Goal: Task Accomplishment & Management: Complete application form

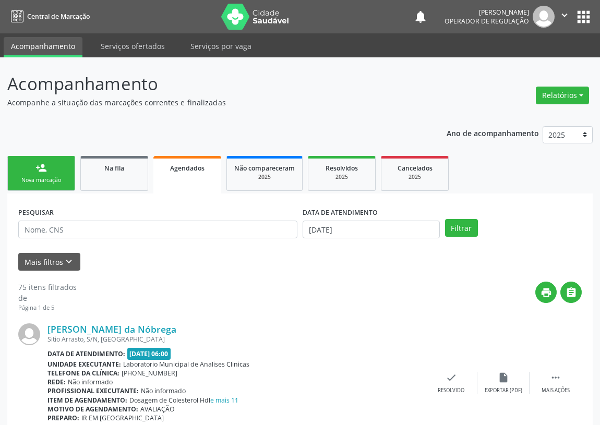
click at [41, 177] on div "Nova marcação" at bounding box center [41, 180] width 52 height 8
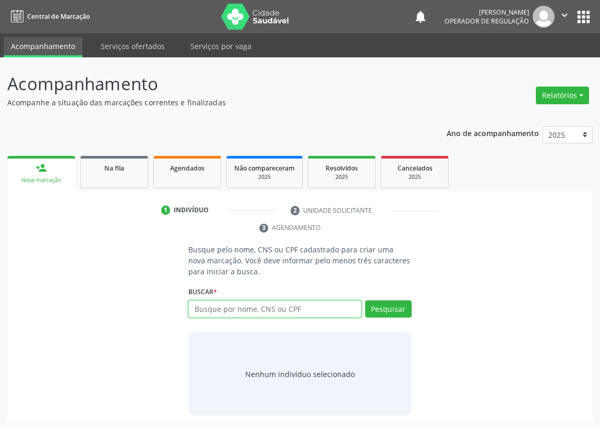
click at [204, 309] on input "text" at bounding box center [274, 310] width 173 height 18
click at [204, 308] on input "text" at bounding box center [274, 310] width 173 height 18
type input "7010001865893296"
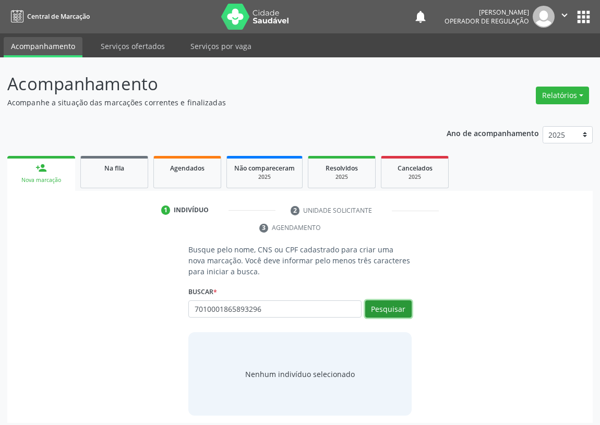
drag, startPoint x: 389, startPoint y: 309, endPoint x: 93, endPoint y: 350, distance: 299.2
click at [371, 308] on button "Pesquisar" at bounding box center [388, 310] width 46 height 18
type input "7010001865893296"
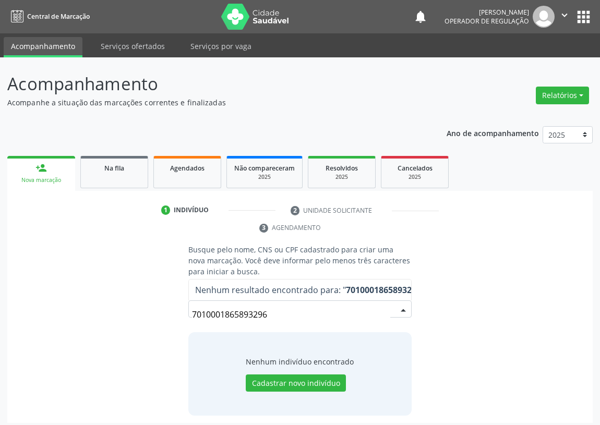
drag, startPoint x: 272, startPoint y: 313, endPoint x: 141, endPoint y: 327, distance: 131.7
click at [141, 327] on div "Busque pelo nome, CNS ou CPF cadastrado para criar uma nova marcação. Você deve…" at bounding box center [300, 330] width 571 height 172
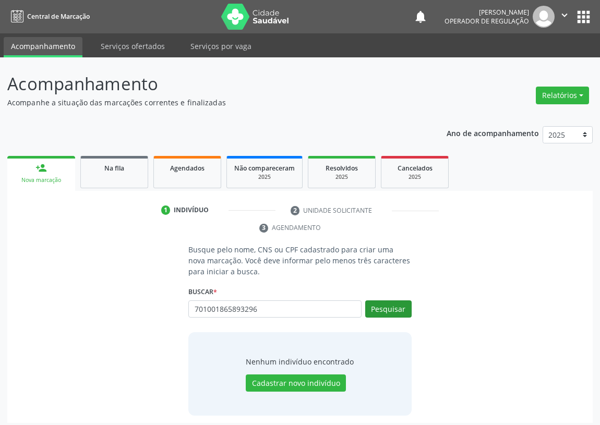
type input "701001865893296"
click at [386, 307] on button "Pesquisar" at bounding box center [388, 310] width 46 height 18
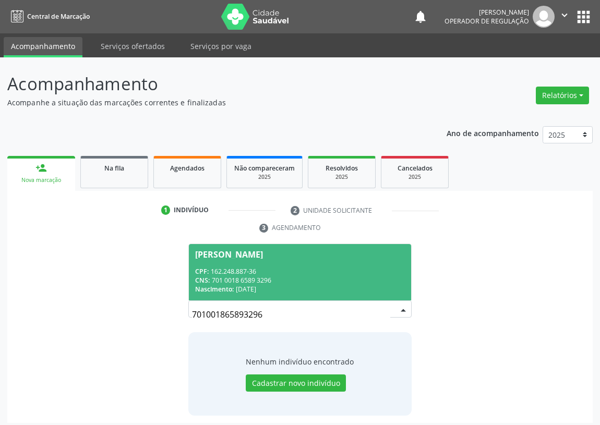
click at [241, 266] on span "Larissa da Nóbrega Oliveira CPF: 162.248.887-36 CNS: 701 0018 6589 3296 Nascime…" at bounding box center [300, 272] width 222 height 56
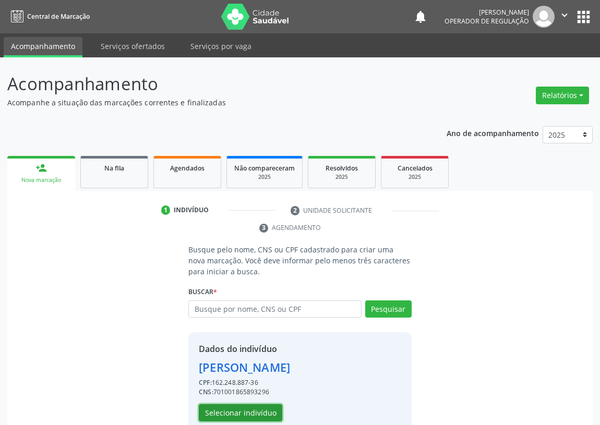
click at [236, 410] on button "Selecionar indivíduo" at bounding box center [240, 413] width 83 height 18
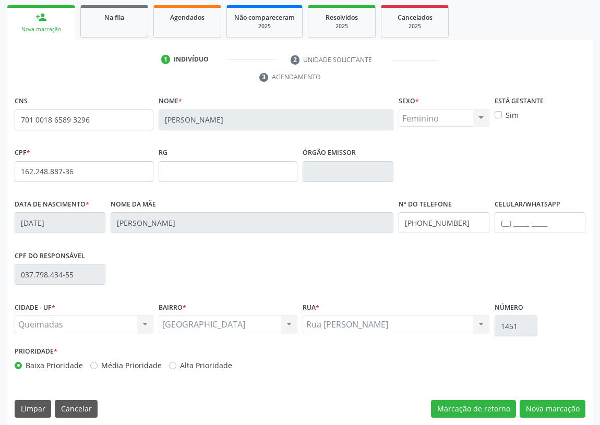
scroll to position [157, 0]
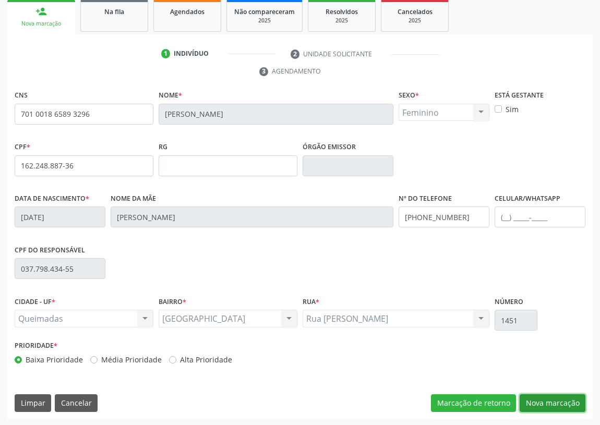
click at [563, 395] on button "Nova marcação" at bounding box center [553, 404] width 66 height 18
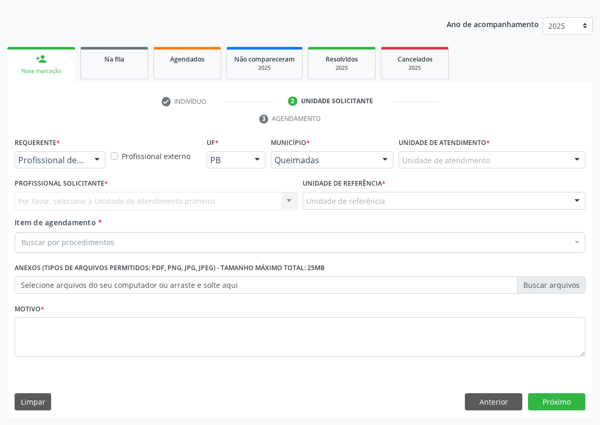
scroll to position [108, 0]
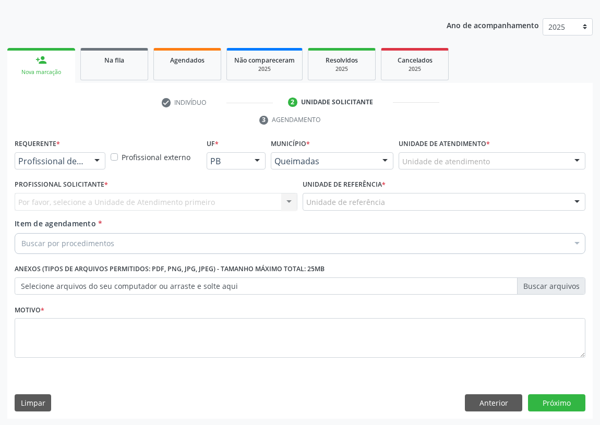
drag, startPoint x: 97, startPoint y: 157, endPoint x: 82, endPoint y: 164, distance: 16.1
click at [95, 157] on div at bounding box center [97, 162] width 16 height 18
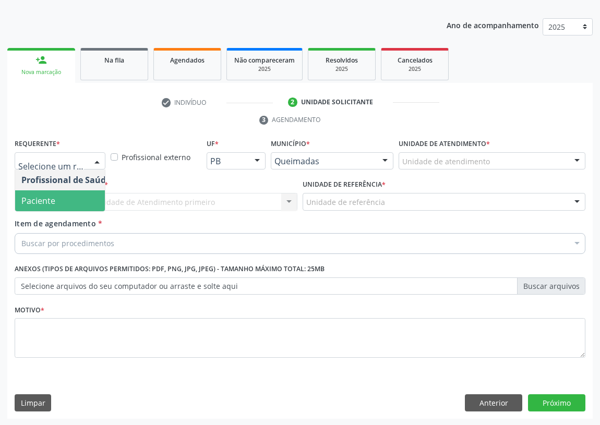
click at [95, 202] on span "Paciente" at bounding box center [66, 200] width 102 height 21
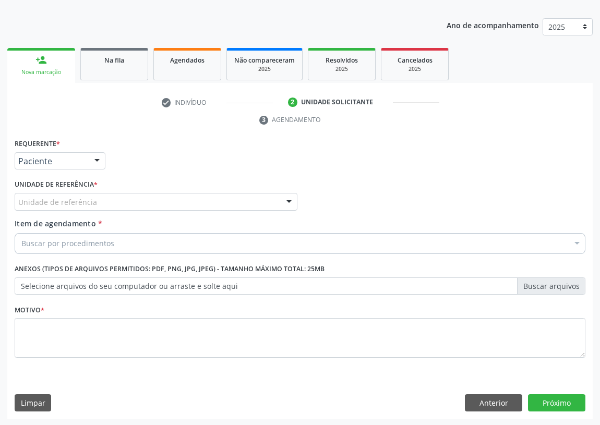
click at [97, 160] on div at bounding box center [97, 162] width 16 height 18
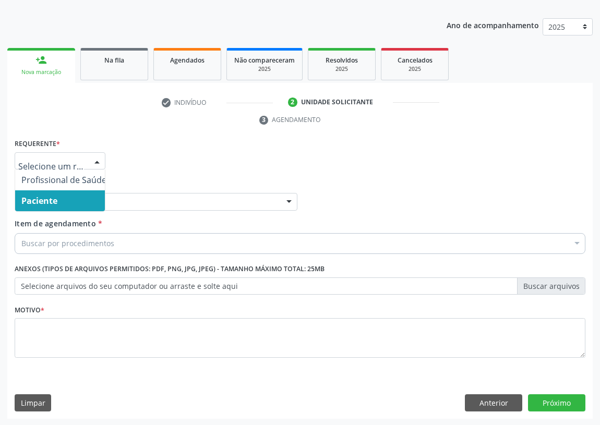
drag, startPoint x: 68, startPoint y: 202, endPoint x: 250, endPoint y: 189, distance: 182.6
click at [71, 199] on span "Paciente" at bounding box center [64, 200] width 98 height 21
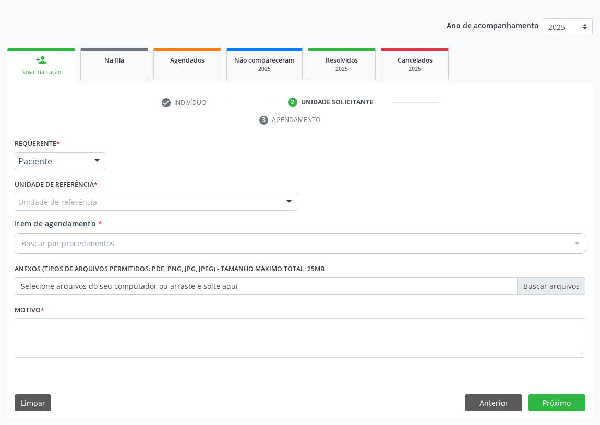
click at [276, 197] on div "Unidade de referência" at bounding box center [156, 202] width 283 height 18
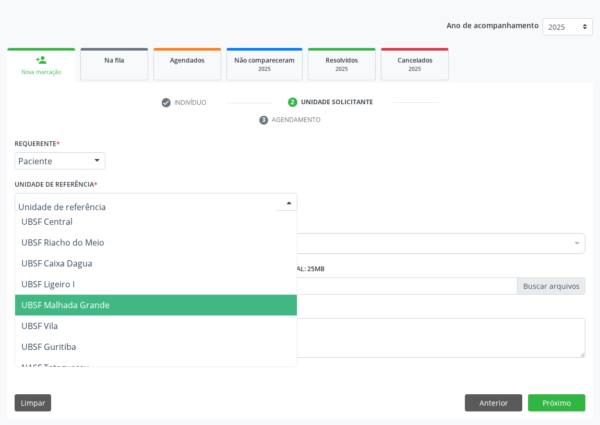
scroll to position [261, 0]
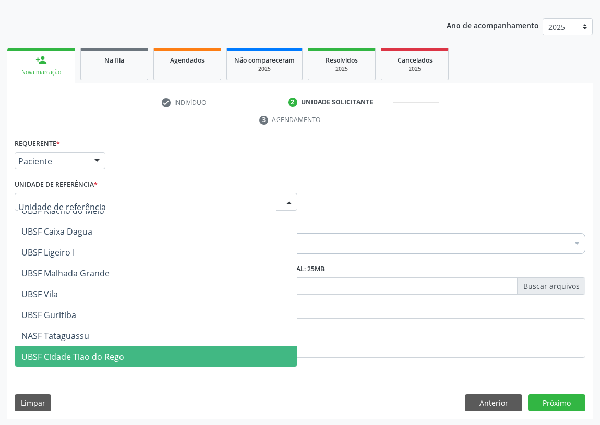
click at [80, 351] on span "UBSF Cidade Tiao do Rego" at bounding box center [72, 356] width 103 height 11
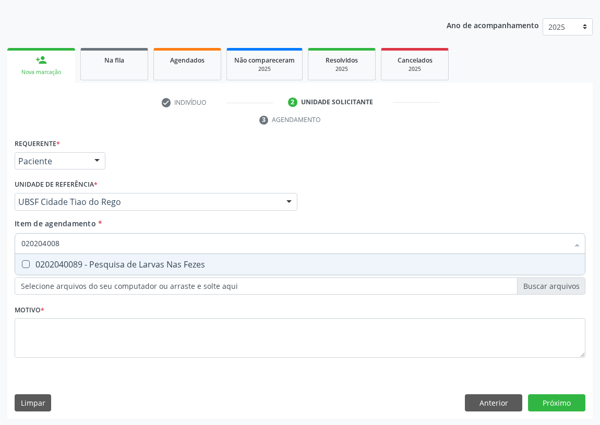
type input "0202040089"
click at [26, 265] on Fezes at bounding box center [26, 264] width 8 height 8
click at [22, 265] on Fezes "checkbox" at bounding box center [18, 264] width 7 height 7
checkbox Fezes "true"
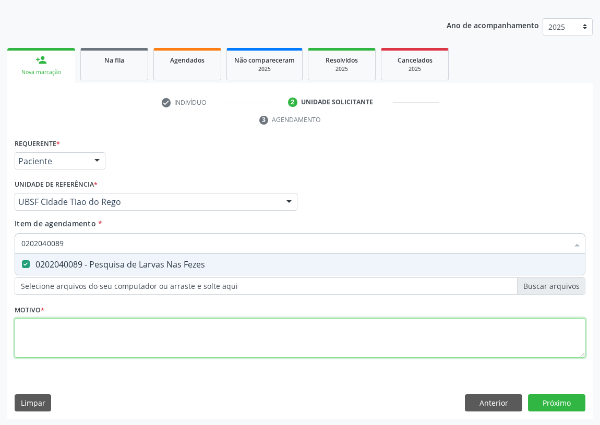
click at [41, 329] on div "Requerente * Paciente Profissional de Saúde Paciente Nenhum resultado encontrad…" at bounding box center [300, 254] width 571 height 236
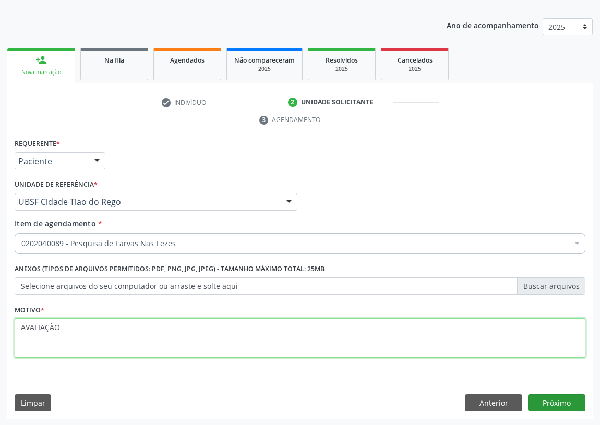
type textarea "AVALIAÇÃO"
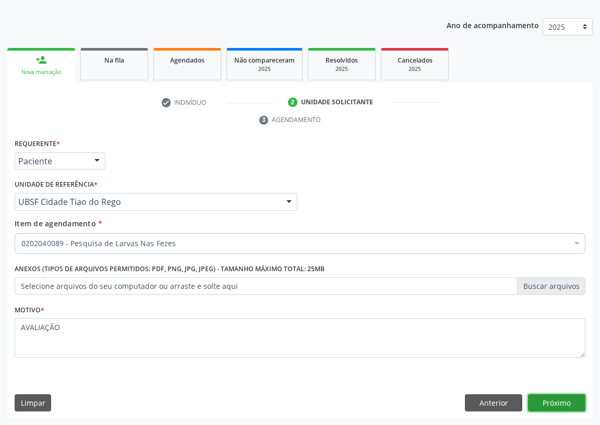
click at [547, 397] on button "Próximo" at bounding box center [556, 404] width 57 height 18
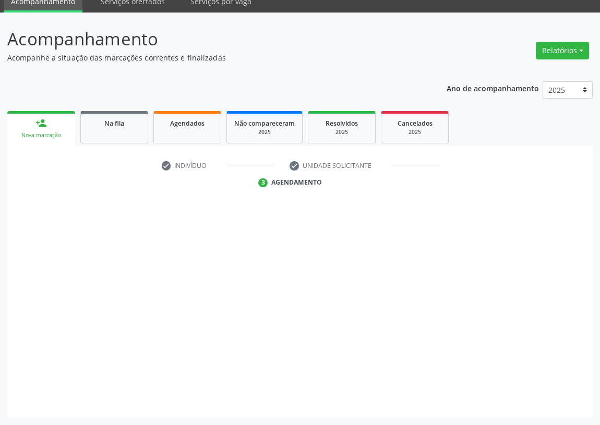
scroll to position [44, 0]
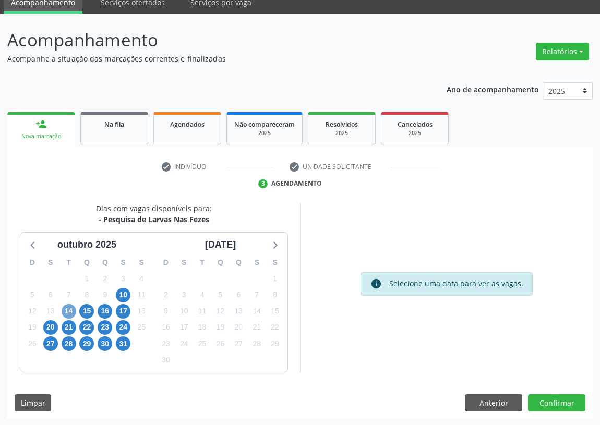
click at [71, 309] on span "14" at bounding box center [69, 311] width 15 height 15
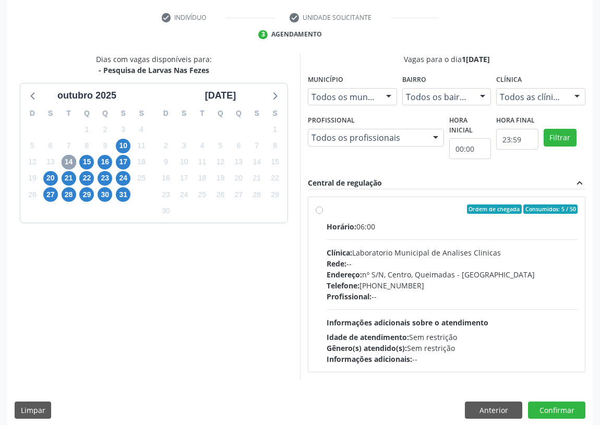
scroll to position [200, 0]
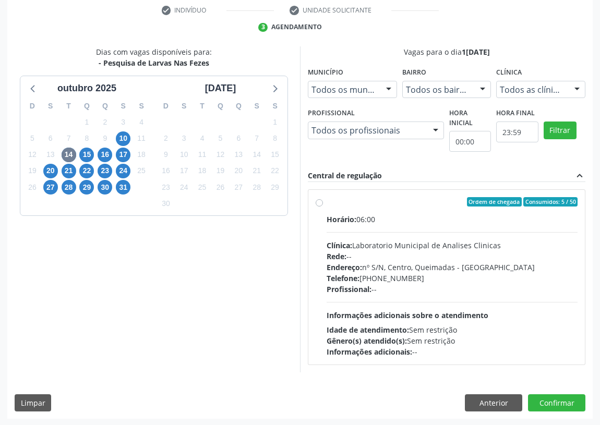
click at [327, 200] on label "Ordem de chegada Consumidos: 5 / 50 Horário: 06:00 Clínica: Laboratorio Municip…" at bounding box center [452, 277] width 251 height 160
click at [318, 200] on input "Ordem de chegada Consumidos: 5 / 50 Horário: 06:00 Clínica: Laboratorio Municip…" at bounding box center [319, 201] width 7 height 9
radio input "true"
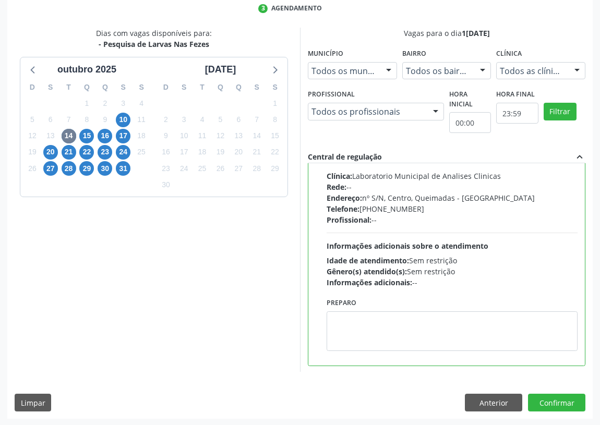
scroll to position [52, 0]
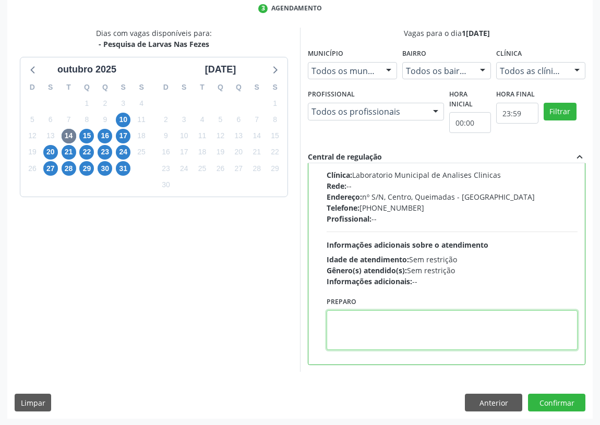
click at [344, 337] on textarea at bounding box center [452, 331] width 251 height 40
type textarea "IR EM [GEOGRAPHIC_DATA]"
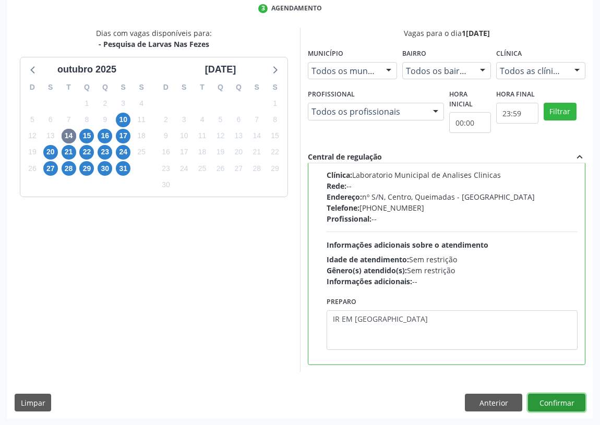
click at [568, 402] on button "Confirmar" at bounding box center [556, 403] width 57 height 18
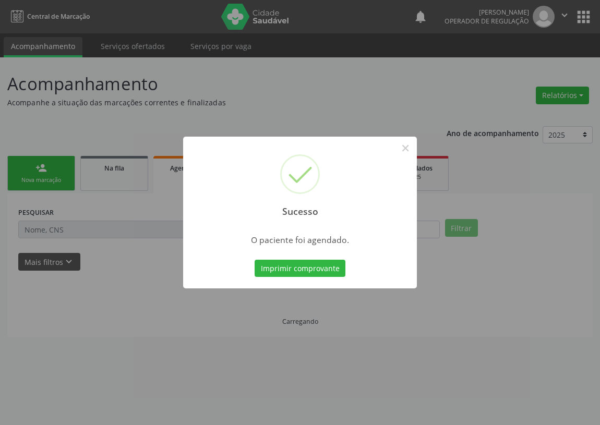
scroll to position [0, 0]
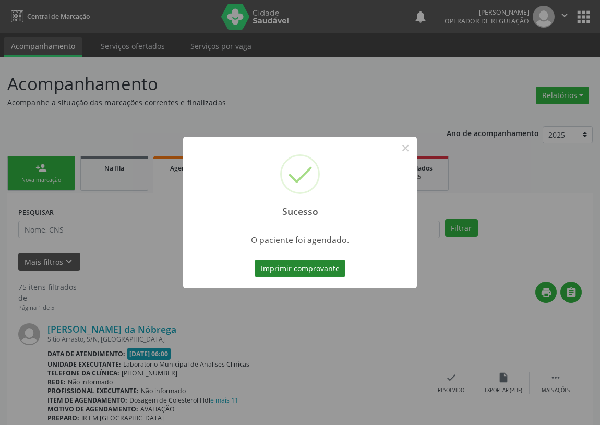
click at [323, 268] on button "Imprimir comprovante" at bounding box center [300, 269] width 91 height 18
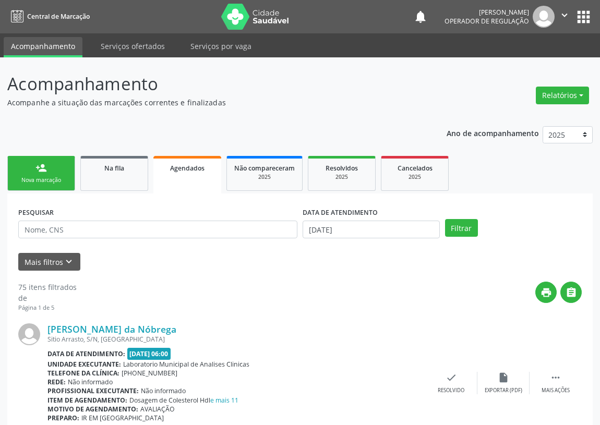
click at [52, 176] on div "Nova marcação" at bounding box center [41, 180] width 52 height 8
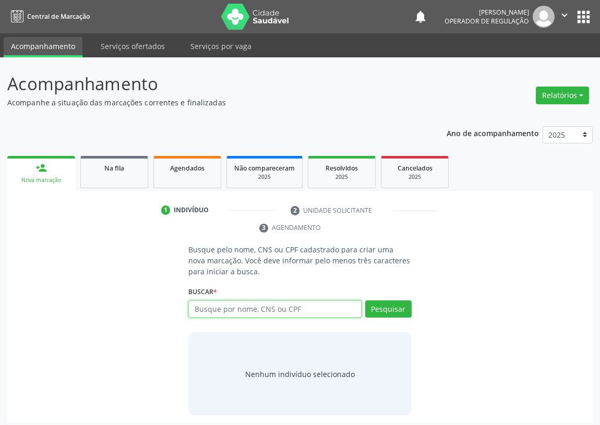
click at [204, 308] on input "text" at bounding box center [274, 310] width 173 height 18
type input "703403213588216"
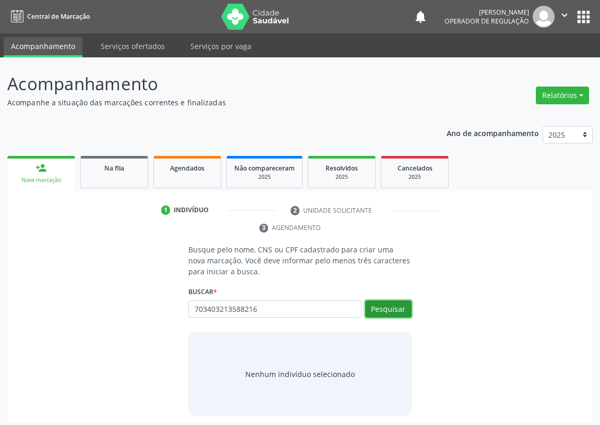
click at [377, 311] on button "Pesquisar" at bounding box center [388, 310] width 46 height 18
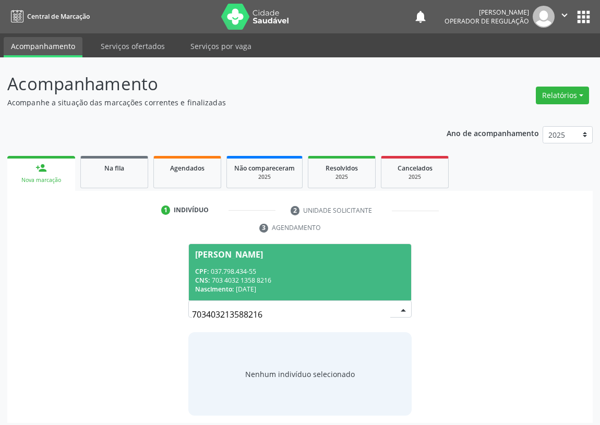
click at [258, 273] on div "CPF: 037.798.434-55" at bounding box center [300, 271] width 210 height 9
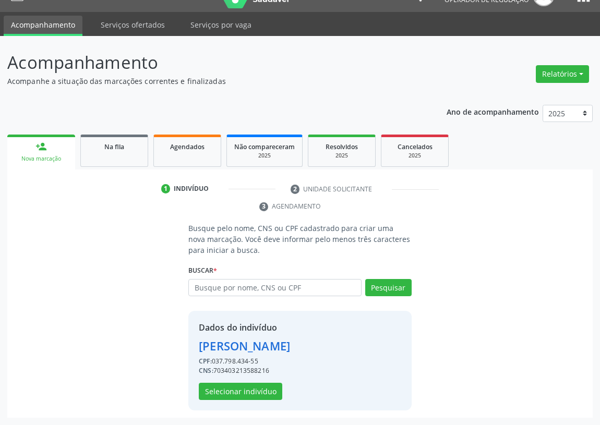
scroll to position [38, 0]
click at [233, 389] on button "Selecionar indivíduo" at bounding box center [240, 392] width 83 height 18
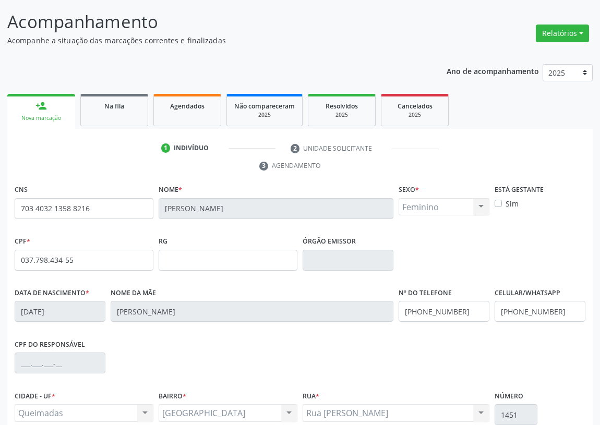
scroll to position [157, 0]
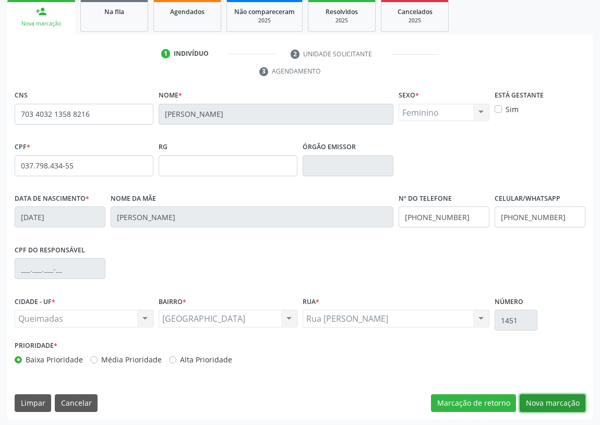
click at [551, 407] on button "Nova marcação" at bounding box center [553, 404] width 66 height 18
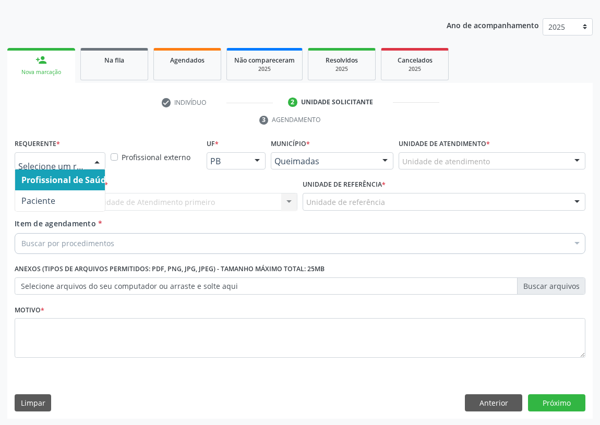
drag, startPoint x: 97, startPoint y: 162, endPoint x: 78, endPoint y: 183, distance: 27.7
click at [97, 162] on div at bounding box center [97, 162] width 16 height 18
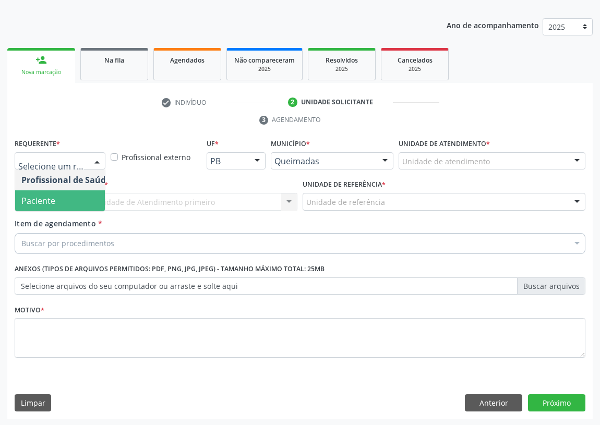
click at [74, 198] on span "Paciente" at bounding box center [66, 200] width 102 height 21
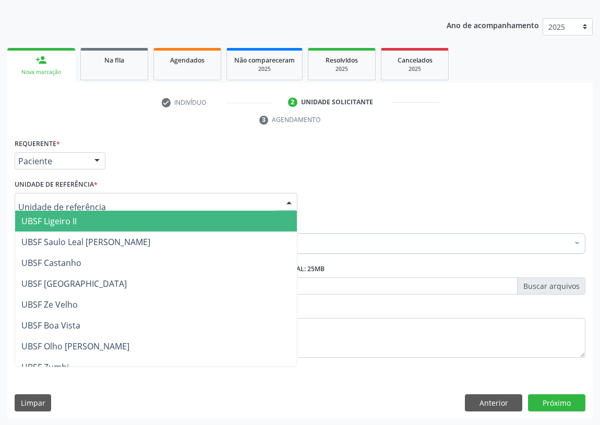
click at [279, 197] on div "UBSF Ligeiro II UBSF Saulo Leal Ernesto de Melo UBSF Castanho UBSF Baixa Verde …" at bounding box center [156, 202] width 283 height 18
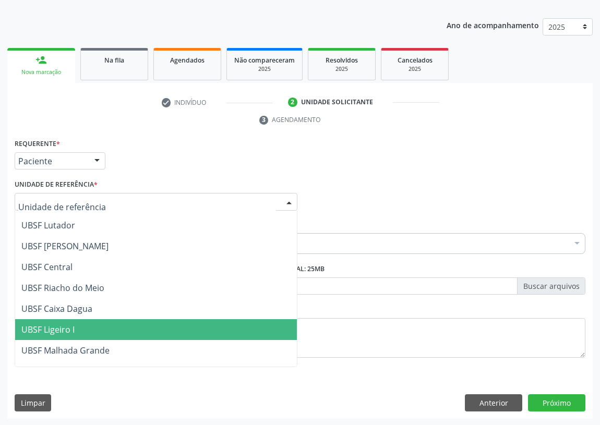
scroll to position [261, 0]
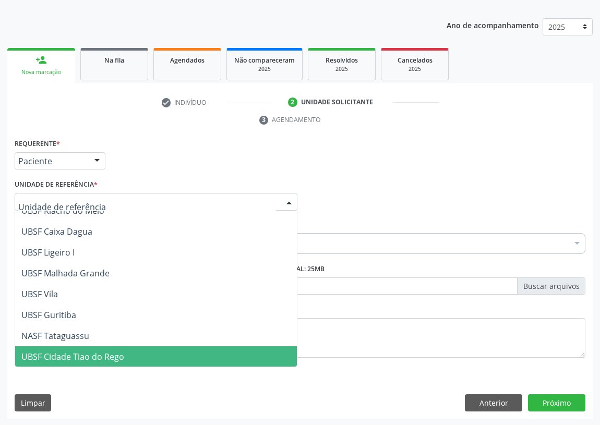
click at [55, 356] on span "UBSF Cidade Tiao do Rego" at bounding box center [72, 356] width 103 height 11
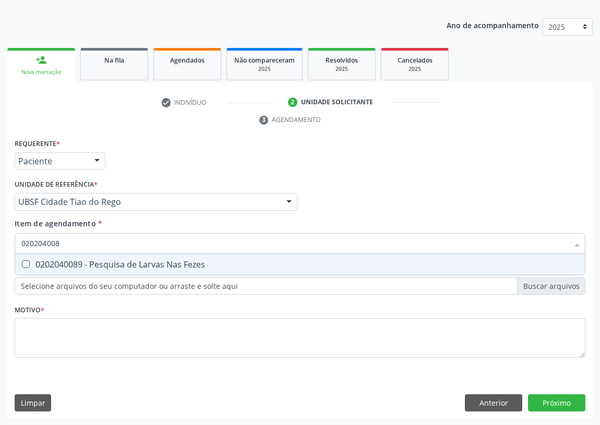
type input "0202040089"
click at [25, 265] on Fezes at bounding box center [26, 264] width 8 height 8
click at [22, 265] on Fezes "checkbox" at bounding box center [18, 264] width 7 height 7
checkbox Fezes "true"
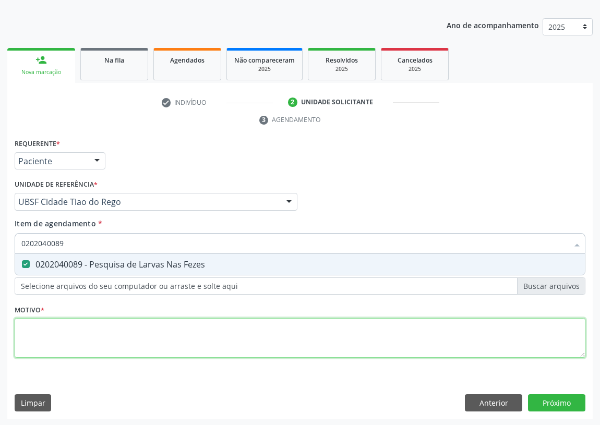
click at [45, 333] on div "Requerente * Paciente Profissional de Saúde Paciente Nenhum resultado encontrad…" at bounding box center [300, 254] width 571 height 236
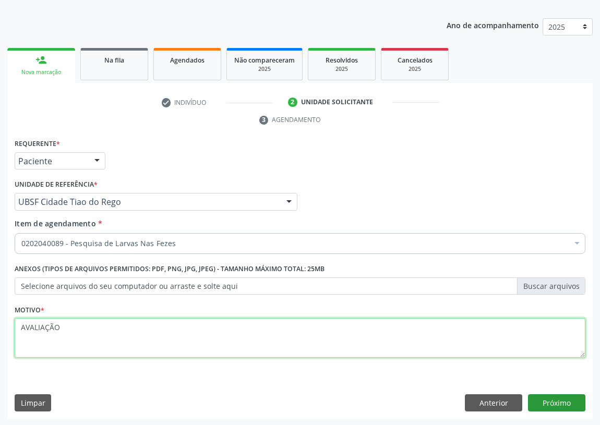
type textarea "AVALIAÇÃO"
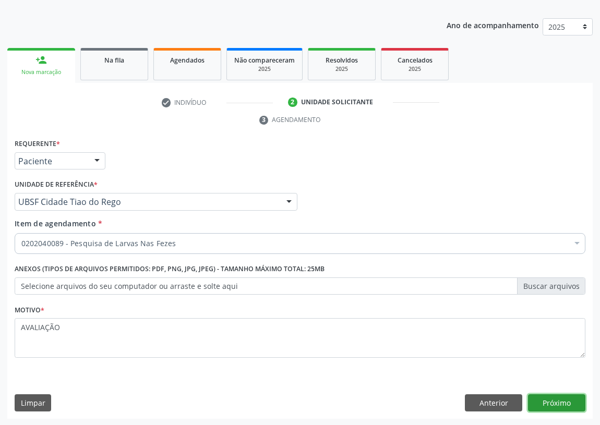
drag, startPoint x: 557, startPoint y: 398, endPoint x: 390, endPoint y: 347, distance: 174.3
click at [550, 391] on div "Requerente * Paciente Profissional de Saúde Paciente Nenhum resultado encontrad…" at bounding box center [300, 277] width 586 height 283
click at [549, 400] on button "Próximo" at bounding box center [556, 404] width 57 height 18
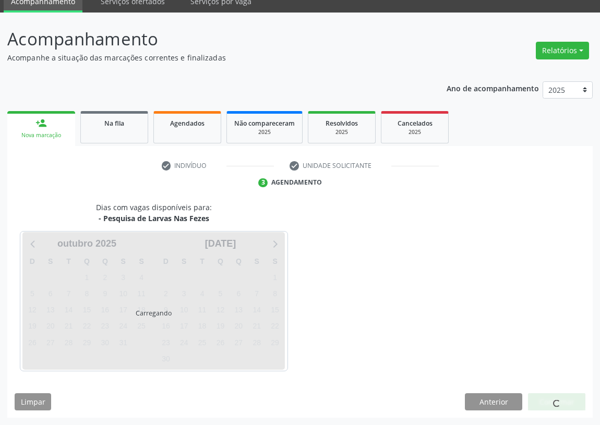
scroll to position [44, 0]
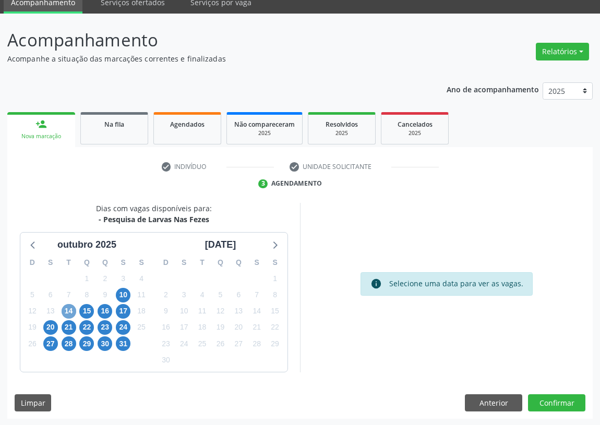
click at [66, 308] on span "14" at bounding box center [69, 311] width 15 height 15
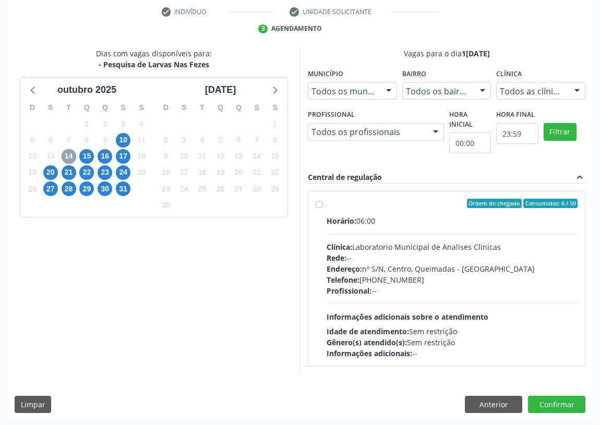
scroll to position [200, 0]
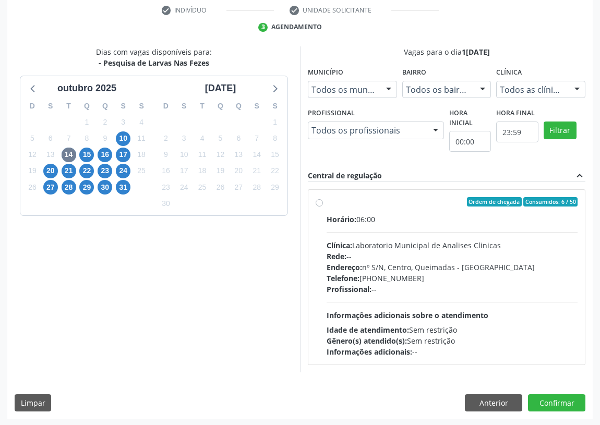
drag, startPoint x: 321, startPoint y: 202, endPoint x: 307, endPoint y: 207, distance: 15.0
click at [327, 202] on label "Ordem de chegada Consumidos: 6 / 50 Horário: 06:00 Clínica: Laboratorio Municip…" at bounding box center [452, 277] width 251 height 160
click at [318, 202] on input "Ordem de chegada Consumidos: 6 / 50 Horário: 06:00 Clínica: Laboratorio Municip…" at bounding box center [319, 201] width 7 height 9
radio input "true"
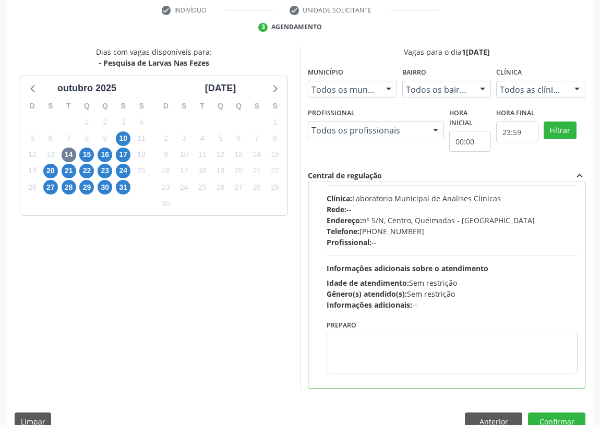
scroll to position [52, 0]
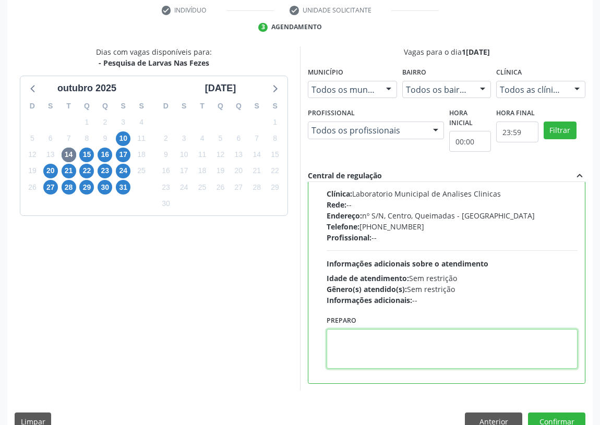
click at [355, 340] on textarea at bounding box center [452, 349] width 251 height 40
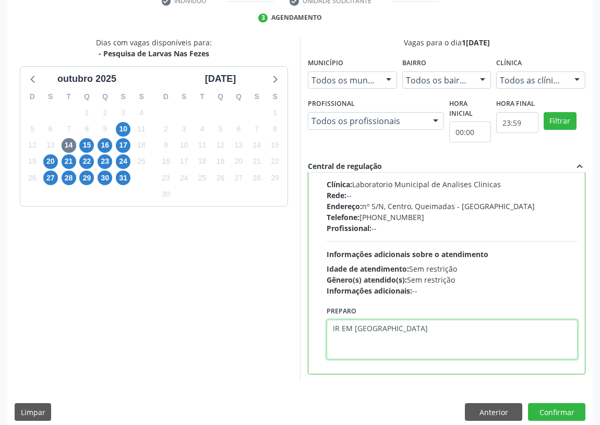
scroll to position [219, 0]
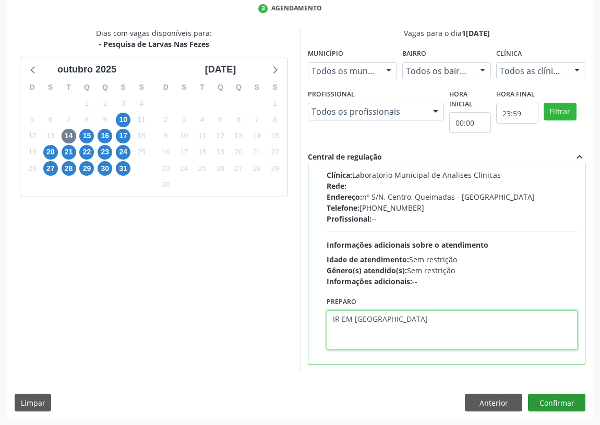
type textarea "IR EM [GEOGRAPHIC_DATA]"
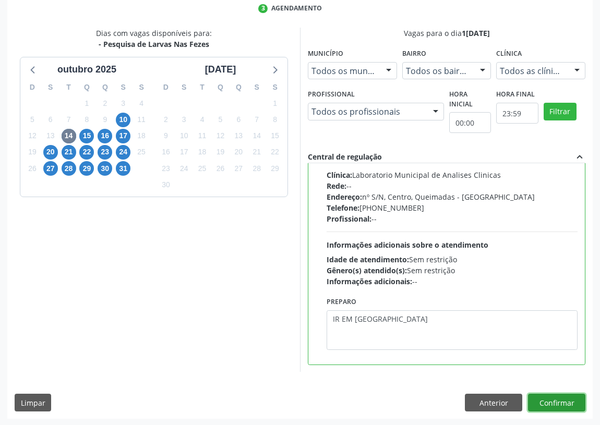
drag, startPoint x: 558, startPoint y: 404, endPoint x: 554, endPoint y: 397, distance: 8.4
click at [554, 397] on button "Confirmar" at bounding box center [556, 403] width 57 height 18
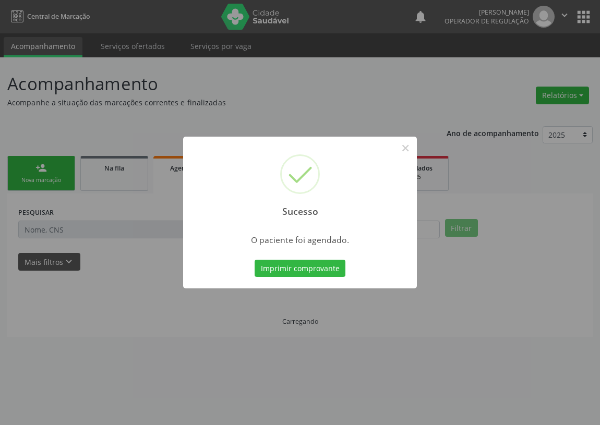
scroll to position [0, 0]
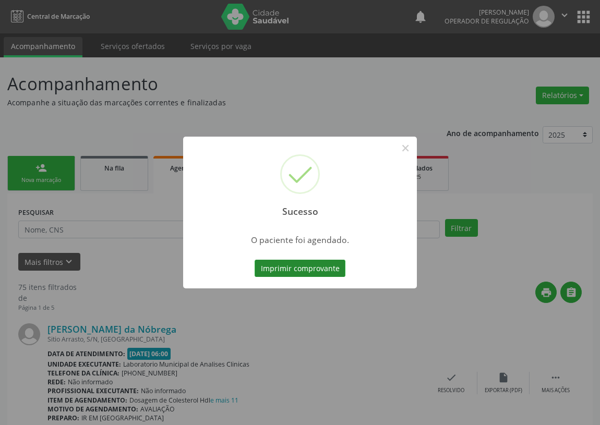
click at [311, 267] on button "Imprimir comprovante" at bounding box center [300, 269] width 91 height 18
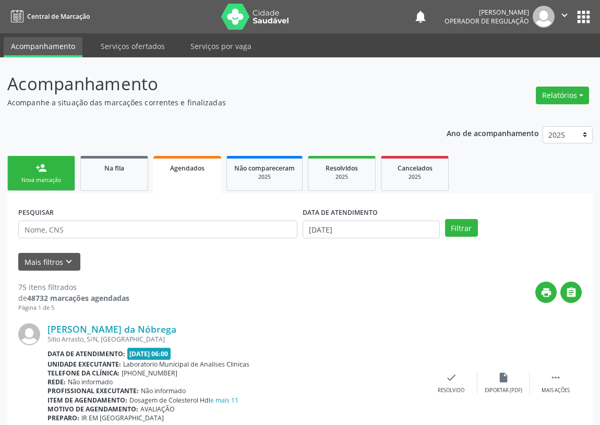
click at [54, 176] on div "Nova marcação" at bounding box center [41, 180] width 52 height 8
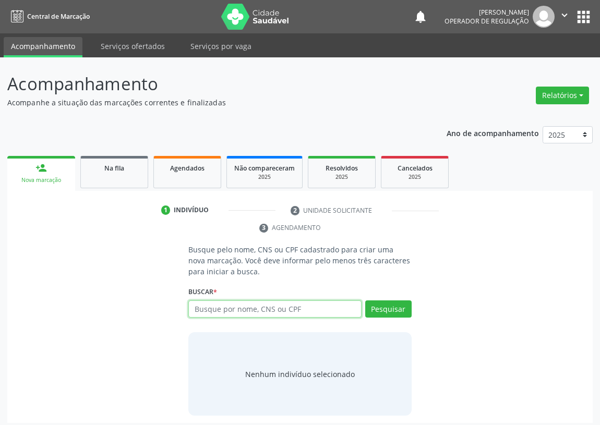
click at [193, 309] on input "text" at bounding box center [274, 310] width 173 height 18
click at [212, 313] on input "text" at bounding box center [274, 310] width 173 height 18
type input "706905177375035"
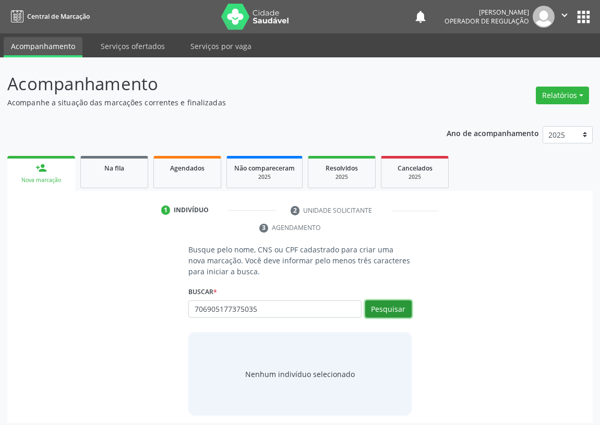
click at [404, 313] on button "Pesquisar" at bounding box center [388, 310] width 46 height 18
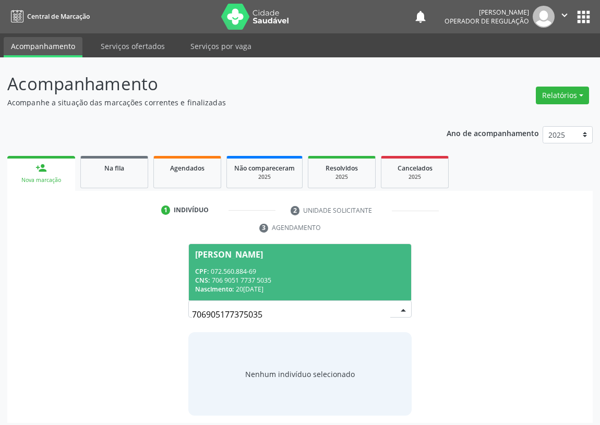
click at [284, 271] on div "CPF: 072.560.884-69" at bounding box center [300, 271] width 210 height 9
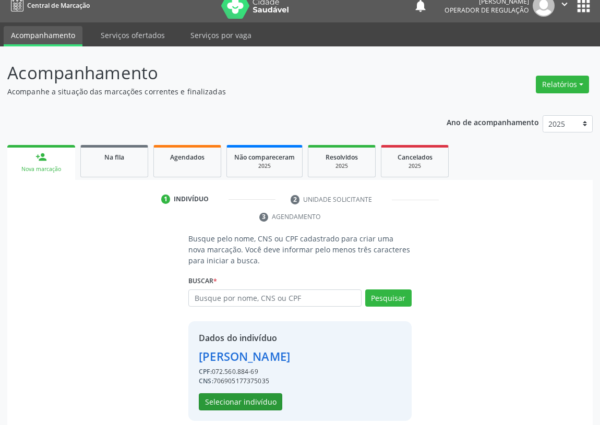
scroll to position [20, 0]
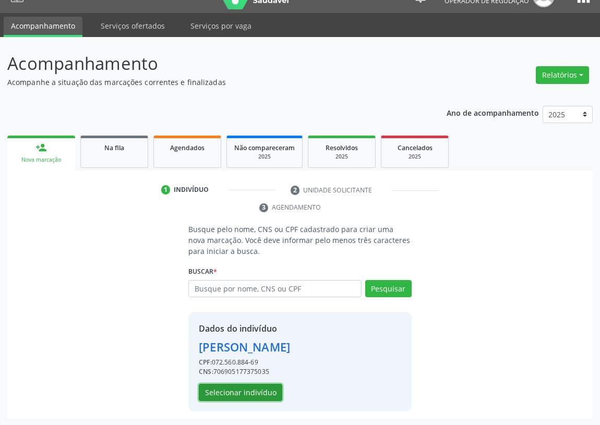
drag, startPoint x: 223, startPoint y: 390, endPoint x: 0, endPoint y: 309, distance: 237.5
click at [223, 390] on button "Selecionar indivíduo" at bounding box center [240, 393] width 83 height 18
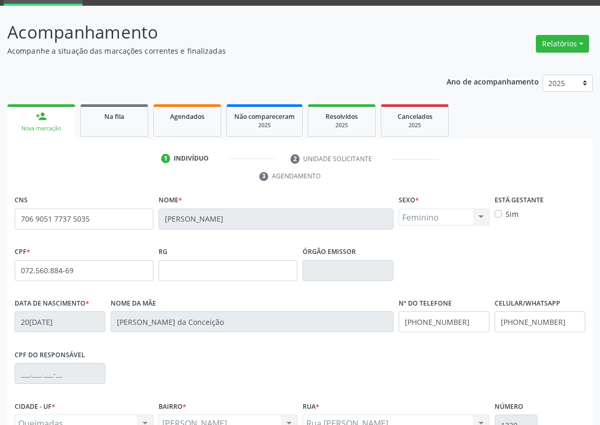
scroll to position [115, 0]
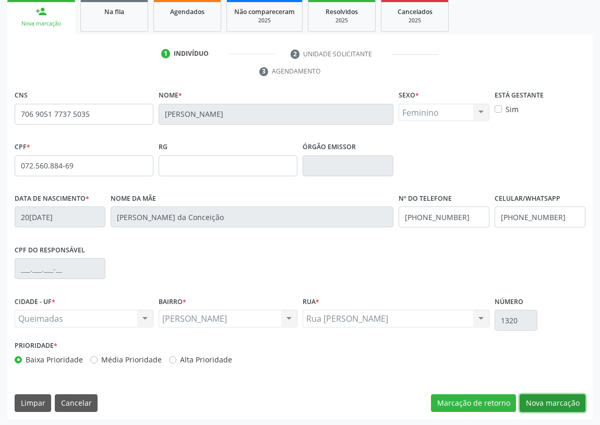
drag, startPoint x: 556, startPoint y: 400, endPoint x: 286, endPoint y: 329, distance: 278.6
click at [552, 399] on button "Nova marcação" at bounding box center [553, 404] width 66 height 18
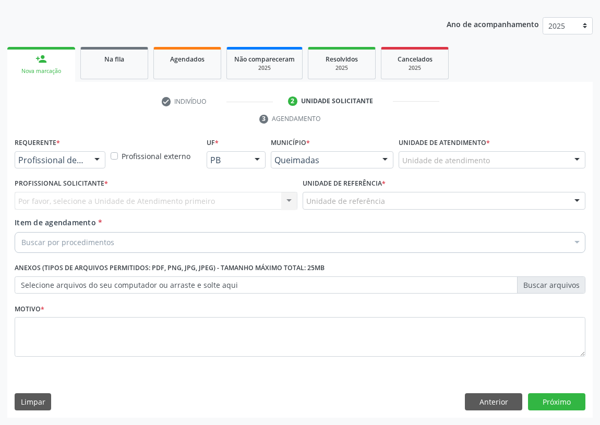
scroll to position [108, 0]
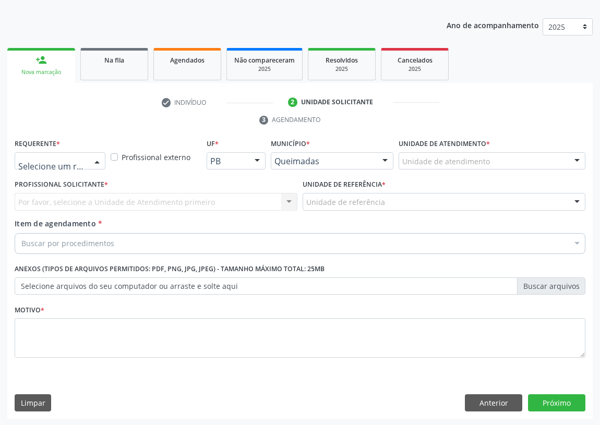
click at [98, 166] on div at bounding box center [97, 162] width 16 height 18
click at [87, 200] on span "Paciente" at bounding box center [66, 200] width 102 height 21
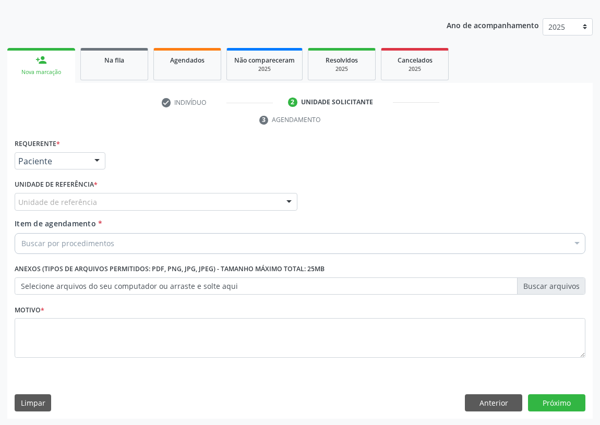
click at [277, 202] on div "Unidade de referência" at bounding box center [156, 202] width 283 height 18
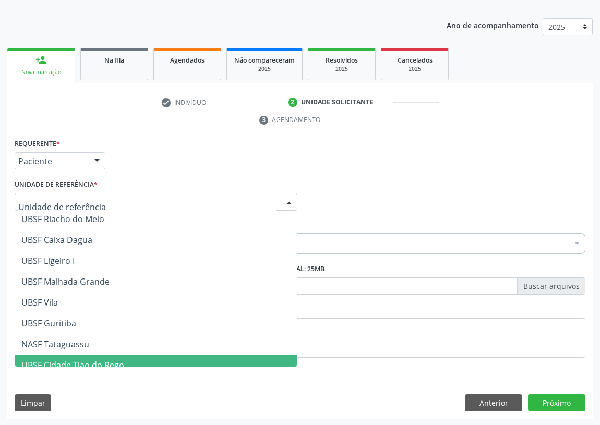
scroll to position [261, 0]
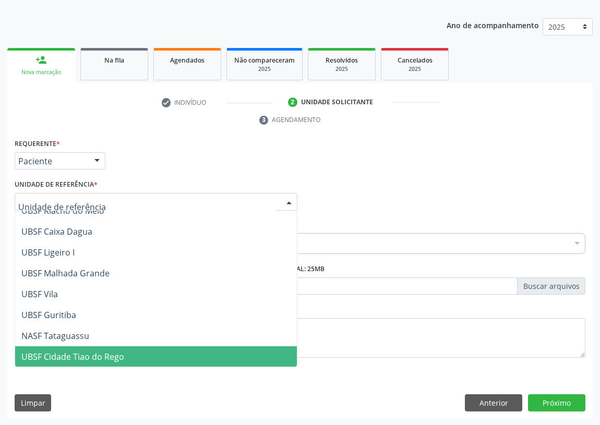
click at [64, 353] on span "UBSF Cidade Tiao do Rego" at bounding box center [72, 356] width 103 height 11
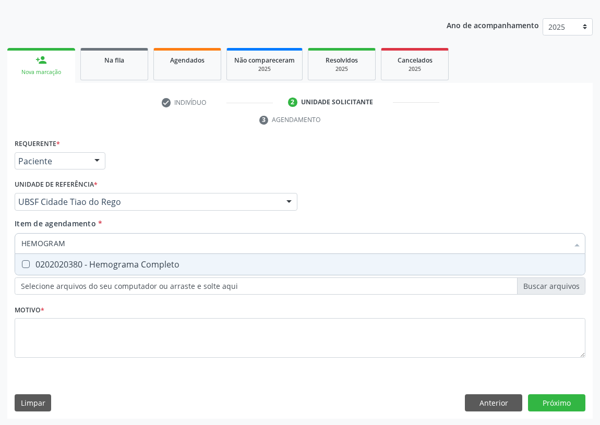
type input "HEMOGRAMA"
drag, startPoint x: 24, startPoint y: 261, endPoint x: 63, endPoint y: 237, distance: 46.2
click at [25, 258] on span "0202020380 - Hemograma Completo" at bounding box center [300, 264] width 570 height 21
checkbox Completo "true"
drag, startPoint x: 73, startPoint y: 237, endPoint x: 0, endPoint y: 247, distance: 73.8
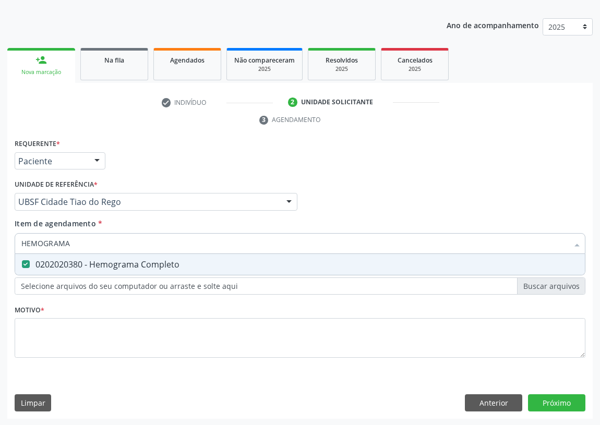
click at [0, 247] on div "Acompanhamento Acompanhe a situação das marcações correntes e finalizadas Relat…" at bounding box center [300, 187] width 600 height 477
type input "G"
checkbox Completo "false"
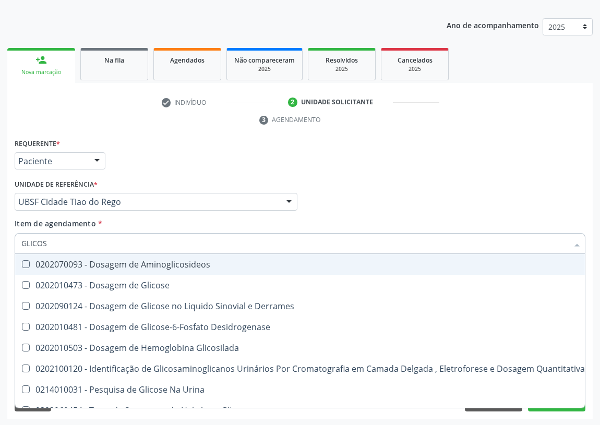
type input "GLICOSE"
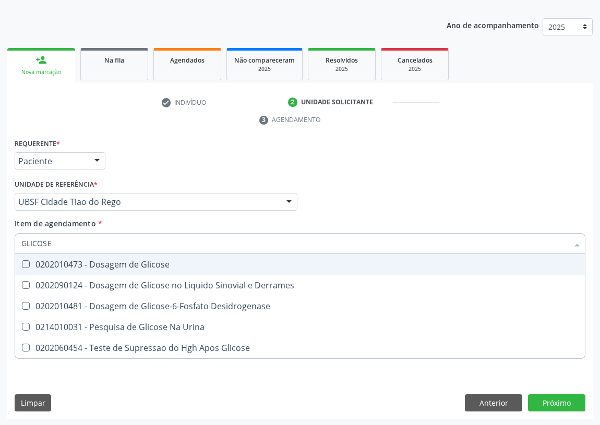
drag, startPoint x: 22, startPoint y: 261, endPoint x: 67, endPoint y: 250, distance: 46.7
click at [33, 260] on div "0202010473 - Dosagem de Glicose" at bounding box center [299, 264] width 557 height 8
checkbox Glicose "true"
drag, startPoint x: 39, startPoint y: 244, endPoint x: 0, endPoint y: 230, distance: 41.1
click at [0, 232] on div "Acompanhamento Acompanhe a situação das marcações correntes e finalizadas Relat…" at bounding box center [300, 187] width 600 height 477
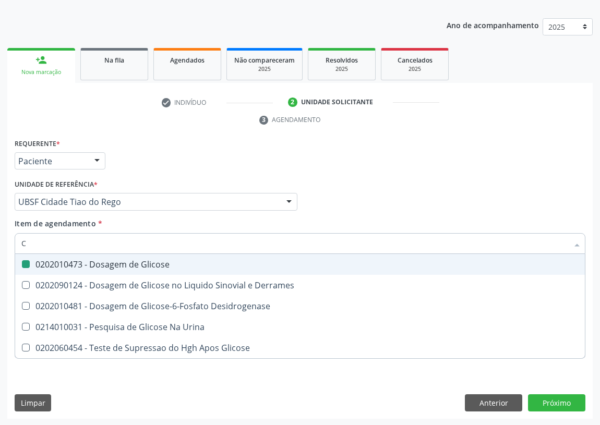
type input "CO"
checkbox Glicose "false"
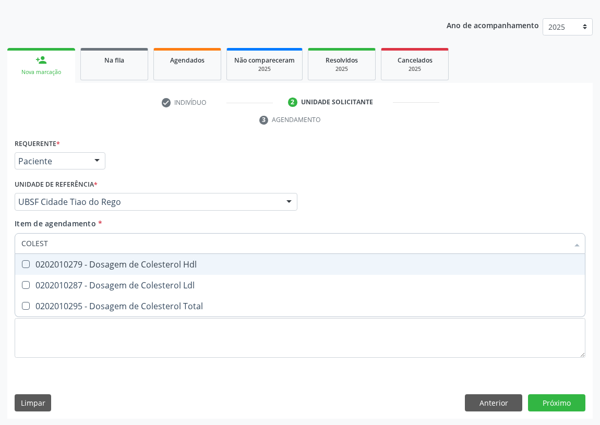
type input "COLESTE"
drag, startPoint x: 23, startPoint y: 262, endPoint x: 20, endPoint y: 279, distance: 17.5
click at [23, 262] on Hdl at bounding box center [26, 264] width 8 height 8
click at [22, 262] on Hdl "checkbox" at bounding box center [18, 264] width 7 height 7
checkbox Hdl "true"
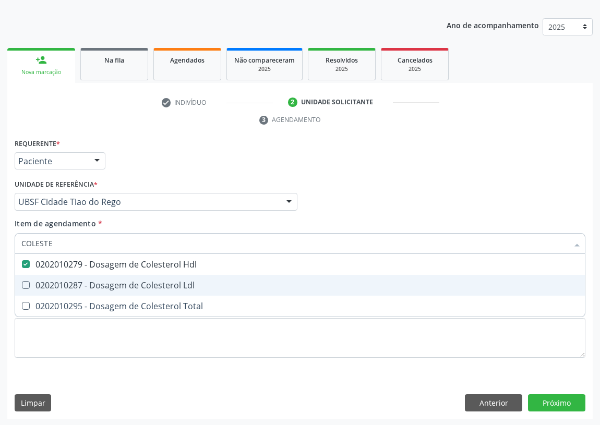
drag, startPoint x: 20, startPoint y: 282, endPoint x: 49, endPoint y: 268, distance: 31.3
click at [30, 278] on span "0202010287 - Dosagem de Colesterol Ldl" at bounding box center [300, 285] width 570 height 21
checkbox Ldl "true"
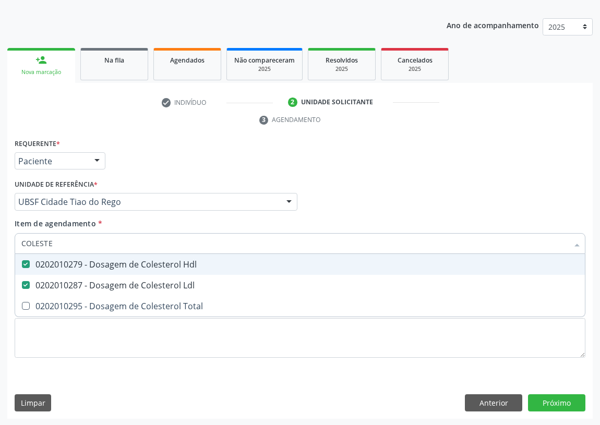
drag, startPoint x: 61, startPoint y: 242, endPoint x: 2, endPoint y: 242, distance: 58.4
click at [2, 242] on div "Acompanhamento Acompanhe a situação das marcações correntes e finalizadas Relat…" at bounding box center [300, 187] width 600 height 477
type input "TR"
checkbox Hdl "false"
checkbox Ldl "false"
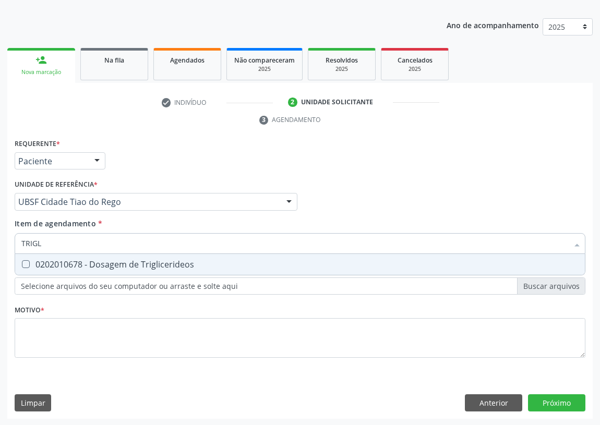
type input "TRIGLI"
drag, startPoint x: 25, startPoint y: 265, endPoint x: 44, endPoint y: 247, distance: 25.9
click at [27, 259] on span "0202010678 - Dosagem de Triglicerideos" at bounding box center [300, 264] width 570 height 21
checkbox Triglicerideos "true"
drag, startPoint x: 49, startPoint y: 243, endPoint x: 7, endPoint y: 243, distance: 41.2
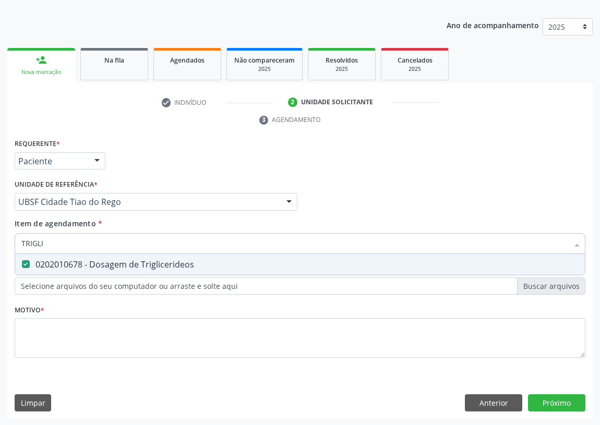
click at [8, 243] on div "Requerente * Paciente Profissional de Saúde Paciente Nenhum resultado encontrad…" at bounding box center [300, 277] width 586 height 283
type input "U"
checkbox Triglicerideos "false"
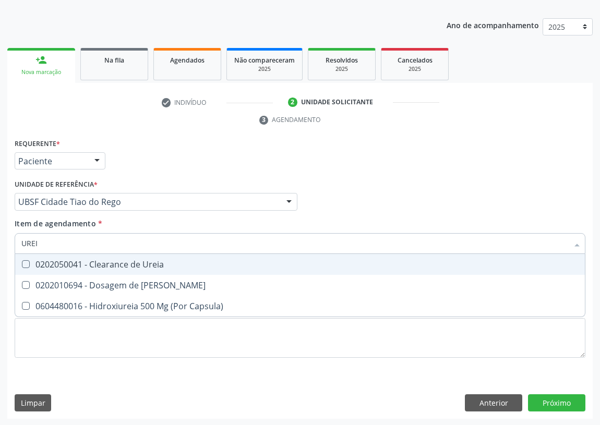
type input "UREIA"
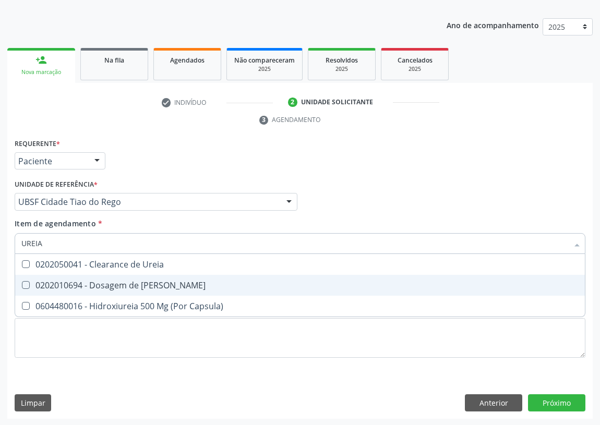
drag, startPoint x: 23, startPoint y: 284, endPoint x: 35, endPoint y: 265, distance: 22.7
click at [30, 277] on span "0202010694 - Dosagem de [PERSON_NAME]" at bounding box center [300, 285] width 570 height 21
checkbox Ureia "true"
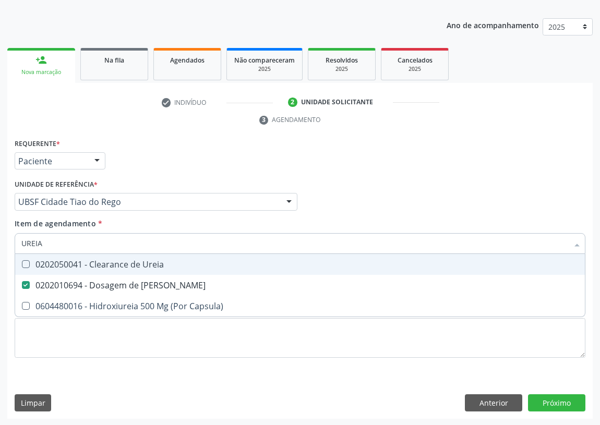
drag, startPoint x: 47, startPoint y: 245, endPoint x: 10, endPoint y: 245, distance: 37.1
click at [10, 245] on div "Requerente * Paciente Profissional de Saúde Paciente Nenhum resultado encontrad…" at bounding box center [300, 277] width 586 height 283
type input "CR"
checkbox Ureia "false"
type input "CREATININA"
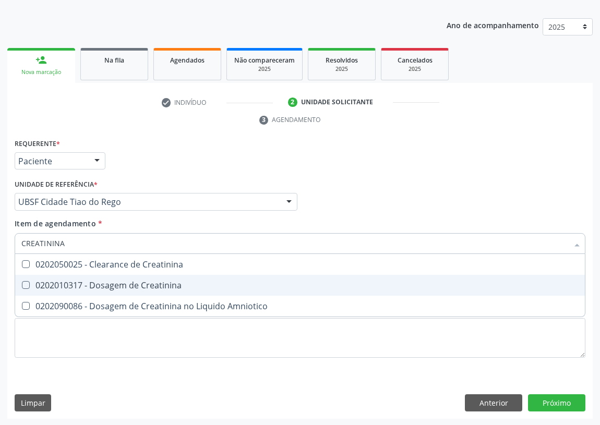
drag, startPoint x: 28, startPoint y: 282, endPoint x: 49, endPoint y: 248, distance: 39.4
click at [31, 276] on span "0202010317 - Dosagem de Creatinina" at bounding box center [300, 285] width 570 height 21
checkbox Creatinina "true"
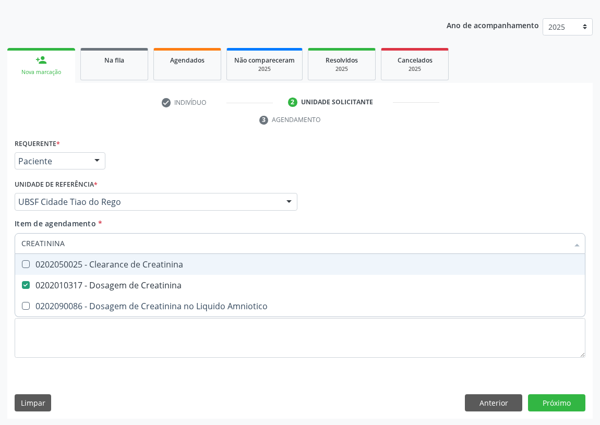
drag, startPoint x: 71, startPoint y: 240, endPoint x: 10, endPoint y: 249, distance: 61.3
click at [10, 249] on div "Requerente * Paciente Profissional de Saúde Paciente Nenhum resultado encontrad…" at bounding box center [300, 277] width 586 height 283
type input "TG"
checkbox Creatinina "false"
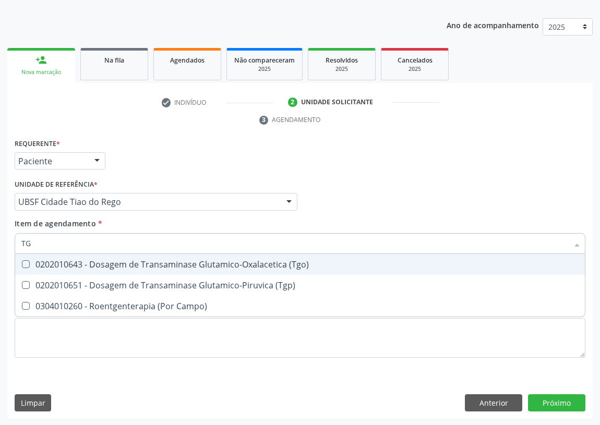
type input "TGO"
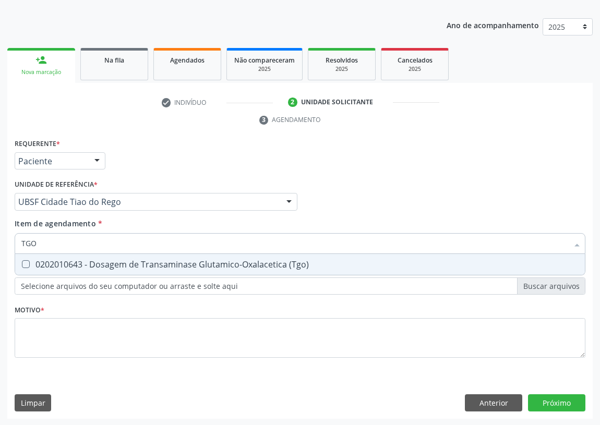
drag, startPoint x: 23, startPoint y: 259, endPoint x: 40, endPoint y: 249, distance: 19.7
click at [28, 259] on span "0202010643 - Dosagem de Transaminase Glutamico-Oxalacetica (Tgo)" at bounding box center [300, 264] width 570 height 21
checkbox \(Tgo\) "true"
drag, startPoint x: 22, startPoint y: 245, endPoint x: 11, endPoint y: 244, distance: 11.5
click at [11, 244] on div "Requerente * Paciente Profissional de Saúde Paciente Nenhum resultado encontrad…" at bounding box center [300, 277] width 586 height 283
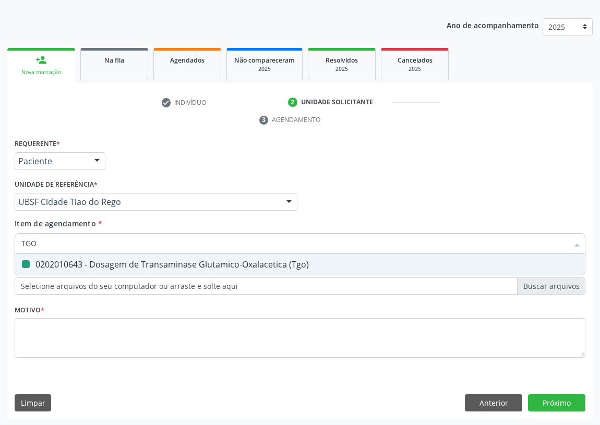
type input "T"
checkbox \(Tgo\) "false"
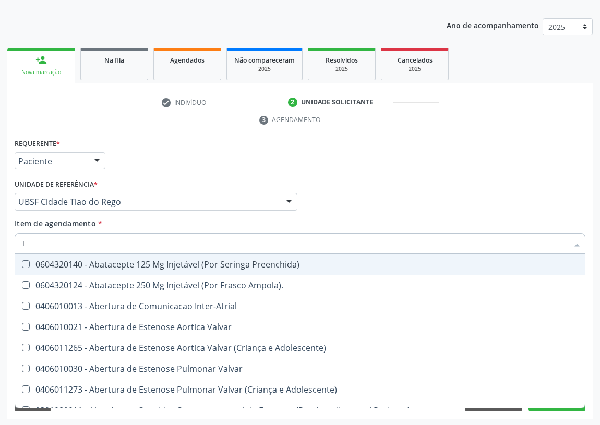
type input "TG"
checkbox Preenchida\) "true"
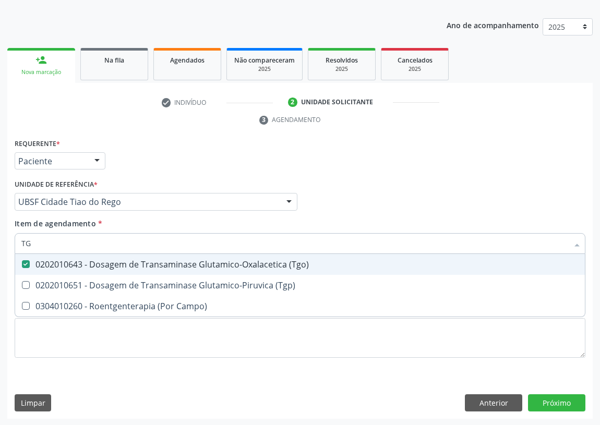
type input "TGP"
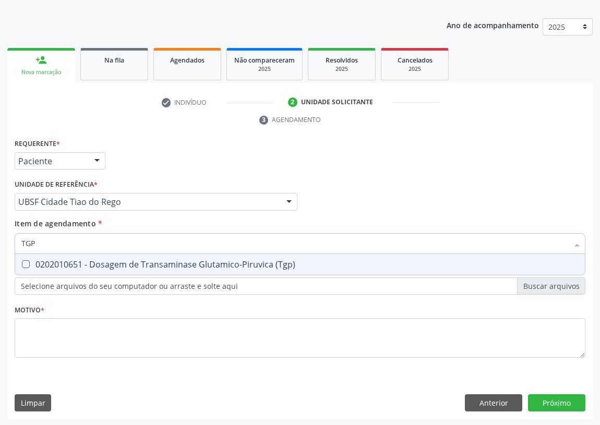
drag, startPoint x: 26, startPoint y: 261, endPoint x: 34, endPoint y: 242, distance: 21.5
click at [25, 257] on span "0202010651 - Dosagem de Transaminase Glutamico-Piruvica (Tgp)" at bounding box center [300, 264] width 570 height 21
checkbox \(Tgp\) "true"
drag, startPoint x: 37, startPoint y: 240, endPoint x: 11, endPoint y: 243, distance: 26.3
click at [15, 244] on div "TGP" at bounding box center [300, 243] width 571 height 21
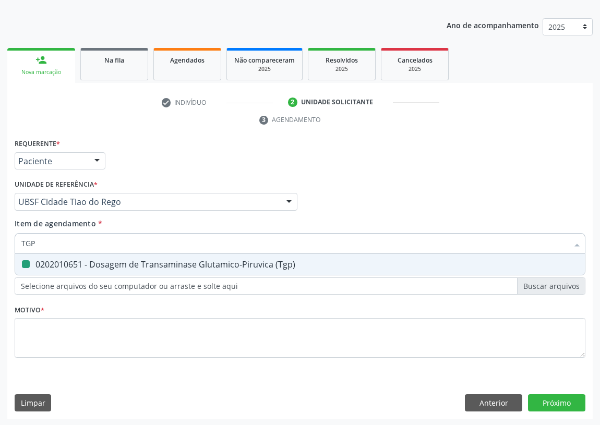
type input "T"
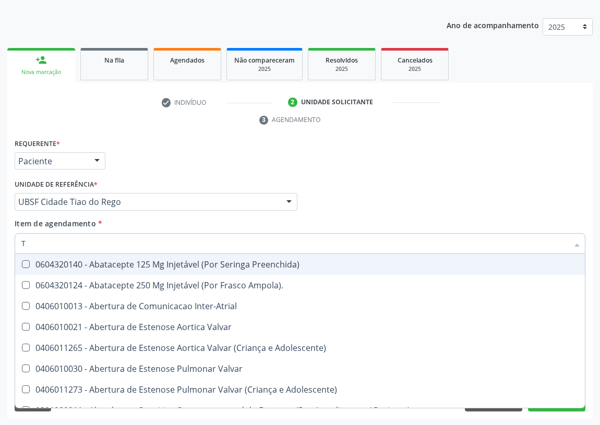
checkbox Preenchida\) "false"
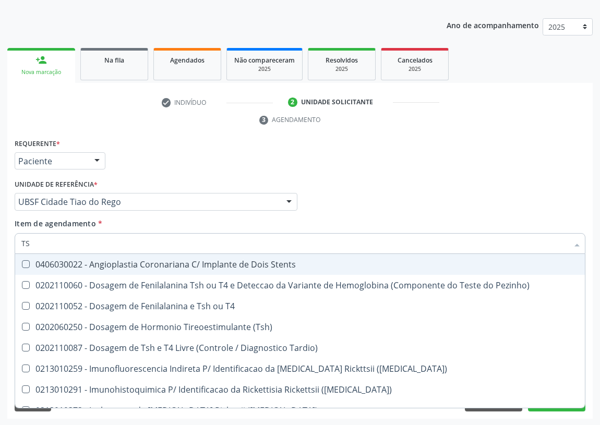
type input "TSH"
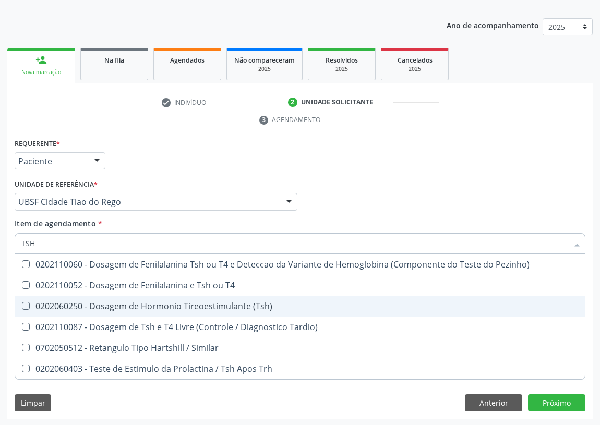
drag, startPoint x: 28, startPoint y: 306, endPoint x: 35, endPoint y: 256, distance: 50.7
click at [28, 296] on span "0202060250 - Dosagem de Hormonio Tireoestimulante (Tsh)" at bounding box center [300, 306] width 570 height 21
checkbox \(Tsh\) "true"
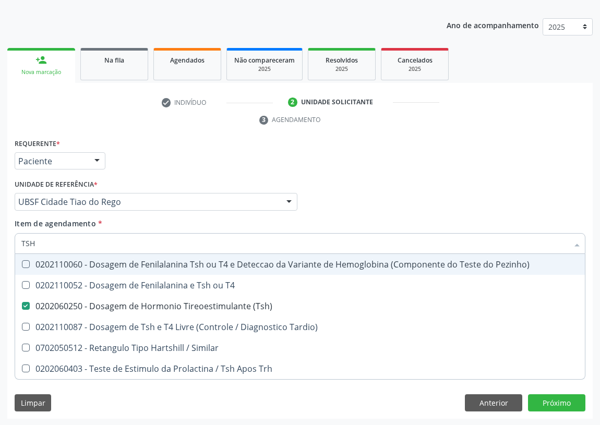
drag, startPoint x: 44, startPoint y: 241, endPoint x: 21, endPoint y: 243, distance: 23.6
click at [21, 243] on input "TSH" at bounding box center [294, 243] width 547 height 21
type input "T"
checkbox \(Tsh\) "false"
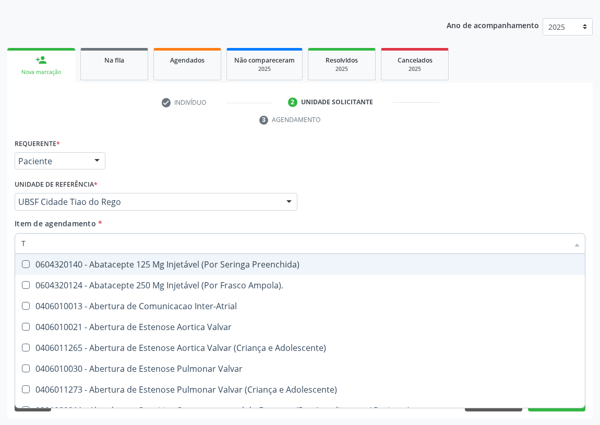
type input "T4"
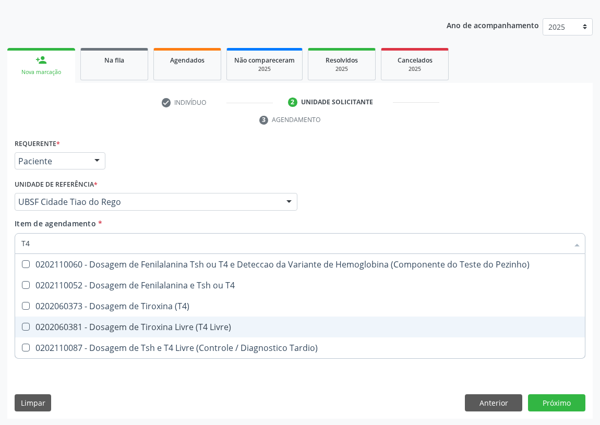
drag, startPoint x: 159, startPoint y: 326, endPoint x: 94, endPoint y: 311, distance: 66.8
click at [150, 324] on div "0202060381 - Dosagem de Tiroxina Livre (T4 Livre)" at bounding box center [299, 327] width 557 height 8
checkbox Livre\) "true"
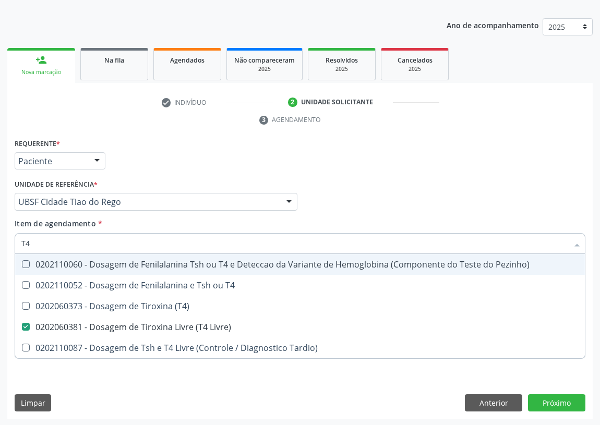
drag, startPoint x: 37, startPoint y: 246, endPoint x: 0, endPoint y: 246, distance: 36.5
click at [0, 246] on div "Acompanhamento Acompanhe a situação das marcações correntes e finalizadas Relat…" at bounding box center [300, 187] width 600 height 477
type input "V"
checkbox Livre\) "false"
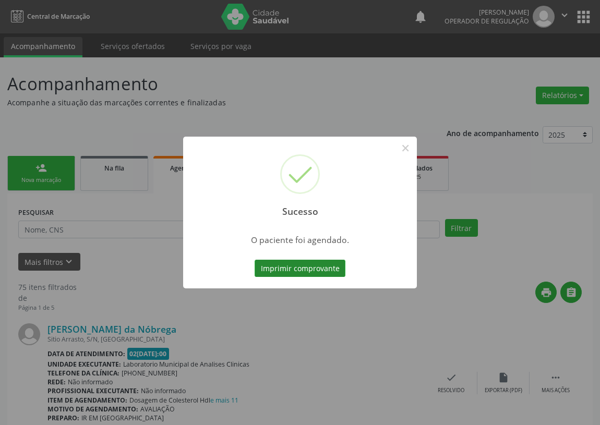
click at [317, 266] on button "Imprimir comprovante" at bounding box center [300, 269] width 91 height 18
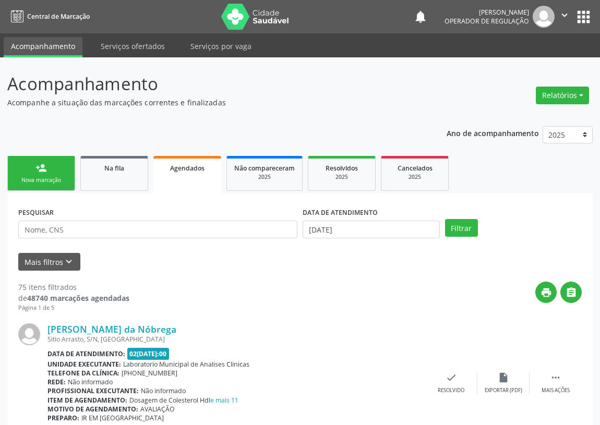
click at [46, 174] on link "person_add Nova marcação" at bounding box center [41, 173] width 68 height 35
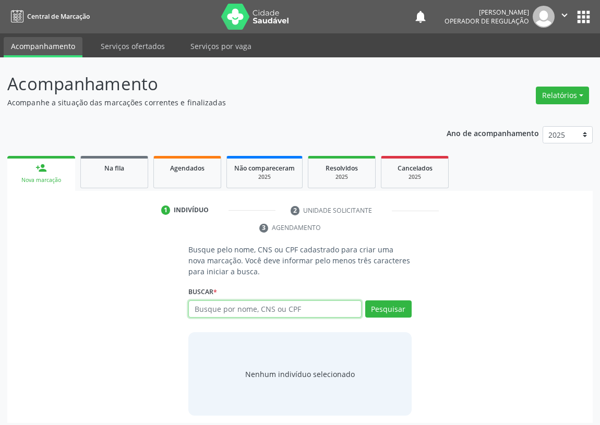
click at [195, 308] on input "text" at bounding box center [274, 310] width 173 height 18
click at [210, 313] on input "text" at bounding box center [274, 310] width 173 height 18
type input "700809971624580"
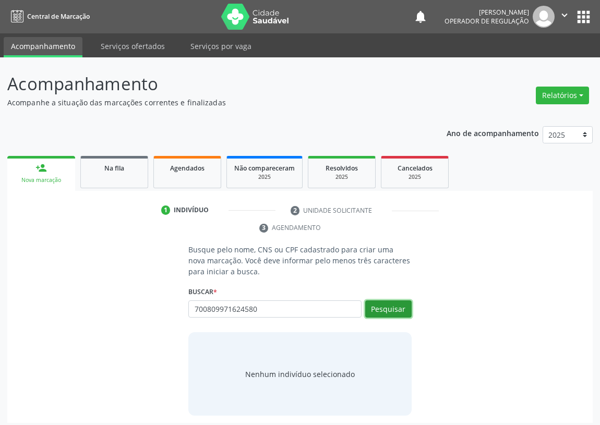
click at [389, 313] on button "Pesquisar" at bounding box center [388, 310] width 46 height 18
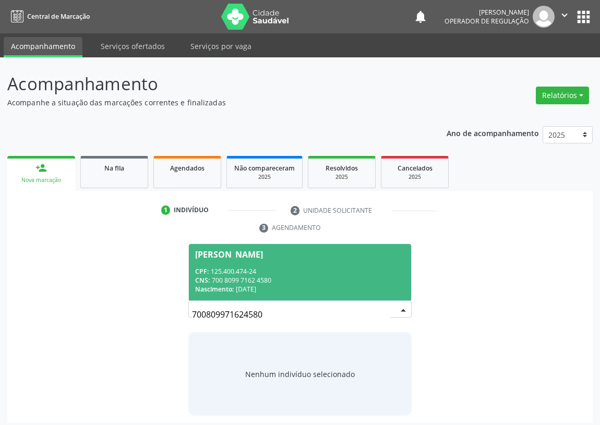
click at [247, 277] on div "CNS: 700 8099 7162 4580" at bounding box center [300, 280] width 210 height 9
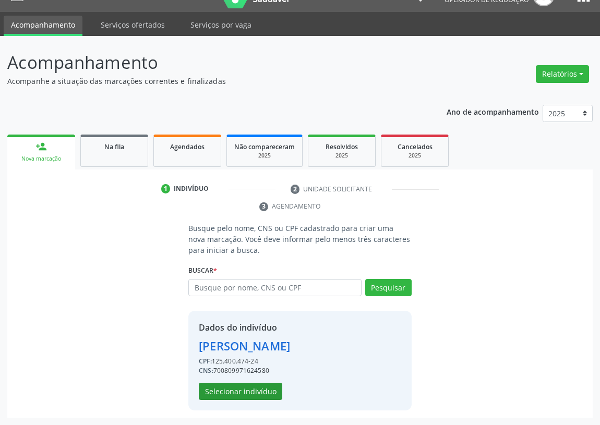
scroll to position [38, 0]
click at [224, 395] on button "Selecionar indivíduo" at bounding box center [240, 392] width 83 height 18
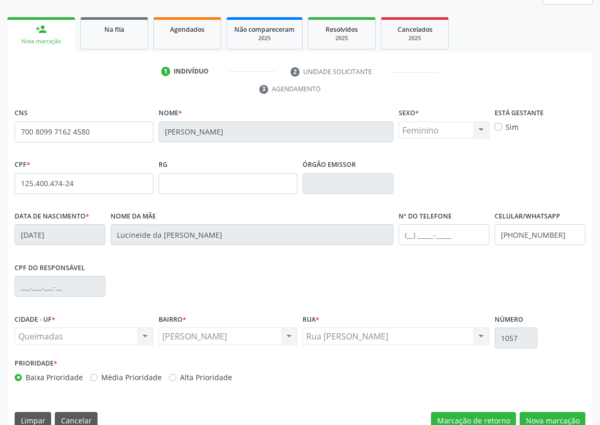
scroll to position [157, 0]
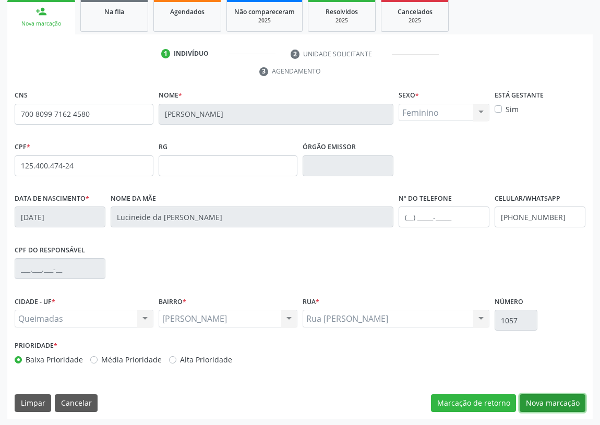
click at [554, 399] on button "Nova marcação" at bounding box center [553, 404] width 66 height 18
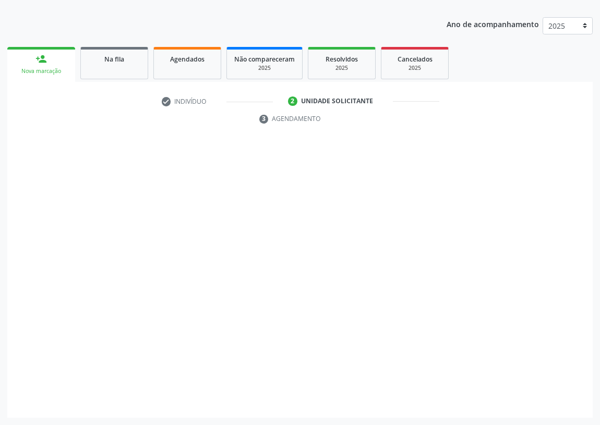
scroll to position [108, 0]
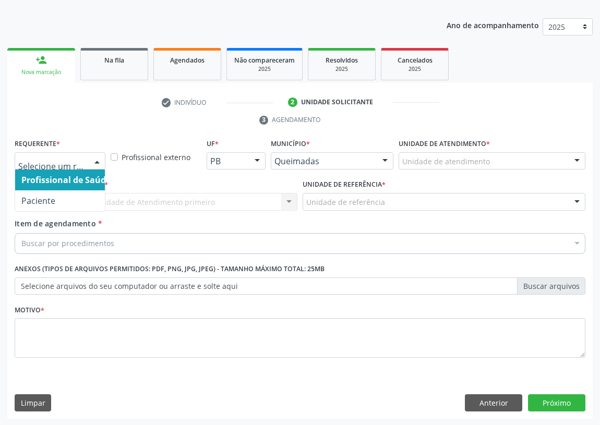
click at [98, 159] on div at bounding box center [97, 162] width 16 height 18
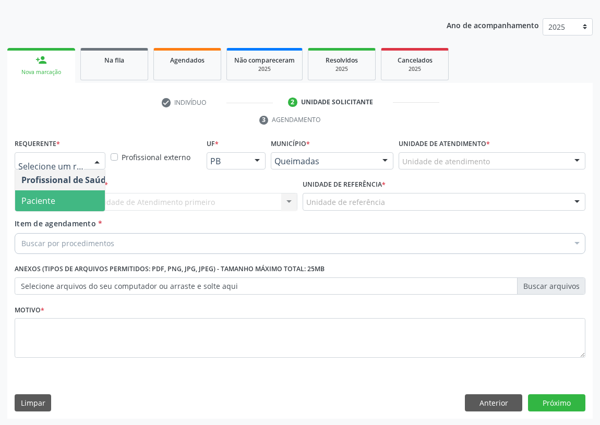
drag, startPoint x: 83, startPoint y: 200, endPoint x: 198, endPoint y: 201, distance: 114.8
click at [84, 200] on span "Paciente" at bounding box center [66, 200] width 102 height 21
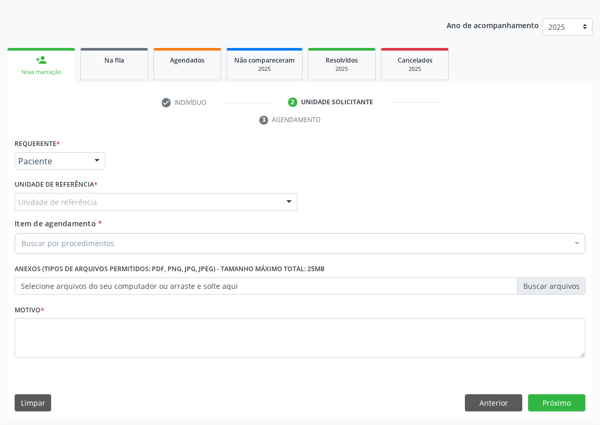
click at [259, 198] on div "Unidade de referência" at bounding box center [156, 202] width 283 height 18
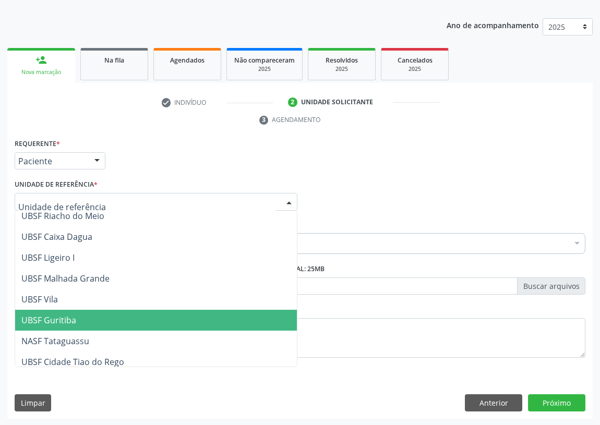
scroll to position [261, 0]
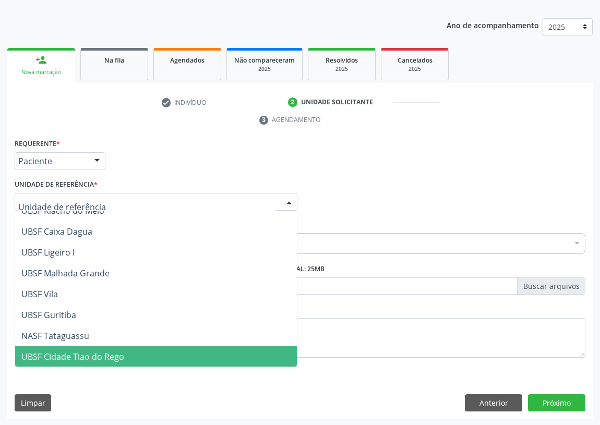
drag, startPoint x: 83, startPoint y: 348, endPoint x: 21, endPoint y: 323, distance: 67.4
click at [82, 348] on span "UBSF Cidade Tiao do Rego" at bounding box center [156, 357] width 282 height 21
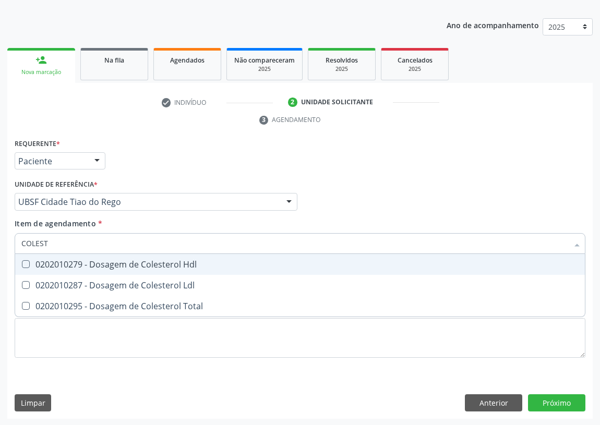
type input "COLESTE"
drag, startPoint x: 24, startPoint y: 259, endPoint x: 22, endPoint y: 288, distance: 28.7
click at [24, 273] on ul "Selecionar todos 0202010279 - Dosagem de Colesterol Hdl 0202010287 - Dosagem de…" at bounding box center [300, 285] width 570 height 63
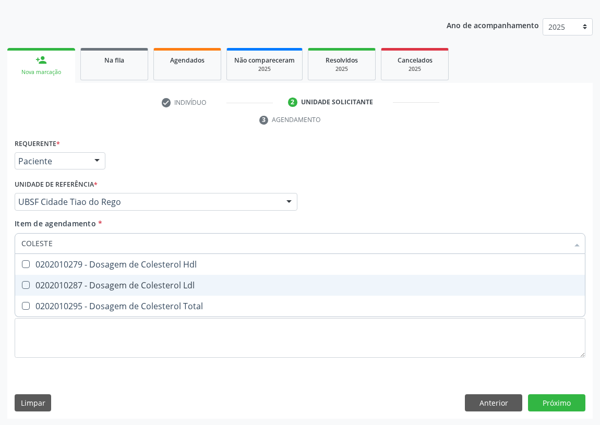
drag, startPoint x: 22, startPoint y: 288, endPoint x: 69, endPoint y: 249, distance: 60.1
click at [27, 284] on Ldl at bounding box center [26, 285] width 8 height 8
click at [22, 284] on Ldl "checkbox" at bounding box center [18, 285] width 7 height 7
checkbox Ldl "true"
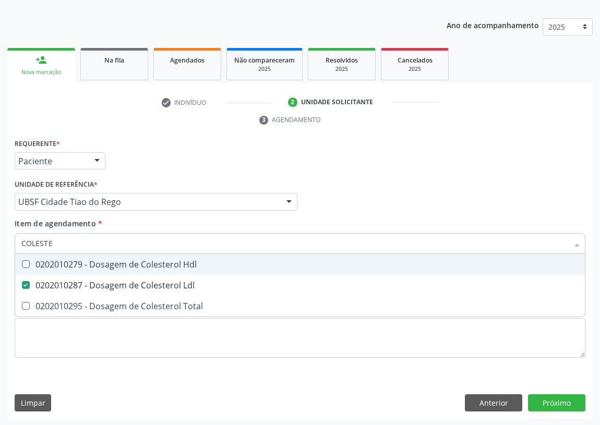
click at [26, 262] on Hdl at bounding box center [26, 264] width 8 height 8
click at [22, 262] on Hdl "checkbox" at bounding box center [18, 264] width 7 height 7
checkbox Hdl "true"
drag, startPoint x: 66, startPoint y: 241, endPoint x: 0, endPoint y: 243, distance: 65.8
click at [0, 243] on div "Acompanhamento Acompanhe a situação das marcações correntes e finalizadas Relat…" at bounding box center [300, 187] width 600 height 477
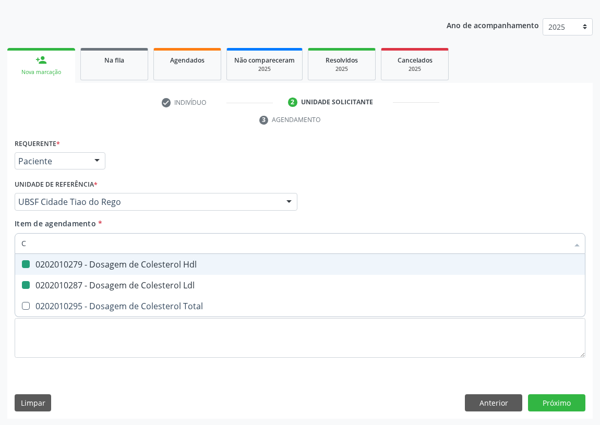
type input "CR"
checkbox Hdl "false"
checkbox Ldl "false"
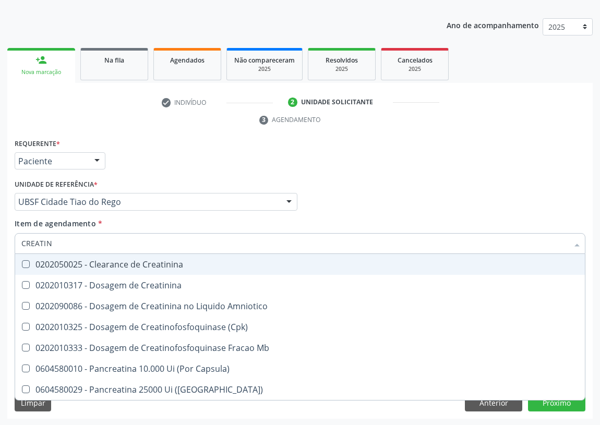
type input "CREATINI"
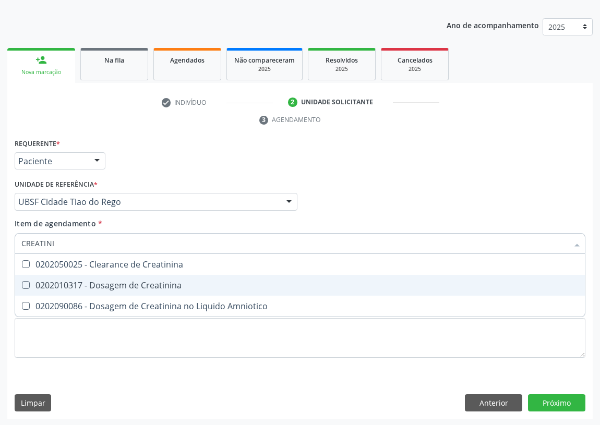
click at [30, 283] on div "0202010317 - Dosagem de Creatinina" at bounding box center [299, 285] width 557 height 8
checkbox Creatinina "true"
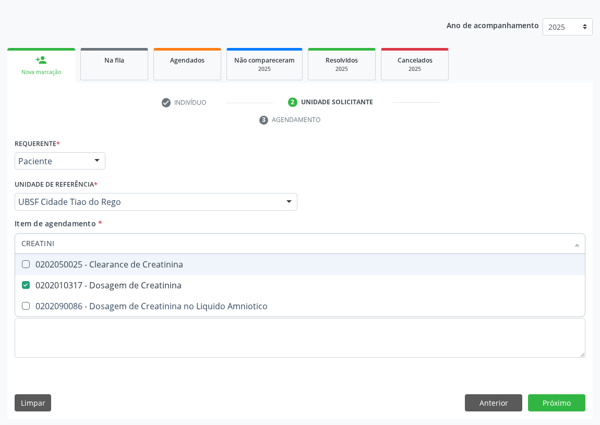
drag, startPoint x: 14, startPoint y: 241, endPoint x: 0, endPoint y: 240, distance: 13.6
click at [0, 240] on div "Acompanhamento Acompanhe a situação das marcações correntes e finalizadas Relat…" at bounding box center [300, 187] width 600 height 477
type input "PO"
checkbox Creatinina "false"
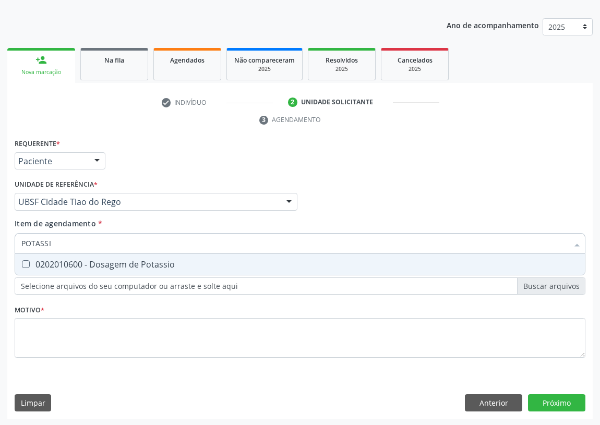
type input "POTASSIO"
drag, startPoint x: 21, startPoint y: 262, endPoint x: 52, endPoint y: 245, distance: 35.3
click at [26, 260] on Potassio at bounding box center [26, 264] width 8 height 8
click at [22, 261] on Potassio "checkbox" at bounding box center [18, 264] width 7 height 7
checkbox Potassio "true"
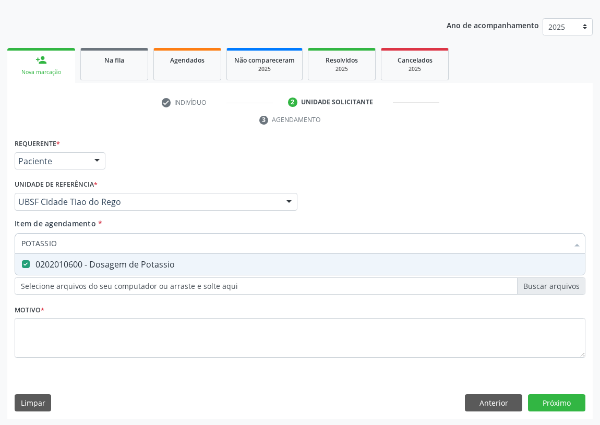
drag, startPoint x: 62, startPoint y: 241, endPoint x: 1, endPoint y: 241, distance: 60.5
click at [1, 241] on div "Acompanhamento Acompanhe a situação das marcações correntes e finalizadas Relat…" at bounding box center [300, 187] width 600 height 477
type input "TR"
checkbox Potassio "false"
type input "TRIGLI"
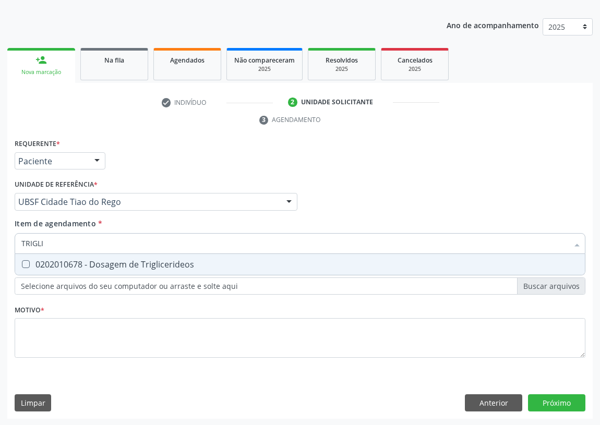
drag, startPoint x: 26, startPoint y: 263, endPoint x: 43, endPoint y: 227, distance: 40.1
click at [27, 255] on span "0202010678 - Dosagem de Triglicerideos" at bounding box center [300, 264] width 570 height 21
checkbox Triglicerideos "true"
drag, startPoint x: 46, startPoint y: 239, endPoint x: 0, endPoint y: 240, distance: 45.9
click at [0, 240] on div "Acompanhamento Acompanhe a situação das marcações correntes e finalizadas Relat…" at bounding box center [300, 187] width 600 height 477
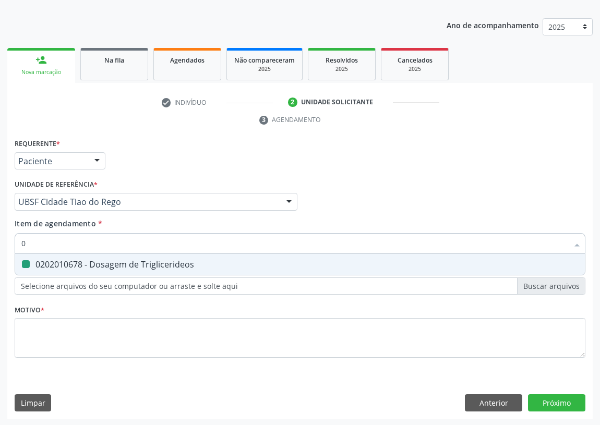
type input "02"
checkbox Triglicerideos "false"
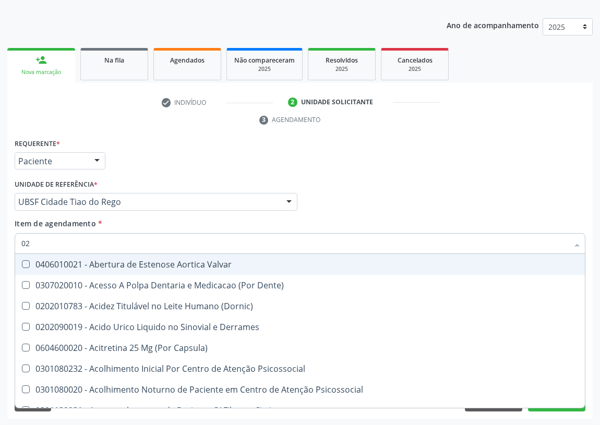
type input "020"
checkbox \(Pos-Pasteurização\) "true"
checkbox Debridamento "true"
checkbox Dacriocistografia "true"
checkbox Bloqueio "true"
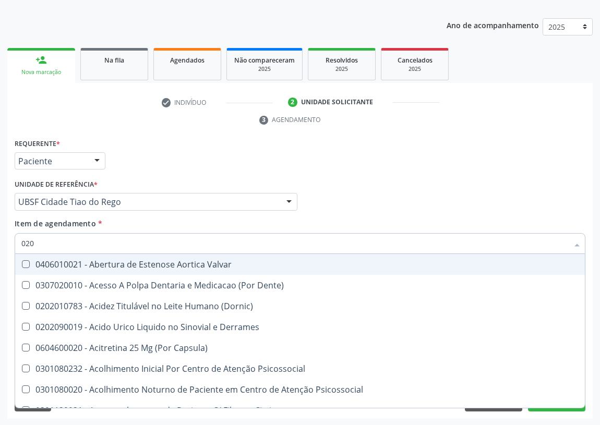
checkbox Acetona "true"
checkbox Hdl "false"
checkbox Ldl "false"
checkbox Creatinina "false"
checkbox Potassio "false"
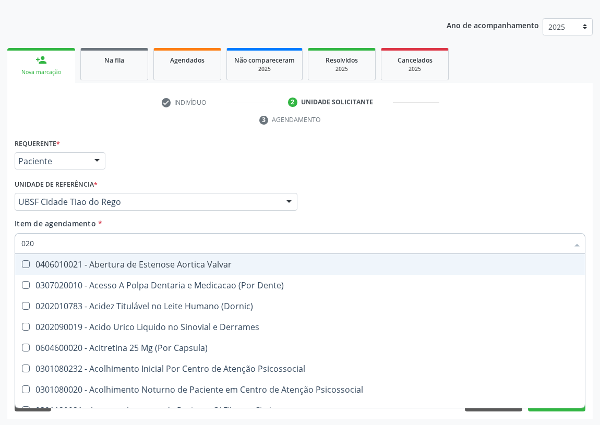
checkbox Triglicerideos "false"
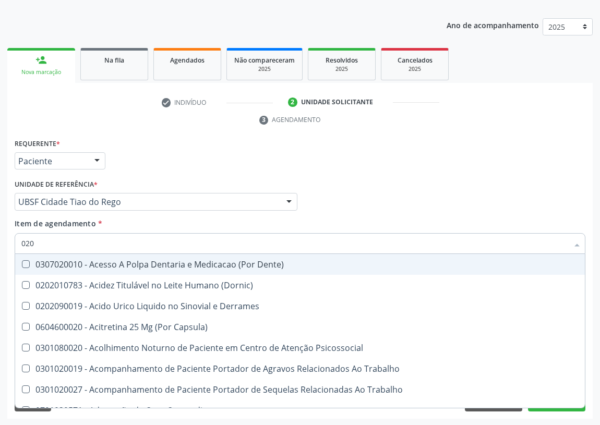
type input "0202"
checkbox Ocular "true"
checkbox Aberto\) "true"
checkbox Gastro-Esofagico "true"
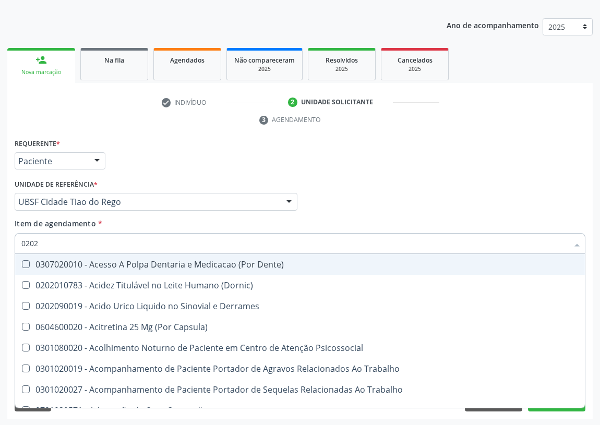
checkbox Projecoes\) "true"
checkbox Hdl "false"
checkbox Ldl "false"
checkbox Creatinina "false"
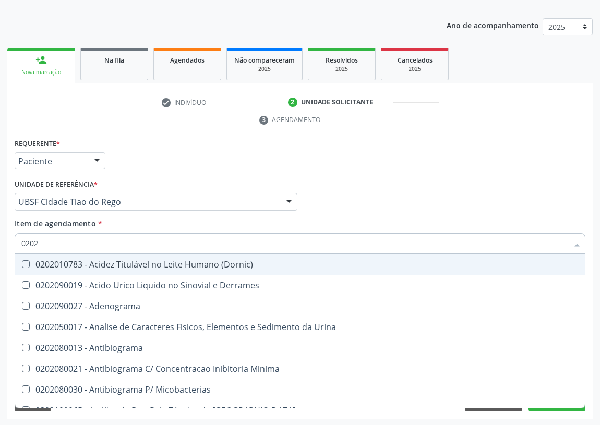
type input "02020"
checkbox Barbituratos "true"
checkbox Benzodiazepinicos "true"
checkbox Calcitonina "true"
checkbox Hdl "false"
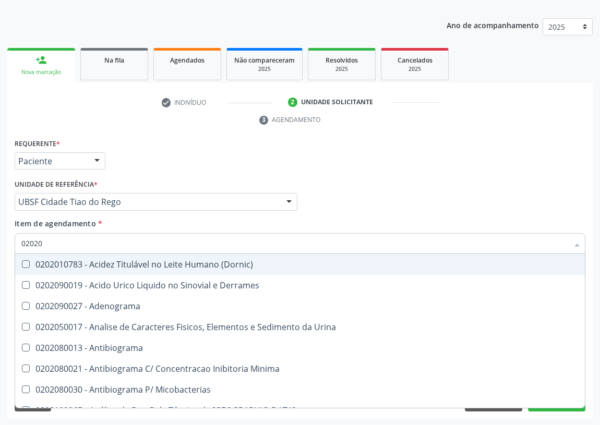
checkbox Ldl "false"
checkbox Creatinina "false"
checkbox \(Igm\) "true"
checkbox Potassio "false"
checkbox Horas\) "true"
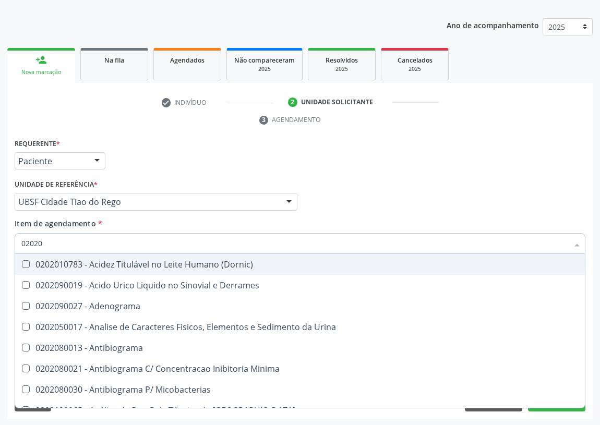
checkbox Triglicerideos "false"
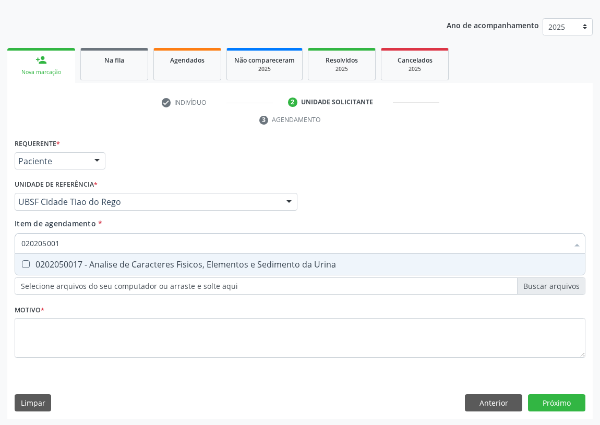
type input "0202050017"
drag, startPoint x: 26, startPoint y: 263, endPoint x: 54, endPoint y: 241, distance: 35.7
click at [26, 261] on Urina at bounding box center [26, 264] width 8 height 8
click at [22, 261] on Urina "checkbox" at bounding box center [18, 264] width 7 height 7
checkbox Urina "true"
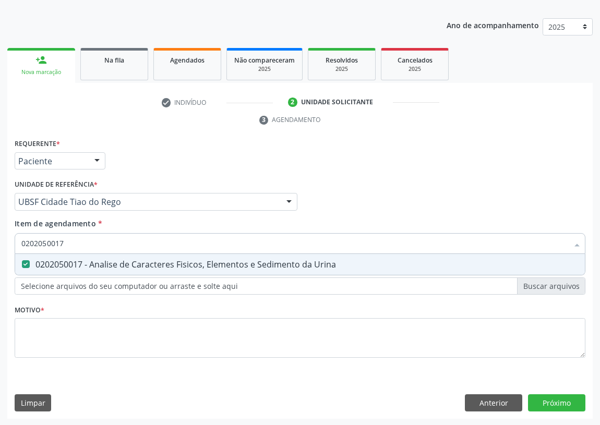
drag, startPoint x: 73, startPoint y: 242, endPoint x: 9, endPoint y: 242, distance: 63.7
click at [9, 242] on div "Requerente * Paciente Profissional de Saúde Paciente Nenhum resultado encontrad…" at bounding box center [300, 277] width 586 height 283
type input "G"
checkbox Urina "false"
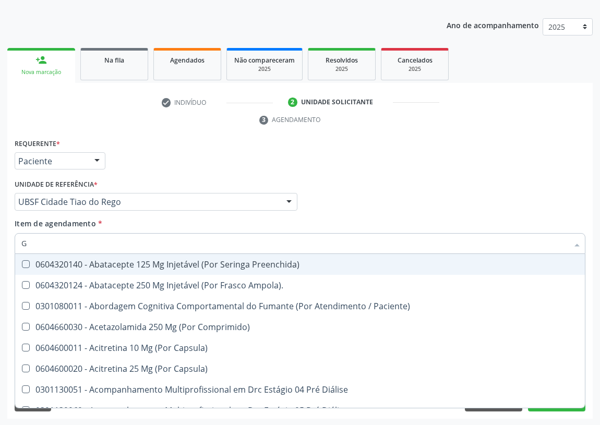
type input "GL"
checkbox Bucomaxilofacial "true"
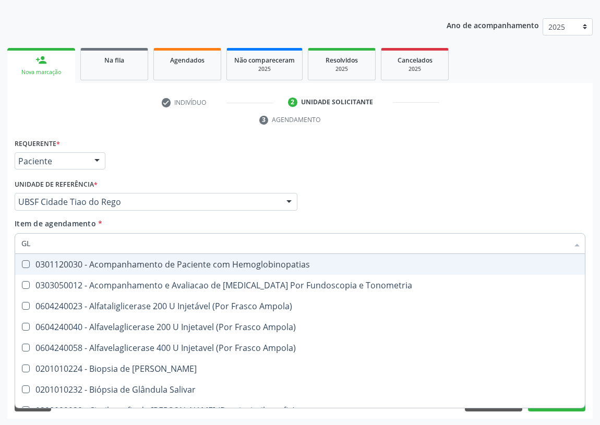
type input "GLI"
checkbox Dosagens\) "true"
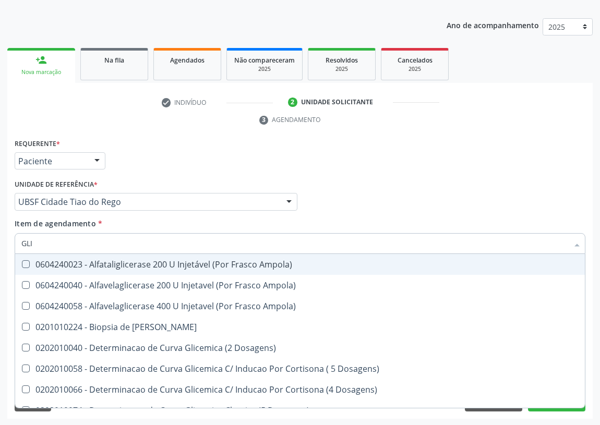
type input "GLIC"
checkbox Glicosilada "true"
checkbox Triglicerideos "false"
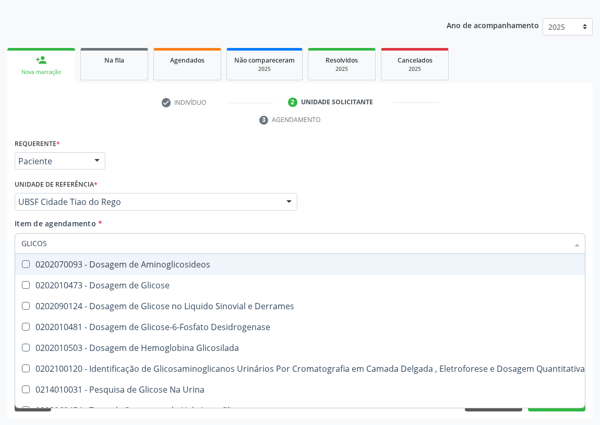
type input "GLICOSE"
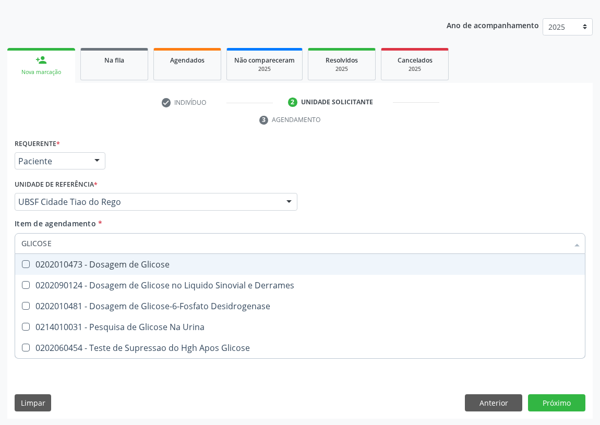
click at [29, 260] on Glicose at bounding box center [26, 264] width 8 height 8
click at [22, 261] on Glicose "checkbox" at bounding box center [18, 264] width 7 height 7
checkbox Glicose "true"
drag, startPoint x: 53, startPoint y: 240, endPoint x: 0, endPoint y: 244, distance: 53.4
click at [0, 244] on div "Acompanhamento Acompanhe a situação das marcações correntes e finalizadas Relat…" at bounding box center [300, 187] width 600 height 477
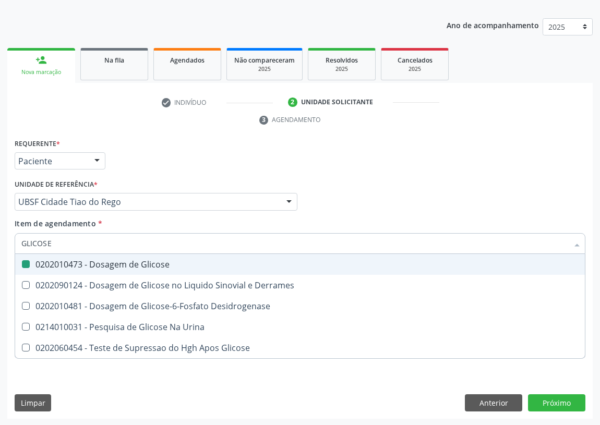
type input "C"
checkbox Glicose "false"
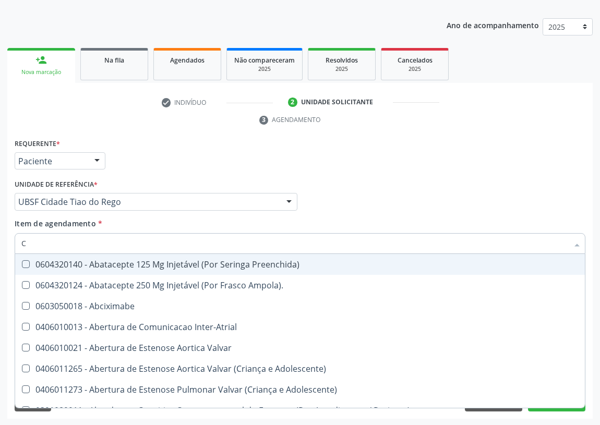
type input "CO"
checkbox Frasco-Ampola\) "true"
checkbox Urina "false"
checkbox Comprimido\) "true"
checkbox G\) "true"
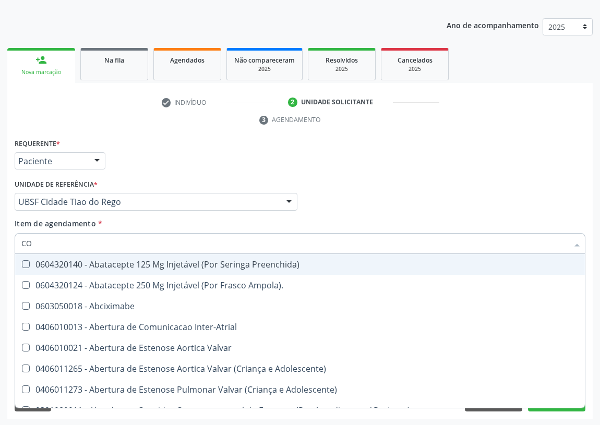
checkbox Comprimido\) "true"
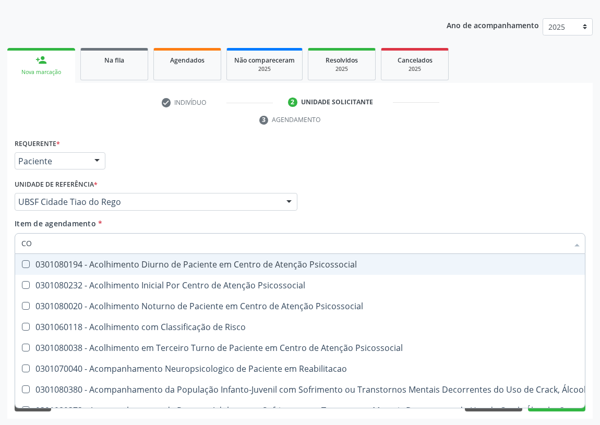
type input "COL"
checkbox Anterior "false"
checkbox Hdl "true"
checkbox Ldl "true"
type input "COLE"
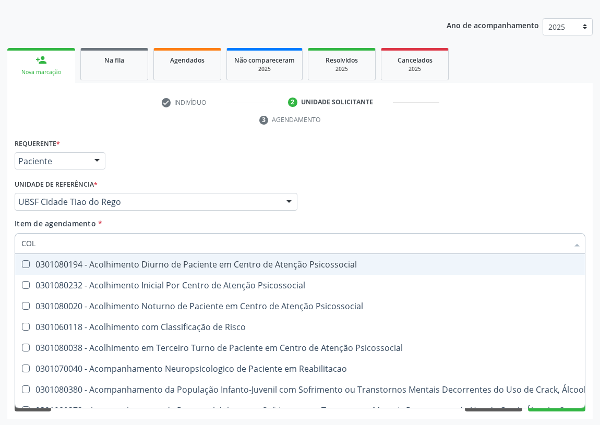
checkbox Mama "true"
checkbox Utero "true"
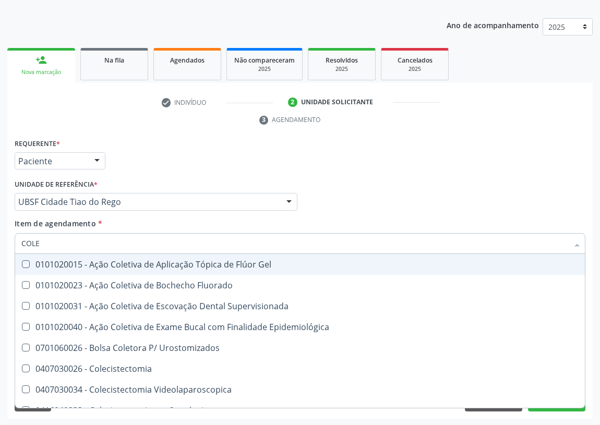
type input "COLES"
checkbox Gel "true"
checkbox Fluorado "true"
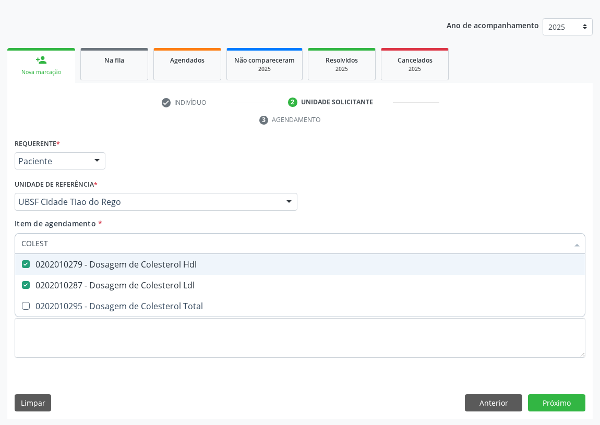
drag, startPoint x: 63, startPoint y: 241, endPoint x: 15, endPoint y: 245, distance: 48.2
click at [15, 245] on div "COLEST" at bounding box center [300, 243] width 571 height 21
type input "T"
checkbox Hdl "false"
checkbox Ldl "false"
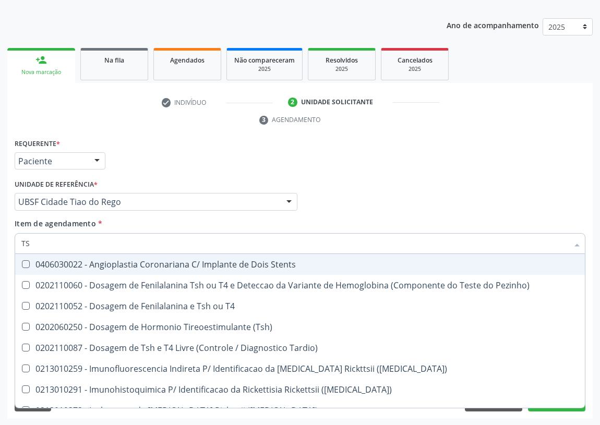
type input "TSH"
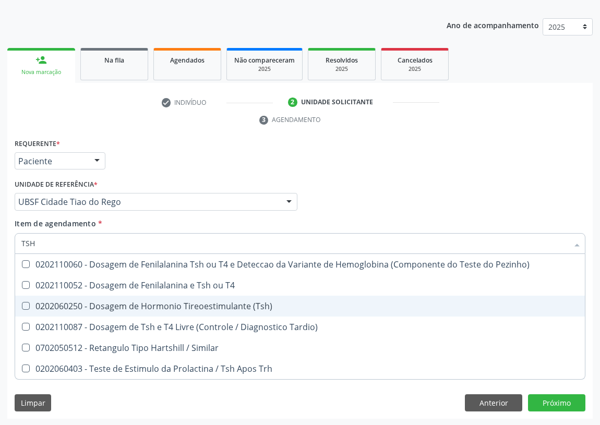
drag, startPoint x: 30, startPoint y: 304, endPoint x: 17, endPoint y: 302, distance: 12.6
click at [30, 303] on div "0202060250 - Dosagem de Hormonio Tireoestimulante (Tsh)" at bounding box center [299, 306] width 557 height 8
checkbox \(Tsh\) "true"
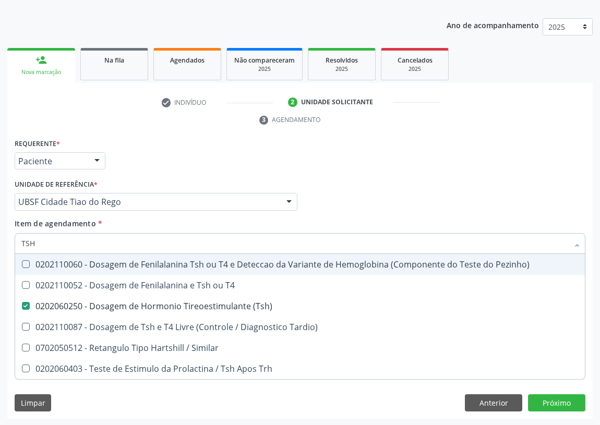
drag, startPoint x: 41, startPoint y: 245, endPoint x: 1, endPoint y: 245, distance: 39.7
click at [1, 245] on div "Acompanhamento Acompanhe a situação das marcações correntes e finalizadas Relat…" at bounding box center [300, 187] width 600 height 477
type input "T"
checkbox \(Tsh\) "false"
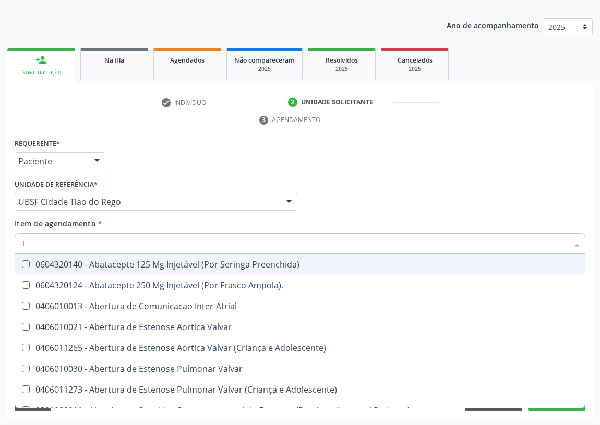
type input "T4"
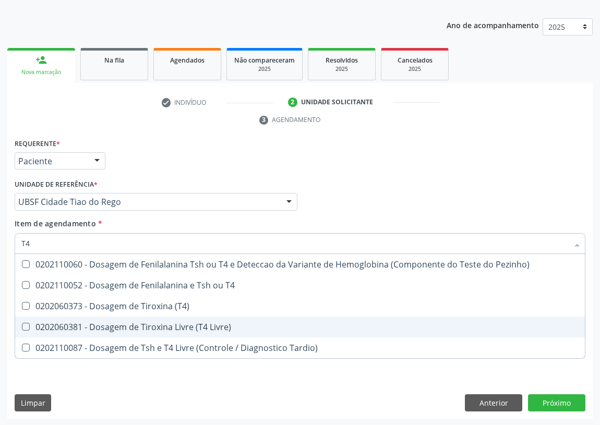
click at [113, 324] on div "0202060381 - Dosagem de Tiroxina Livre (T4 Livre)" at bounding box center [299, 327] width 557 height 8
checkbox Livre\) "true"
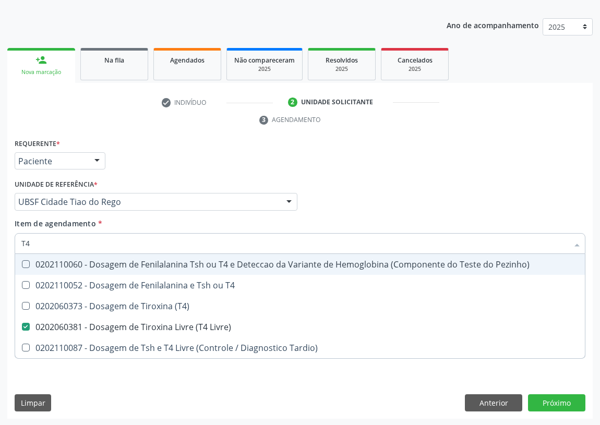
click at [344, 166] on div "Requerente * Paciente Profissional de Saúde Paciente Nenhum resultado encontrad…" at bounding box center [300, 156] width 576 height 41
checkbox T4 "true"
checkbox \(T4\) "true"
checkbox Tardio\) "true"
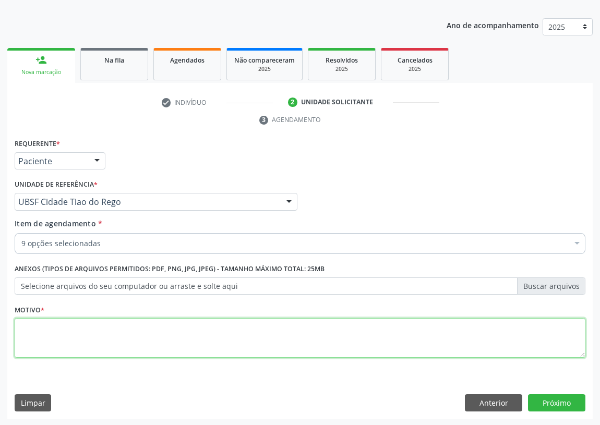
click at [68, 344] on textarea at bounding box center [300, 338] width 571 height 40
type textarea "AVALIAÇÃO"
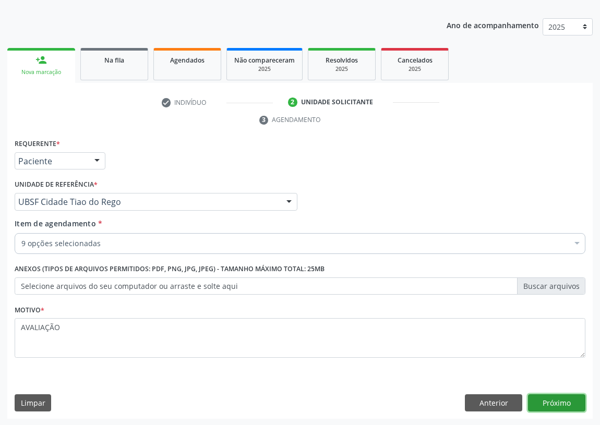
click at [549, 402] on button "Próximo" at bounding box center [556, 404] width 57 height 18
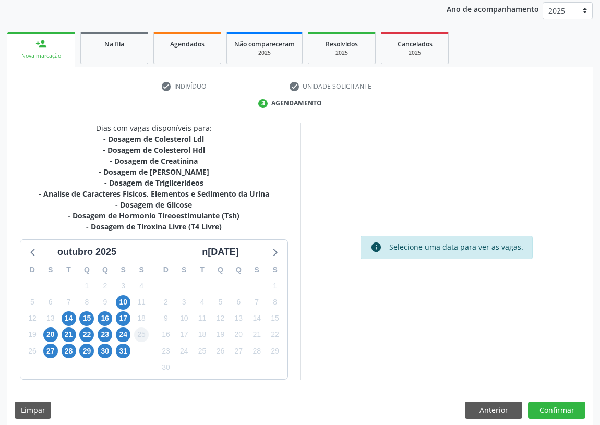
scroll to position [132, 0]
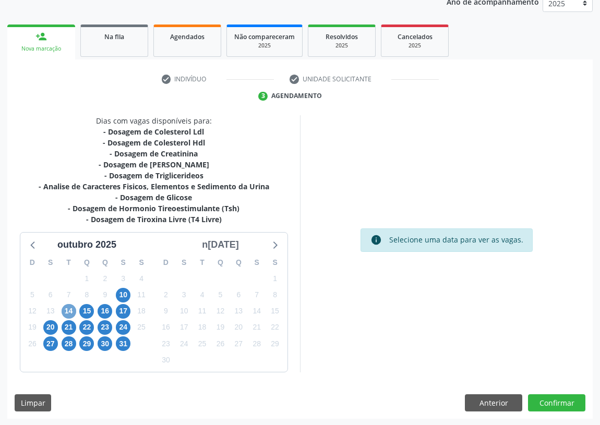
drag, startPoint x: 63, startPoint y: 309, endPoint x: 196, endPoint y: 248, distance: 146.4
click at [66, 307] on span "14" at bounding box center [69, 311] width 15 height 15
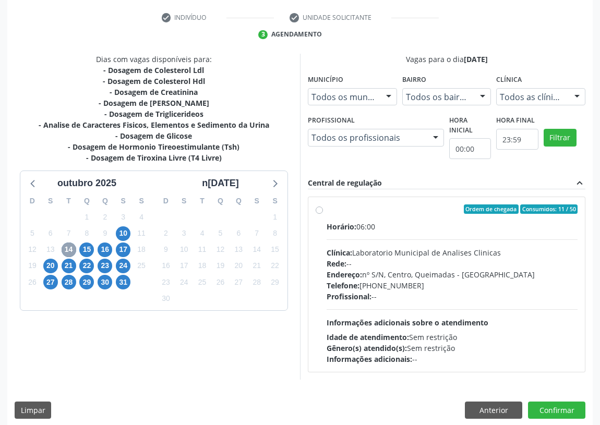
scroll to position [200, 0]
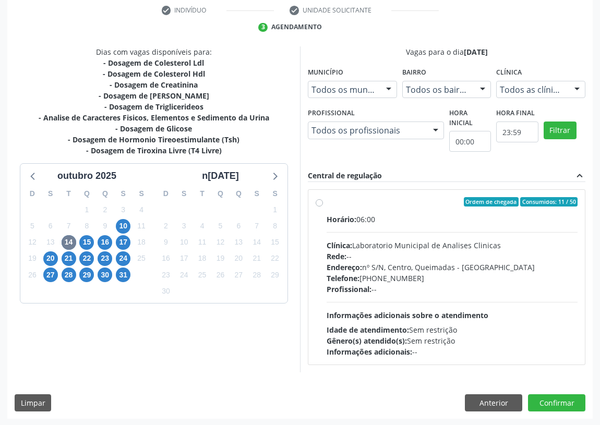
click at [327, 199] on label "Ordem de chegada Consumidos: 11 / 50 Horário: 06:00 Clínica: Laboratorio Munici…" at bounding box center [452, 277] width 251 height 160
click at [322, 199] on input "Ordem de chegada Consumidos: 11 / 50 Horário: 06:00 Clínica: Laboratorio Munici…" at bounding box center [319, 201] width 7 height 9
radio input "true"
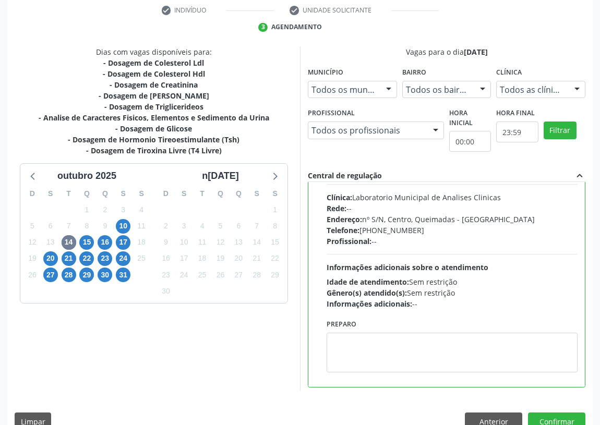
scroll to position [52, 0]
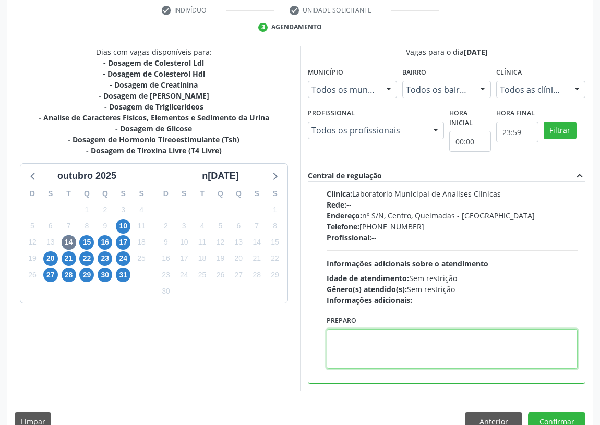
click at [357, 341] on textarea at bounding box center [452, 349] width 251 height 40
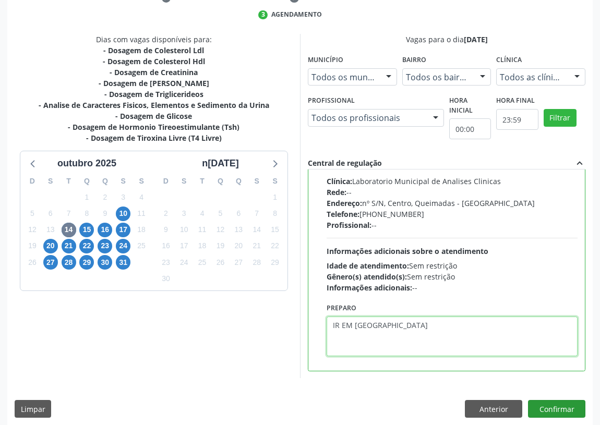
scroll to position [219, 0]
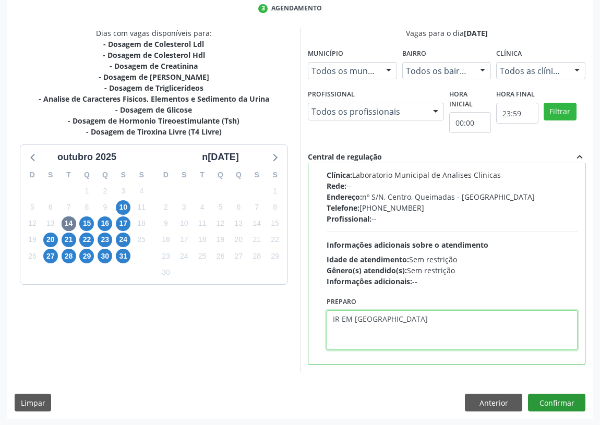
type textarea "IR EM [GEOGRAPHIC_DATA]"
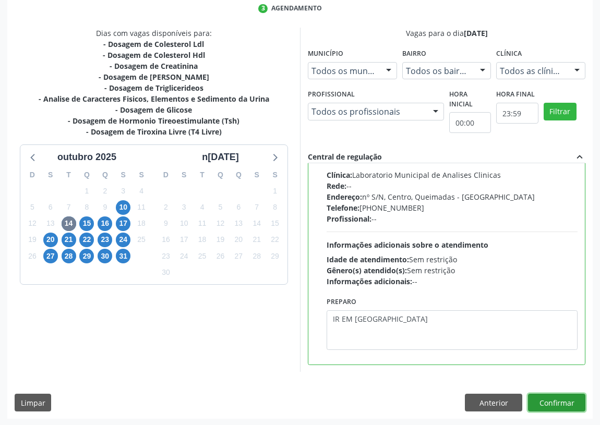
click at [553, 397] on button "Confirmar" at bounding box center [556, 403] width 57 height 18
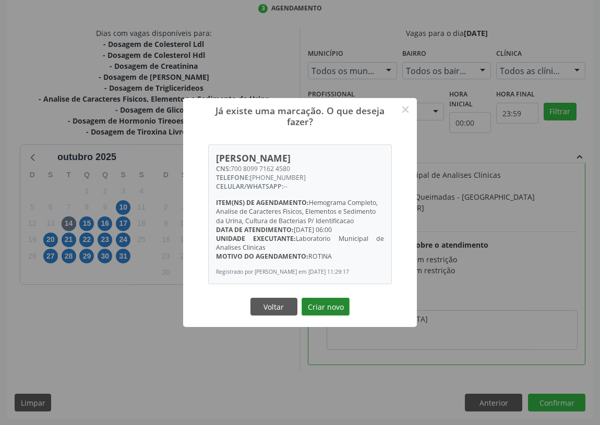
click at [319, 313] on button "Criar novo" at bounding box center [326, 307] width 48 height 18
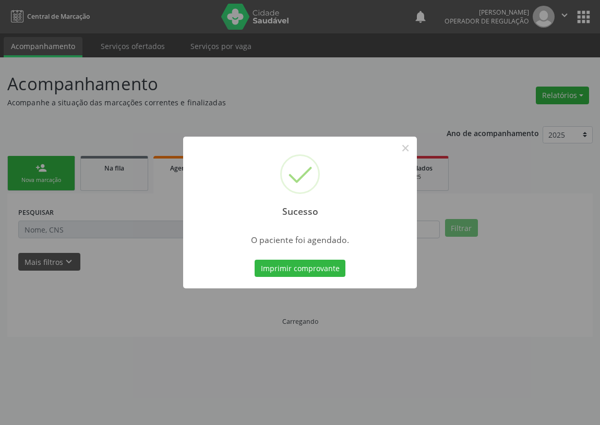
scroll to position [0, 0]
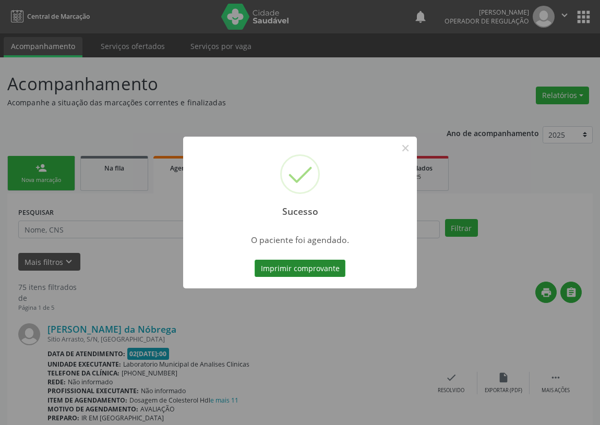
click at [324, 269] on button "Imprimir comprovante" at bounding box center [300, 269] width 91 height 18
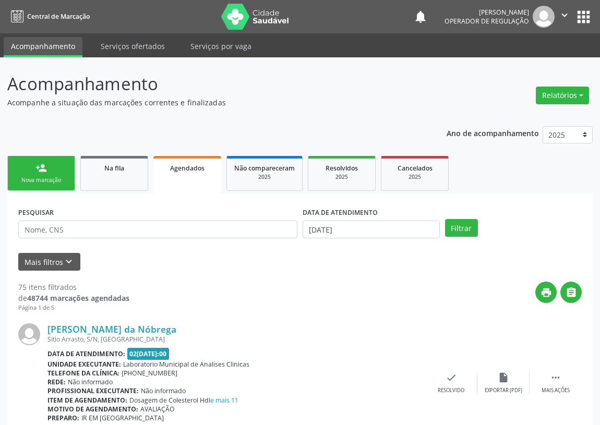
click at [61, 174] on link "person_add Nova marcação" at bounding box center [41, 173] width 68 height 35
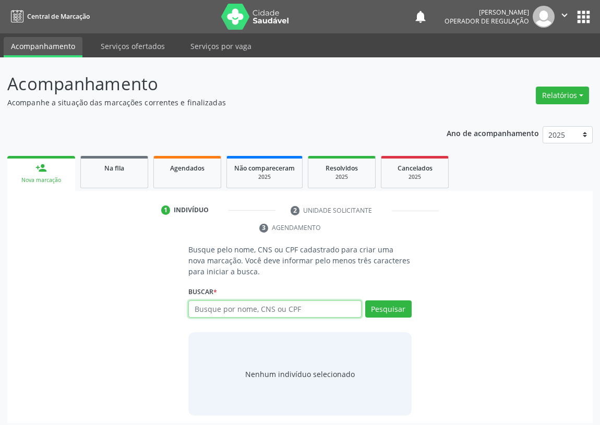
click at [209, 313] on input "text" at bounding box center [274, 310] width 173 height 18
click at [205, 307] on input "text" at bounding box center [274, 310] width 173 height 18
type input "701008819767794"
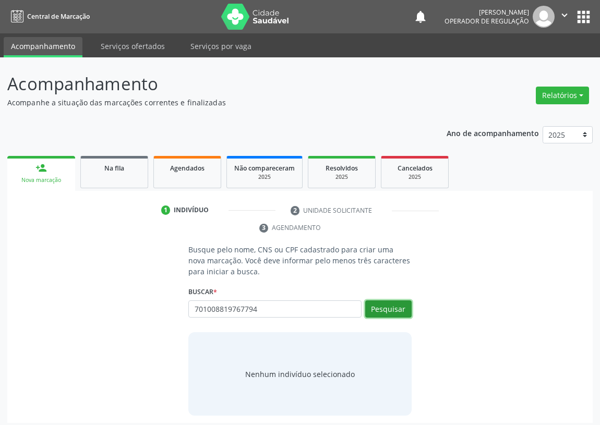
click at [398, 313] on button "Pesquisar" at bounding box center [388, 310] width 46 height 18
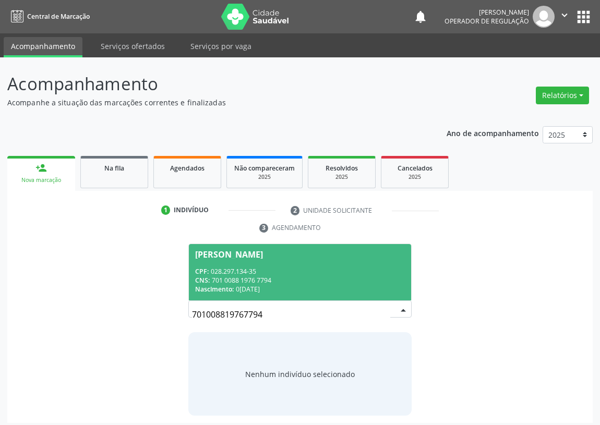
click at [241, 265] on span "Ana Serafim da Silva CPF: 028.297.134-35 CNS: 701 0088 1976 7794 Nascimento: 04…" at bounding box center [300, 272] width 222 height 56
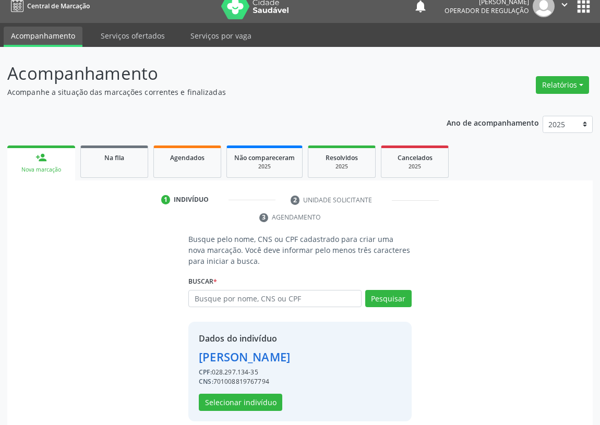
scroll to position [20, 0]
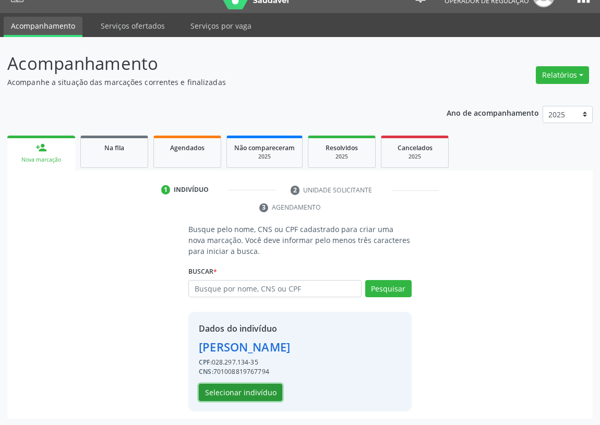
click at [235, 394] on button "Selecionar indivíduo" at bounding box center [240, 393] width 83 height 18
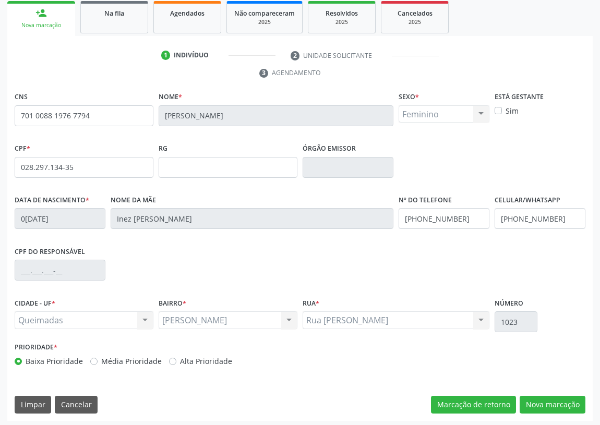
scroll to position [157, 0]
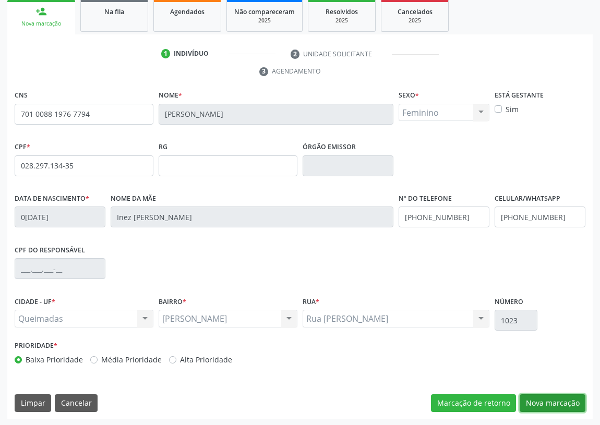
click at [550, 400] on button "Nova marcação" at bounding box center [553, 404] width 66 height 18
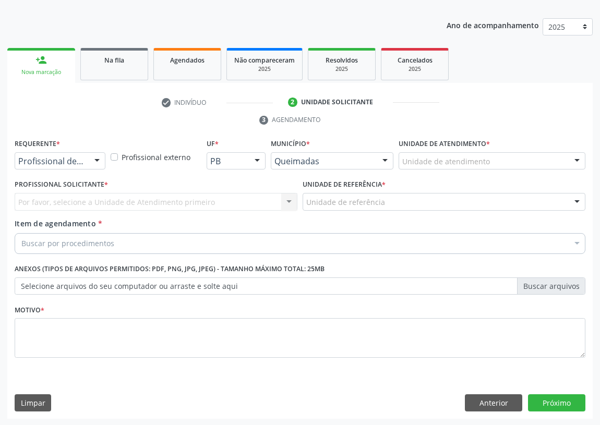
click at [97, 160] on div at bounding box center [97, 162] width 16 height 18
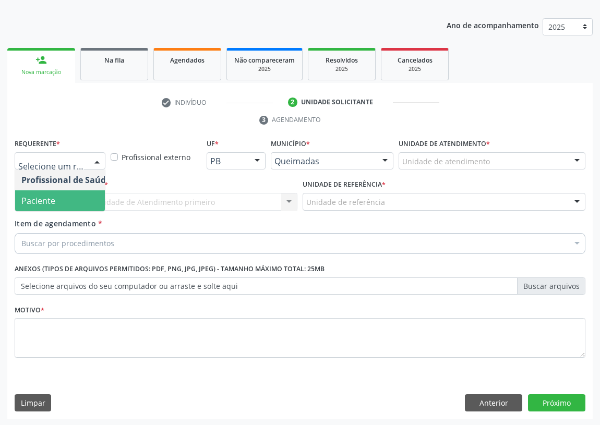
click at [91, 198] on span "Paciente" at bounding box center [66, 200] width 102 height 21
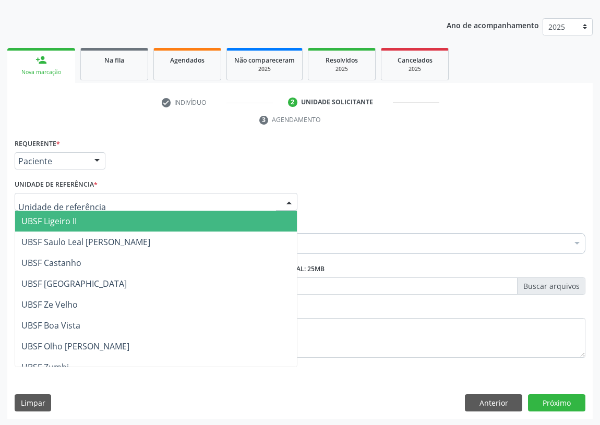
click at [283, 200] on div at bounding box center [289, 203] width 16 height 18
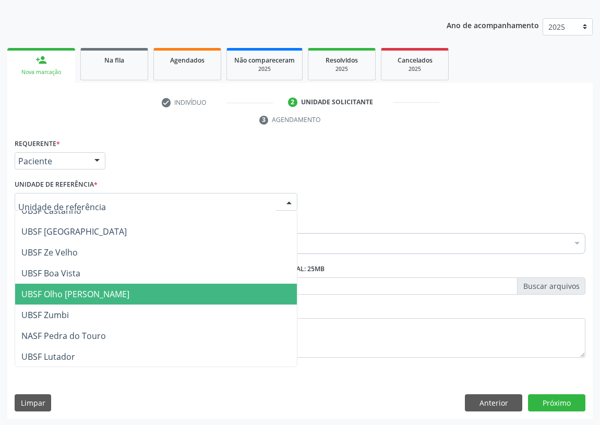
scroll to position [261, 0]
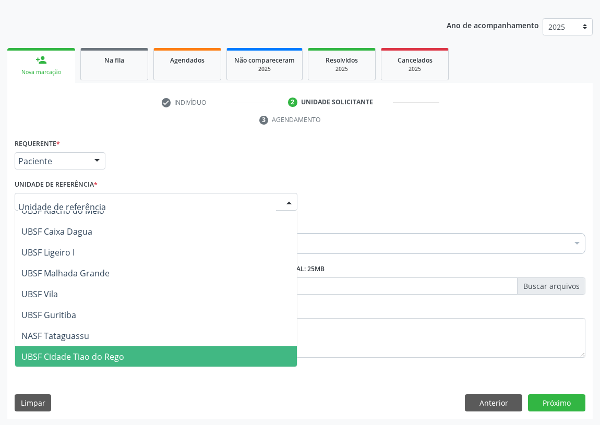
click at [102, 356] on span "UBSF Cidade Tiao do Rego" at bounding box center [72, 356] width 103 height 11
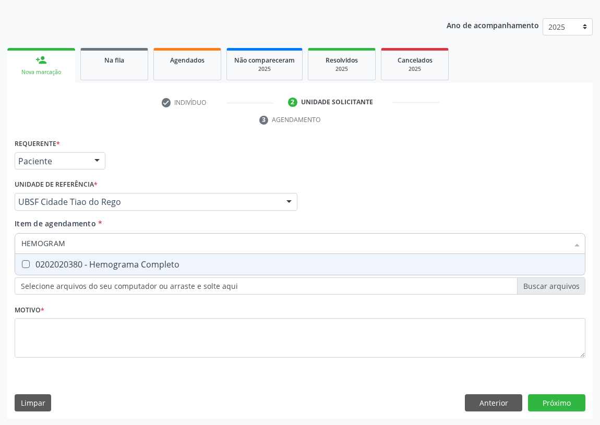
type input "HEMOGRAMA"
click at [22, 262] on Completo at bounding box center [26, 264] width 8 height 8
click at [22, 262] on Completo "checkbox" at bounding box center [18, 264] width 7 height 7
checkbox Completo "true"
drag, startPoint x: 73, startPoint y: 243, endPoint x: 0, endPoint y: 244, distance: 73.1
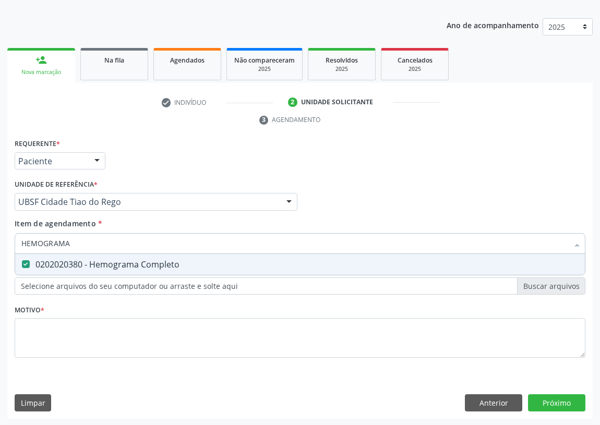
click at [0, 244] on div "Acompanhamento Acompanhe a situação das marcações correntes e finalizadas Relat…" at bounding box center [300, 187] width 600 height 477
type input "G"
checkbox Completo "false"
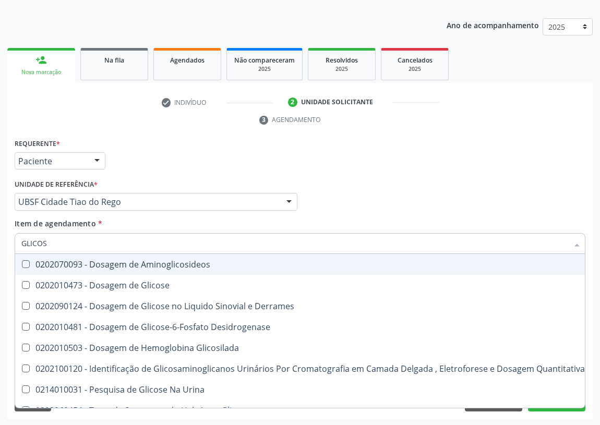
type input "GLICOSE"
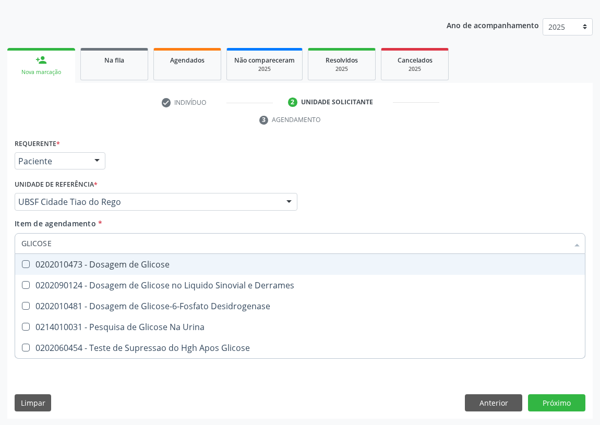
drag, startPoint x: 23, startPoint y: 264, endPoint x: 49, endPoint y: 247, distance: 30.1
click at [29, 260] on Glicose at bounding box center [26, 264] width 8 height 8
click at [22, 261] on Glicose "checkbox" at bounding box center [18, 264] width 7 height 7
checkbox Glicose "true"
drag, startPoint x: 59, startPoint y: 242, endPoint x: 15, endPoint y: 242, distance: 43.8
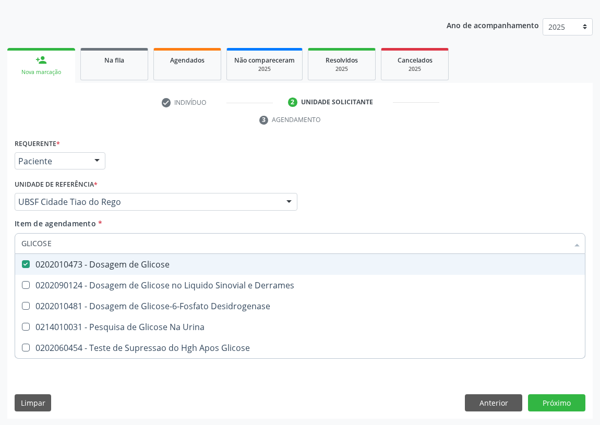
click at [15, 242] on div "GLICOSE" at bounding box center [300, 243] width 571 height 21
type input "L"
checkbox Glicose "false"
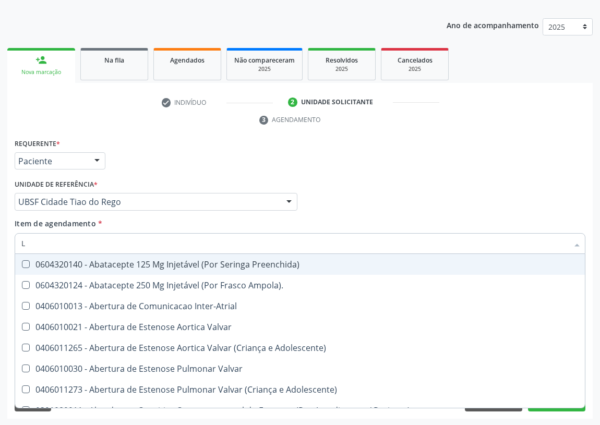
type input "LI"
checkbox Reconstrucao\) "true"
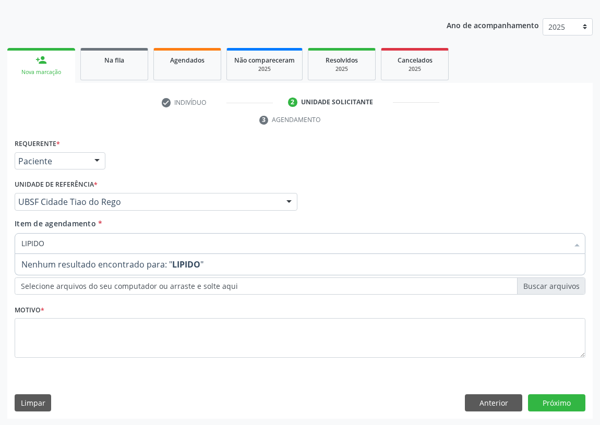
click at [49, 240] on input "LIPIDO" at bounding box center [294, 243] width 547 height 21
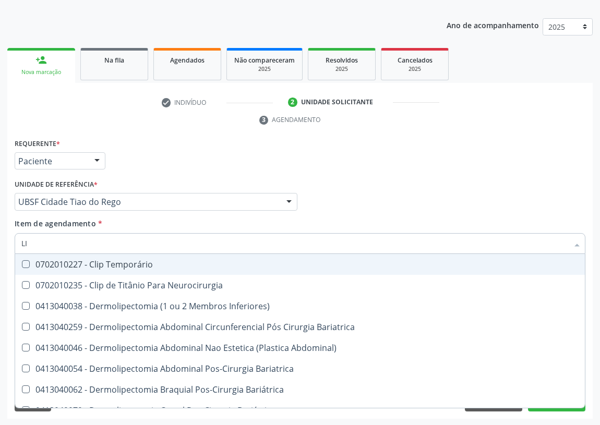
type input "L"
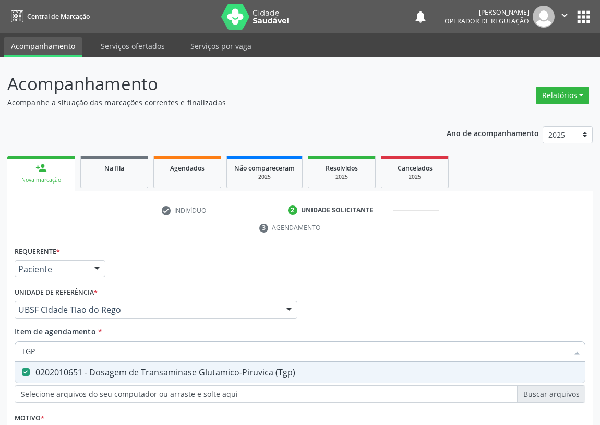
scroll to position [108, 0]
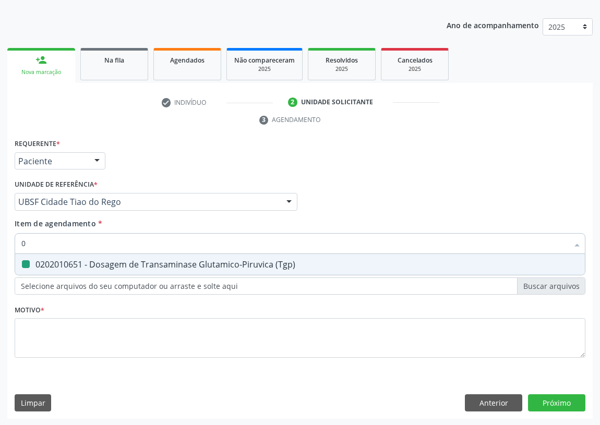
type input "02"
checkbox \(Tgp\) "false"
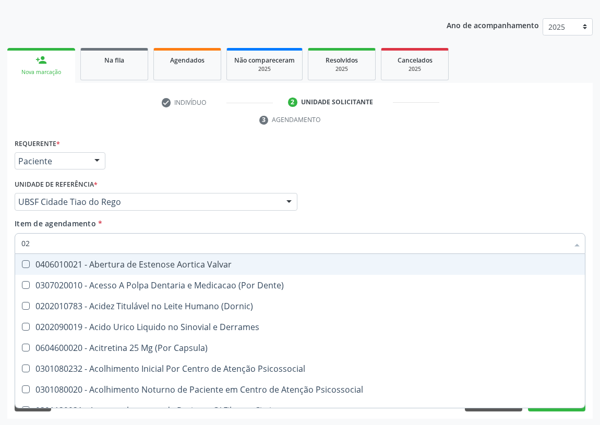
type input "020"
checkbox Dacriocistografia "true"
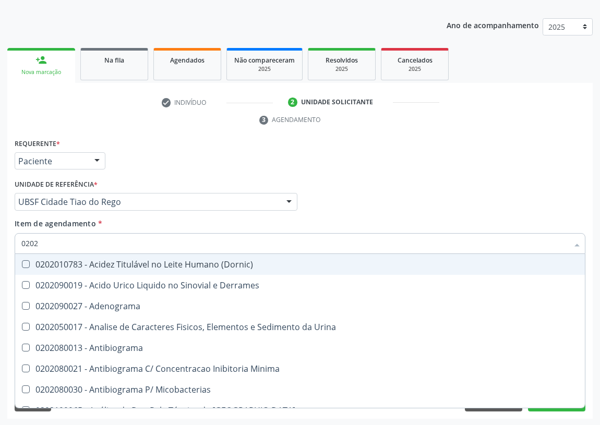
type input "02020"
checkbox Calcitonina "true"
checkbox Creatinina "false"
checkbox Xiii "true"
checkbox Fosforo "true"
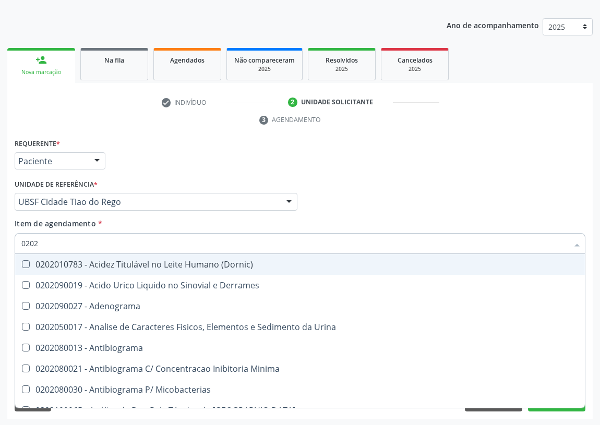
checkbox Glicose "false"
checkbox \(Tsh\) "false"
checkbox Potassio "true"
checkbox Progesterona "true"
checkbox Prolactina "true"
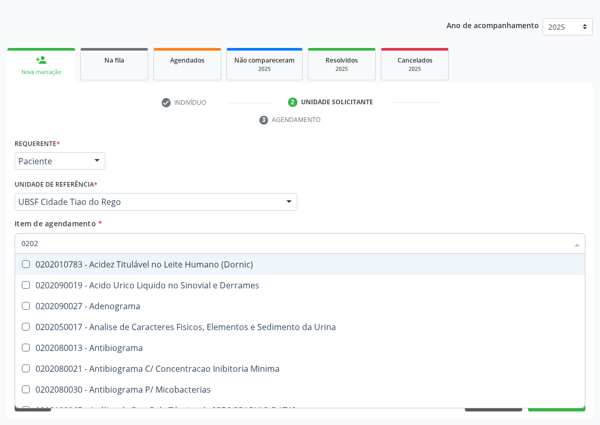
checkbox Quinidina "true"
checkbox Livre\) "false"
checkbox \(Tgo\) "false"
checkbox \(Tgp\) "false"
checkbox Ureia "false"
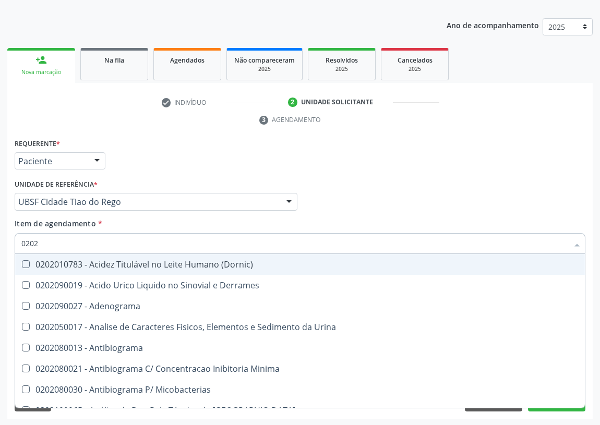
checkbox Zinco "true"
checkbox Completo "false"
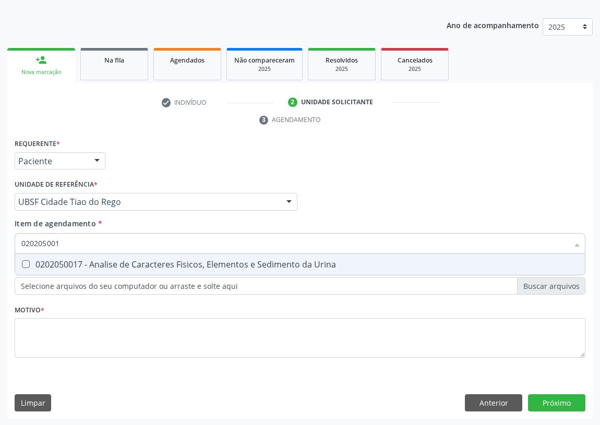
type input "0202050017"
drag, startPoint x: 24, startPoint y: 262, endPoint x: 53, endPoint y: 245, distance: 33.5
click at [28, 258] on span "0202050017 - Analise de Caracteres Fisicos, Elementos e Sedimento da Urina" at bounding box center [300, 264] width 570 height 21
checkbox Urina "true"
drag, startPoint x: 66, startPoint y: 241, endPoint x: 23, endPoint y: 245, distance: 43.5
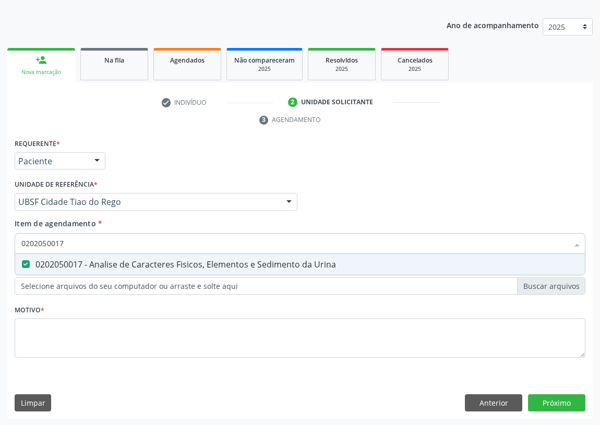
click at [23, 245] on input "0202050017" at bounding box center [294, 243] width 547 height 21
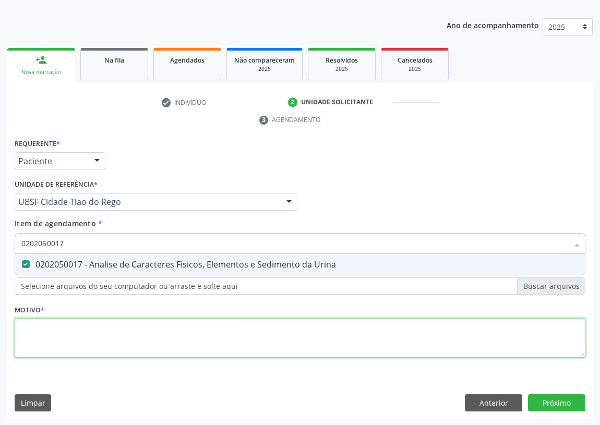
click at [90, 330] on div "Requerente * Paciente Profissional de Saúde Paciente Nenhum resultado encontrad…" at bounding box center [300, 254] width 571 height 236
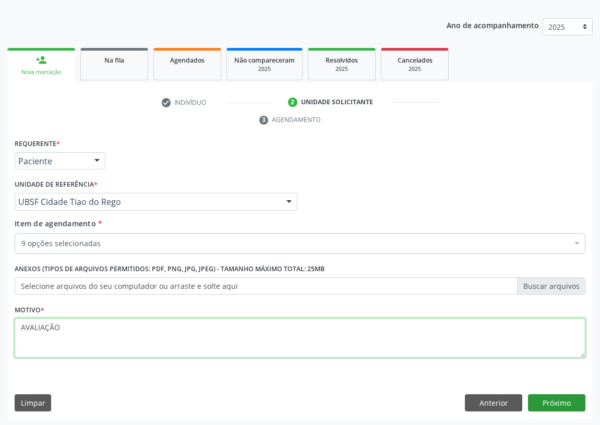
type textarea "AVALIAÇÃO"
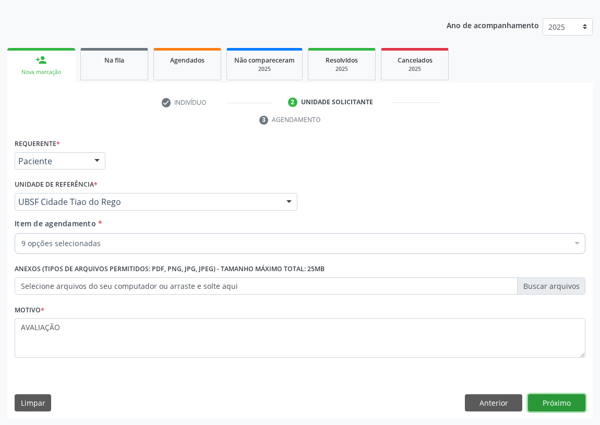
click at [535, 403] on button "Próximo" at bounding box center [556, 404] width 57 height 18
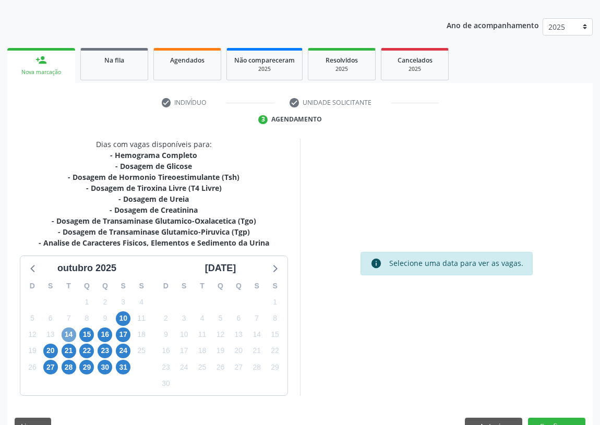
drag, startPoint x: 67, startPoint y: 333, endPoint x: 340, endPoint y: 205, distance: 301.6
click at [74, 330] on span "14" at bounding box center [69, 335] width 15 height 15
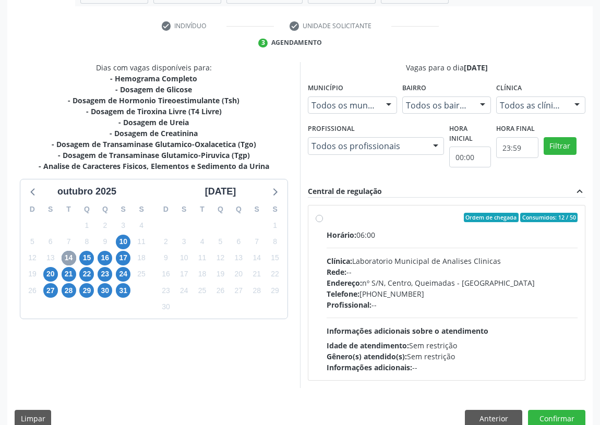
scroll to position [200, 0]
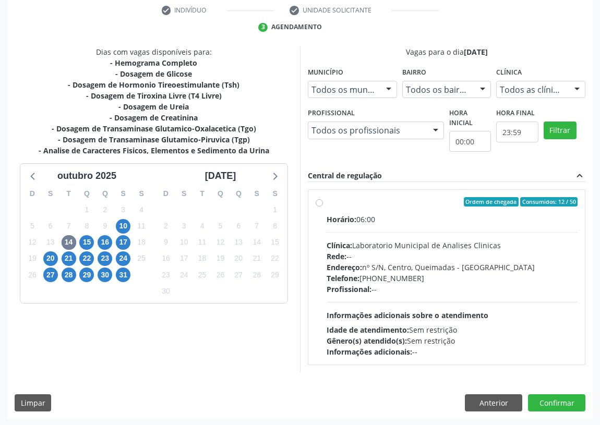
click at [327, 202] on label "Ordem de chegada Consumidos: 12 / 50 Horário: 06:00 Clínica: Laboratorio Munici…" at bounding box center [452, 277] width 251 height 160
click at [321, 202] on input "Ordem de chegada Consumidos: 12 / 50 Horário: 06:00 Clínica: Laboratorio Munici…" at bounding box center [319, 201] width 7 height 9
radio input "true"
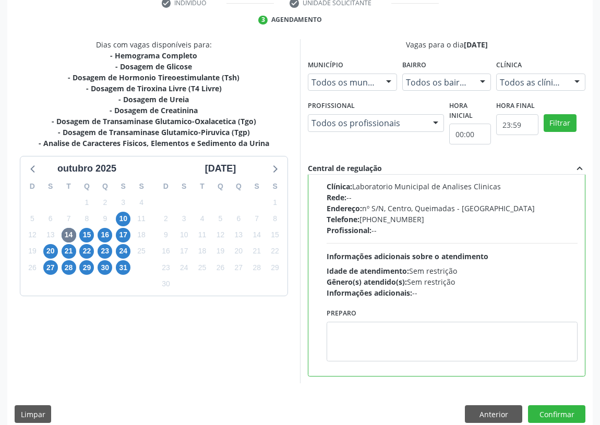
scroll to position [219, 0]
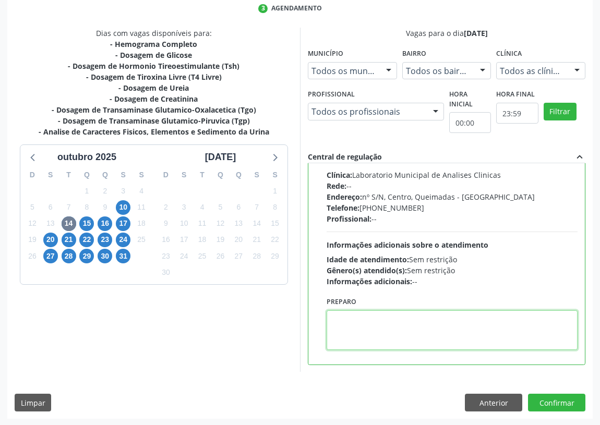
click at [355, 333] on textarea at bounding box center [452, 331] width 251 height 40
type textarea "IR EM [GEOGRAPHIC_DATA]"
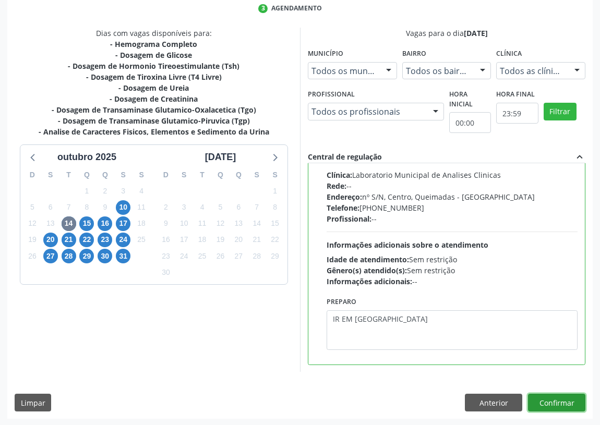
click at [563, 405] on button "Confirmar" at bounding box center [556, 403] width 57 height 18
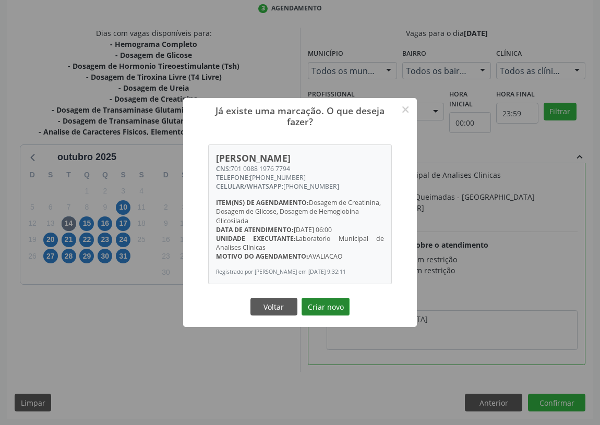
click at [331, 308] on button "Criar novo" at bounding box center [326, 307] width 48 height 18
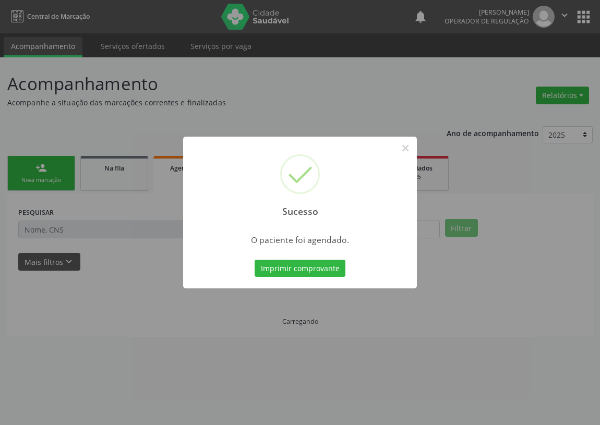
scroll to position [0, 0]
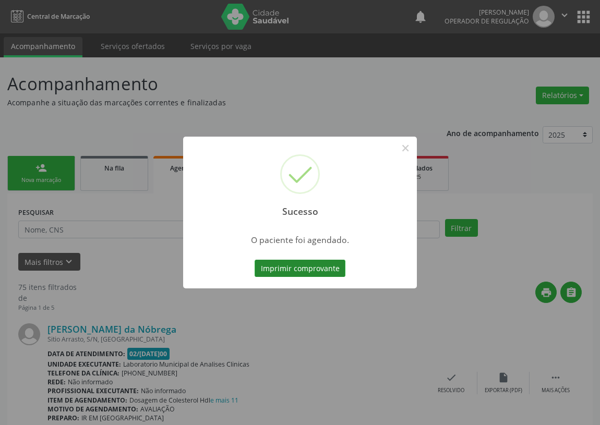
click at [306, 266] on button "Imprimir comprovante" at bounding box center [300, 269] width 91 height 18
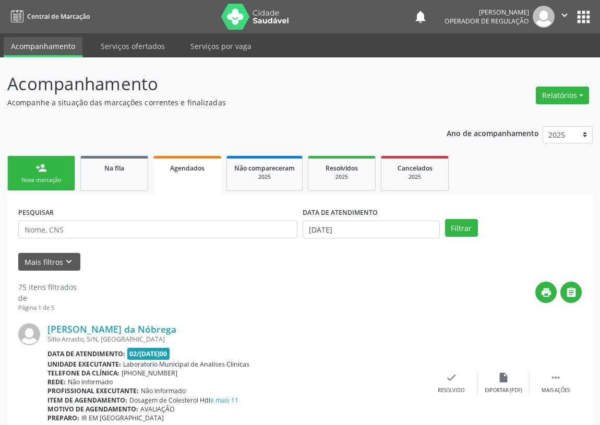
click at [38, 165] on div "person_add" at bounding box center [40, 167] width 11 height 11
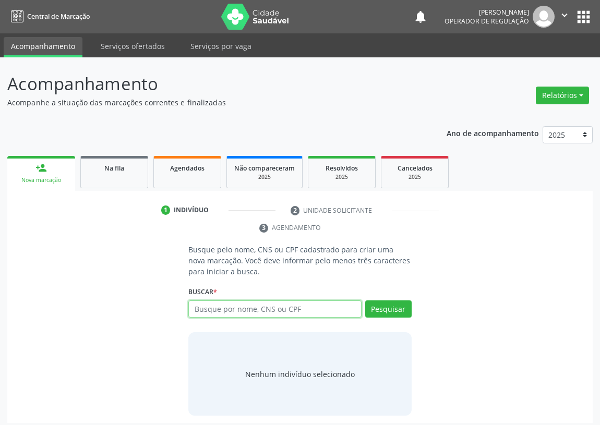
click at [214, 315] on input "text" at bounding box center [274, 310] width 173 height 18
click at [206, 307] on input "text" at bounding box center [274, 310] width 173 height 18
type input "703201650228497"
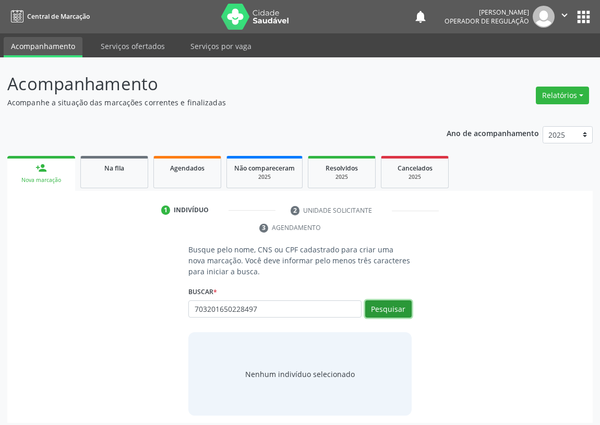
drag, startPoint x: 388, startPoint y: 307, endPoint x: 369, endPoint y: 307, distance: 19.3
click at [369, 307] on button "Pesquisar" at bounding box center [388, 310] width 46 height 18
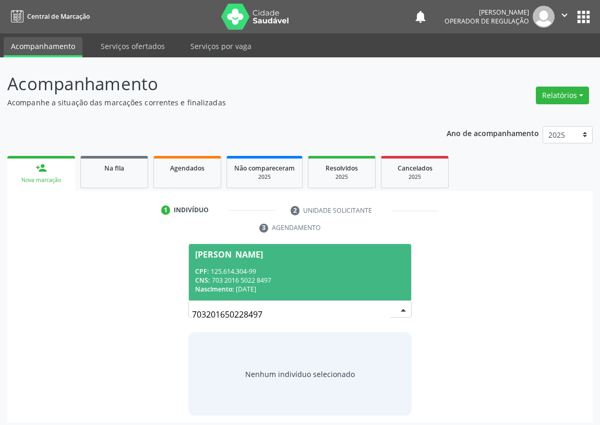
click at [245, 269] on div "CPF: 125.614.304-99" at bounding box center [300, 271] width 210 height 9
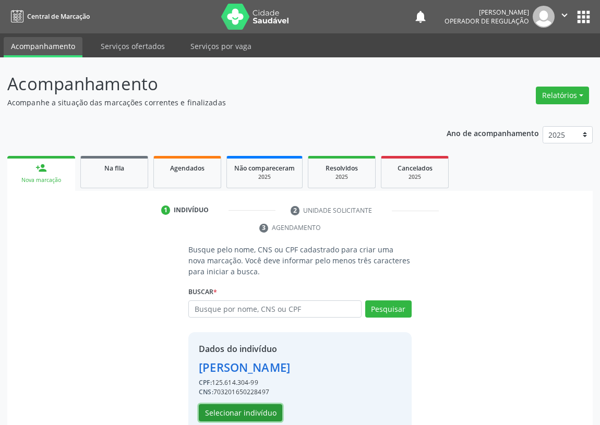
click at [234, 412] on button "Selecionar indivíduo" at bounding box center [240, 413] width 83 height 18
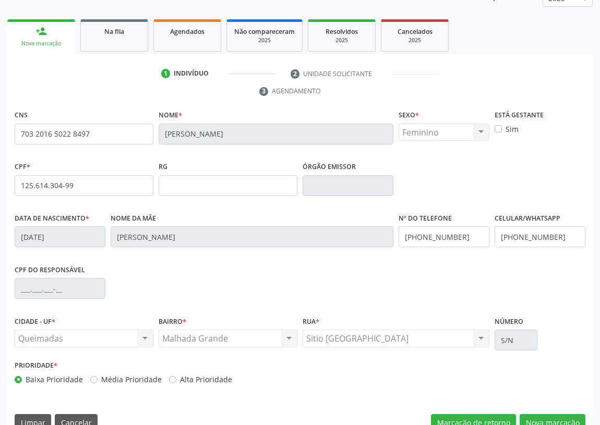
scroll to position [157, 0]
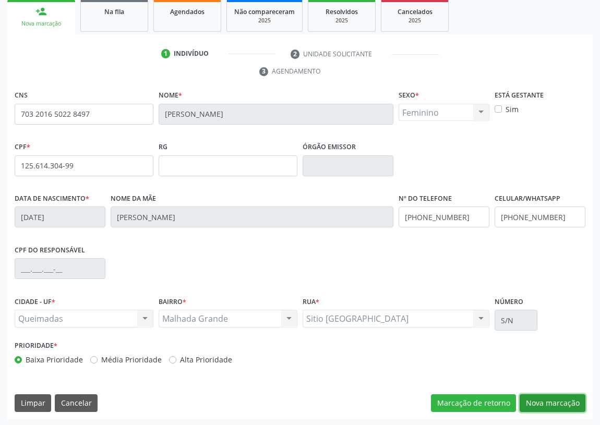
drag, startPoint x: 563, startPoint y: 405, endPoint x: 446, endPoint y: 353, distance: 128.2
click at [555, 400] on button "Nova marcação" at bounding box center [553, 404] width 66 height 18
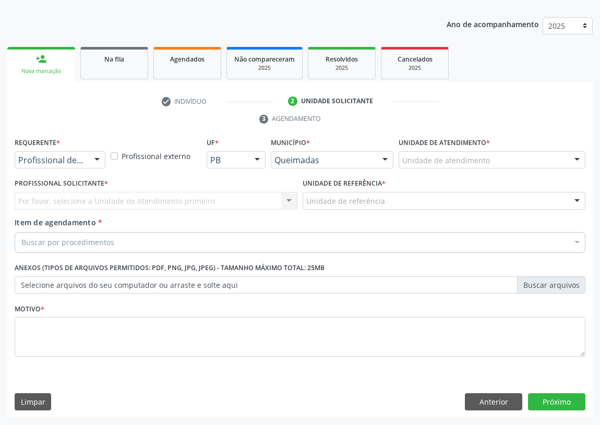
scroll to position [108, 0]
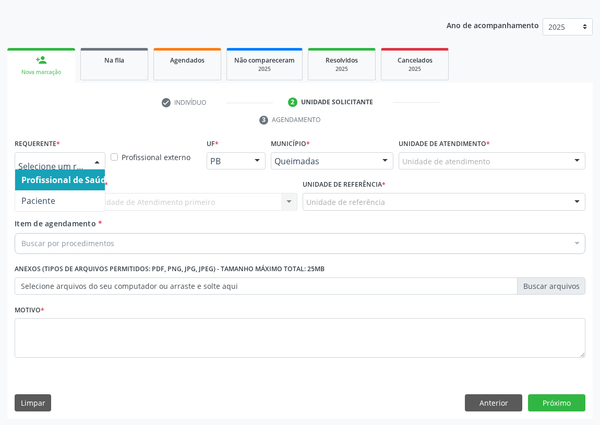
click at [96, 161] on div at bounding box center [97, 162] width 16 height 18
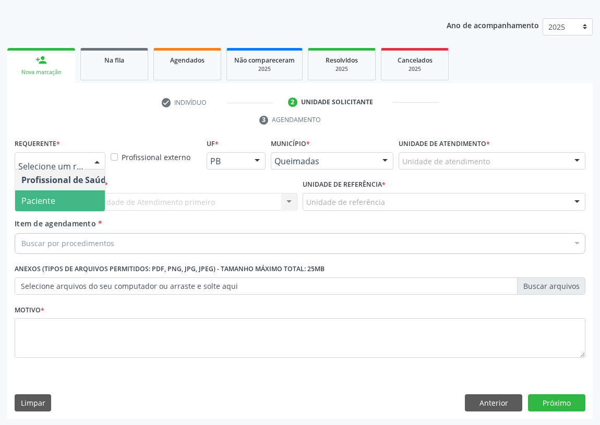
click at [67, 197] on span "Paciente" at bounding box center [66, 200] width 102 height 21
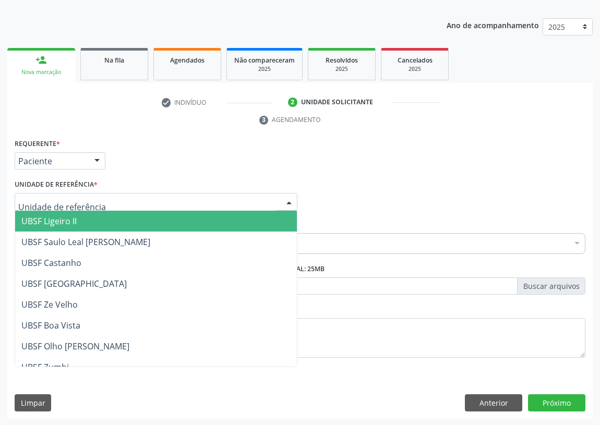
drag, startPoint x: 276, startPoint y: 205, endPoint x: 105, endPoint y: 240, distance: 174.2
click at [260, 204] on div at bounding box center [156, 202] width 283 height 18
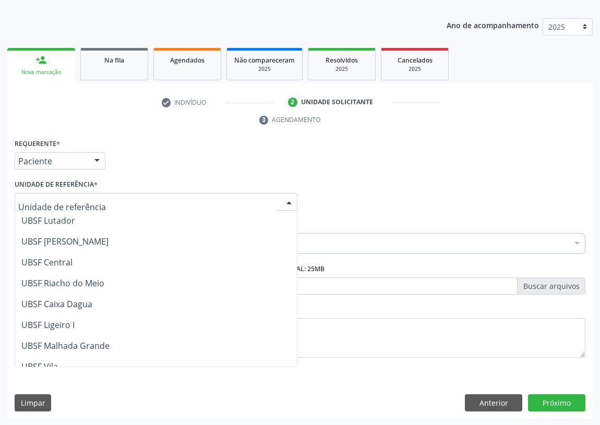
scroll to position [189, 0]
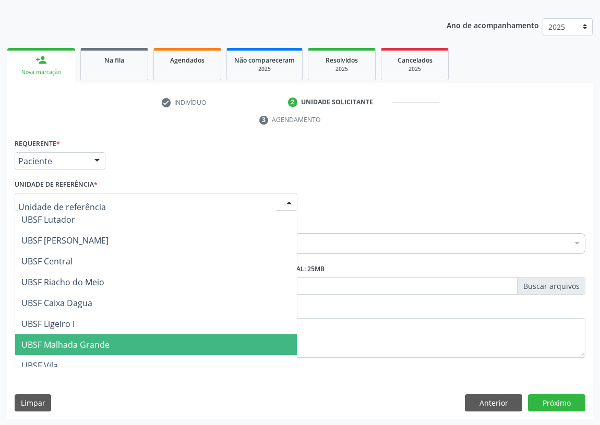
click at [59, 339] on span "UBSF Malhada Grande" at bounding box center [65, 344] width 88 height 11
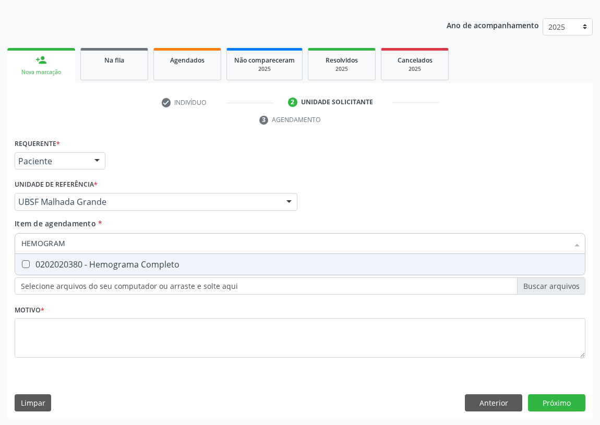
type input "HEMOGRAMA"
drag, startPoint x: 21, startPoint y: 265, endPoint x: 64, endPoint y: 243, distance: 48.3
click at [27, 257] on span "0202020380 - Hemograma Completo" at bounding box center [300, 264] width 570 height 21
checkbox Completo "true"
drag, startPoint x: 104, startPoint y: 245, endPoint x: 0, endPoint y: 241, distance: 103.9
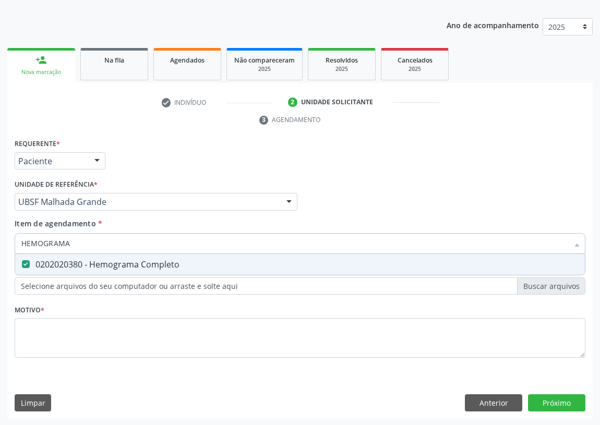
click at [0, 241] on div "Acompanhamento Acompanhe a situação das marcações correntes e finalizadas Relat…" at bounding box center [300, 187] width 600 height 477
type input "U"
checkbox Completo "false"
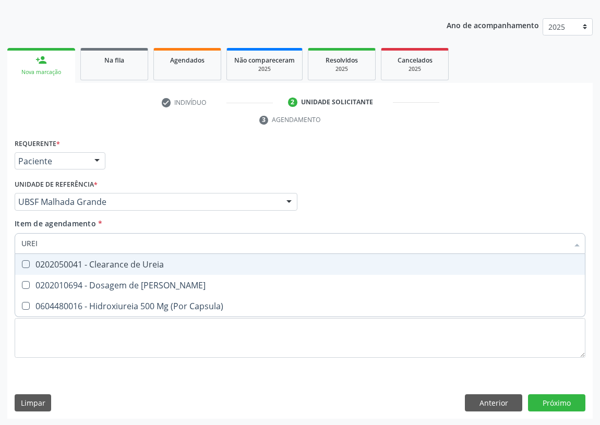
type input "UREIA"
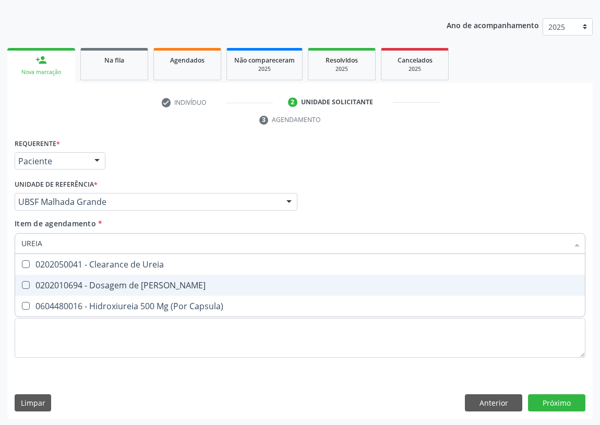
click at [28, 282] on Ureia at bounding box center [26, 285] width 8 height 8
click at [22, 282] on Ureia "checkbox" at bounding box center [18, 285] width 7 height 7
checkbox Ureia "true"
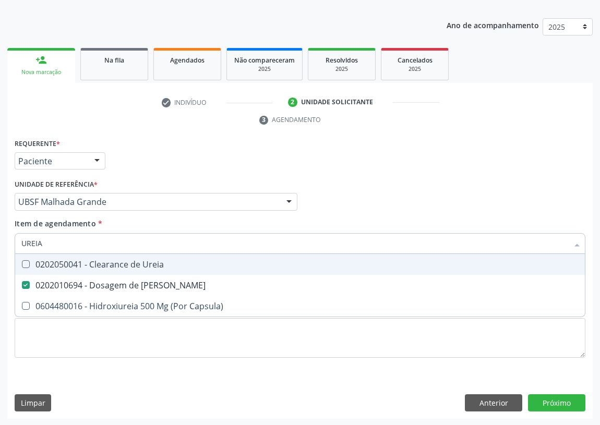
drag, startPoint x: 43, startPoint y: 243, endPoint x: 0, endPoint y: 245, distance: 43.4
click at [0, 245] on div "Acompanhamento Acompanhe a situação das marcações correntes e finalizadas Relat…" at bounding box center [300, 187] width 600 height 477
type input "C"
checkbox Ureia "false"
type input "CREATININA"
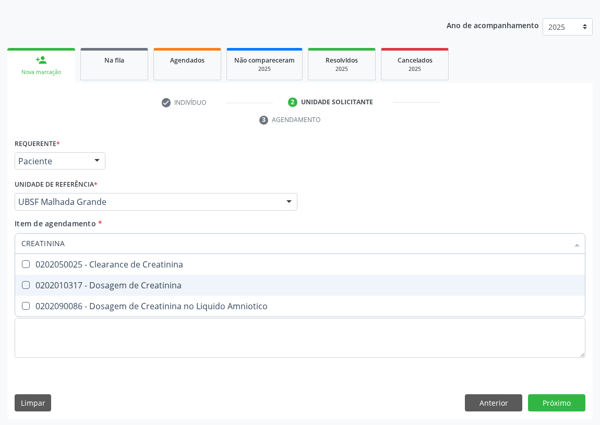
drag, startPoint x: 22, startPoint y: 282, endPoint x: 42, endPoint y: 266, distance: 25.6
click at [36, 275] on span "0202010317 - Dosagem de Creatinina" at bounding box center [300, 285] width 570 height 21
checkbox Creatinina "true"
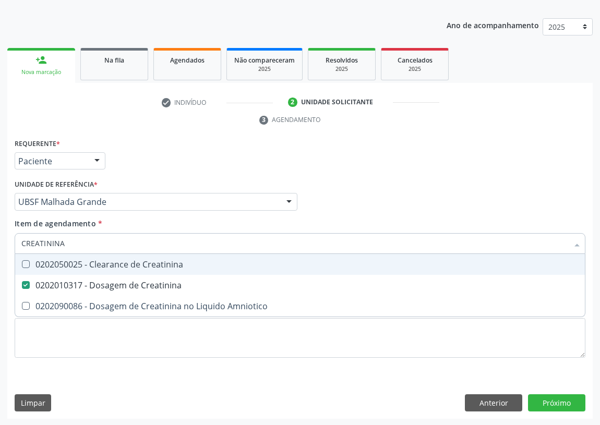
drag, startPoint x: 60, startPoint y: 243, endPoint x: 17, endPoint y: 243, distance: 42.8
click at [17, 243] on div "CREATININA" at bounding box center [300, 243] width 571 height 21
type input "TG"
checkbox Creatinina "false"
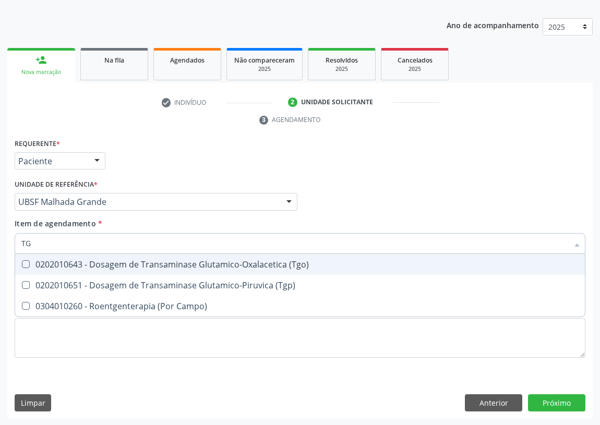
type input "TGO"
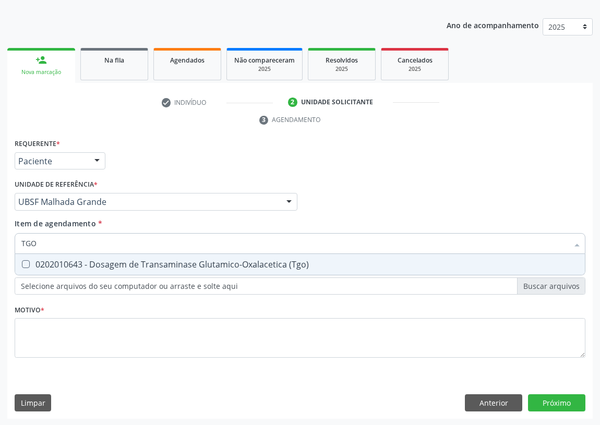
drag, startPoint x: 27, startPoint y: 264, endPoint x: 42, endPoint y: 244, distance: 24.9
click at [28, 262] on \(Tgo\) at bounding box center [26, 264] width 8 height 8
click at [22, 262] on \(Tgo\) "checkbox" at bounding box center [18, 264] width 7 height 7
checkbox \(Tgo\) "true"
drag, startPoint x: 42, startPoint y: 244, endPoint x: 0, endPoint y: 238, distance: 42.2
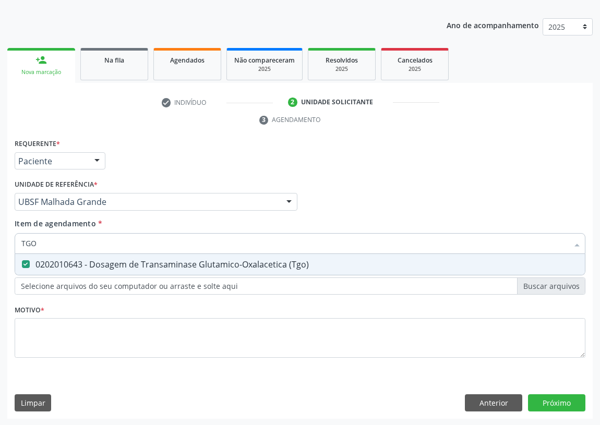
click at [0, 238] on div "Acompanhamento Acompanhe a situação das marcações correntes e finalizadas Relat…" at bounding box center [300, 187] width 600 height 477
type input "TG"
checkbox \(Tgo\) "true"
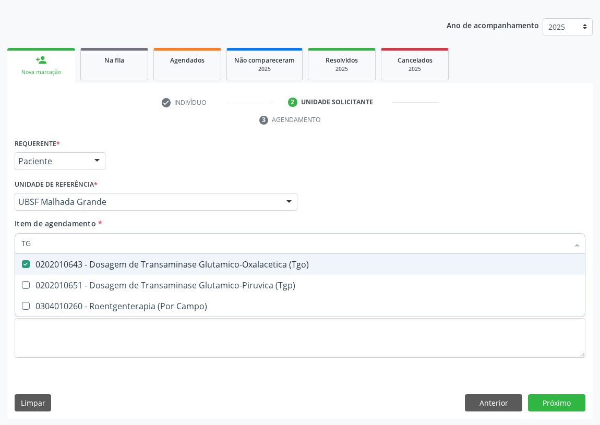
type input "TGP"
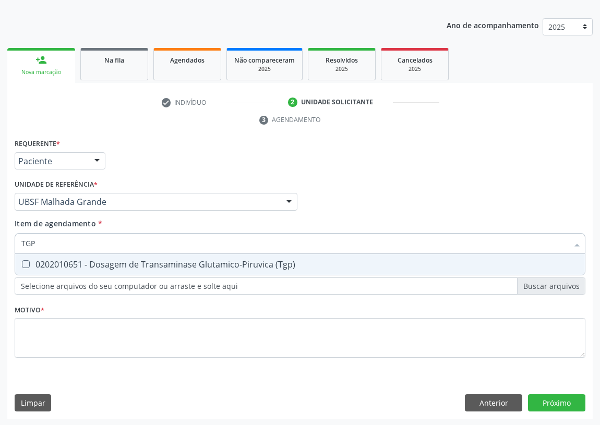
click at [25, 260] on \(Tgp\) at bounding box center [26, 264] width 8 height 8
click at [22, 261] on \(Tgp\) "checkbox" at bounding box center [18, 264] width 7 height 7
checkbox \(Tgp\) "true"
drag, startPoint x: 37, startPoint y: 242, endPoint x: 19, endPoint y: 241, distance: 17.8
click at [19, 241] on div "TGP" at bounding box center [300, 243] width 571 height 21
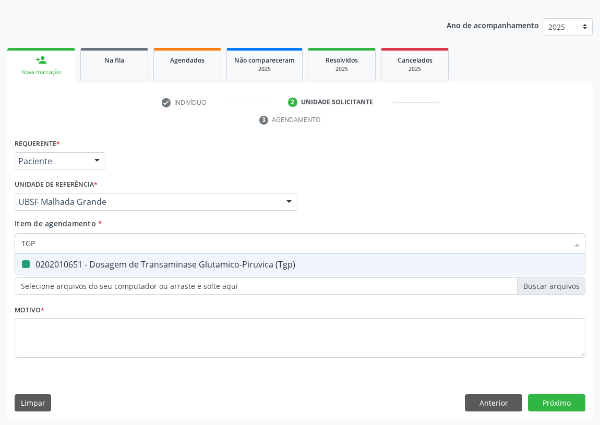
type input "0"
checkbox \(Tgp\) "false"
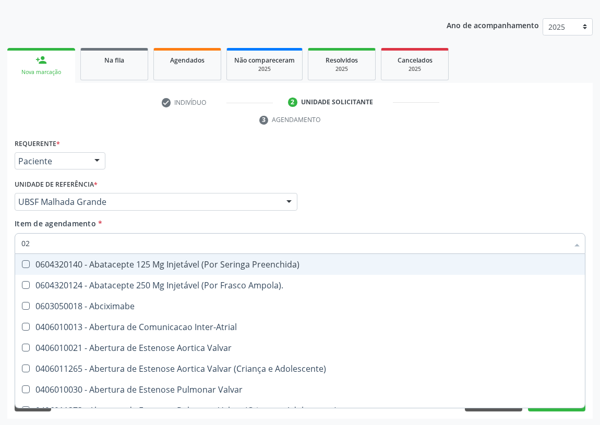
type input "020"
checkbox Boca "true"
checkbox Preenchida\) "true"
checkbox \(Frasco\) "true"
checkbox Ml\) "true"
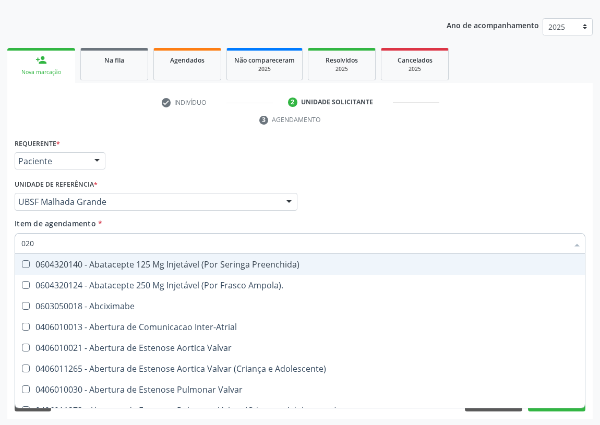
checkbox 67 "false"
checkbox Colo "false"
checkbox Posterior "false"
checkbox Revisao "false"
checkbox Revisao "true"
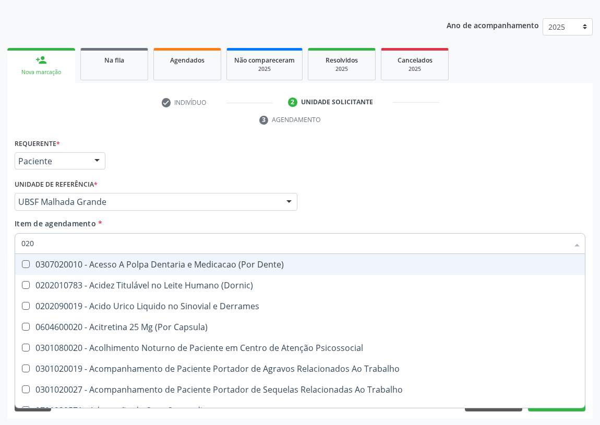
type input "0202"
checkbox Aberto\) "true"
checkbox 67 "true"
checkbox Aspiracao "true"
checkbox Captacao "true"
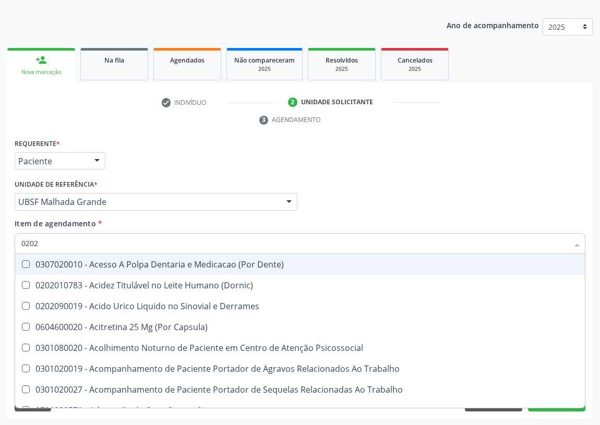
checkbox Revisao "true"
checkbox Creatinina "false"
type input "02020"
checkbox Cornea "true"
checkbox Aberto\) "false"
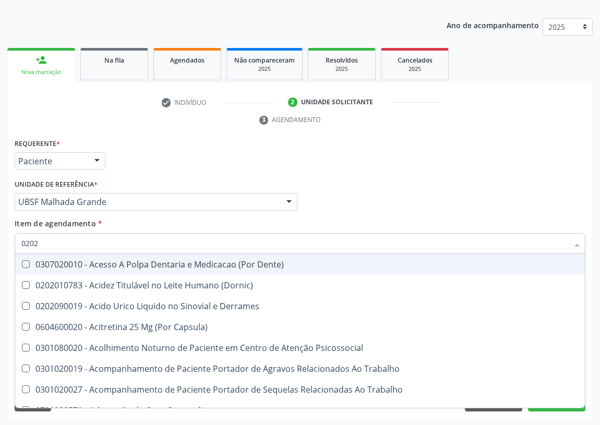
checkbox Inteiro "true"
checkbox Vesico-Ureteral "true"
checkbox 67 "true"
checkbox 67 "false"
checkbox Aspiracao "false"
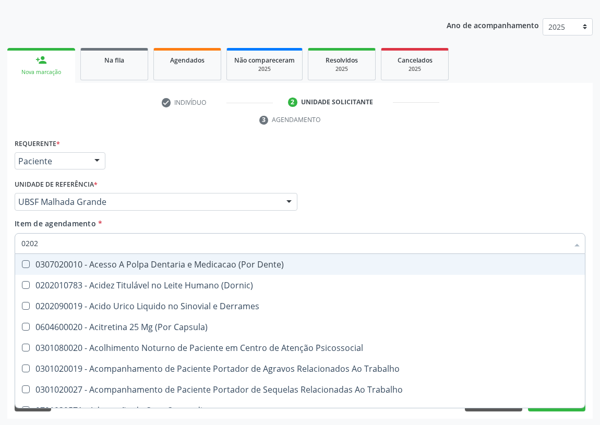
checkbox Captacao "false"
checkbox Liquorico\) "true"
checkbox Revisao "false"
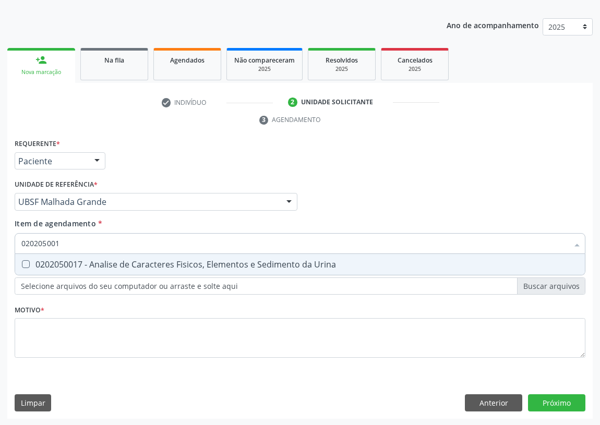
type input "0202050017"
drag, startPoint x: 29, startPoint y: 260, endPoint x: 50, endPoint y: 245, distance: 25.9
click at [29, 260] on Urina at bounding box center [26, 264] width 8 height 8
click at [22, 261] on Urina "checkbox" at bounding box center [18, 264] width 7 height 7
checkbox Urina "true"
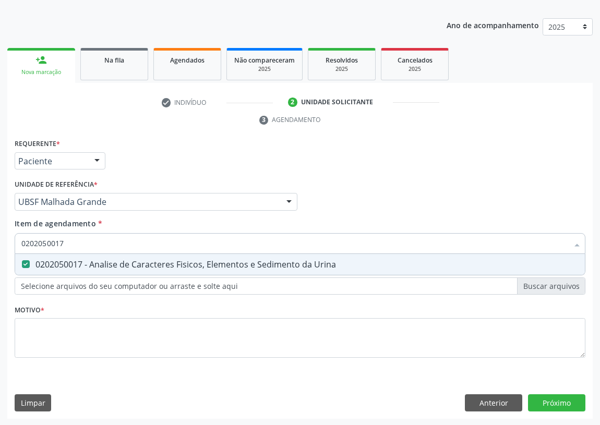
drag, startPoint x: 64, startPoint y: 242, endPoint x: 16, endPoint y: 253, distance: 49.2
click at [16, 251] on div "0202050017 Desfazer seleção 0202050017 - Analise de Caracteres Fisicos, Element…" at bounding box center [300, 242] width 571 height 18
type input "02"
checkbox Urina "false"
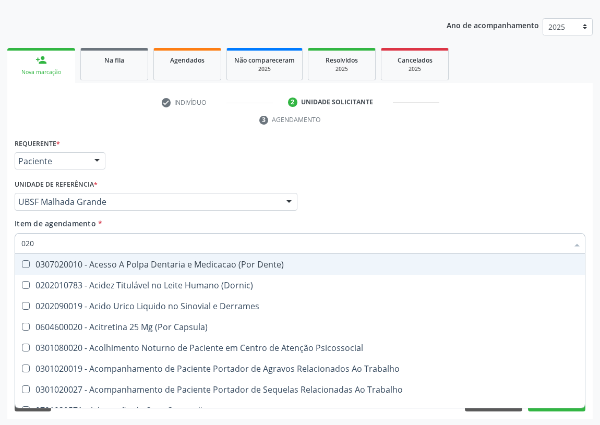
type input "0202"
checkbox Capsula\) "true"
checkbox Urina "false"
checkbox Coagulacao "false"
checkbox Aberto\) "true"
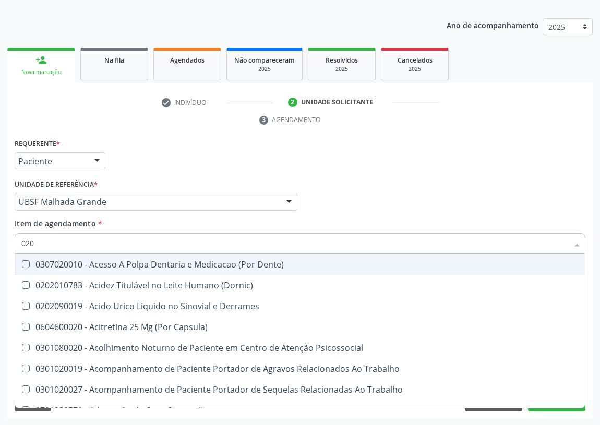
checkbox 67 "true"
checkbox Aspiracao "true"
checkbox Captacao "true"
checkbox Revisao "true"
checkbox Creatinina "false"
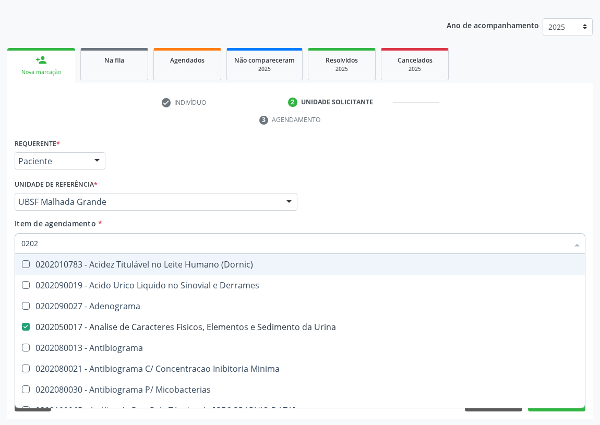
type input "02020"
checkbox Calcitonina "true"
checkbox Creatinina "false"
checkbox Progesterona "true"
checkbox Prolactina "true"
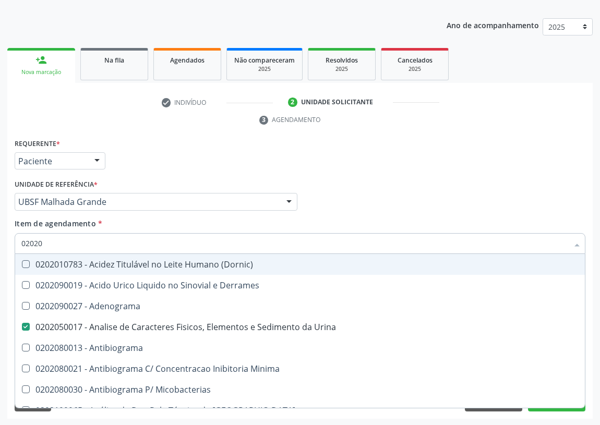
checkbox Quinidina "true"
checkbox \(Tgo\) "false"
checkbox \(Tgp\) "false"
checkbox Ureia "false"
checkbox Zinco "true"
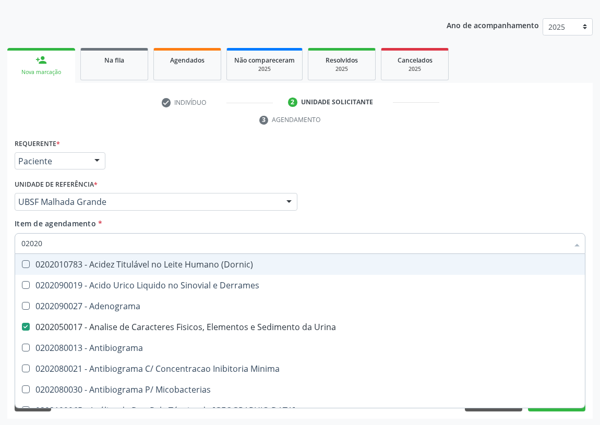
checkbox Completo "false"
type input "020204"
checkbox Urina "false"
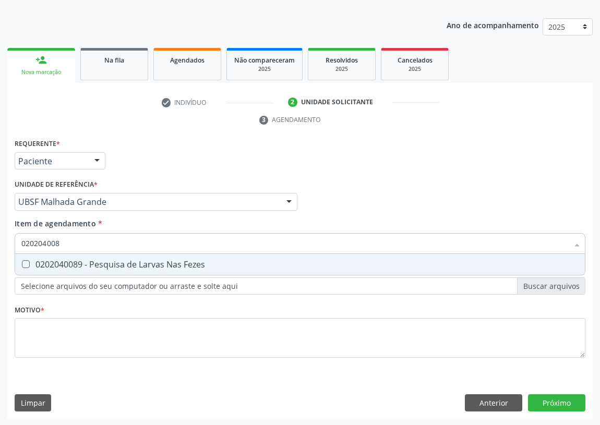
type input "0202040089"
drag, startPoint x: 21, startPoint y: 262, endPoint x: 79, endPoint y: 245, distance: 60.4
click at [37, 260] on div "0202040089 - Pesquisa de Larvas Nas Fezes" at bounding box center [299, 264] width 557 height 8
checkbox Fezes "true"
drag, startPoint x: 89, startPoint y: 239, endPoint x: 0, endPoint y: 238, distance: 88.7
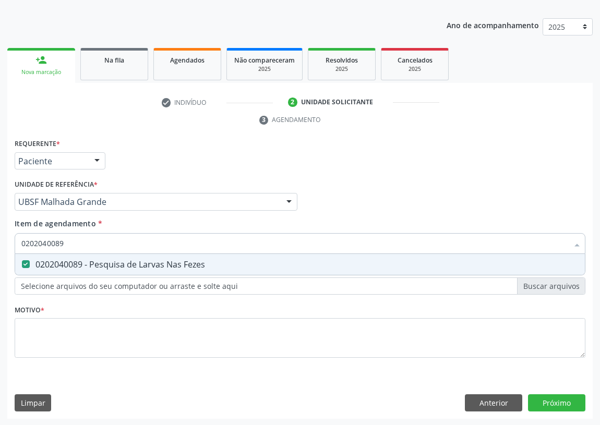
click at [0, 240] on div "Acompanhamento Acompanhe a situação das marcações correntes e finalizadas Relat…" at bounding box center [300, 187] width 600 height 477
type input "G"
checkbox Fezes "false"
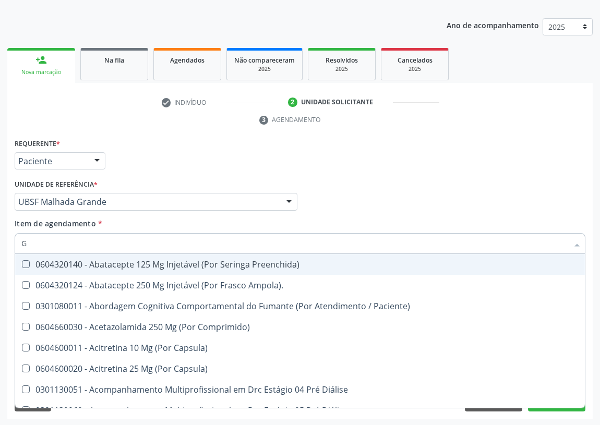
type input "GL"
checkbox Pé\) "true"
checkbox Columela "true"
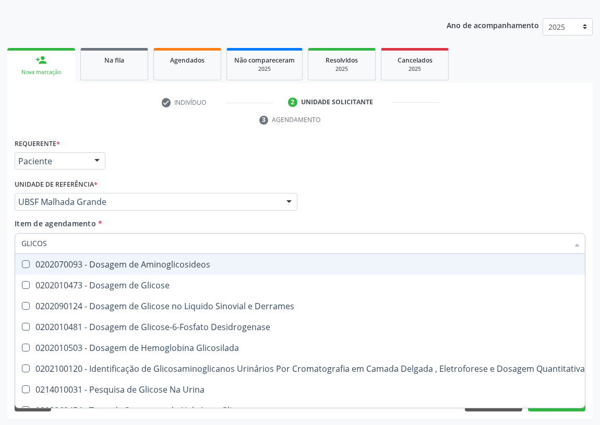
type input "GLICOSE"
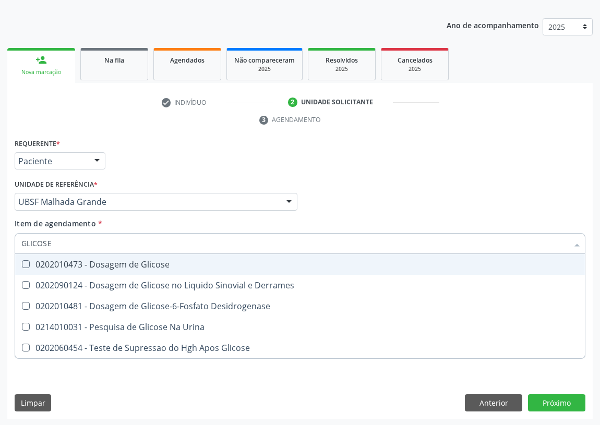
drag, startPoint x: 118, startPoint y: 265, endPoint x: 106, endPoint y: 263, distance: 12.6
click at [115, 265] on div "0202010473 - Dosagem de Glicose" at bounding box center [299, 264] width 557 height 8
checkbox Glicose "true"
drag, startPoint x: 61, startPoint y: 247, endPoint x: 0, endPoint y: 255, distance: 61.0
click at [0, 255] on div "Acompanhamento Acompanhe a situação das marcações correntes e finalizadas Relat…" at bounding box center [300, 187] width 600 height 477
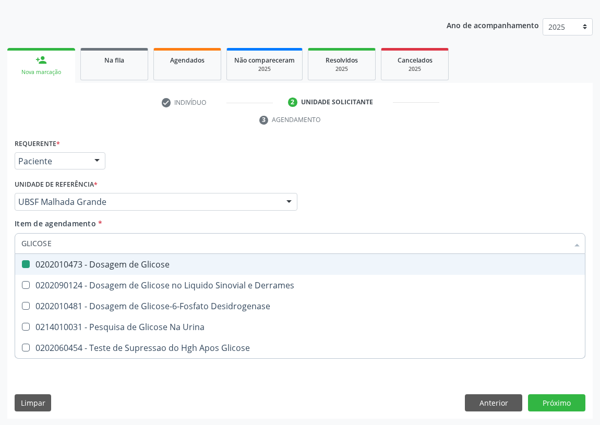
type input "C"
checkbox Glicose "false"
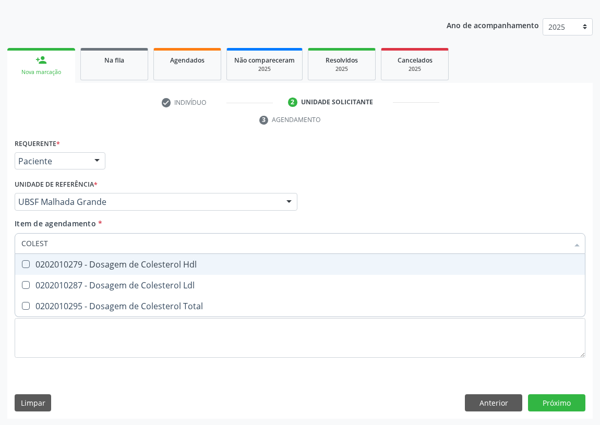
type input "COLESTE"
drag, startPoint x: 29, startPoint y: 260, endPoint x: 28, endPoint y: 286, distance: 26.1
click at [29, 271] on span "0202010279 - Dosagem de Colesterol Hdl" at bounding box center [300, 264] width 570 height 21
checkbox Hdl "true"
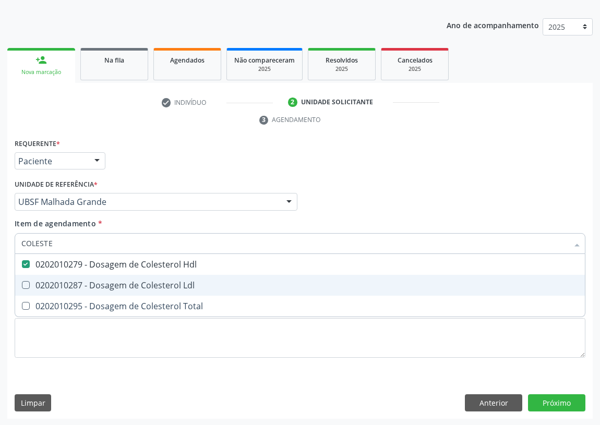
drag, startPoint x: 25, startPoint y: 287, endPoint x: 47, endPoint y: 236, distance: 55.2
click at [25, 284] on Ldl at bounding box center [26, 285] width 8 height 8
click at [22, 284] on Ldl "checkbox" at bounding box center [18, 285] width 7 height 7
checkbox Ldl "true"
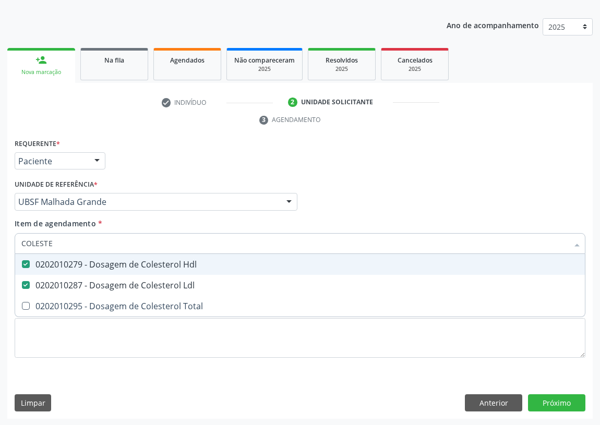
drag, startPoint x: 54, startPoint y: 243, endPoint x: 15, endPoint y: 245, distance: 38.7
click at [15, 245] on div "COLESTE" at bounding box center [300, 243] width 571 height 21
type input "TR"
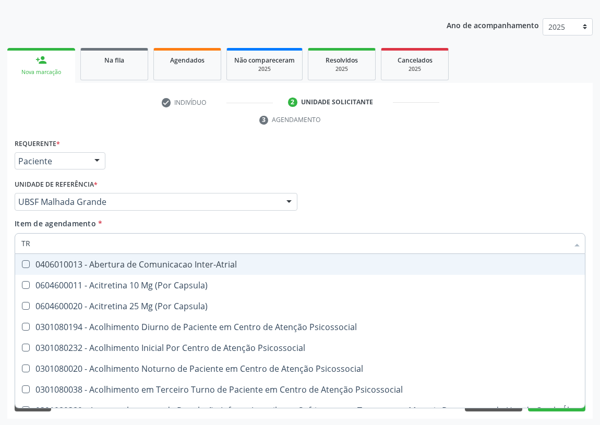
checkbox Inter-Atrial "false"
checkbox Capsula\) "false"
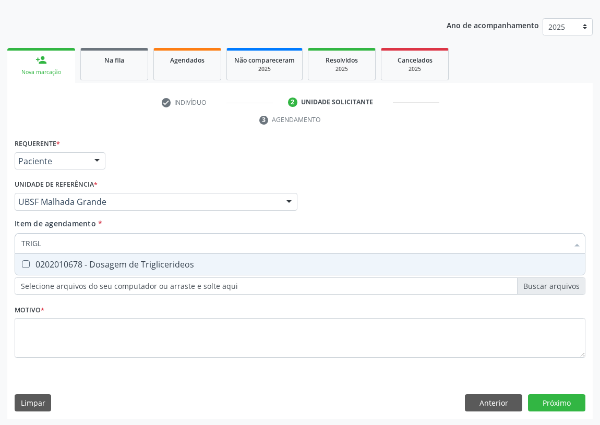
type input "TRIGLI"
drag, startPoint x: 24, startPoint y: 260, endPoint x: 37, endPoint y: 333, distance: 74.7
click at [26, 274] on div "Desfazer seleção 0202010678 - Dosagem de Triglicerideos Nenhum resultado encont…" at bounding box center [300, 264] width 571 height 21
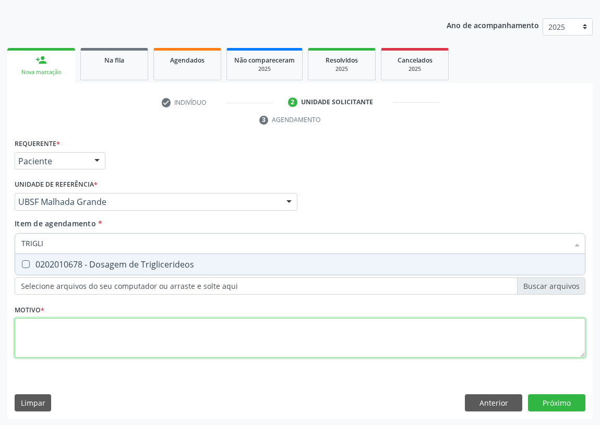
click at [37, 339] on div "Requerente * Paciente Profissional de Saúde Paciente Nenhum resultado encontrad…" at bounding box center [300, 254] width 571 height 236
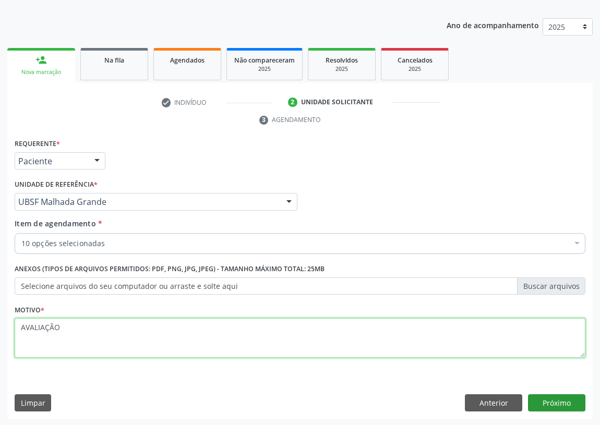
type textarea "AVALIAÇÃO"
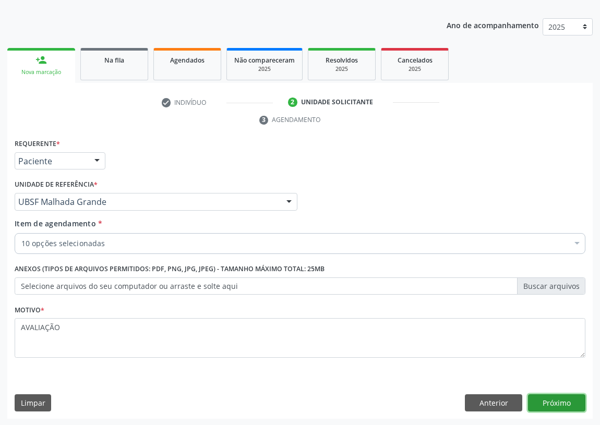
click at [561, 405] on button "Próximo" at bounding box center [556, 404] width 57 height 18
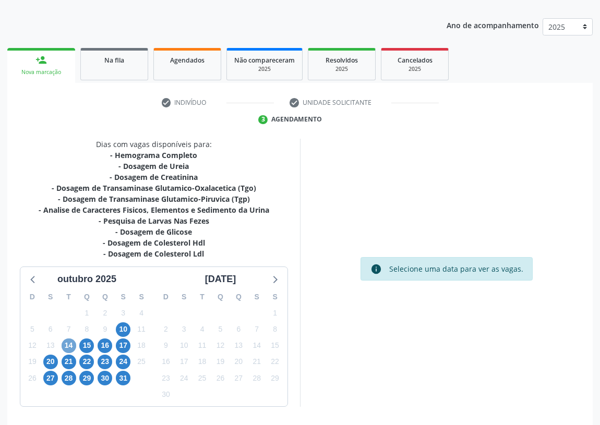
click at [66, 339] on span "14" at bounding box center [69, 346] width 15 height 15
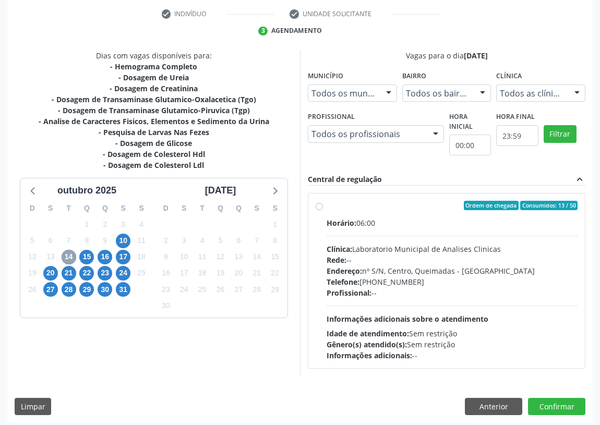
scroll to position [200, 0]
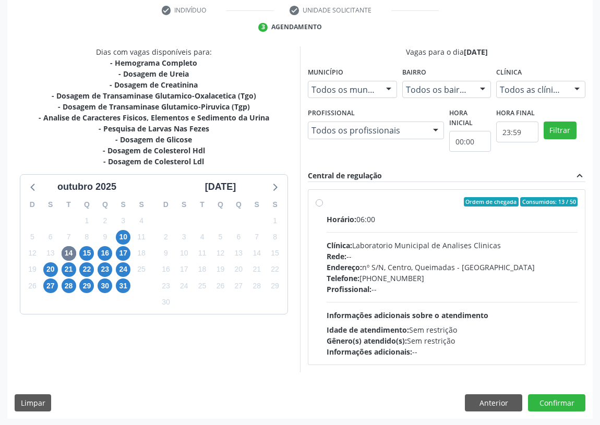
click at [327, 205] on label "Ordem de chegada Consumidos: 13 / 50 Horário: 06:00 Clínica: Laboratorio Munici…" at bounding box center [452, 277] width 251 height 160
click at [316, 205] on input "Ordem de chegada Consumidos: 13 / 50 Horário: 06:00 Clínica: Laboratorio Munici…" at bounding box center [319, 201] width 7 height 9
radio input "true"
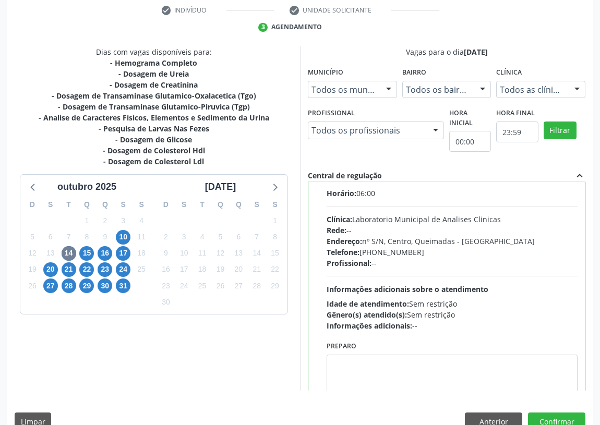
scroll to position [52, 0]
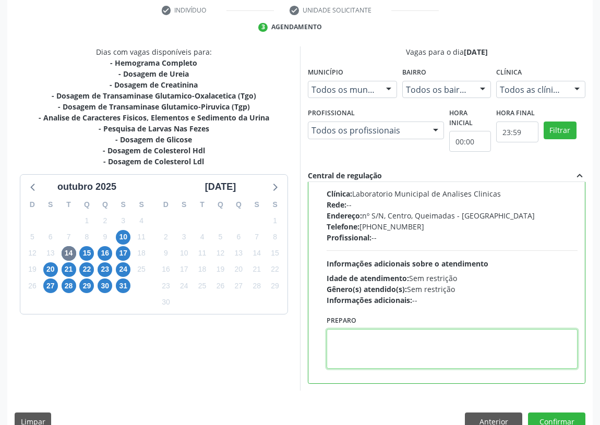
click at [350, 350] on textarea at bounding box center [452, 349] width 251 height 40
type textarea "IR EM [GEOGRAPHIC_DATA]"
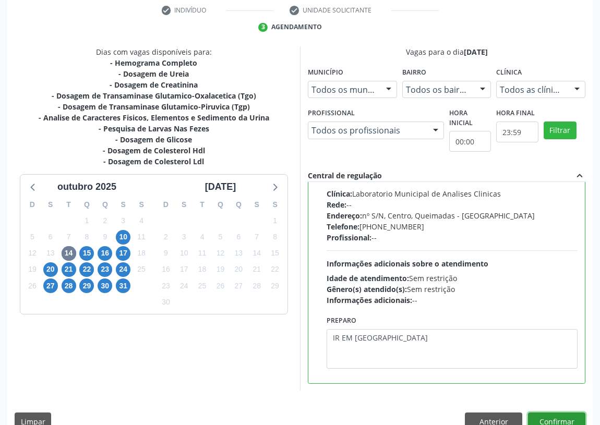
click at [545, 419] on button "Confirmar" at bounding box center [556, 422] width 57 height 18
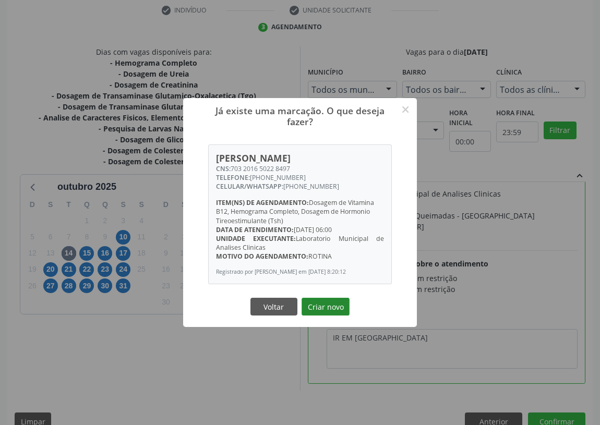
click at [319, 308] on button "Criar novo" at bounding box center [326, 307] width 48 height 18
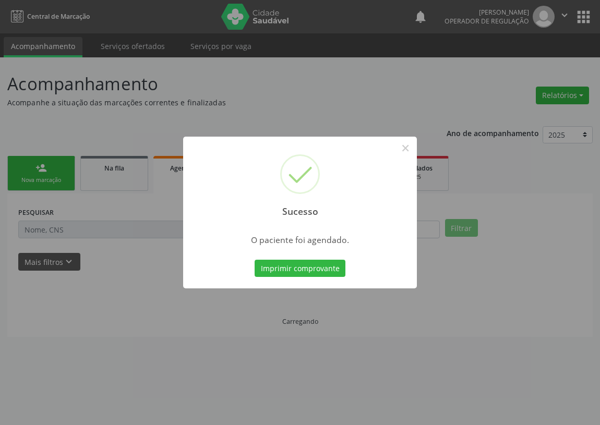
scroll to position [0, 0]
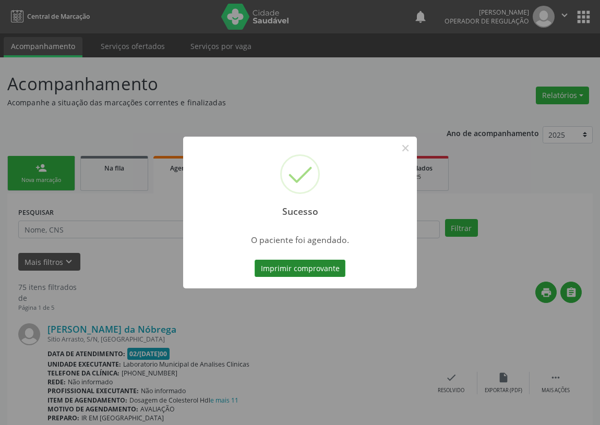
click at [274, 270] on button "Imprimir comprovante" at bounding box center [300, 269] width 91 height 18
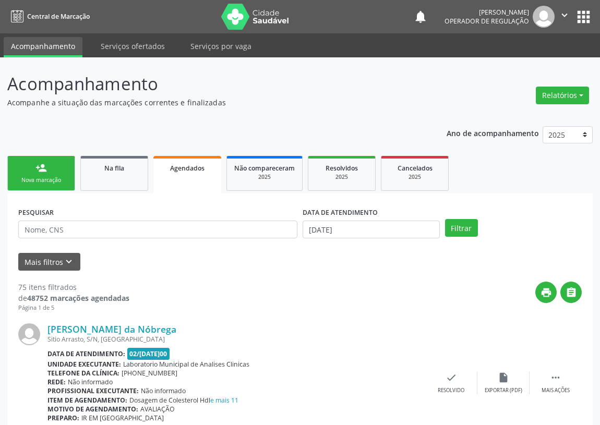
click at [29, 163] on link "person_add Nova marcação" at bounding box center [41, 173] width 68 height 35
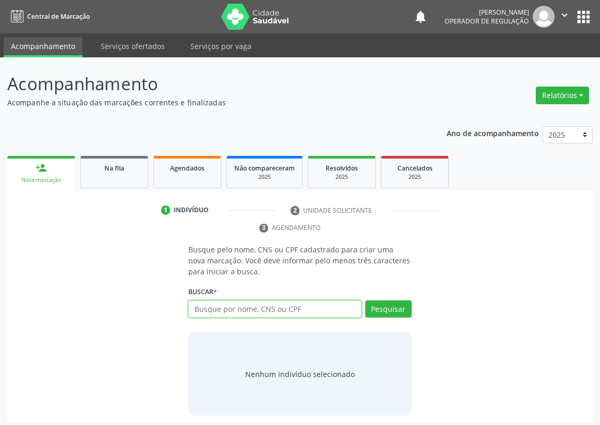
click at [204, 312] on input "text" at bounding box center [274, 310] width 173 height 18
click at [202, 311] on input "text" at bounding box center [274, 310] width 173 height 18
type input "702008880442083"
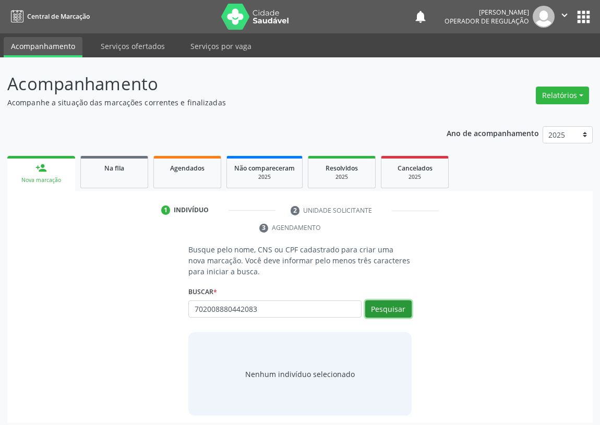
drag, startPoint x: 391, startPoint y: 310, endPoint x: 353, endPoint y: 315, distance: 38.5
click at [389, 310] on button "Pesquisar" at bounding box center [388, 310] width 46 height 18
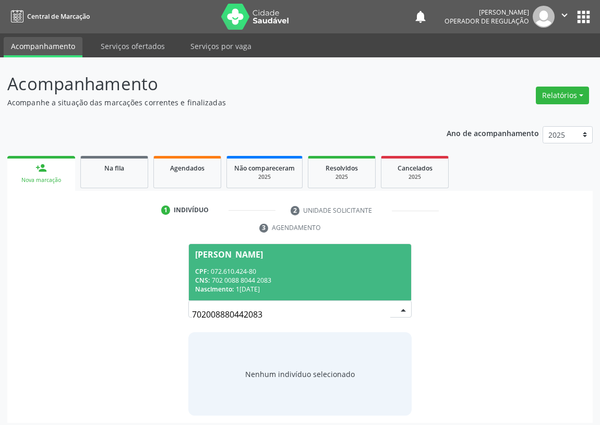
click at [245, 255] on div "Risonete Gomes da Silva Barbosa" at bounding box center [229, 254] width 68 height 8
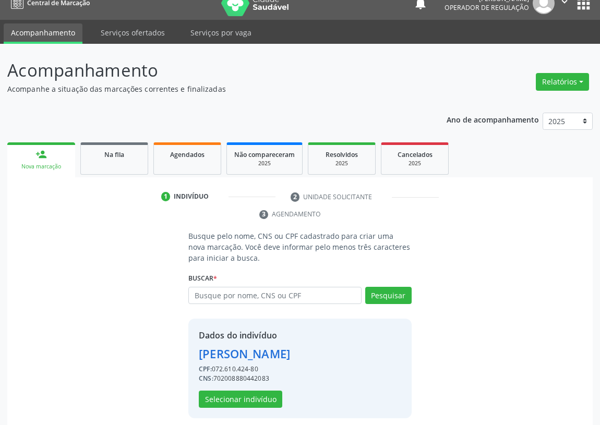
scroll to position [20, 0]
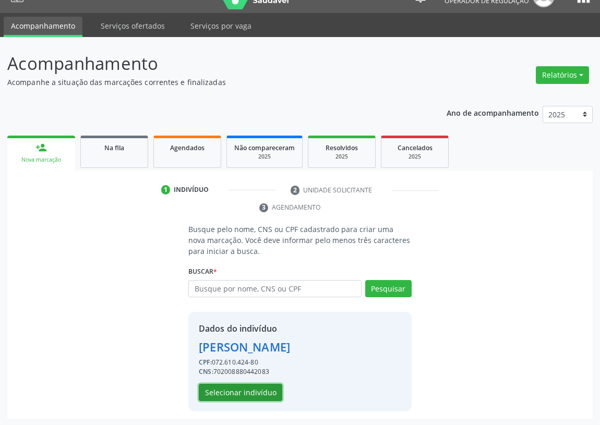
drag, startPoint x: 257, startPoint y: 389, endPoint x: 214, endPoint y: 372, distance: 45.4
click at [240, 383] on div "Dados do indivíduo Risonete Gomes da Silva Barbosa CPF: 072.610.424-80 CNS: 702…" at bounding box center [244, 362] width 91 height 79
click at [211, 391] on button "Selecionar indivíduo" at bounding box center [240, 393] width 83 height 18
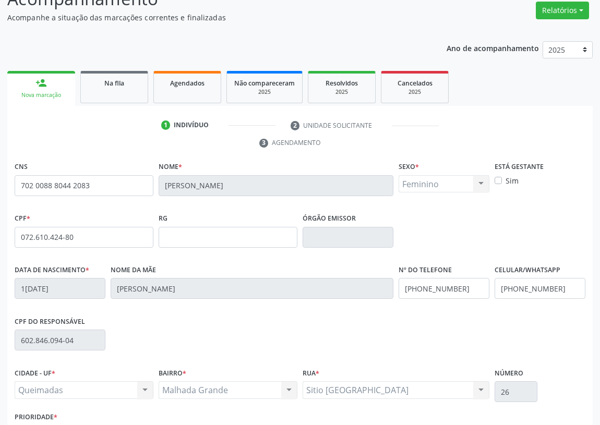
scroll to position [157, 0]
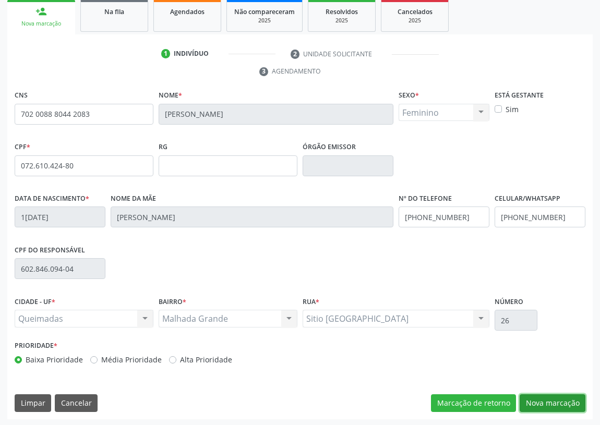
drag, startPoint x: 543, startPoint y: 399, endPoint x: 365, endPoint y: 370, distance: 180.3
click at [538, 398] on button "Nova marcação" at bounding box center [553, 404] width 66 height 18
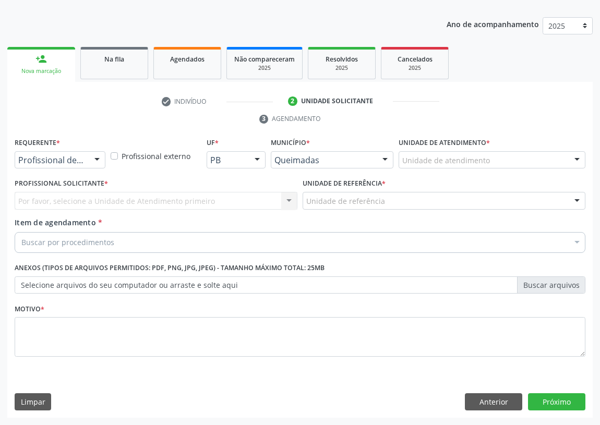
scroll to position [108, 0]
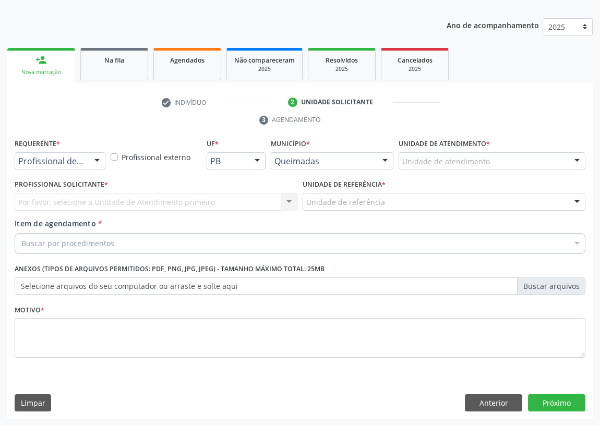
click at [97, 158] on div at bounding box center [97, 162] width 16 height 18
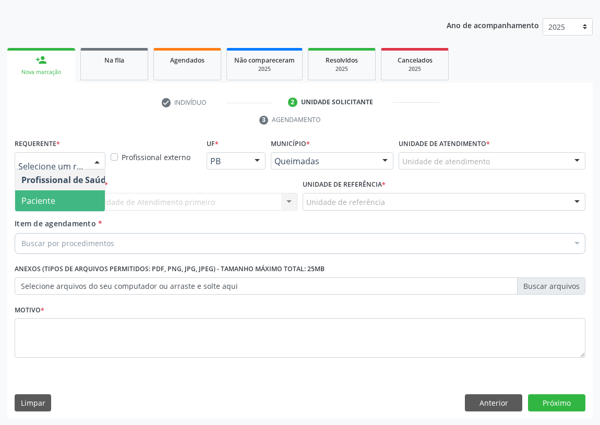
click at [82, 195] on span "Paciente" at bounding box center [66, 200] width 102 height 21
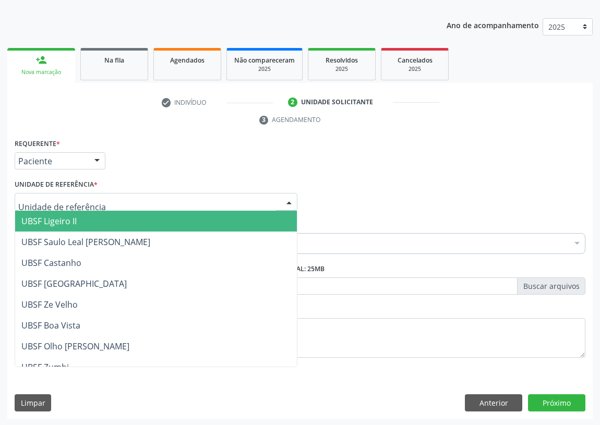
click at [284, 199] on div at bounding box center [289, 203] width 16 height 18
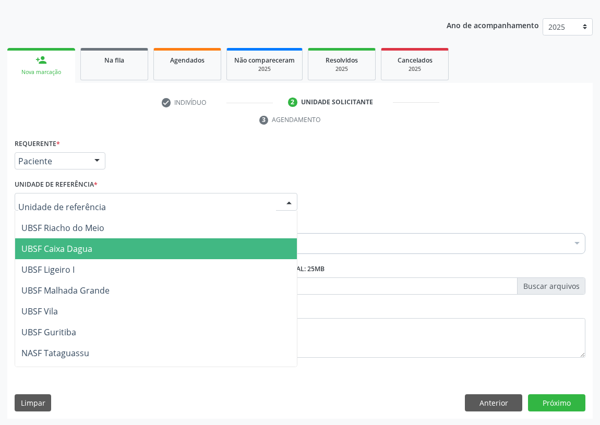
scroll to position [261, 0]
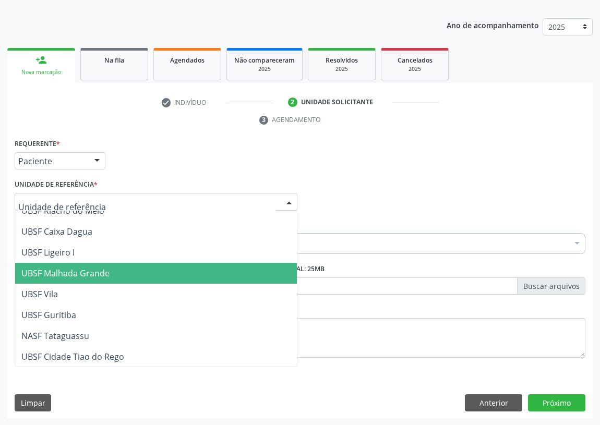
drag, startPoint x: 81, startPoint y: 268, endPoint x: 0, endPoint y: 284, distance: 82.5
click at [78, 270] on span "UBSF Malhada Grande" at bounding box center [65, 273] width 88 height 11
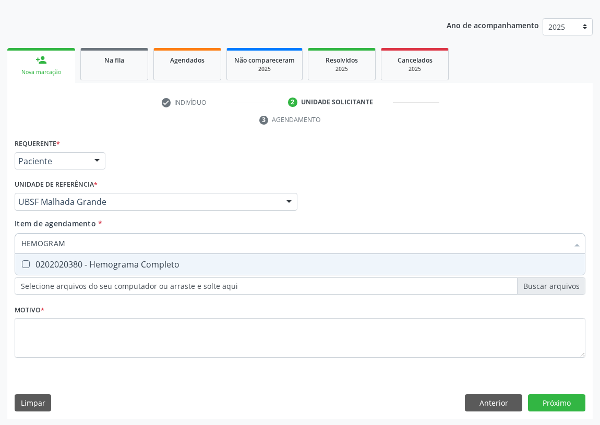
type input "HEMOGRAMA"
drag, startPoint x: 28, startPoint y: 261, endPoint x: 95, endPoint y: 245, distance: 69.6
click at [28, 260] on Completo at bounding box center [26, 264] width 8 height 8
click at [22, 261] on Completo "checkbox" at bounding box center [18, 264] width 7 height 7
checkbox Completo "true"
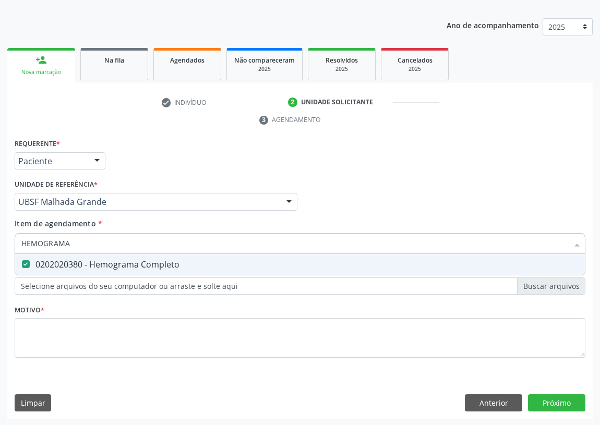
drag, startPoint x: 97, startPoint y: 245, endPoint x: 14, endPoint y: 249, distance: 82.6
click at [15, 249] on div "HEMOGRAMA" at bounding box center [300, 243] width 571 height 21
type input "CR"
checkbox Completo "false"
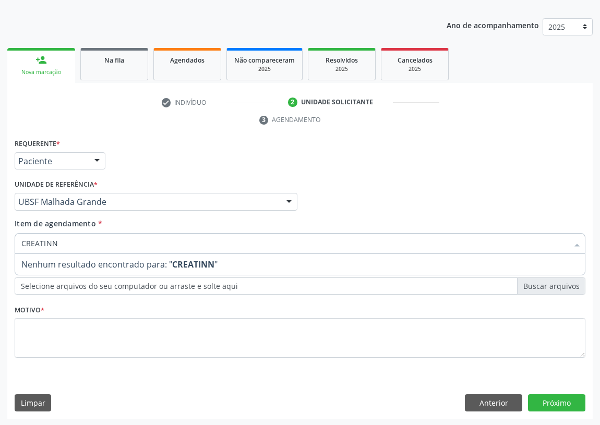
type input "CREATIN"
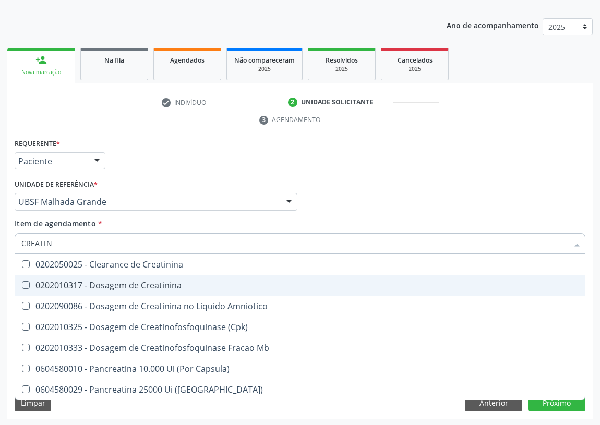
drag, startPoint x: 93, startPoint y: 284, endPoint x: 74, endPoint y: 280, distance: 19.7
click at [90, 282] on div "0202010317 - Dosagem de Creatinina" at bounding box center [299, 285] width 557 height 8
checkbox Creatinina "true"
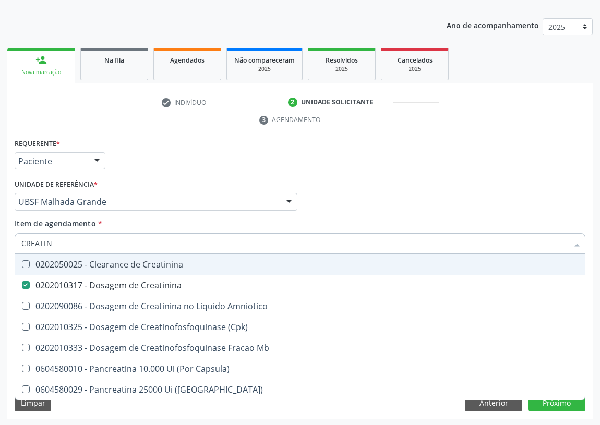
drag, startPoint x: 58, startPoint y: 250, endPoint x: 22, endPoint y: 244, distance: 36.5
click at [22, 244] on input "CREATIN" at bounding box center [294, 243] width 547 height 21
type input "T"
checkbox Creatinina "false"
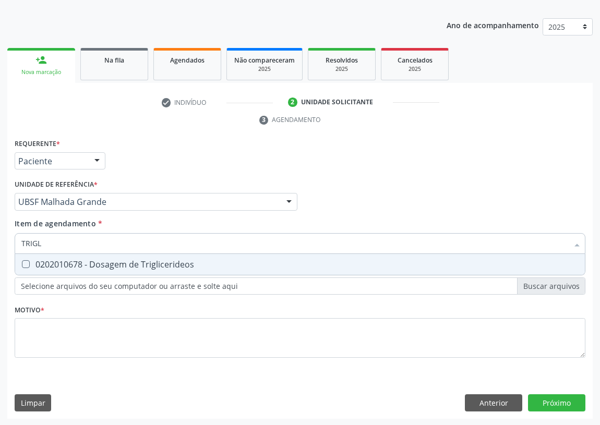
type input "TRIGLI"
drag, startPoint x: 21, startPoint y: 263, endPoint x: 42, endPoint y: 250, distance: 24.6
click at [23, 262] on div at bounding box center [19, 264] width 8 height 8
checkbox Triglicerideos "true"
drag, startPoint x: 49, startPoint y: 247, endPoint x: 0, endPoint y: 231, distance: 51.7
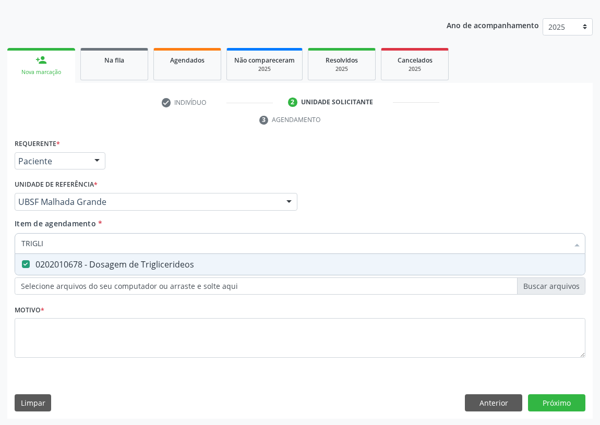
click at [0, 233] on div "Acompanhamento Acompanhe a situação das marcações correntes e finalizadas Relat…" at bounding box center [300, 187] width 600 height 477
type input "HE"
checkbox Triglicerideos "false"
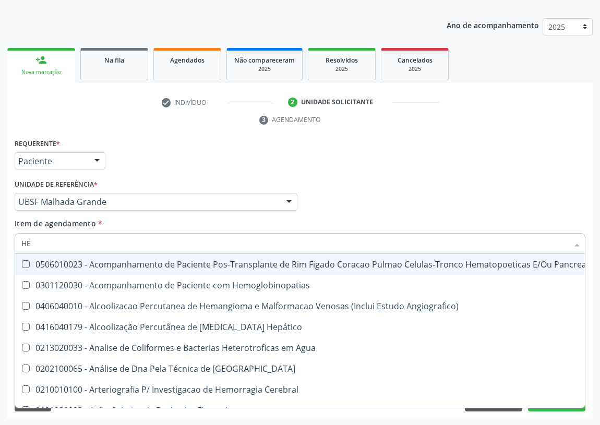
type input "HEM"
checkbox Transplante "true"
checkbox Completo "false"
type input "HEMO"
checkbox Retro-Retal "true"
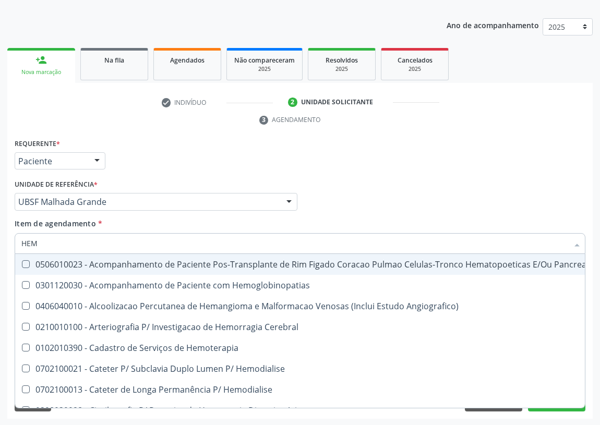
checkbox Completo "false"
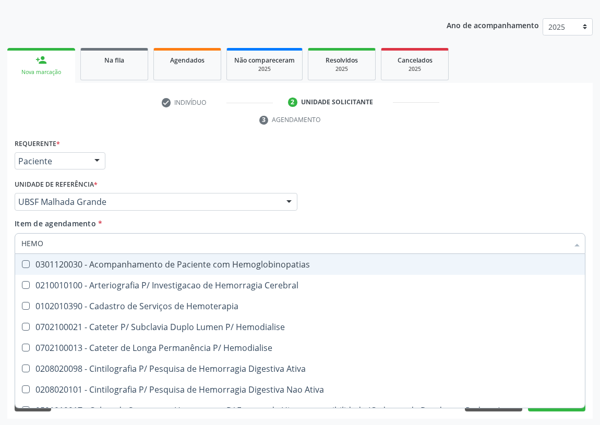
type input "HEMOG"
checkbox Carboxi-Hemoglobina "true"
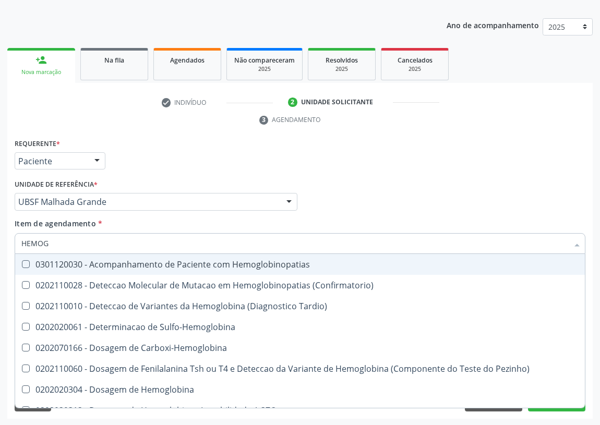
type input "HEMOGL"
checkbox Completo "false"
type input "HEMOGLO"
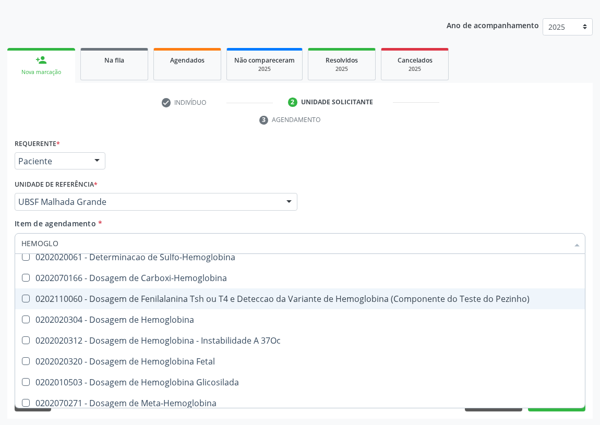
scroll to position [138, 0]
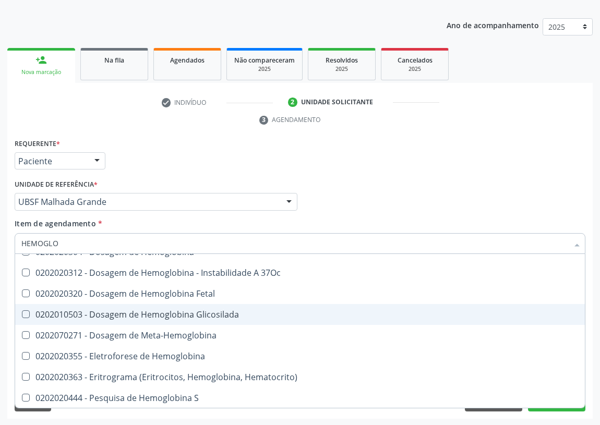
click at [226, 311] on div "0202010503 - Dosagem de Hemoglobina Glicosilada" at bounding box center [299, 315] width 557 height 8
checkbox Glicosilada "true"
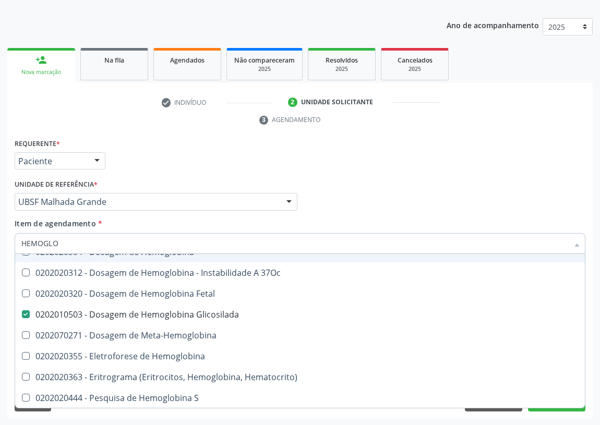
drag, startPoint x: 64, startPoint y: 233, endPoint x: 0, endPoint y: 240, distance: 64.5
click at [0, 242] on div "Acompanhamento Acompanhe a situação das marcações correntes e finalizadas Relat…" at bounding box center [300, 187] width 600 height 477
type input "VO"
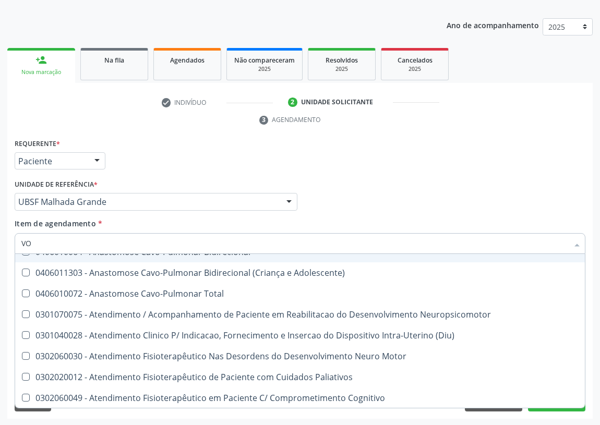
checkbox Neuropsicomotor "false"
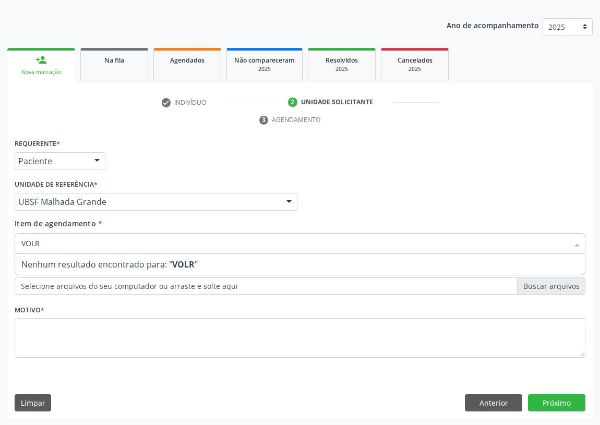
scroll to position [0, 0]
drag, startPoint x: 65, startPoint y: 247, endPoint x: 0, endPoint y: 245, distance: 64.7
click at [0, 245] on div "Acompanhamento Acompanhe a situação das marcações correntes e finalizadas Relat…" at bounding box center [300, 187] width 600 height 477
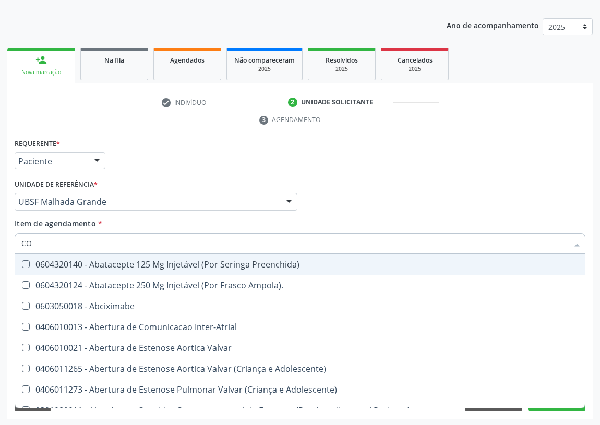
type input "COL"
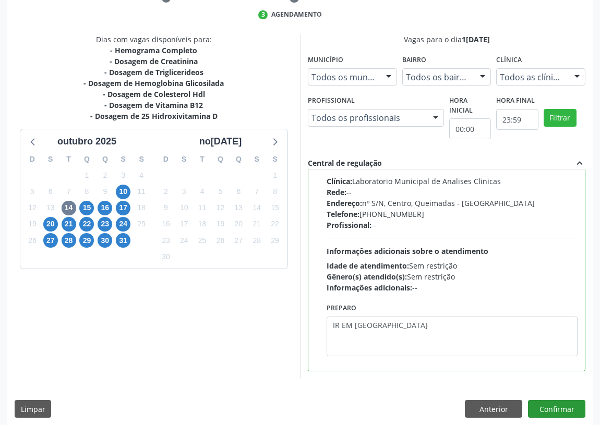
scroll to position [219, 0]
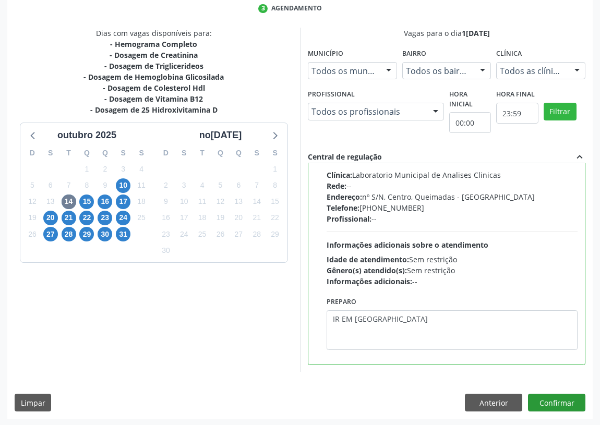
type textarea "IR EM [GEOGRAPHIC_DATA]"
drag, startPoint x: 565, startPoint y: 401, endPoint x: 554, endPoint y: 389, distance: 15.9
click at [561, 396] on button "Confirmar" at bounding box center [556, 403] width 57 height 18
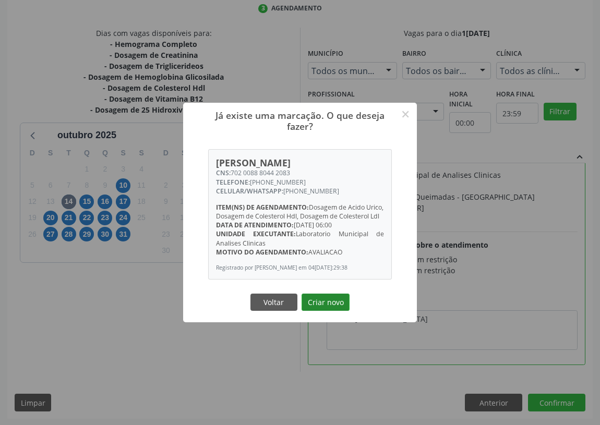
click at [329, 309] on button "Criar novo" at bounding box center [326, 303] width 48 height 18
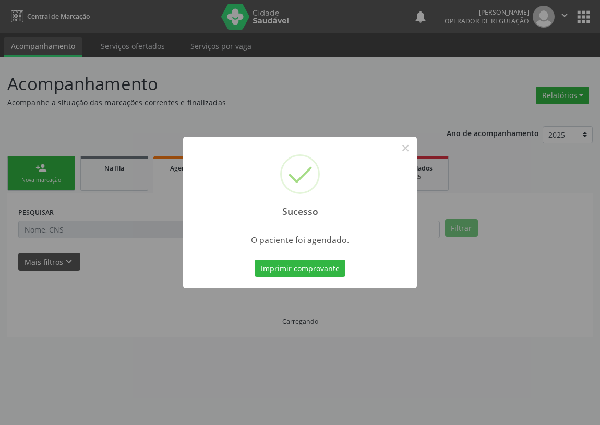
scroll to position [0, 0]
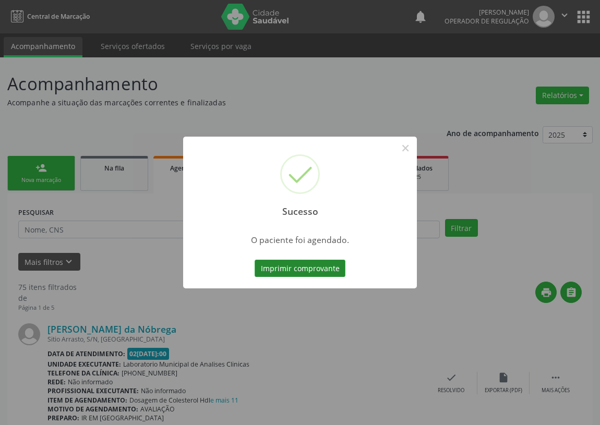
click at [284, 274] on button "Imprimir comprovante" at bounding box center [300, 269] width 91 height 18
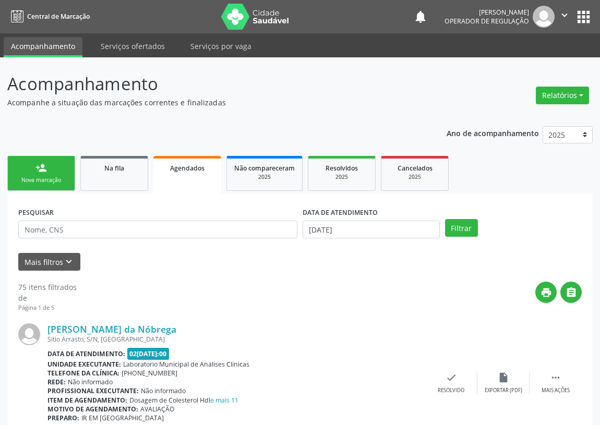
click at [32, 172] on link "person_add Nova marcação" at bounding box center [41, 173] width 68 height 35
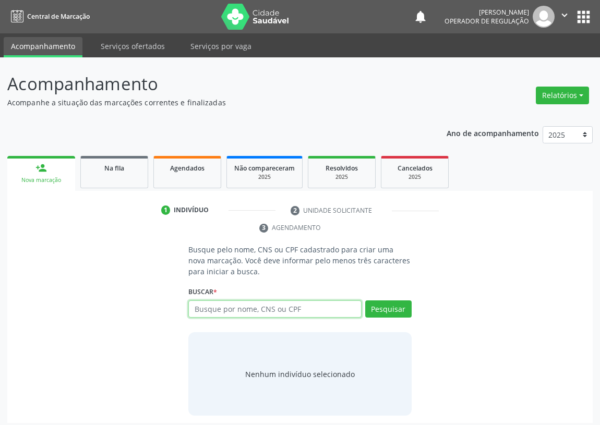
drag, startPoint x: 196, startPoint y: 305, endPoint x: 192, endPoint y: 297, distance: 9.3
click at [194, 303] on input "text" at bounding box center [274, 310] width 173 height 18
click at [211, 303] on input "text" at bounding box center [274, 310] width 173 height 18
type input "709809033435994"
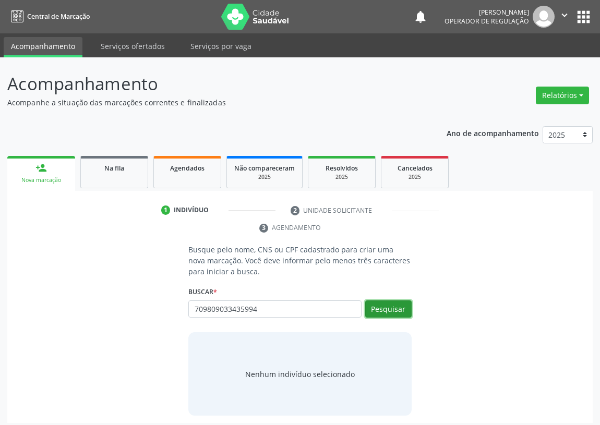
drag, startPoint x: 390, startPoint y: 309, endPoint x: 236, endPoint y: 292, distance: 155.5
click at [383, 306] on button "Pesquisar" at bounding box center [388, 310] width 46 height 18
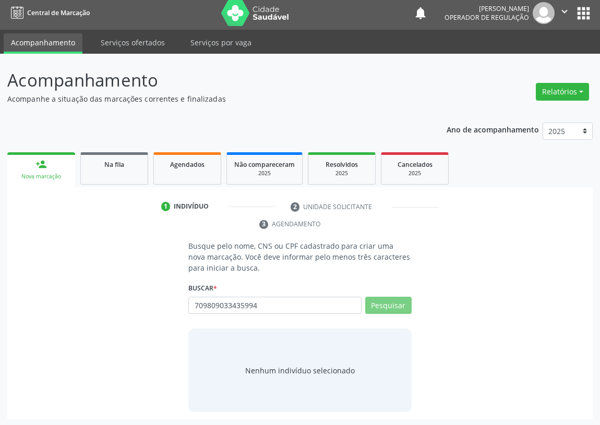
scroll to position [5, 0]
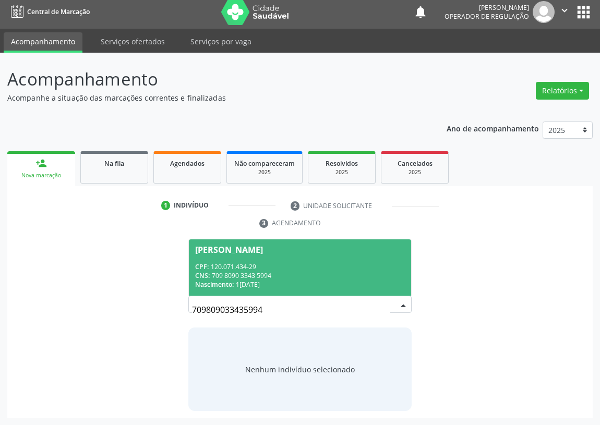
click at [286, 272] on div "CNS: 709 8090 3343 5994" at bounding box center [300, 275] width 210 height 9
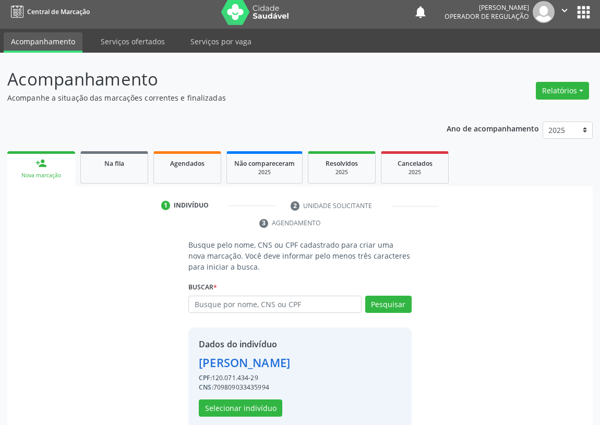
scroll to position [20, 0]
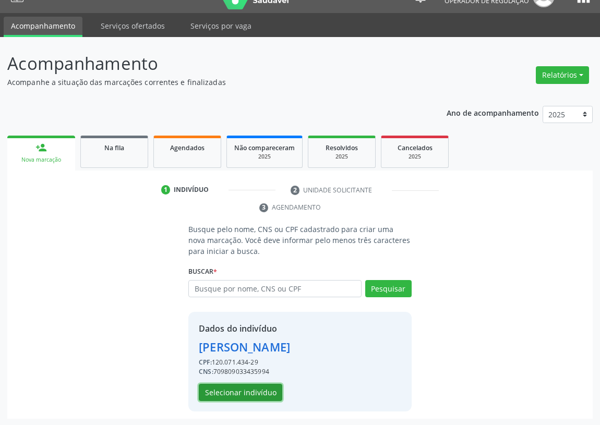
click at [218, 391] on button "Selecionar indivíduo" at bounding box center [240, 393] width 83 height 18
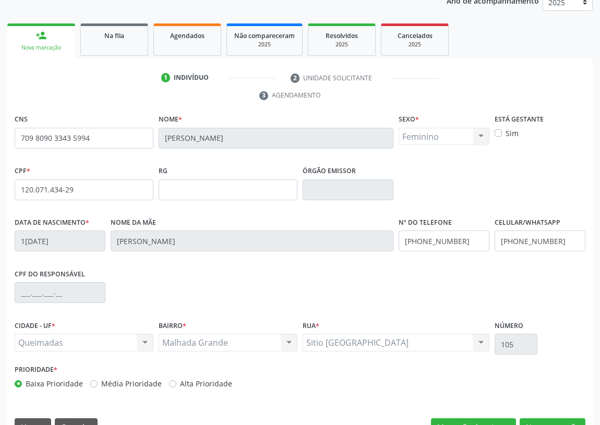
scroll to position [157, 0]
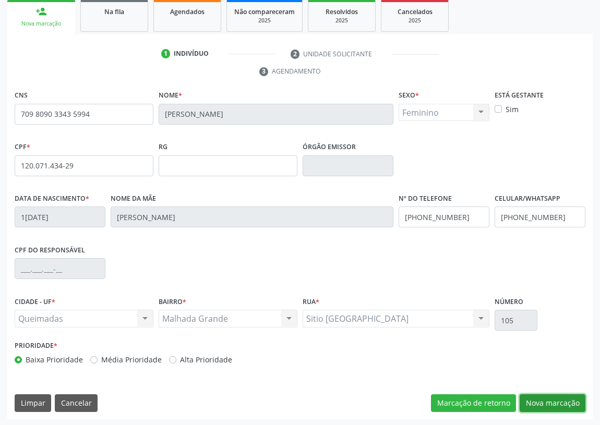
click at [548, 399] on button "Nova marcação" at bounding box center [553, 404] width 66 height 18
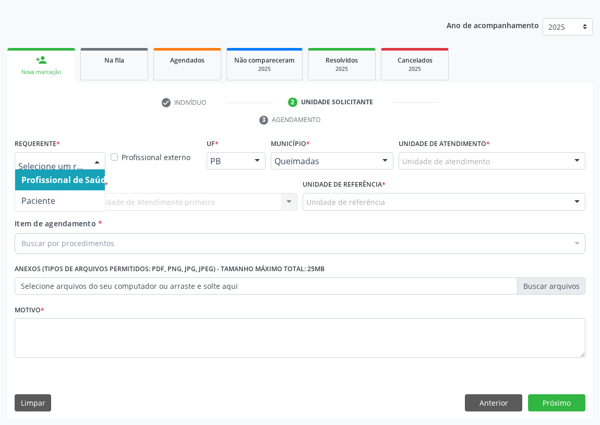
click at [99, 160] on div at bounding box center [97, 162] width 16 height 18
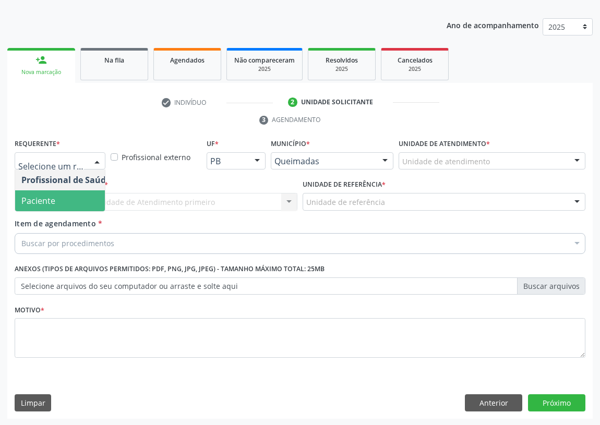
click at [85, 202] on span "Paciente" at bounding box center [66, 200] width 102 height 21
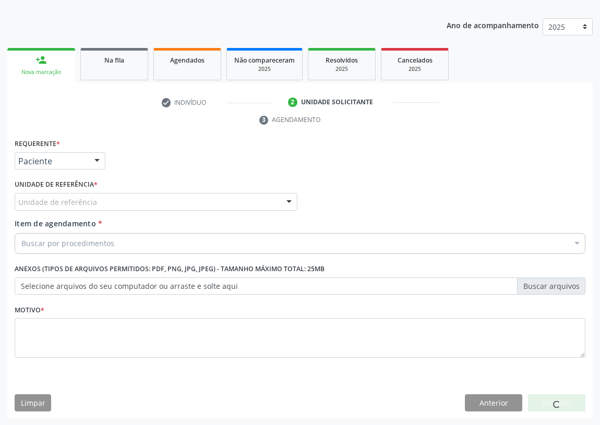
drag, startPoint x: 280, startPoint y: 198, endPoint x: 273, endPoint y: 200, distance: 7.1
click at [278, 198] on div "Unidade de referência" at bounding box center [156, 202] width 283 height 18
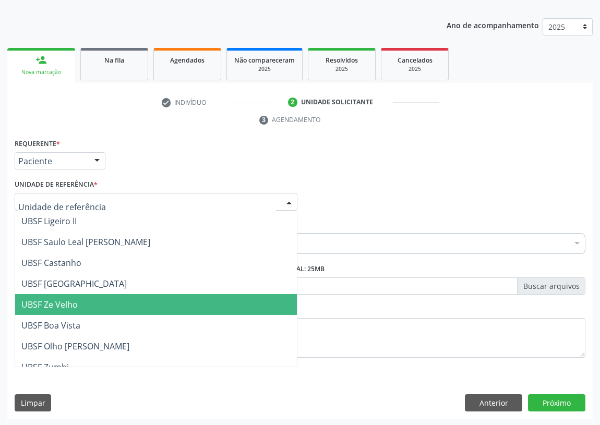
click at [79, 304] on span "UBSF Ze Velho" at bounding box center [156, 304] width 282 height 21
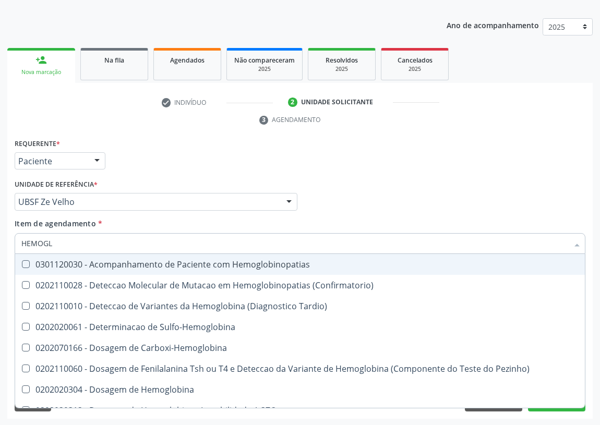
type input "HEMOGLO"
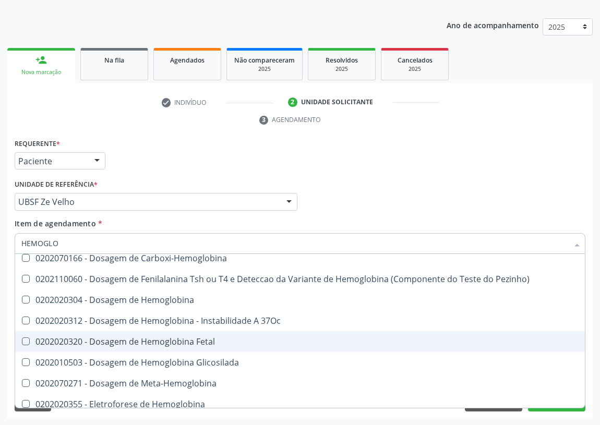
scroll to position [94, 0]
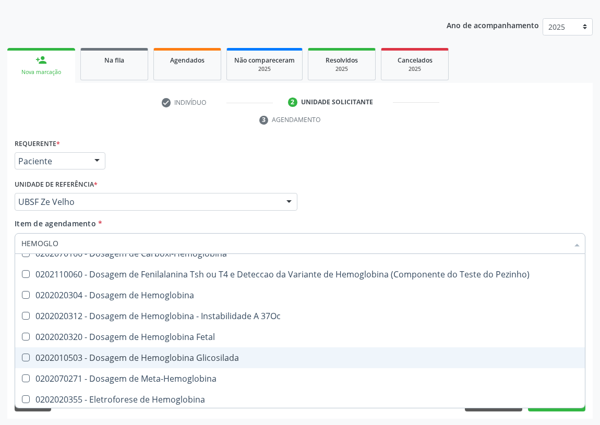
drag, startPoint x: 187, startPoint y: 357, endPoint x: 158, endPoint y: 347, distance: 31.2
click at [185, 357] on div "0202010503 - Dosagem de Hemoglobina Glicosilada" at bounding box center [299, 358] width 557 height 8
checkbox Glicosilada "true"
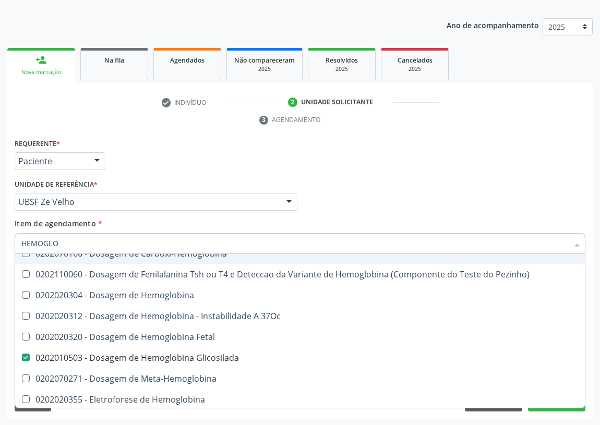
drag, startPoint x: 69, startPoint y: 245, endPoint x: 0, endPoint y: 245, distance: 68.9
click at [0, 245] on div "Acompanhamento Acompanhe a situação das marcações correntes e finalizadas Relat…" at bounding box center [300, 187] width 600 height 477
type input "GL"
checkbox Glicosilada "false"
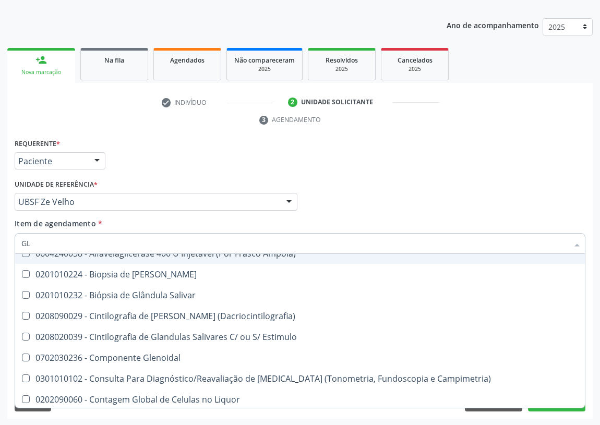
type input "GLI"
checkbox Tardio\) "true"
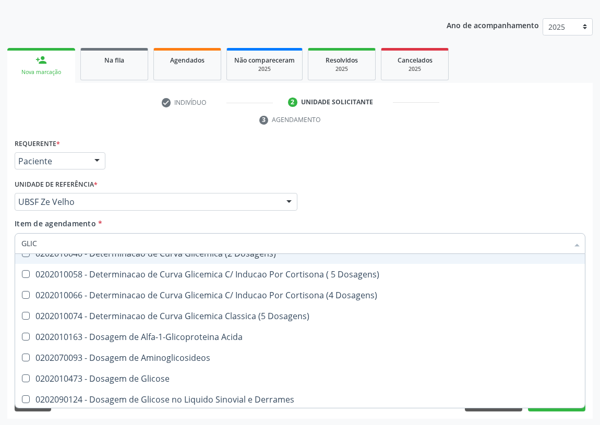
type input "GLICO"
checkbox Dosagens\) "true"
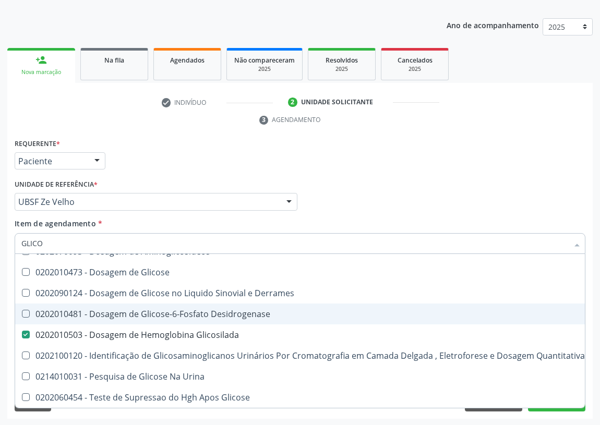
scroll to position [41, 0]
type input "GLICOS"
checkbox Desidrogenase "true"
checkbox Glicosilada "false"
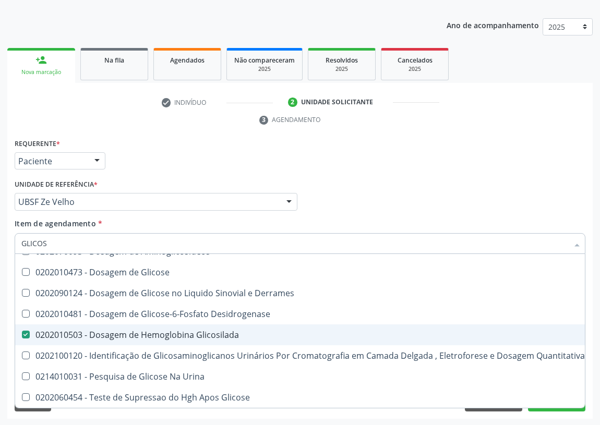
scroll to position [0, 0]
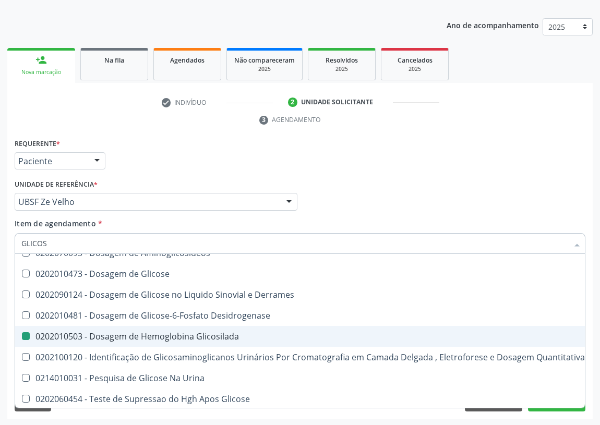
type input "GLICOSE"
checkbox Glicosilada "false"
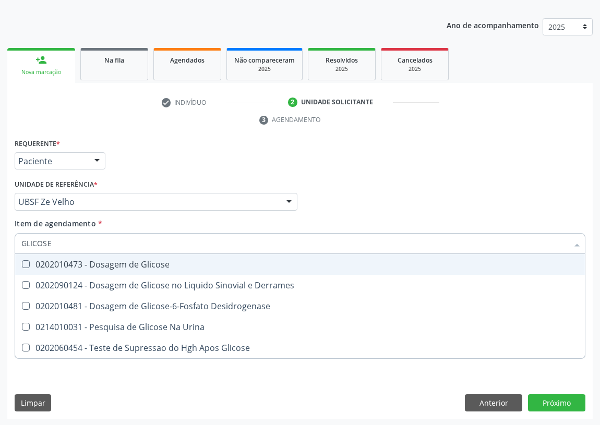
drag, startPoint x: 26, startPoint y: 259, endPoint x: 58, endPoint y: 229, distance: 43.9
click at [28, 257] on span "0202010473 - Dosagem de Glicose" at bounding box center [300, 264] width 570 height 21
checkbox Glicose "true"
drag, startPoint x: 55, startPoint y: 238, endPoint x: 0, endPoint y: 240, distance: 54.8
click at [0, 243] on div "Acompanhamento Acompanhe a situação das marcações correntes e finalizadas Relat…" at bounding box center [300, 187] width 600 height 477
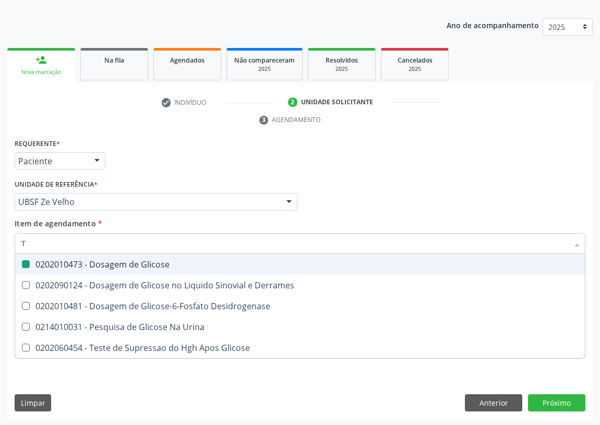
type input "TR"
checkbox Glicose "false"
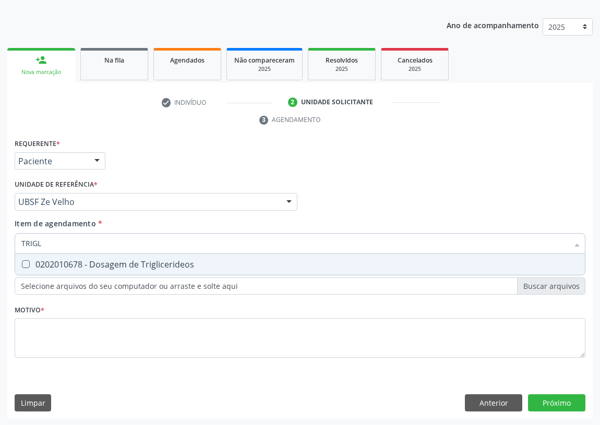
type input "TRIGLI"
drag, startPoint x: 24, startPoint y: 263, endPoint x: 50, endPoint y: 249, distance: 29.2
click at [28, 259] on span "0202010678 - Dosagem de Triglicerideos" at bounding box center [300, 264] width 570 height 21
checkbox Triglicerideos "true"
drag, startPoint x: 22, startPoint y: 241, endPoint x: 5, endPoint y: 239, distance: 17.3
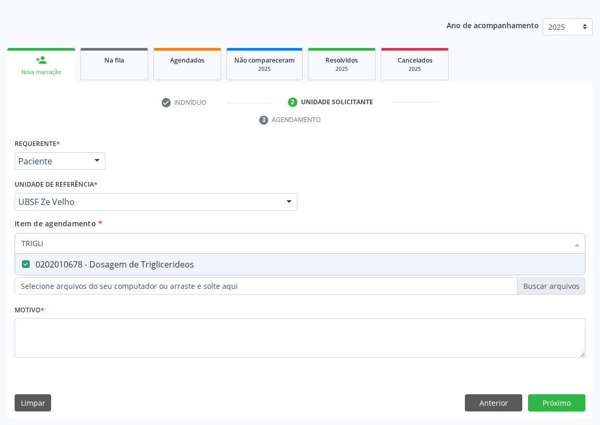
click at [5, 240] on div "Acompanhamento Acompanhe a situação das marcações correntes e finalizadas Relat…" at bounding box center [300, 187] width 600 height 477
type input "T"
checkbox Triglicerideos "false"
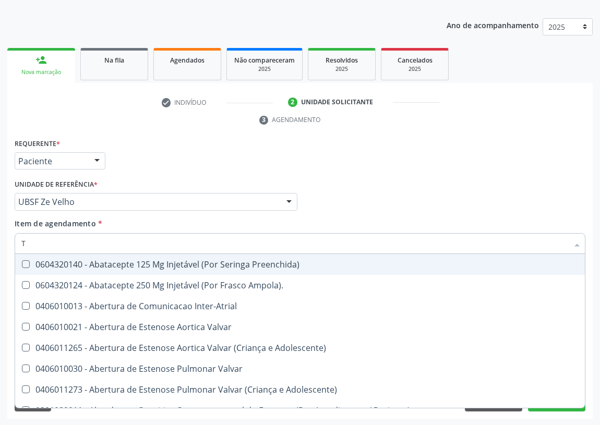
type input "T3"
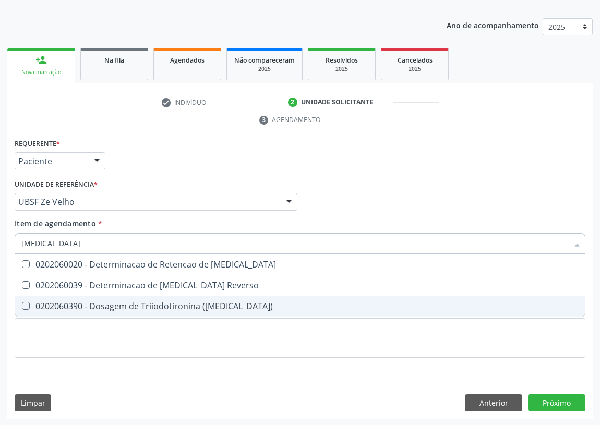
click at [163, 303] on div "0202060390 - Dosagem de Triiodotironina ([MEDICAL_DATA])" at bounding box center [299, 306] width 557 height 8
checkbox \(T3\) "true"
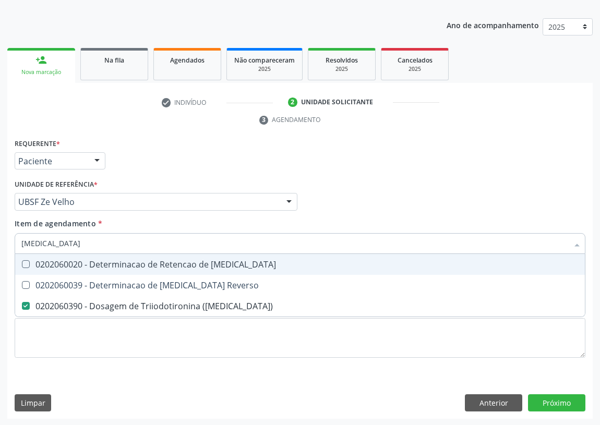
drag, startPoint x: 45, startPoint y: 243, endPoint x: 0, endPoint y: 236, distance: 46.0
click at [1, 242] on div "Acompanhamento Acompanhe a situação das marcações correntes e finalizadas Relat…" at bounding box center [300, 187] width 600 height 477
type input "T"
checkbox \(T3\) "false"
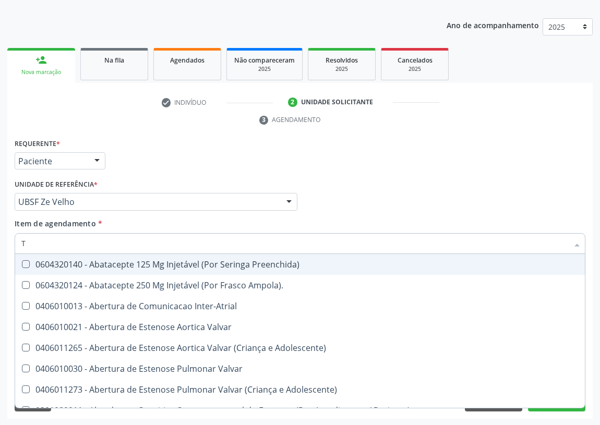
type input "T4"
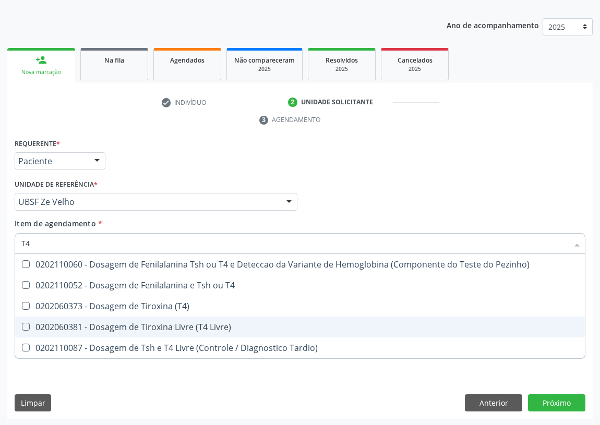
drag, startPoint x: 176, startPoint y: 326, endPoint x: 6, endPoint y: 253, distance: 184.9
click at [167, 323] on div "0202060381 - Dosagem de Tiroxina Livre (T4 Livre)" at bounding box center [299, 327] width 557 height 8
checkbox Livre\) "true"
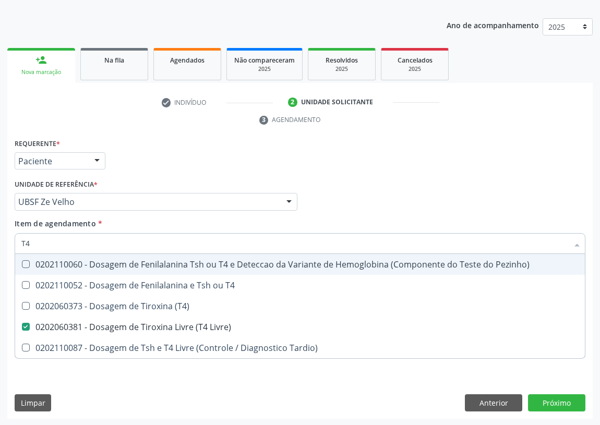
drag, startPoint x: 46, startPoint y: 241, endPoint x: 0, endPoint y: 242, distance: 45.9
click at [0, 242] on div "Acompanhamento Acompanhe a situação das marcações correntes e finalizadas Relat…" at bounding box center [300, 187] width 600 height 477
type input "C"
checkbox Livre\) "false"
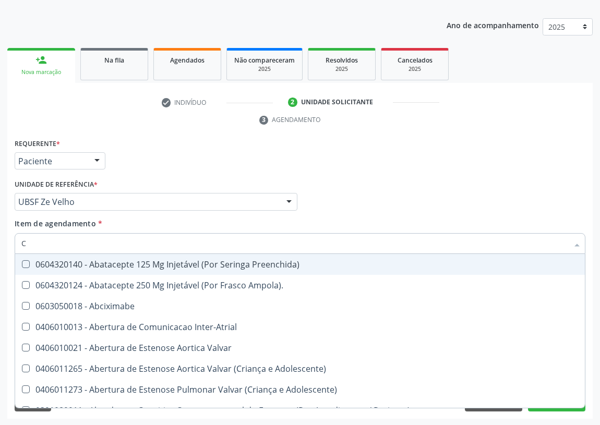
type input "CO"
checkbox Comprimido\) "true"
checkbox Transcutanea "true"
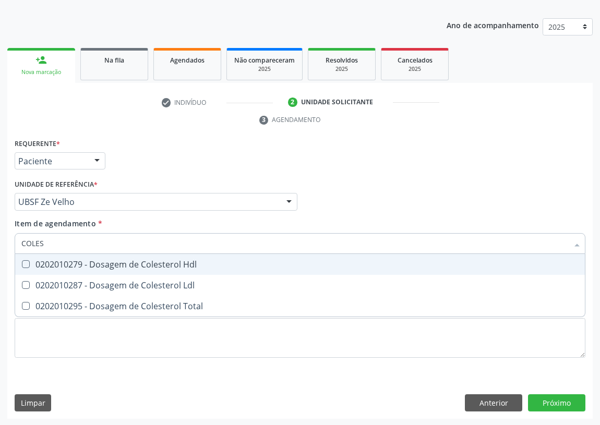
type input "COLEST"
click at [28, 262] on Hdl at bounding box center [26, 264] width 8 height 8
click at [22, 262] on Hdl "checkbox" at bounding box center [18, 264] width 7 height 7
checkbox Hdl "true"
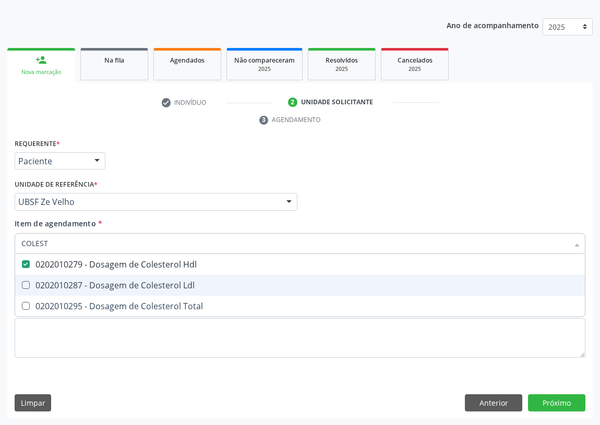
drag, startPoint x: 24, startPoint y: 280, endPoint x: 56, endPoint y: 246, distance: 46.5
click at [29, 278] on span "0202010287 - Dosagem de Colesterol Ldl" at bounding box center [300, 285] width 570 height 21
checkbox Ldl "true"
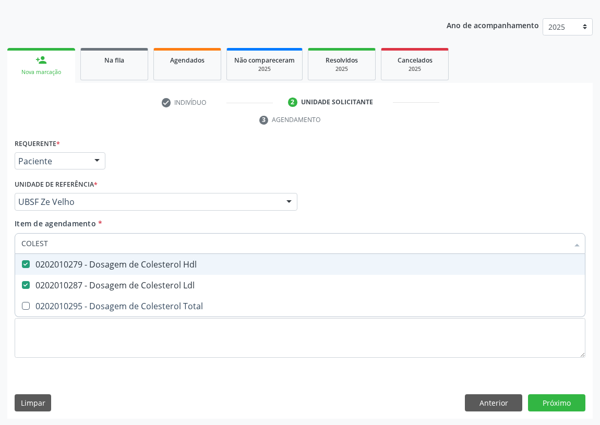
click at [0, 236] on div "Acompanhamento Acompanhe a situação das marcações correntes e finalizadas Relat…" at bounding box center [300, 187] width 600 height 477
type input "U"
checkbox Hdl "false"
checkbox Ldl "false"
type input "UREIA"
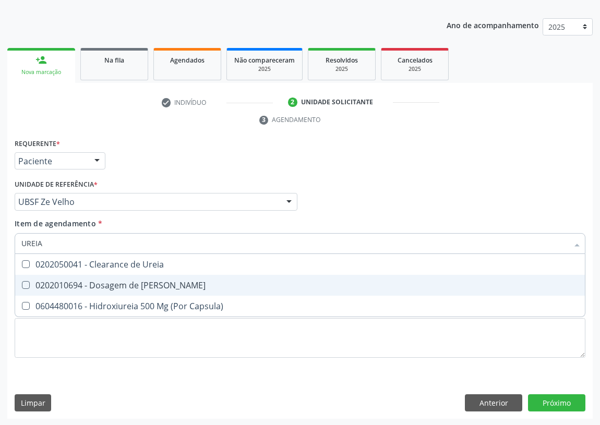
drag, startPoint x: 31, startPoint y: 285, endPoint x: 30, endPoint y: 279, distance: 6.8
click at [31, 283] on div "0202010694 - Dosagem de [PERSON_NAME]" at bounding box center [299, 285] width 557 height 8
checkbox Ureia "true"
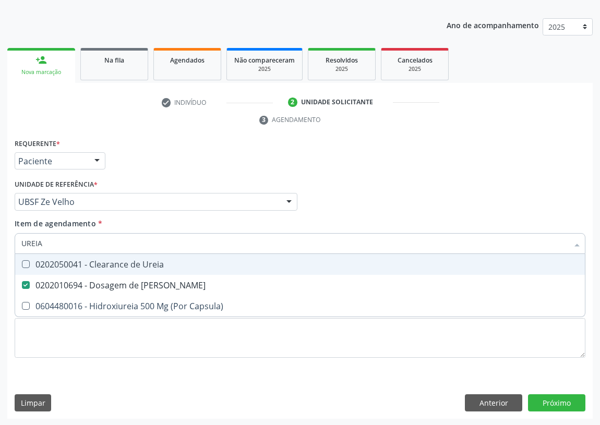
drag, startPoint x: 46, startPoint y: 243, endPoint x: 1, endPoint y: 240, distance: 45.5
click at [3, 241] on div "Acompanhamento Acompanhe a situação das marcações correntes e finalizadas Relat…" at bounding box center [300, 187] width 600 height 477
type input "C"
checkbox Ureia "false"
type input "CREATININA"
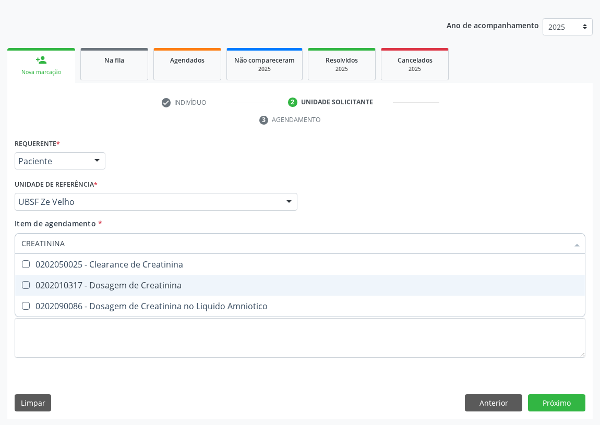
drag, startPoint x: 23, startPoint y: 282, endPoint x: 74, endPoint y: 254, distance: 57.9
click at [24, 279] on span "0202010317 - Dosagem de Creatinina" at bounding box center [300, 285] width 570 height 21
checkbox Creatinina "true"
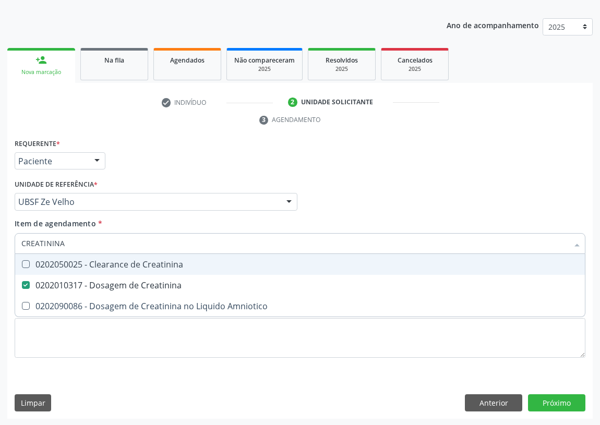
drag, startPoint x: 63, startPoint y: 246, endPoint x: 10, endPoint y: 246, distance: 52.2
click at [10, 246] on div "Requerente * Paciente Profissional de Saúde Paciente Nenhum resultado encontrad…" at bounding box center [300, 277] width 586 height 283
type input "TG"
checkbox Creatinina "false"
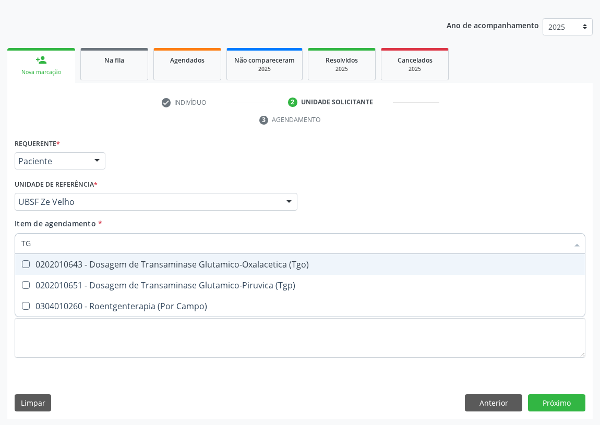
type input "TGO"
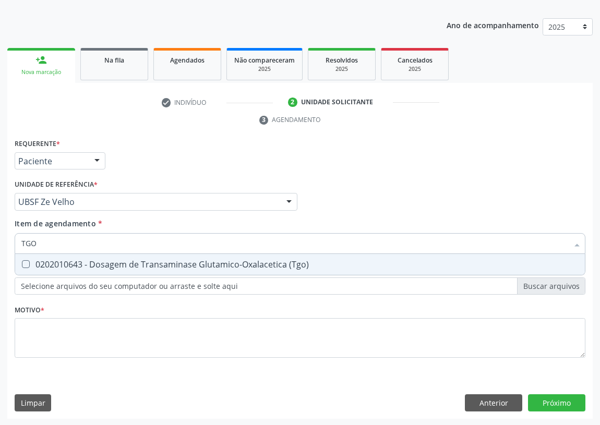
click at [31, 260] on div "0202010643 - Dosagem de Transaminase Glutamico-Oxalacetica (Tgo)" at bounding box center [299, 264] width 557 height 8
checkbox \(Tgo\) "true"
drag, startPoint x: 37, startPoint y: 246, endPoint x: 12, endPoint y: 247, distance: 24.5
click at [12, 247] on div "Item de agendamento * TGO Desfazer seleção 0202010643 - Dosagem de Transaminase…" at bounding box center [300, 238] width 576 height 40
type input "TG"
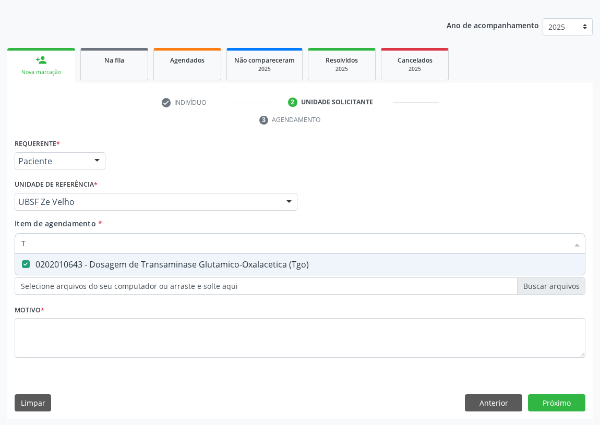
checkbox \(Tgo\) "true"
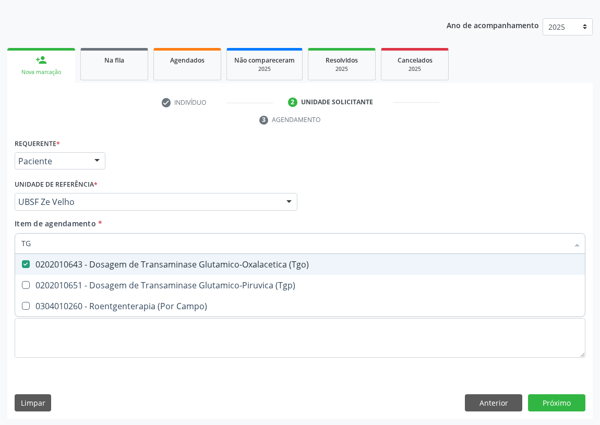
type input "TGP"
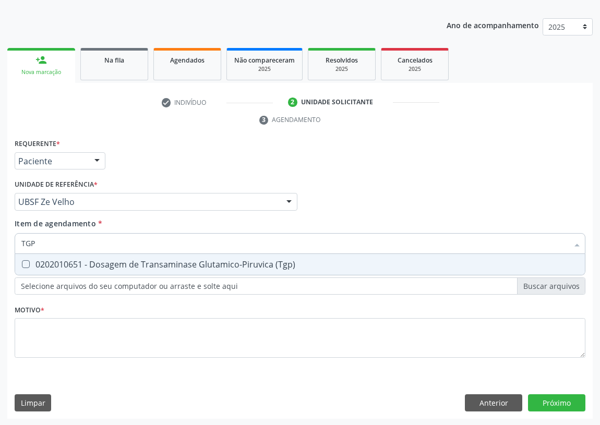
drag, startPoint x: 22, startPoint y: 262, endPoint x: 41, endPoint y: 241, distance: 28.1
click at [26, 257] on span "0202010651 - Dosagem de Transaminase Glutamico-Piruvica (Tgp)" at bounding box center [300, 264] width 570 height 21
checkbox \(Tgp\) "true"
click at [10, 243] on div "Requerente * Paciente Profissional de Saúde Paciente Nenhum resultado encontrad…" at bounding box center [300, 277] width 586 height 283
type input "02"
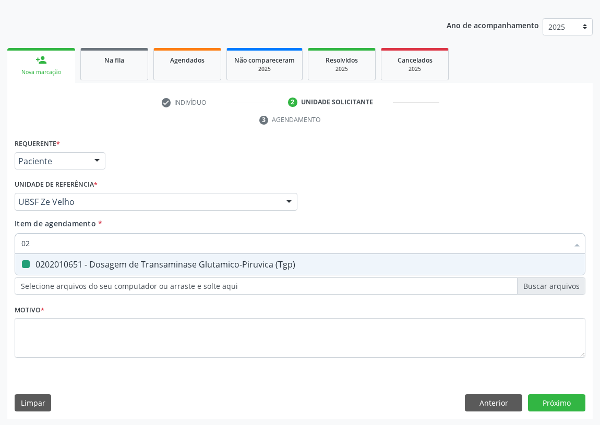
checkbox \(Tgp\) "false"
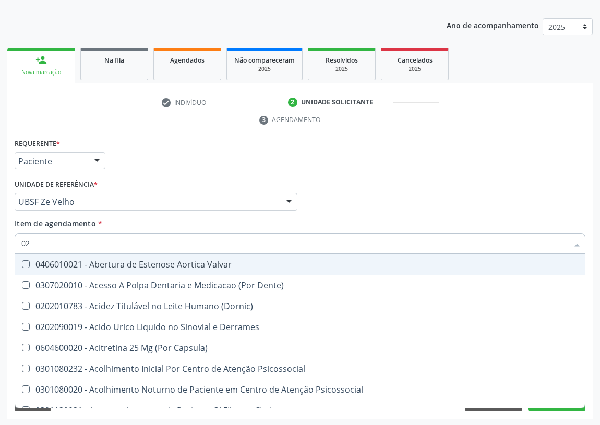
type input "020"
checkbox \(Pos-Pasteurização\) "true"
checkbox Debridamento "true"
checkbox Dacriocistografia "true"
checkbox Osmolaridade "true"
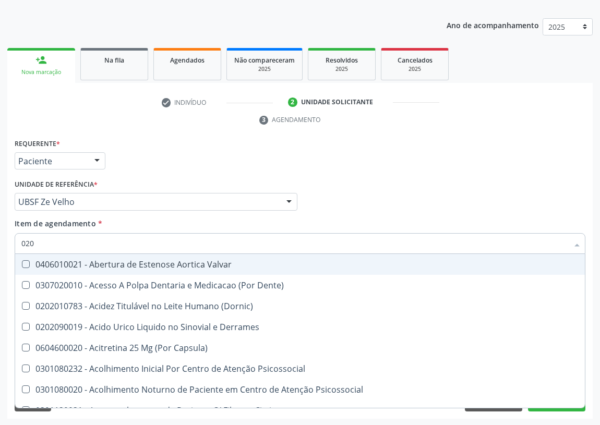
checkbox Ivy "true"
checkbox Totais "true"
checkbox 17-Hidroxicorticosteroides "true"
checkbox D "true"
checkbox Acetona "true"
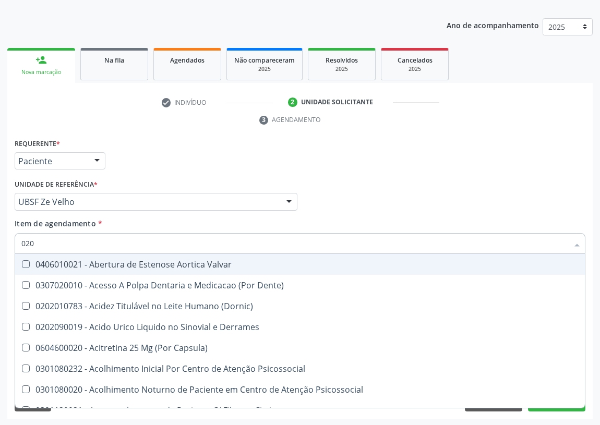
checkbox \(Serotonina\) "true"
checkbox Metil-Hipurico "true"
checkbox Hdl "false"
checkbox Ldl "false"
checkbox Creatinina "false"
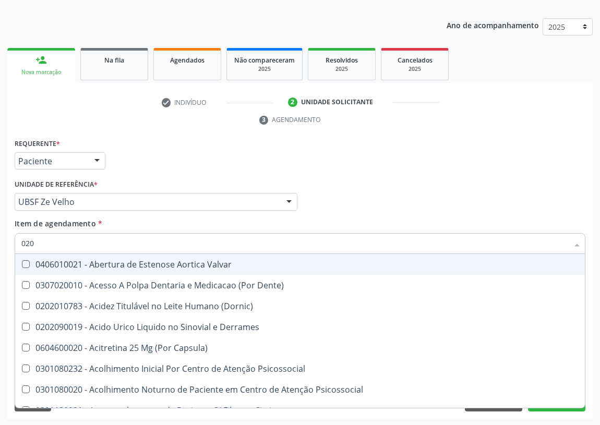
checkbox Glicose "false"
checkbox Glicosilada "false"
checkbox Livre\) "false"
checkbox \(Tgo\) "false"
checkbox \(Tgp\) "false"
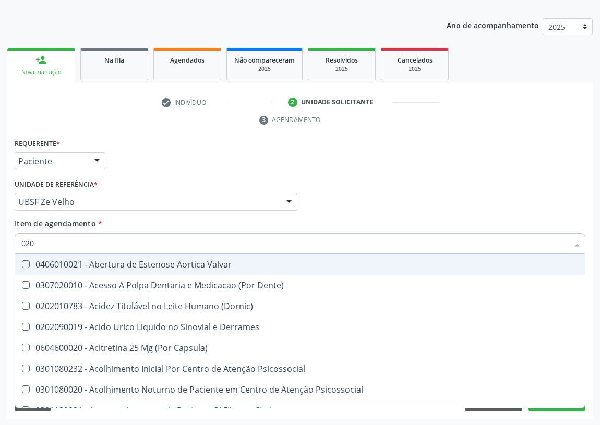
checkbox Triglicerideos "false"
checkbox \(T3\) "false"
checkbox Ureia "false"
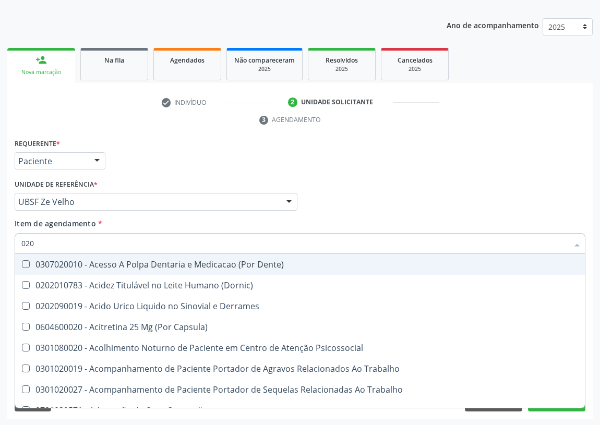
type input "0202"
checkbox Ocular "true"
checkbox Aberto\) "true"
checkbox Cortante "true"
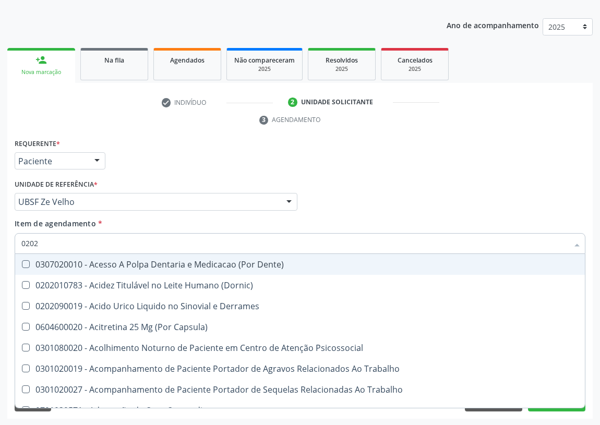
checkbox Drogas "true"
checkbox \(Spcto\) "true"
checkbox 67 "true"
checkbox Aspiracao "true"
checkbox Projecoes\) "true"
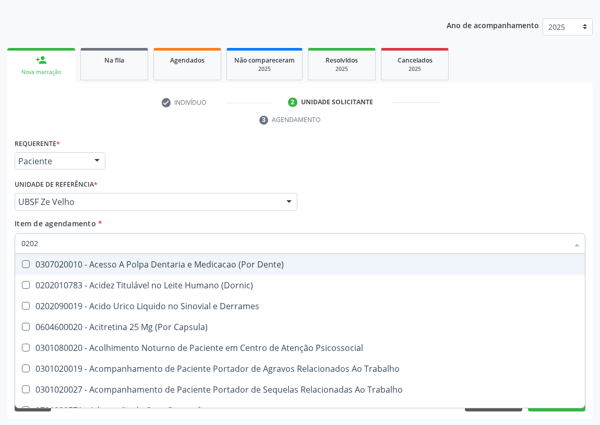
checkbox 67 "true"
checkbox Captacao "true"
checkbox Hdl "false"
checkbox Ldl "false"
checkbox Creatinina "false"
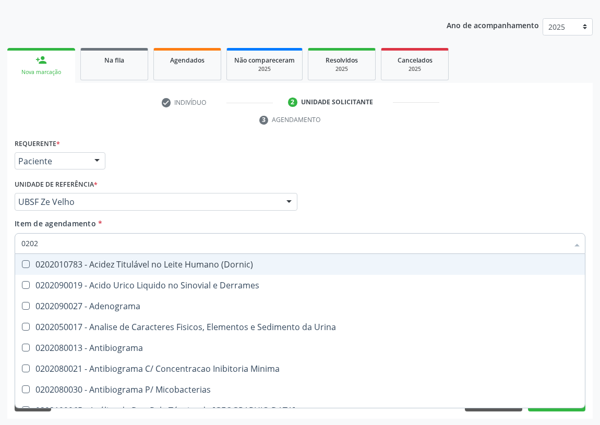
type input "02020"
checkbox Barbituratos "true"
checkbox Benzodiazepinicos "true"
checkbox Calcitonina "true"
checkbox Hdl "false"
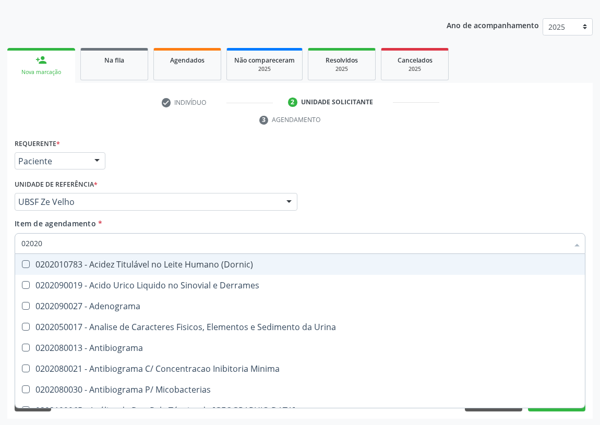
checkbox Ldl "false"
checkbox Creatinina "false"
checkbox Xiii "true"
checkbox Formaldeido "true"
checkbox Glicose "false"
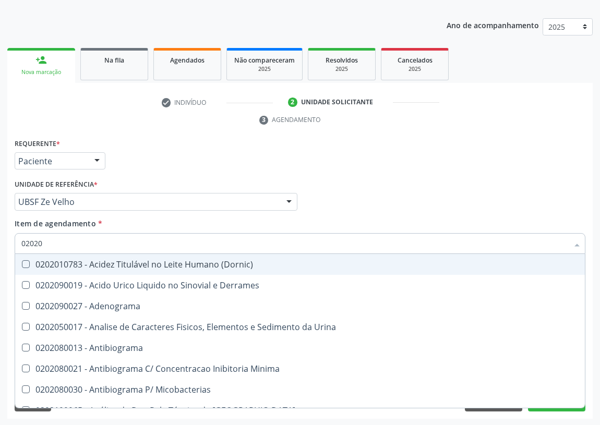
checkbox Glicosilada "false"
checkbox Potassio "true"
checkbox Progesterona "true"
checkbox Prolactina "true"
checkbox Horas\) "true"
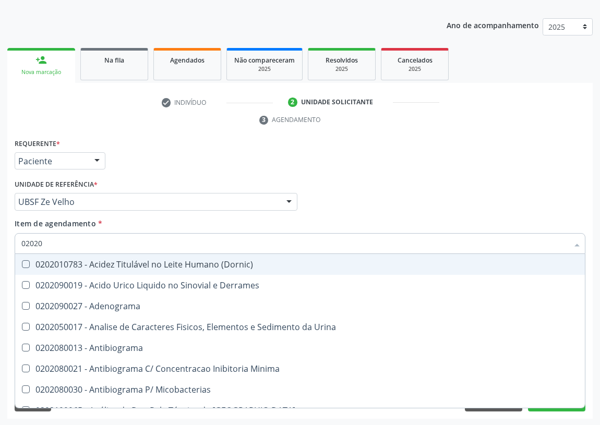
checkbox Totais "true"
checkbox Quinidina "true"
checkbox Livre\) "false"
checkbox \(Tgo\) "false"
checkbox \(Tgp\) "false"
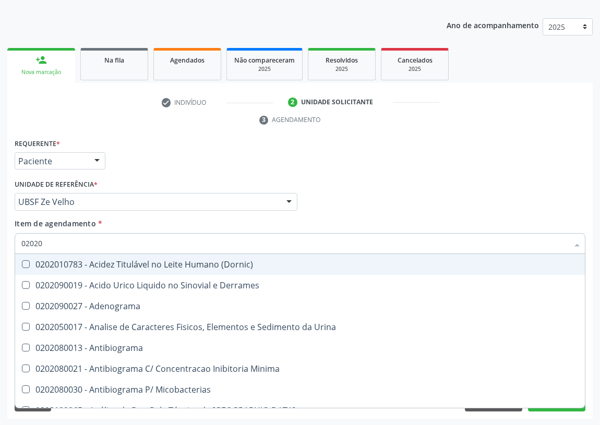
checkbox Triglicerideos "false"
checkbox \(T3\) "false"
checkbox Ureia "false"
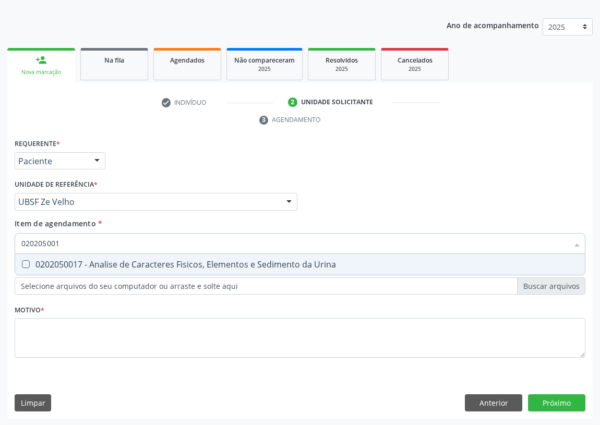
type input "0202050017"
drag, startPoint x: 23, startPoint y: 256, endPoint x: 39, endPoint y: 302, distance: 49.0
click at [23, 256] on span "0202050017 - Analise de Caracteres Fisicos, Elementos e Sedimento da Urina" at bounding box center [300, 264] width 570 height 21
checkbox Urina "true"
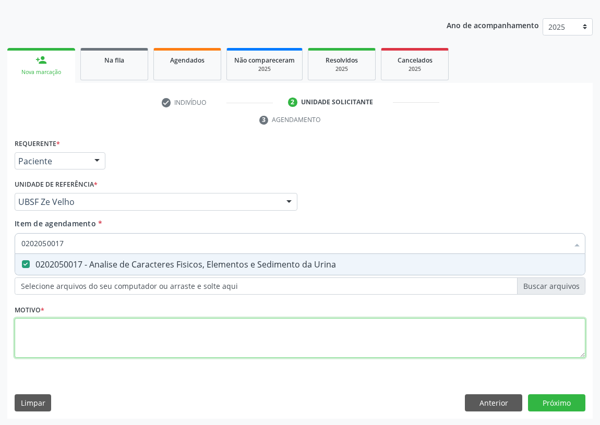
click at [37, 322] on div "Requerente * Paciente Profissional de Saúde Paciente Nenhum resultado encontrad…" at bounding box center [300, 254] width 571 height 236
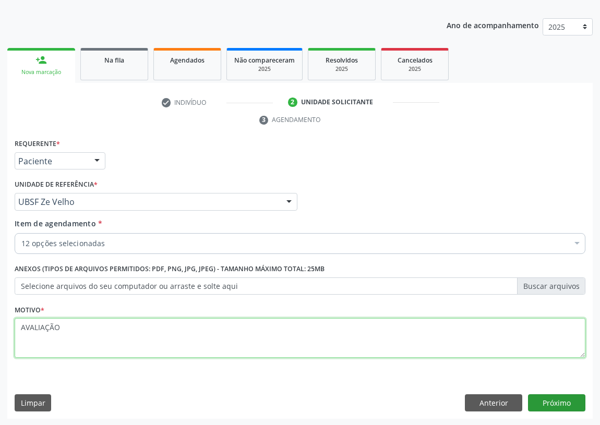
type textarea "AVALIAÇÃO"
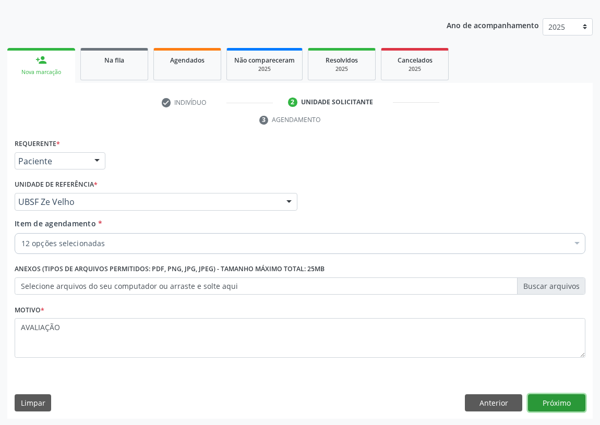
click at [557, 408] on button "Próximo" at bounding box center [556, 404] width 57 height 18
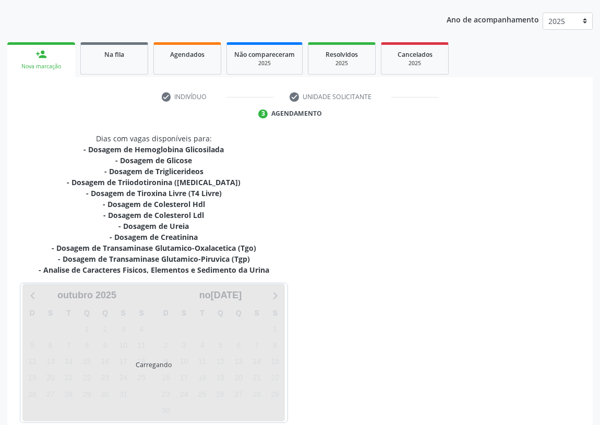
scroll to position [165, 0]
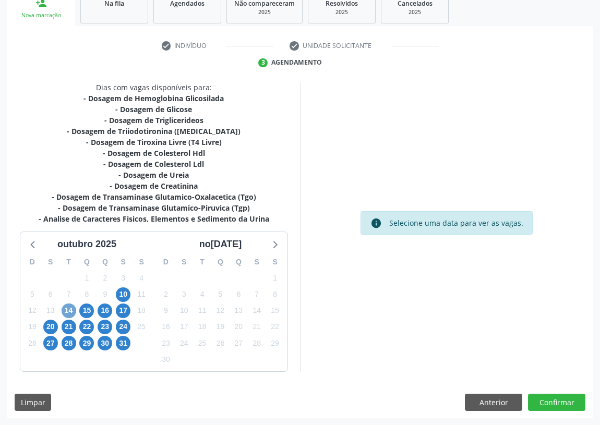
drag, startPoint x: 65, startPoint y: 308, endPoint x: 295, endPoint y: 223, distance: 245.2
click at [71, 303] on div "14" at bounding box center [69, 311] width 15 height 16
click at [66, 312] on span "14" at bounding box center [69, 311] width 15 height 15
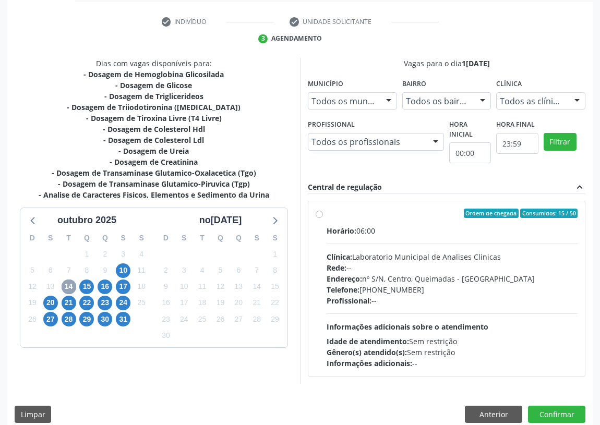
scroll to position [200, 0]
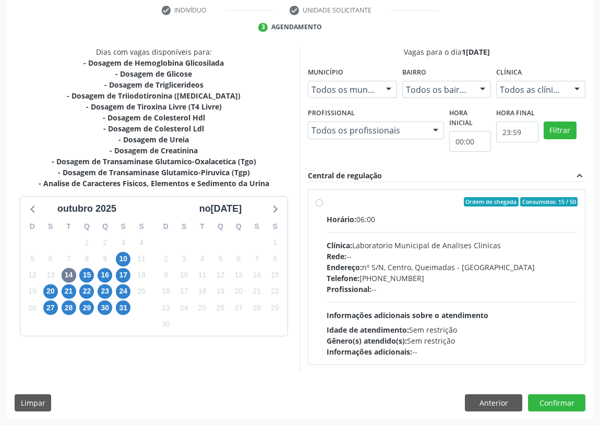
click at [327, 201] on label "Ordem de chegada Consumidos: 15 / 50 Horário: 06:00 Clínica: Laboratorio Munici…" at bounding box center [452, 277] width 251 height 160
click at [318, 201] on input "Ordem de chegada Consumidos: 15 / 50 Horário: 06:00 Clínica: Laboratorio Munici…" at bounding box center [319, 201] width 7 height 9
radio input "true"
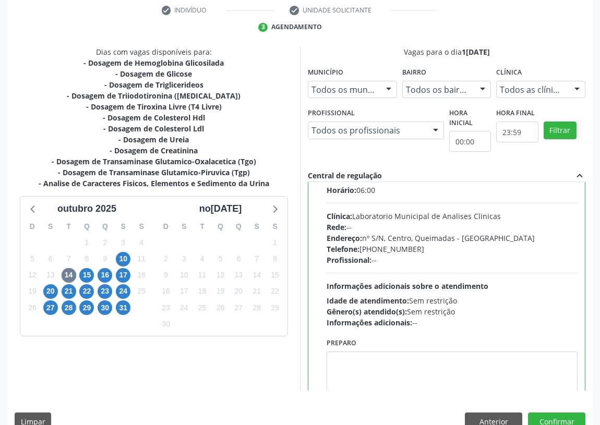
scroll to position [52, 0]
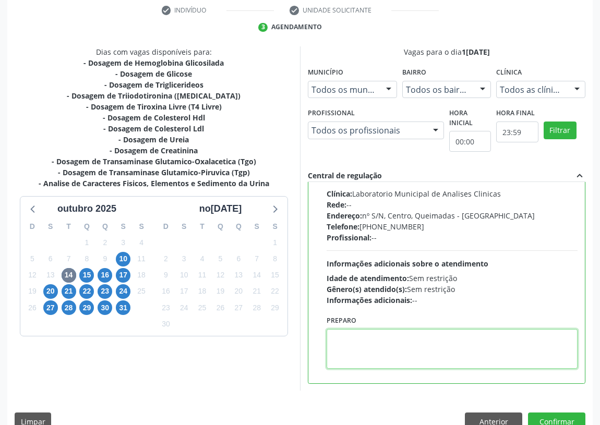
click at [346, 355] on textarea at bounding box center [452, 349] width 251 height 40
click at [355, 338] on textarea "IR EMMJEJUM" at bounding box center [452, 349] width 251 height 40
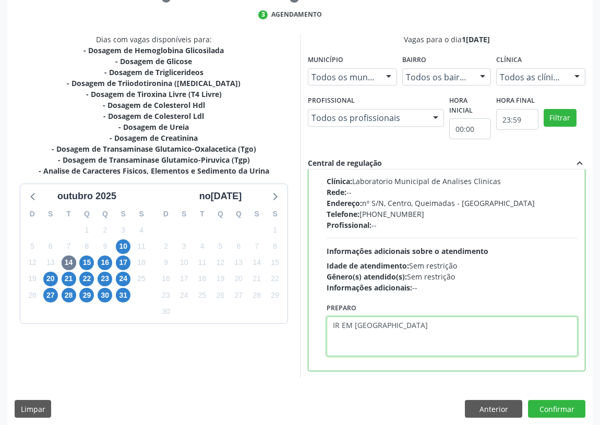
scroll to position [219, 0]
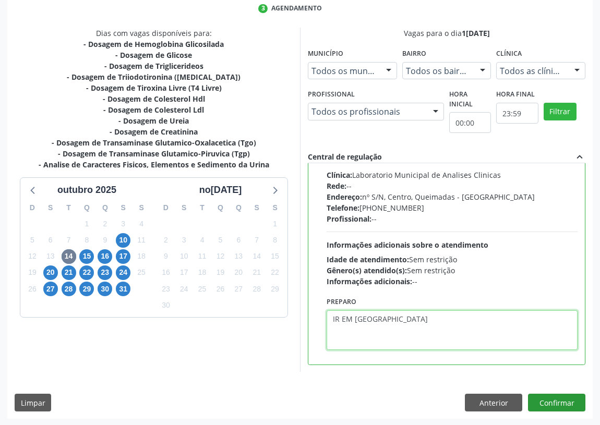
type textarea "IR EM [GEOGRAPHIC_DATA]"
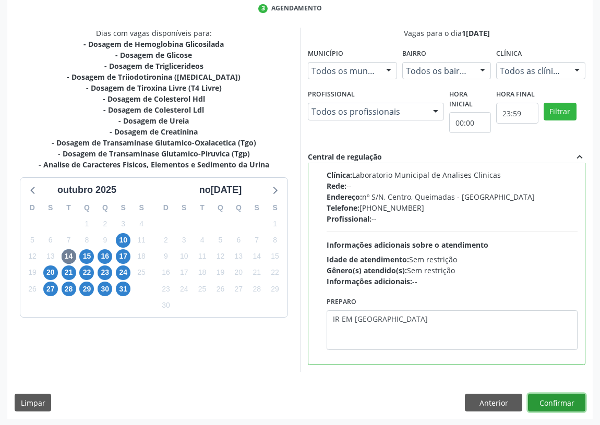
click at [552, 396] on button "Confirmar" at bounding box center [556, 403] width 57 height 18
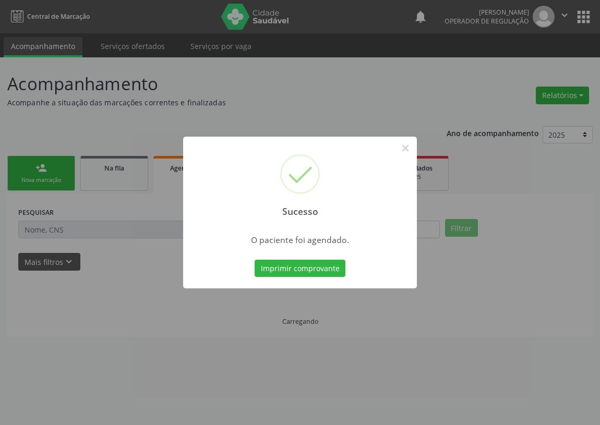
scroll to position [0, 0]
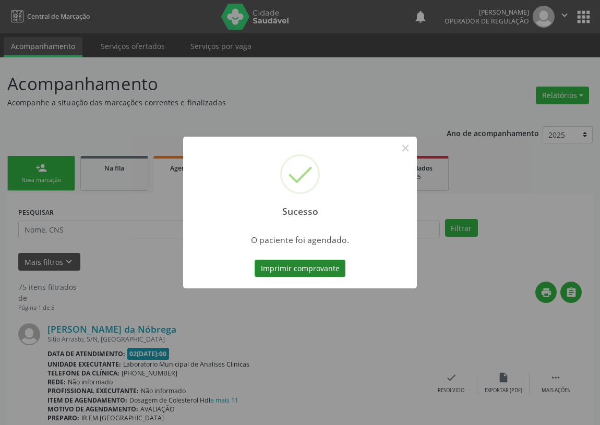
click at [322, 268] on button "Imprimir comprovante" at bounding box center [300, 269] width 91 height 18
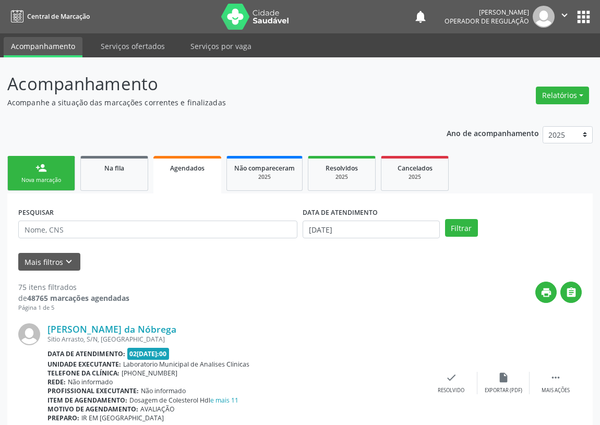
click at [31, 164] on link "person_add Nova marcação" at bounding box center [41, 173] width 68 height 35
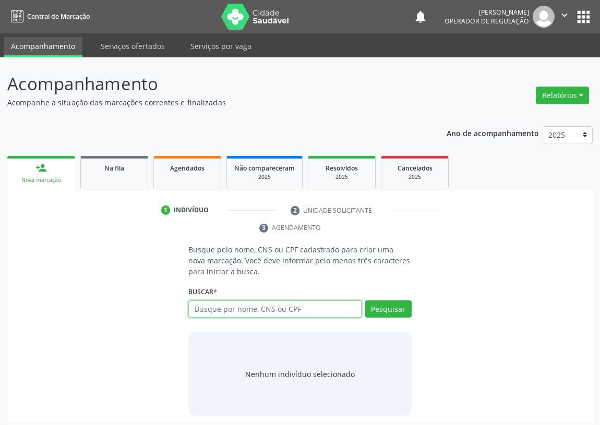
click at [207, 312] on input "text" at bounding box center [274, 310] width 173 height 18
click at [200, 307] on input "text" at bounding box center [274, 310] width 173 height 18
type input "704805518754442"
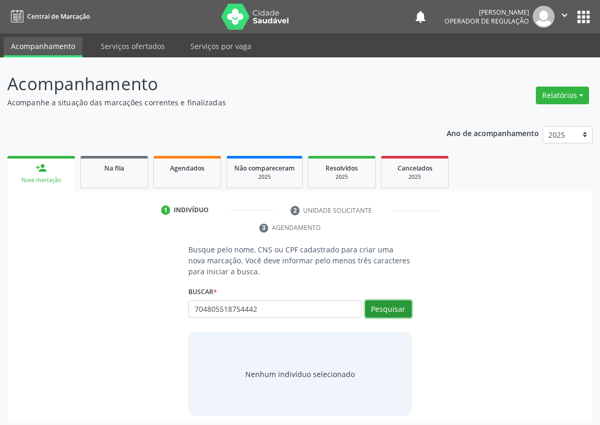
drag, startPoint x: 406, startPoint y: 308, endPoint x: 389, endPoint y: 300, distance: 19.1
click at [399, 305] on button "Pesquisar" at bounding box center [388, 310] width 46 height 18
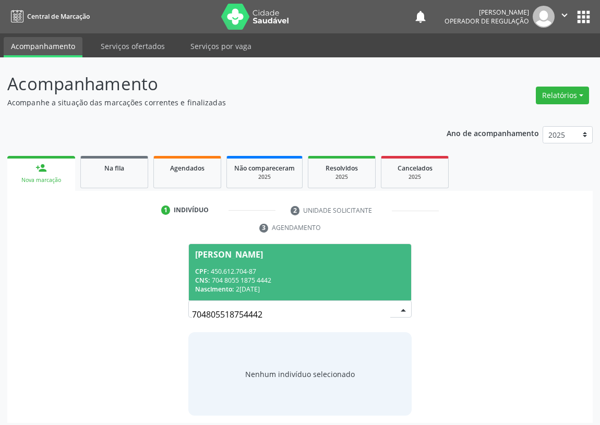
click at [212, 252] on div "Edleudo Barbosa da Silva" at bounding box center [229, 254] width 68 height 8
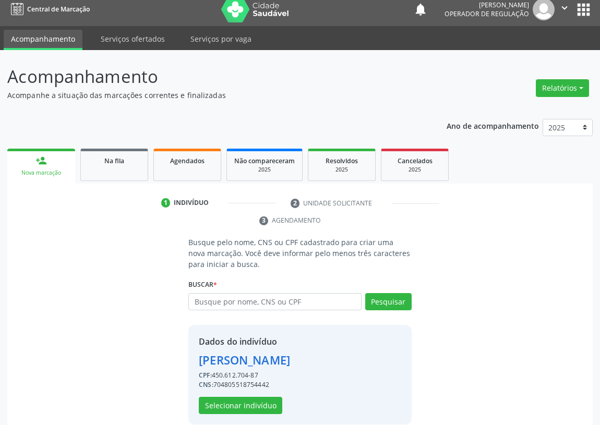
scroll to position [20, 0]
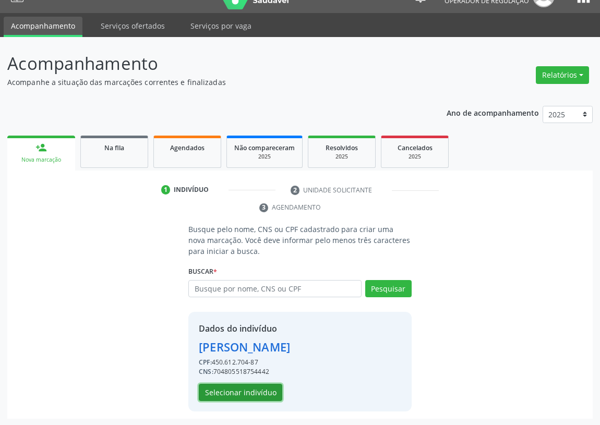
click at [259, 389] on button "Selecionar indivíduo" at bounding box center [240, 393] width 83 height 18
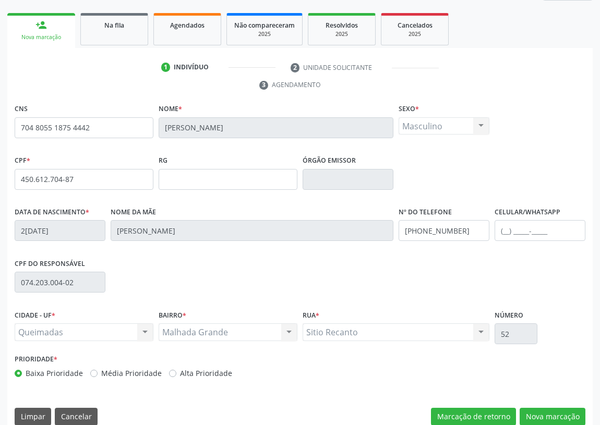
scroll to position [157, 0]
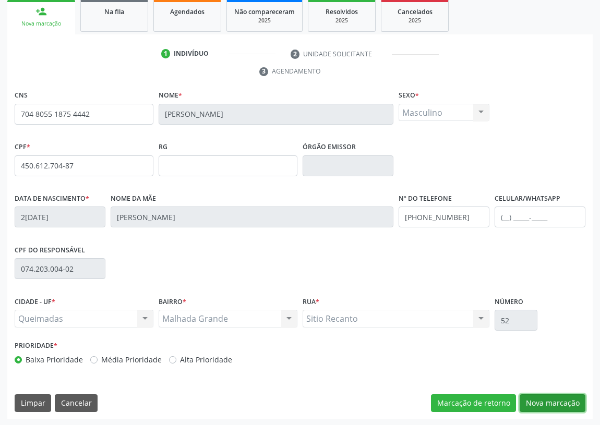
drag, startPoint x: 567, startPoint y: 397, endPoint x: 170, endPoint y: 342, distance: 401.4
click at [562, 395] on button "Nova marcação" at bounding box center [553, 404] width 66 height 18
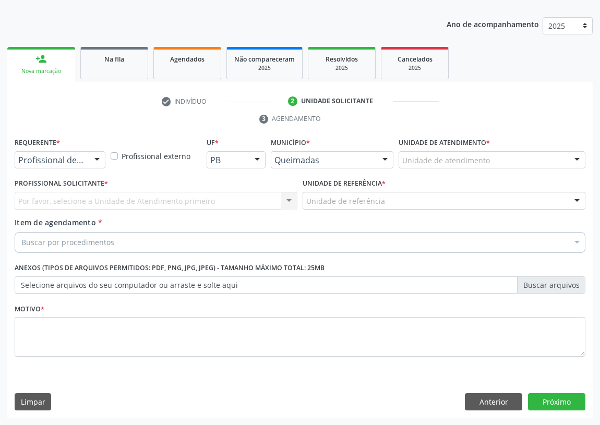
scroll to position [108, 0]
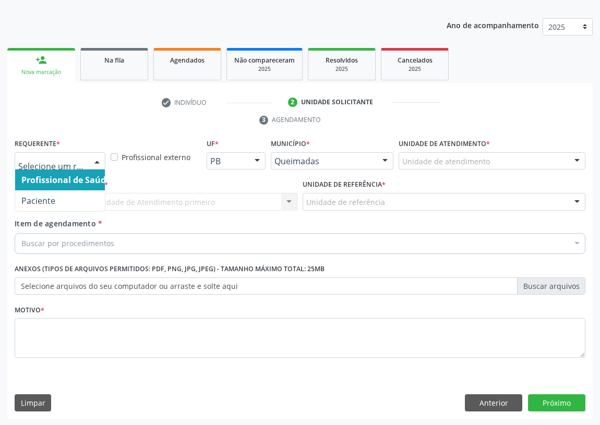
click at [97, 160] on div at bounding box center [97, 162] width 16 height 18
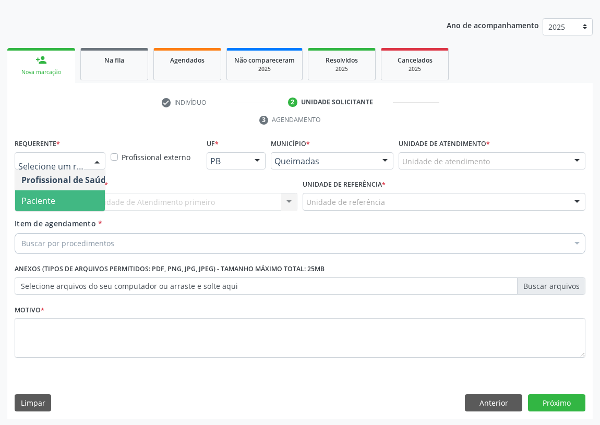
click at [93, 199] on span "Paciente" at bounding box center [66, 200] width 102 height 21
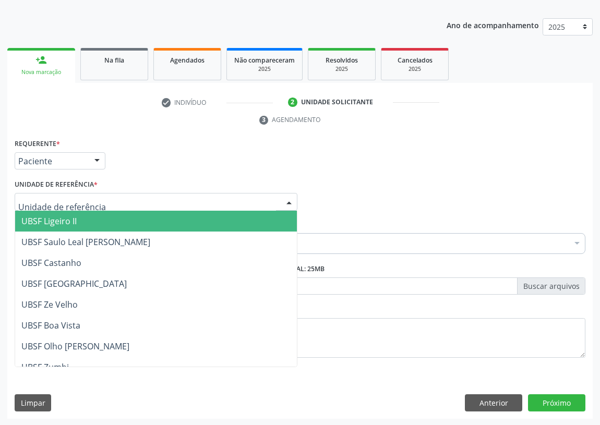
drag, startPoint x: 283, startPoint y: 197, endPoint x: 162, endPoint y: 282, distance: 147.5
click at [282, 197] on div at bounding box center [289, 203] width 16 height 18
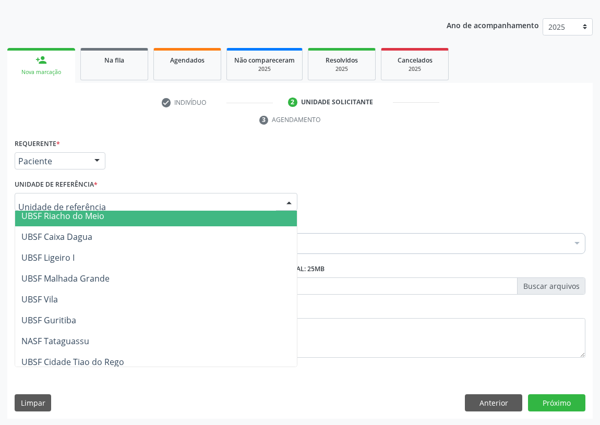
scroll to position [261, 0]
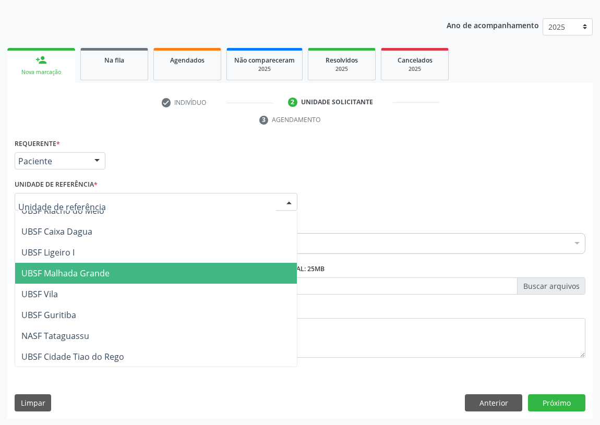
click at [85, 275] on span "UBSF Malhada Grande" at bounding box center [65, 273] width 88 height 11
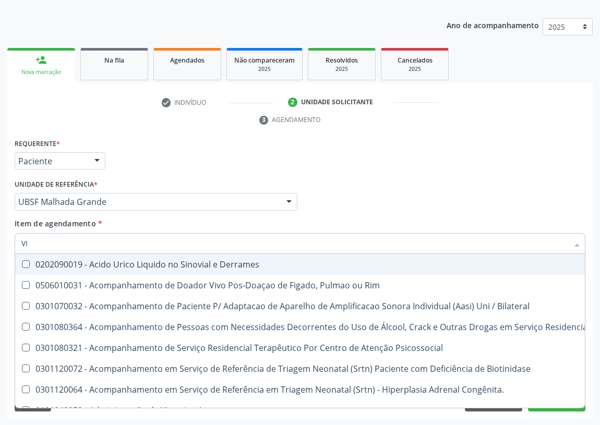
type input "VIT"
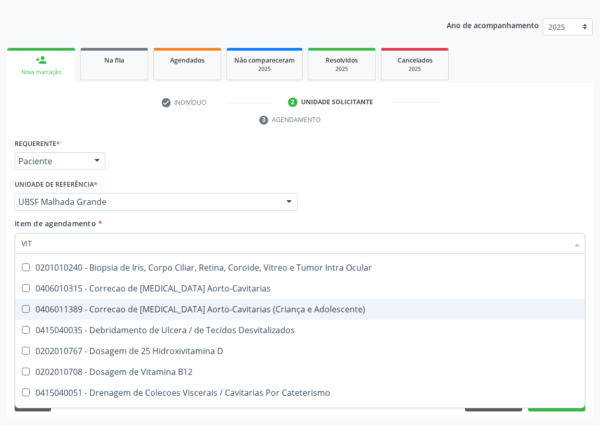
scroll to position [47, 0]
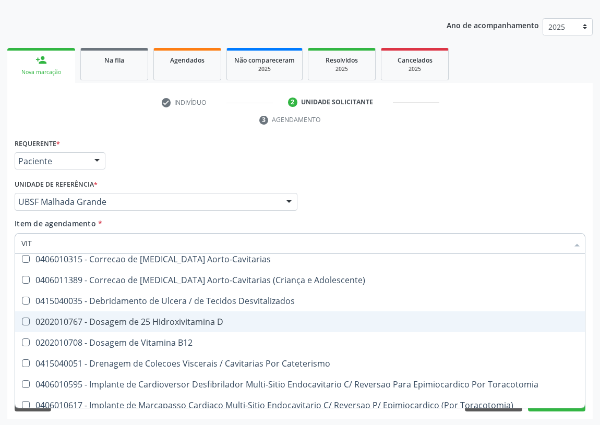
drag, startPoint x: 186, startPoint y: 321, endPoint x: 73, endPoint y: 275, distance: 121.9
click at [184, 320] on div "0202010767 - Dosagem de 25 Hidroxivitamina D" at bounding box center [299, 322] width 557 height 8
checkbox D "true"
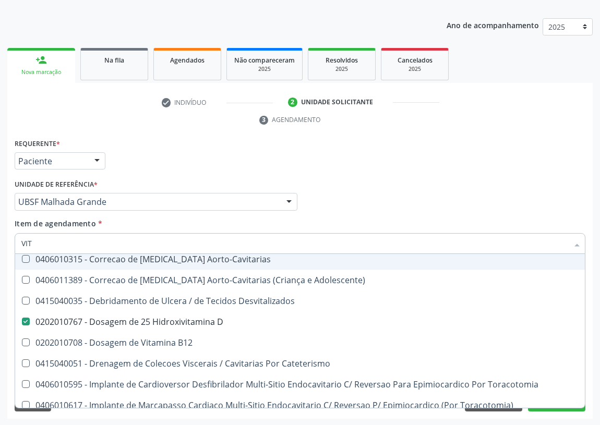
drag, startPoint x: 56, startPoint y: 245, endPoint x: 5, endPoint y: 246, distance: 51.7
click at [5, 246] on div "Acompanhamento Acompanhe a situação das marcações correntes e finalizadas Relat…" at bounding box center [300, 187] width 600 height 477
type input "A"
checkbox D "false"
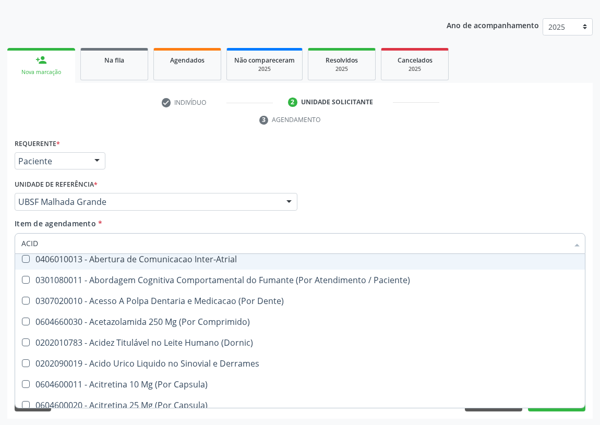
type input "ACIDO"
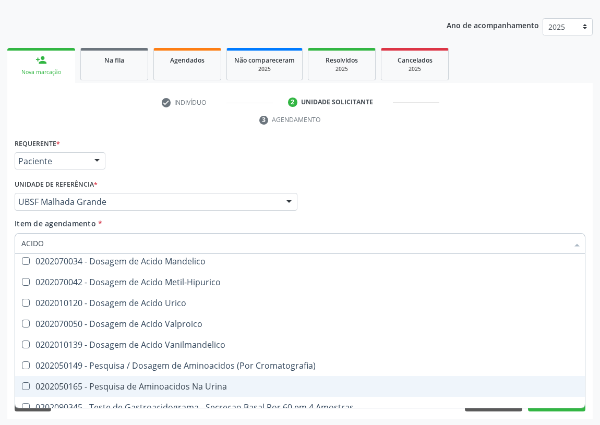
scroll to position [159, 0]
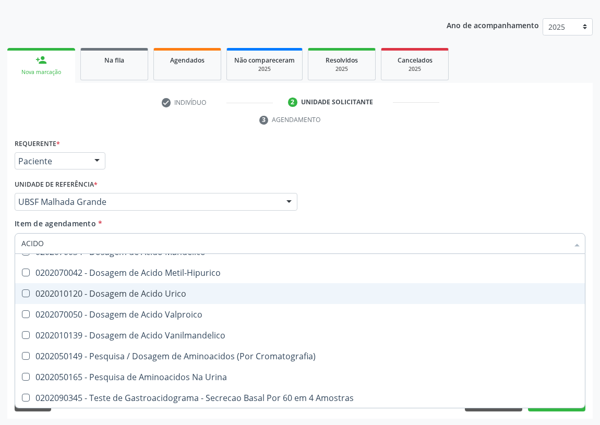
drag, startPoint x: 171, startPoint y: 297, endPoint x: 81, endPoint y: 279, distance: 92.1
click at [171, 297] on span "0202010120 - Dosagem de Acido Urico" at bounding box center [300, 293] width 570 height 21
checkbox Urico "true"
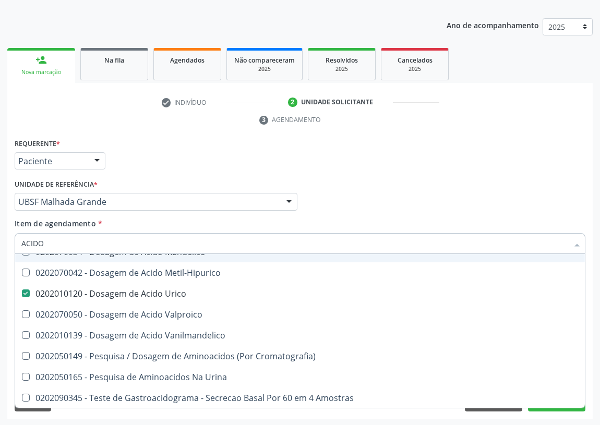
type input "ACIDO"
click at [360, 174] on div "Requerente * Paciente Profissional de Saúde Paciente Nenhum resultado encontrad…" at bounding box center [300, 156] width 576 height 41
checkbox Aminoacidos "true"
checkbox Organicos "true"
checkbox Urico "false"
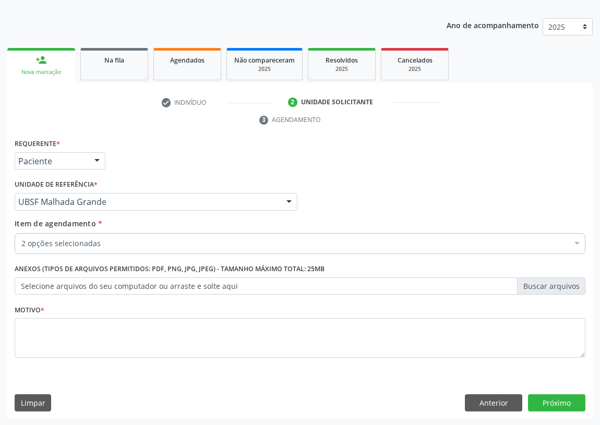
scroll to position [0, 0]
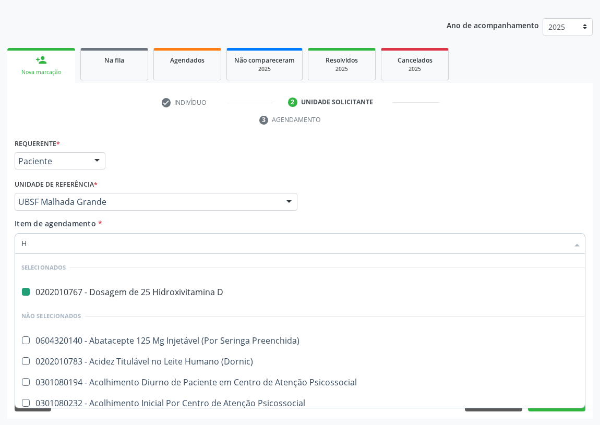
type input "HE"
checkbox D "false"
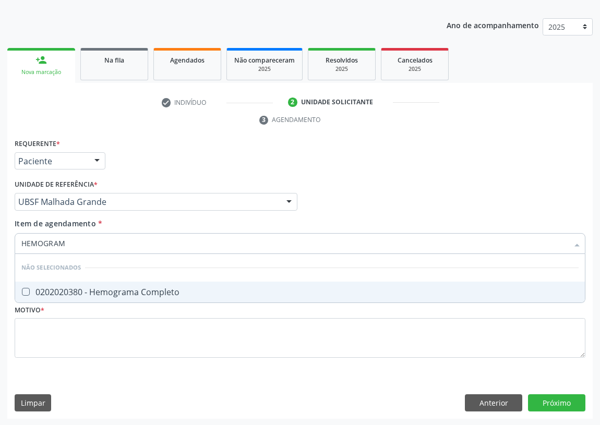
type input "HEMOGRAMA"
drag, startPoint x: 18, startPoint y: 291, endPoint x: 53, endPoint y: 271, distance: 40.2
click at [23, 289] on div at bounding box center [19, 292] width 8 height 8
checkbox Completo "true"
drag, startPoint x: 8, startPoint y: 244, endPoint x: 0, endPoint y: 242, distance: 8.5
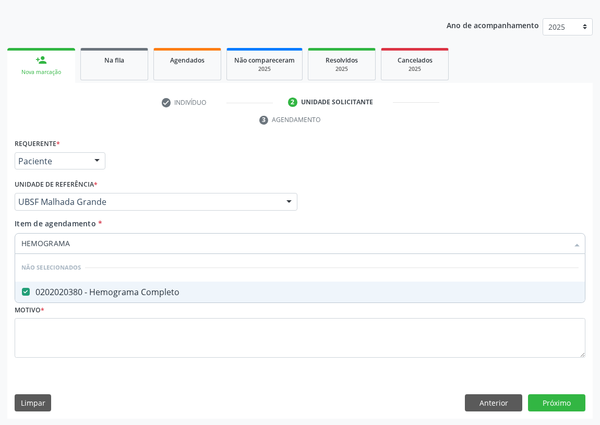
click at [0, 242] on div "Acompanhamento Acompanhe a situação das marcações correntes e finalizadas Relat…" at bounding box center [300, 187] width 600 height 477
type input "U"
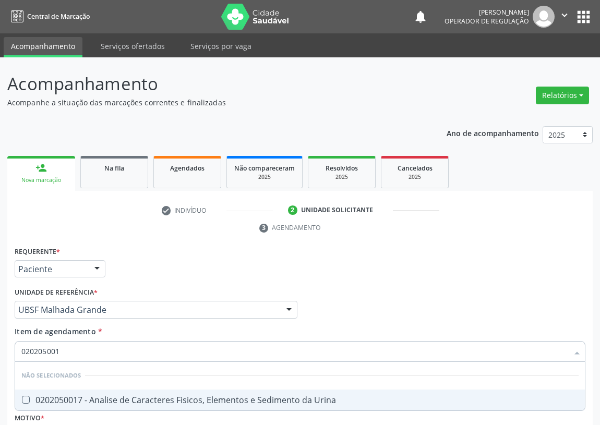
scroll to position [108, 0]
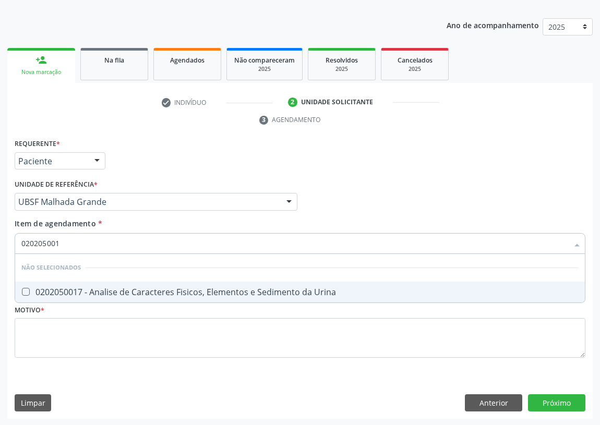
type input "0202050017"
drag, startPoint x: 26, startPoint y: 289, endPoint x: 38, endPoint y: 272, distance: 19.8
click at [28, 288] on Urina at bounding box center [26, 292] width 8 height 8
click at [22, 289] on Urina "checkbox" at bounding box center [18, 292] width 7 height 7
checkbox Urina "true"
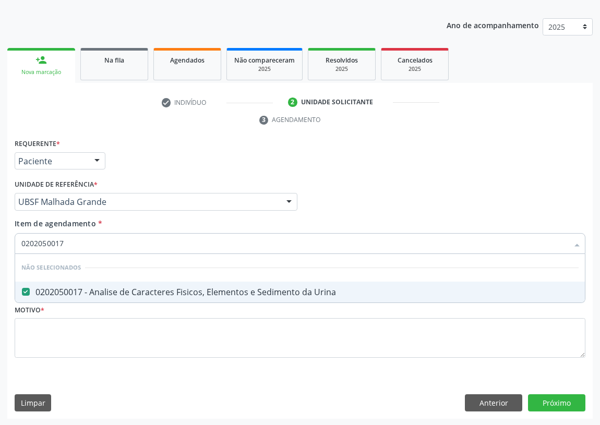
drag, startPoint x: 43, startPoint y: 244, endPoint x: 25, endPoint y: 244, distance: 18.3
click at [25, 244] on input "0202050017" at bounding box center [294, 243] width 547 height 21
type input "0"
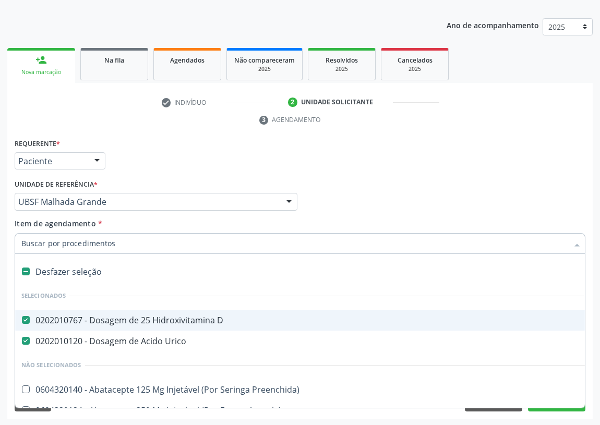
type input "2"
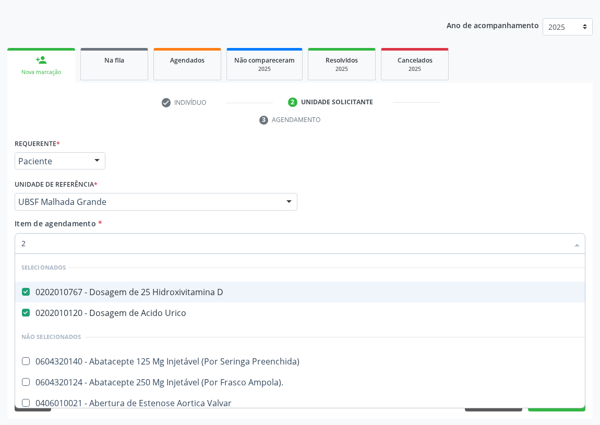
checkbox Urina "true"
checkbox Carotida "false"
checkbox Hdl "true"
checkbox Ldl "true"
checkbox Creatinina "true"
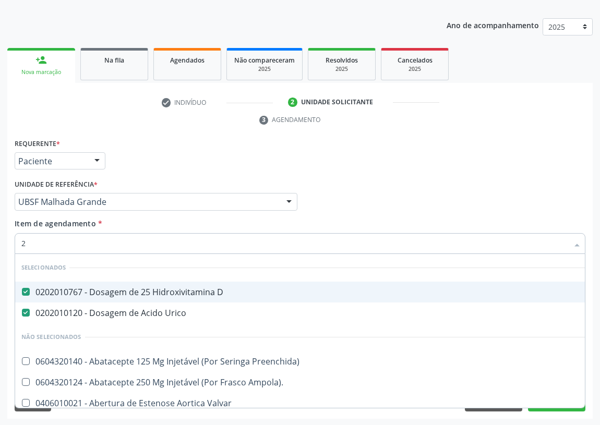
checkbox \(Tgo\) "true"
checkbox Triglicerideos "true"
checkbox Ureia "true"
checkbox Urina "false"
checkbox Carotida "true"
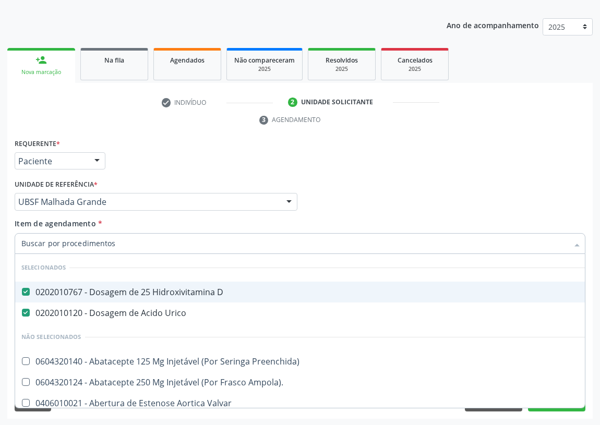
checkbox Hdl "false"
checkbox Ldl "false"
checkbox Creatinina "false"
checkbox \(Tgo\) "false"
checkbox Triglicerideos "false"
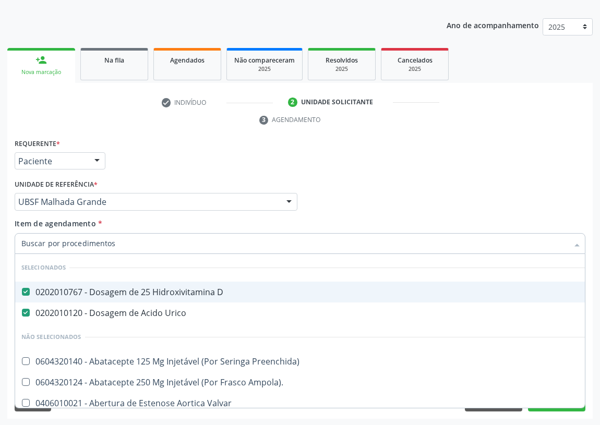
checkbox Ureia "false"
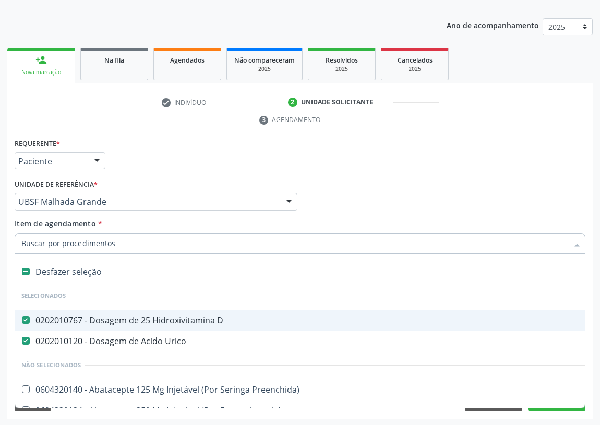
type input "V"
checkbox Urina "false"
checkbox Trabalhador "true"
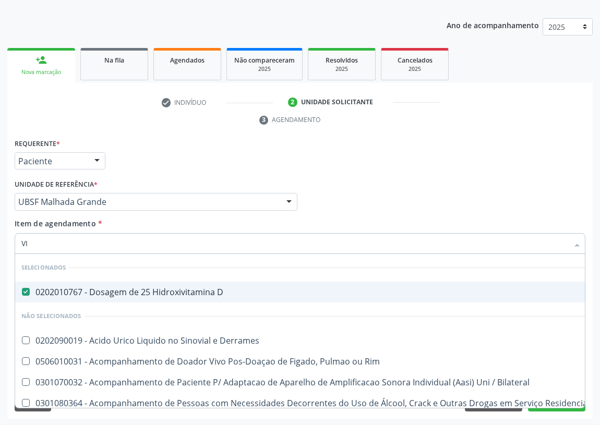
type input "VIT"
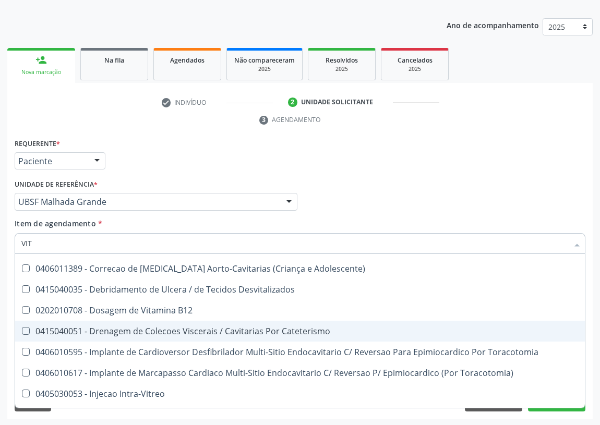
scroll to position [142, 0]
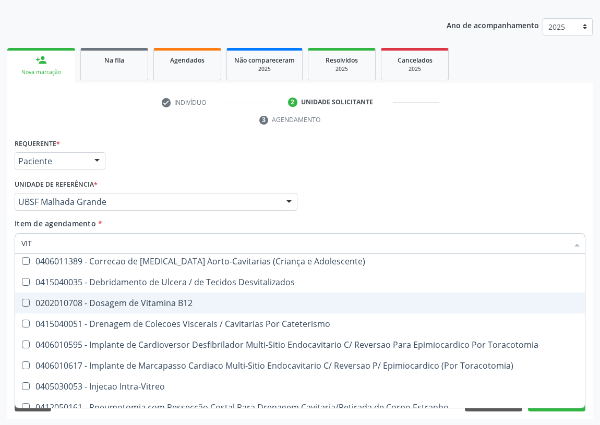
click at [175, 299] on div "0202010708 - Dosagem de Vitamina B12" at bounding box center [299, 303] width 557 height 8
checkbox B12 "true"
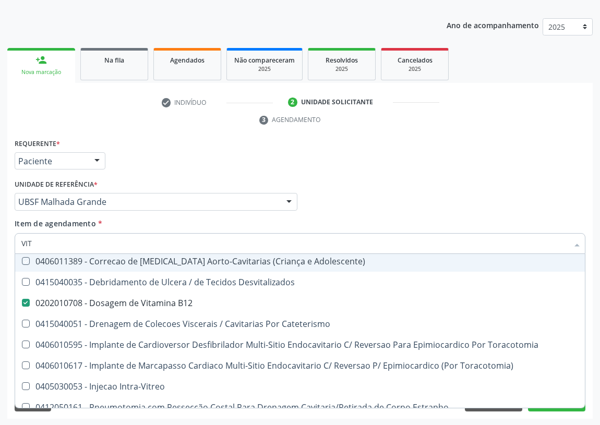
drag, startPoint x: 352, startPoint y: 194, endPoint x: 0, endPoint y: 356, distance: 387.4
click at [350, 195] on div "Profissional Solicitante Por favor, selecione a Unidade de Atendimento primeiro…" at bounding box center [300, 197] width 576 height 41
checkbox Ocular "true"
checkbox Aorto-Cavitarias "true"
checkbox Adolescente\) "true"
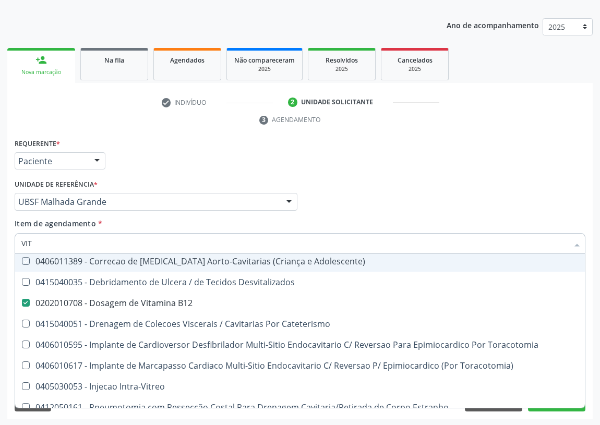
checkbox Desvitalizados "true"
checkbox Cateterismo "true"
checkbox Toracotomia "true"
checkbox Toracotomia\) "true"
checkbox Intra-Vitreo "true"
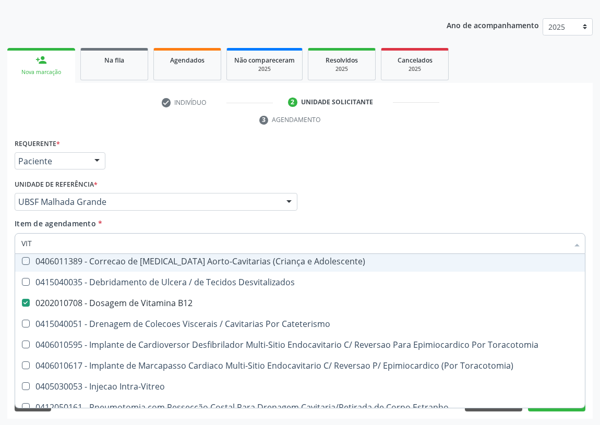
checkbox A "true"
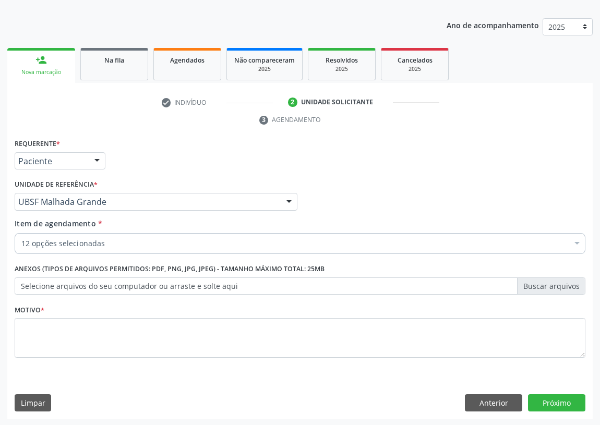
scroll to position [0, 0]
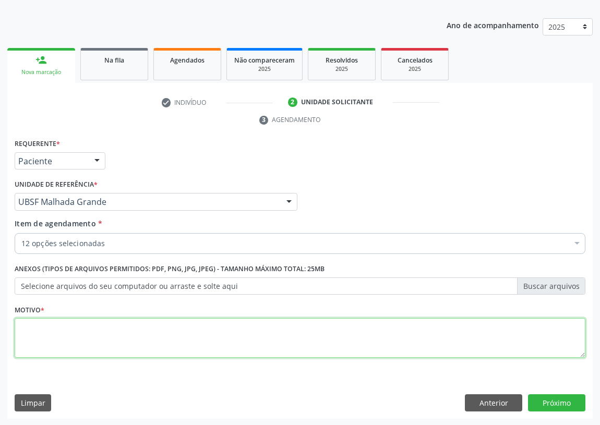
click at [73, 347] on textarea at bounding box center [300, 338] width 571 height 40
type textarea "S"
type textarea "AVALIAÇÃO"
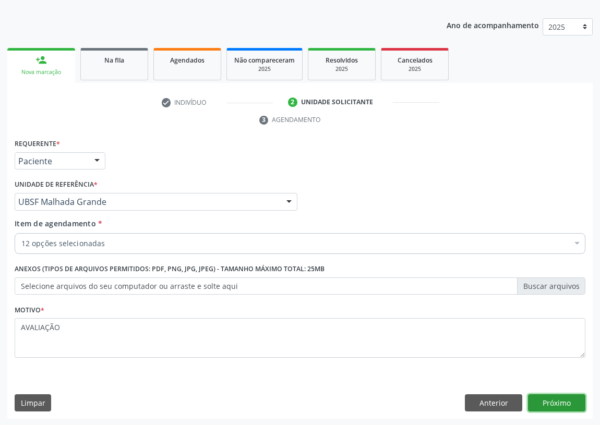
click at [553, 403] on button "Próximo" at bounding box center [556, 404] width 57 height 18
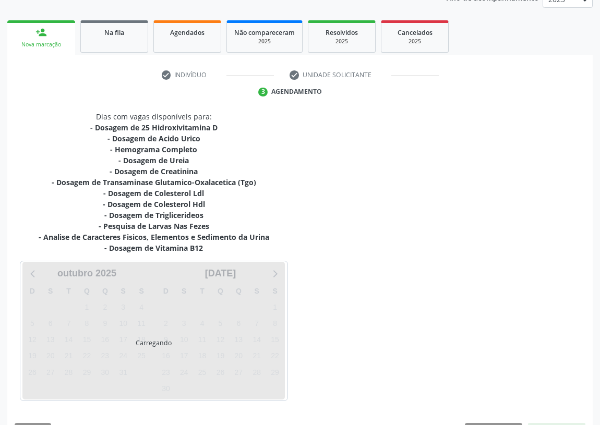
scroll to position [165, 0]
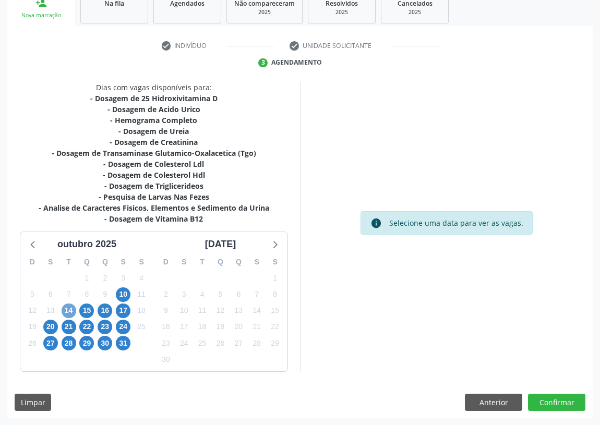
click at [70, 310] on span "14" at bounding box center [69, 311] width 15 height 15
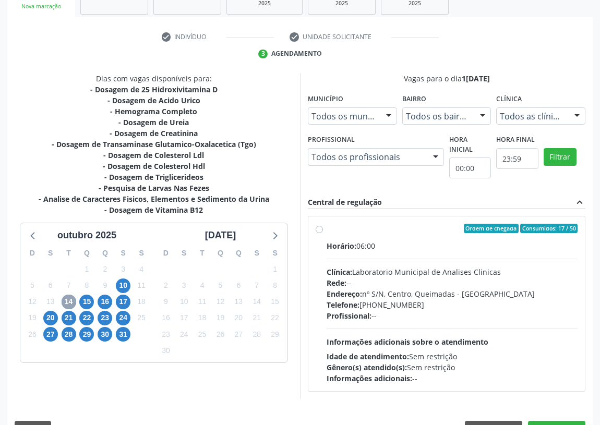
scroll to position [200, 0]
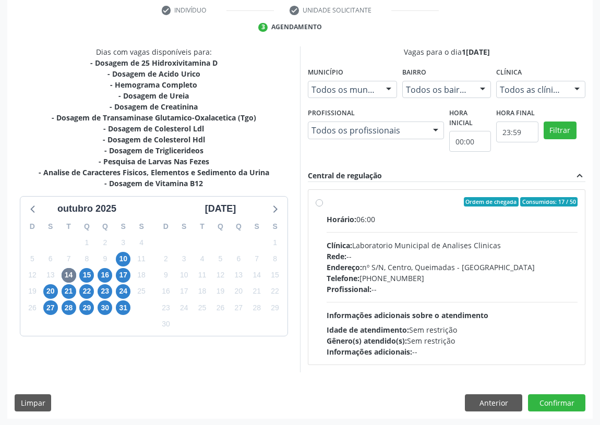
click at [327, 202] on label "Ordem de chegada Consumidos: 17 / 50 Horário: 06:00 Clínica: Laboratorio Munici…" at bounding box center [452, 277] width 251 height 160
click at [322, 202] on input "Ordem de chegada Consumidos: 17 / 50 Horário: 06:00 Clínica: Laboratorio Munici…" at bounding box center [319, 201] width 7 height 9
radio input "true"
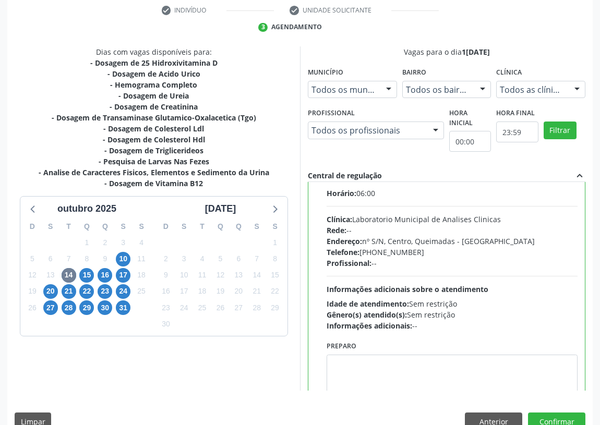
scroll to position [52, 0]
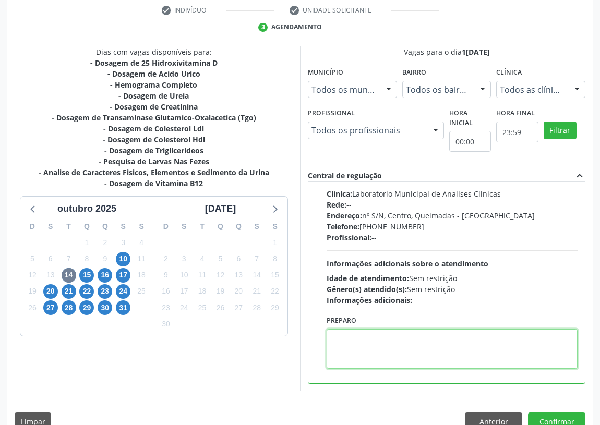
click at [350, 355] on textarea at bounding box center [452, 349] width 251 height 40
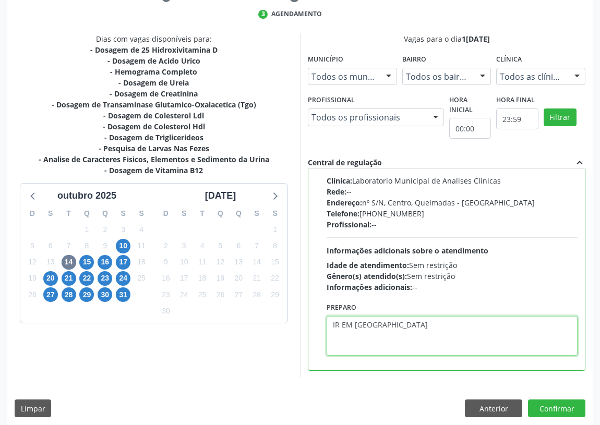
scroll to position [219, 0]
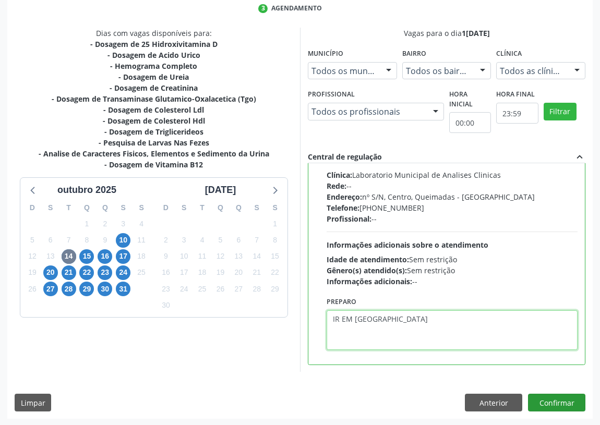
type textarea "IR EM [GEOGRAPHIC_DATA]"
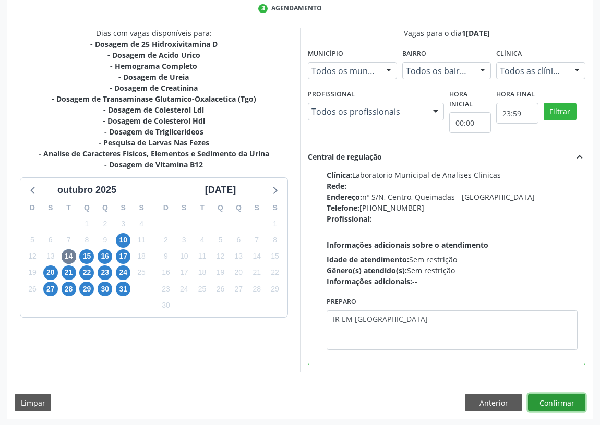
drag, startPoint x: 543, startPoint y: 400, endPoint x: 540, endPoint y: 389, distance: 11.9
click at [542, 392] on div "Dias com vagas disponíveis para: - Dosagem de 25 Hidroxivitamina D - Dosagem de…" at bounding box center [300, 223] width 586 height 391
click at [539, 397] on button "Confirmar" at bounding box center [556, 403] width 57 height 18
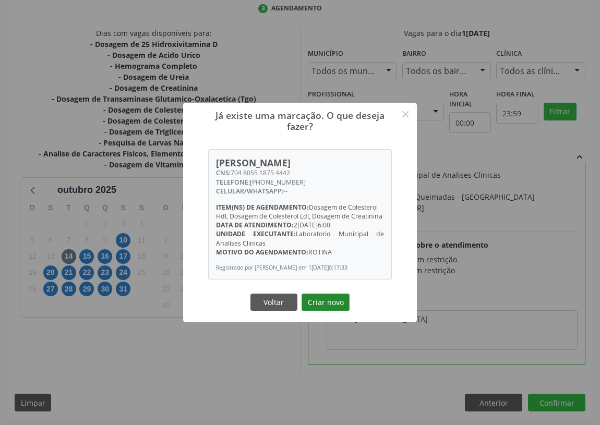
click at [326, 307] on button "Criar novo" at bounding box center [326, 303] width 48 height 18
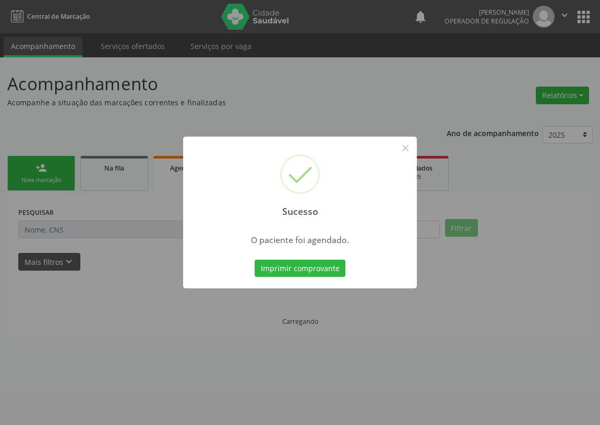
scroll to position [0, 0]
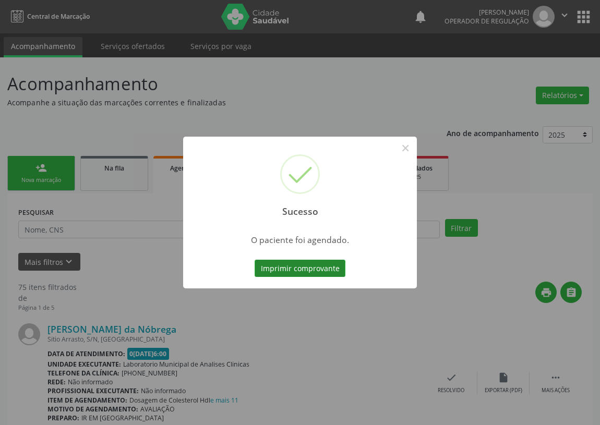
click at [330, 265] on button "Imprimir comprovante" at bounding box center [300, 269] width 91 height 18
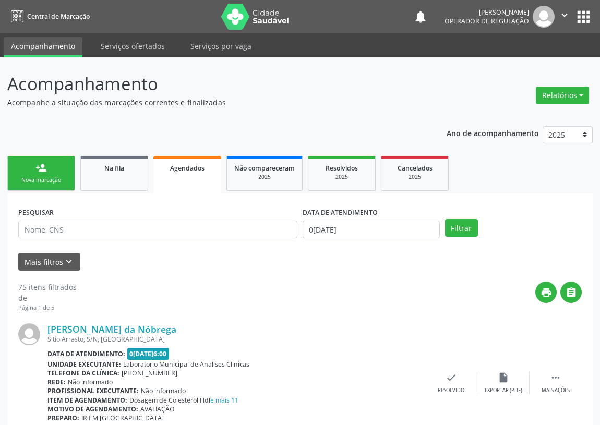
click at [32, 170] on link "person_add Nova marcação" at bounding box center [41, 173] width 68 height 35
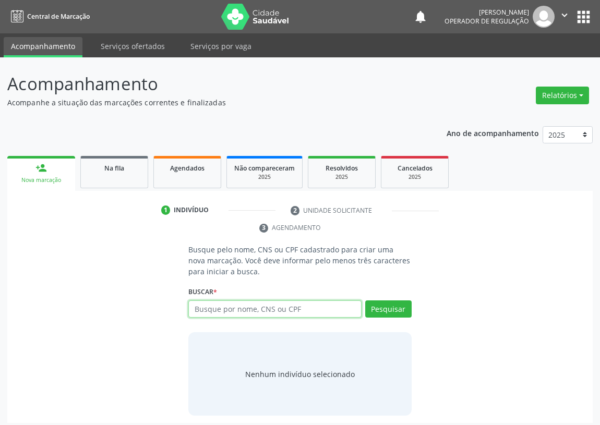
click at [203, 311] on input "text" at bounding box center [274, 310] width 173 height 18
click at [211, 309] on input "text" at bounding box center [274, 310] width 173 height 18
type input "705807464516336"
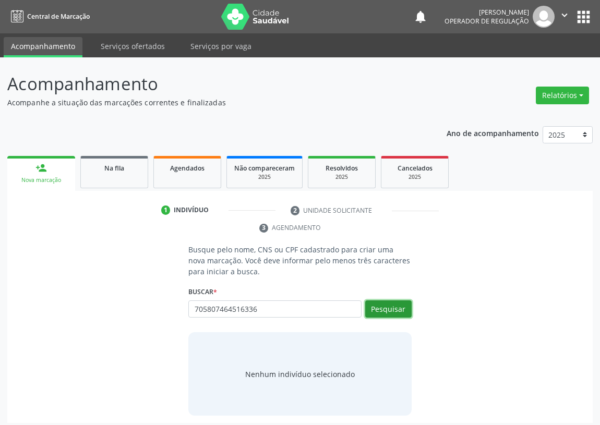
drag, startPoint x: 394, startPoint y: 304, endPoint x: 380, endPoint y: 295, distance: 15.9
click at [391, 303] on button "Pesquisar" at bounding box center [388, 310] width 46 height 18
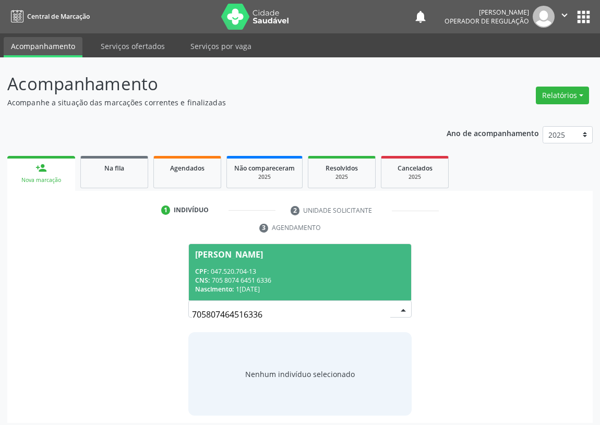
click at [208, 258] on span "José Monteiro Santos CPF: 047.520.704-13 CNS: 705 8074 6451 6336 Nascimento: 10…" at bounding box center [300, 272] width 222 height 56
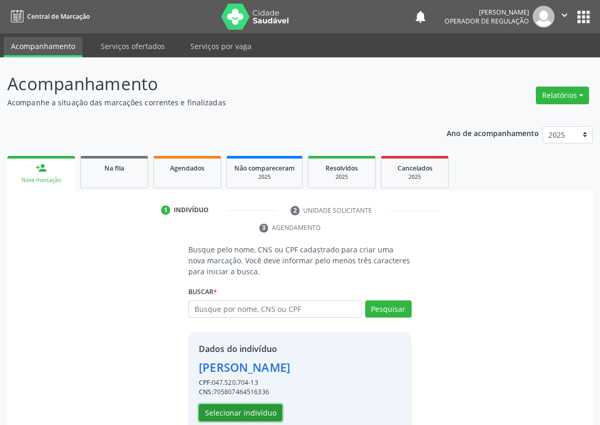
click at [246, 413] on button "Selecionar indivíduo" at bounding box center [240, 413] width 83 height 18
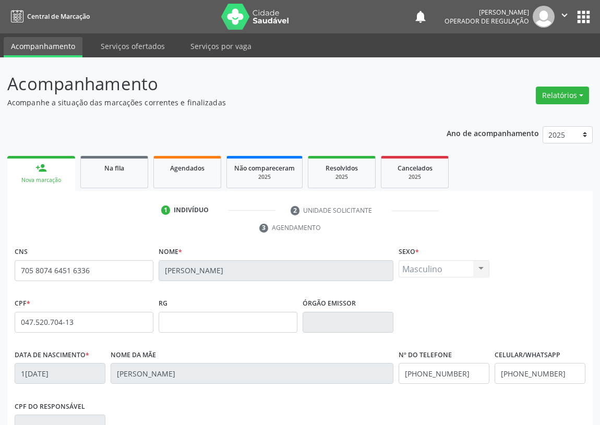
scroll to position [157, 0]
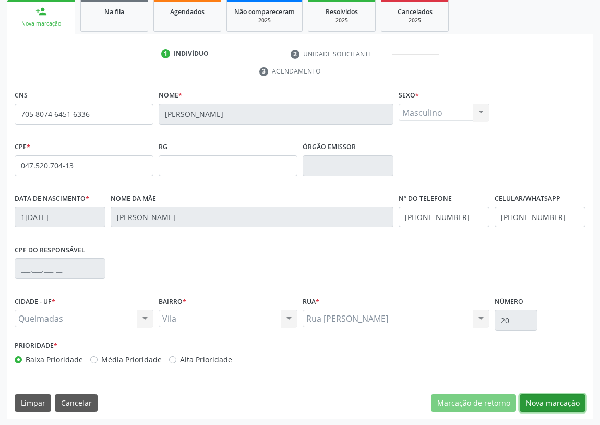
click at [548, 401] on button "Nova marcação" at bounding box center [553, 404] width 66 height 18
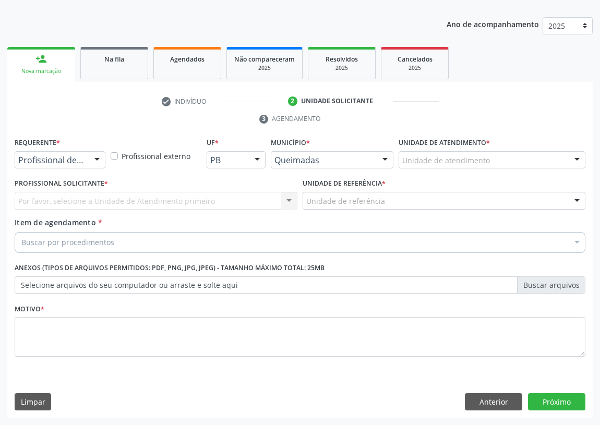
scroll to position [108, 0]
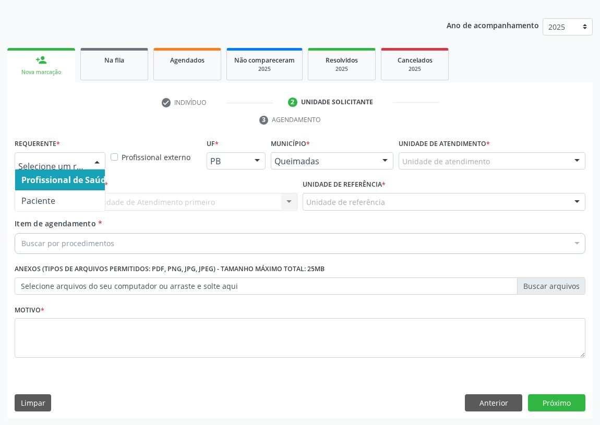
click at [89, 158] on div "Profissional de Saúde Paciente Nenhum resultado encontrado para: " " Não há nen…" at bounding box center [60, 161] width 91 height 18
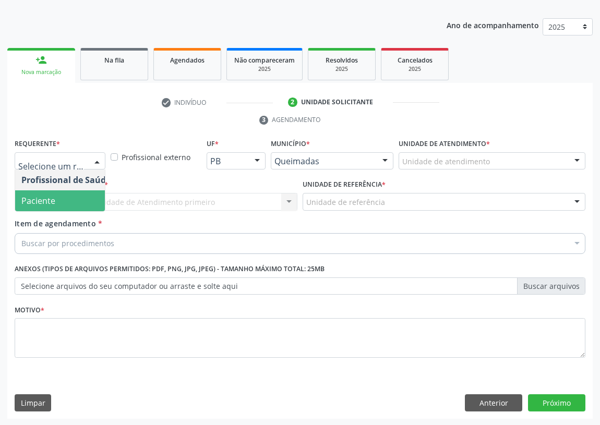
click at [83, 198] on span "Paciente" at bounding box center [66, 200] width 102 height 21
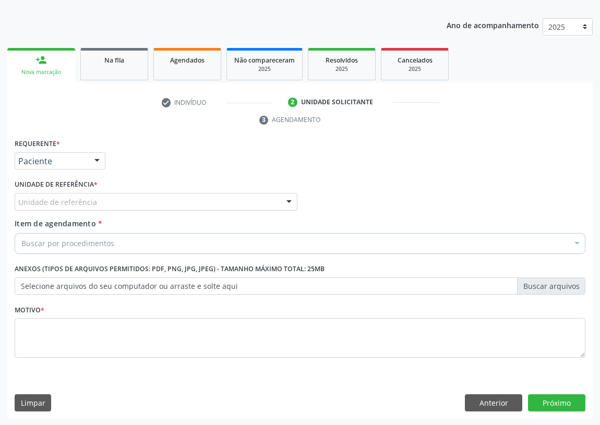
click at [270, 198] on div "Unidade de referência" at bounding box center [156, 202] width 283 height 18
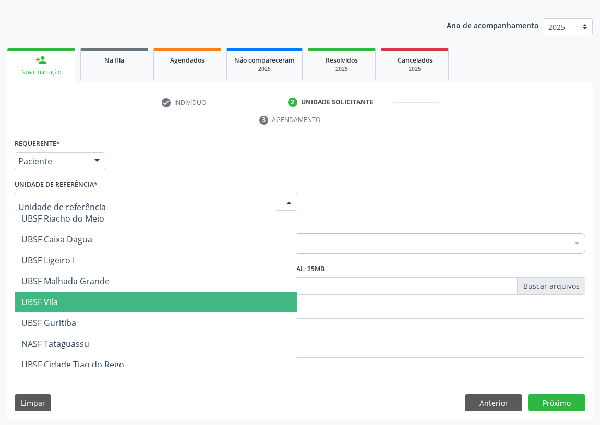
scroll to position [261, 0]
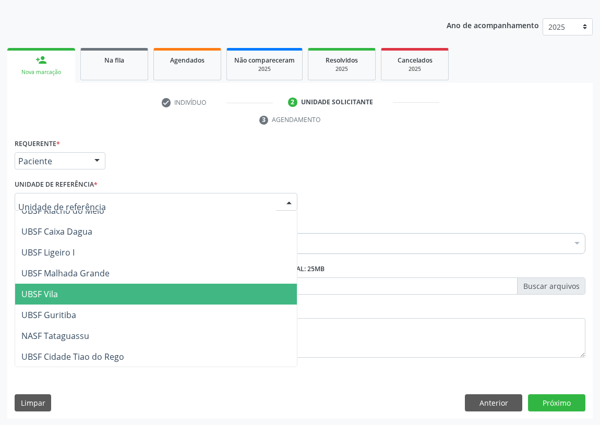
click at [59, 291] on span "UBSF Vila" at bounding box center [156, 294] width 282 height 21
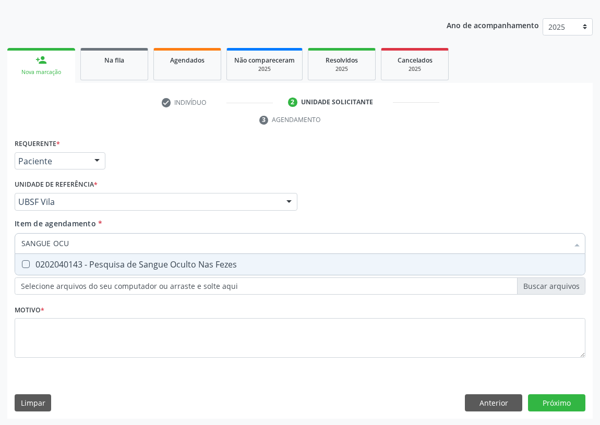
type input "SANGUE OCUL"
drag, startPoint x: 22, startPoint y: 259, endPoint x: 13, endPoint y: 350, distance: 90.8
click at [20, 262] on div at bounding box center [19, 264] width 8 height 8
checkbox Fezes "true"
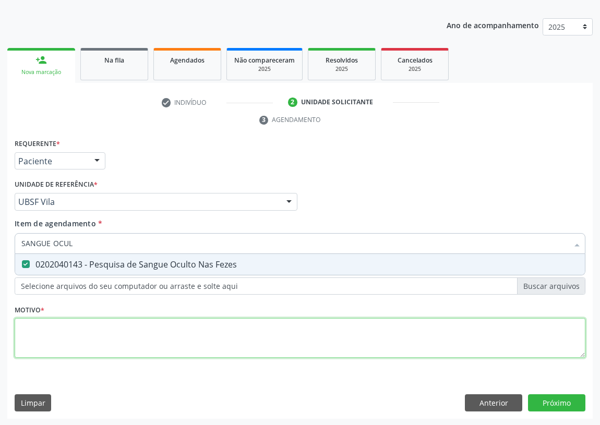
click at [38, 341] on div "Requerente * Paciente Profissional de Saúde Paciente Nenhum resultado encontrad…" at bounding box center [300, 254] width 571 height 236
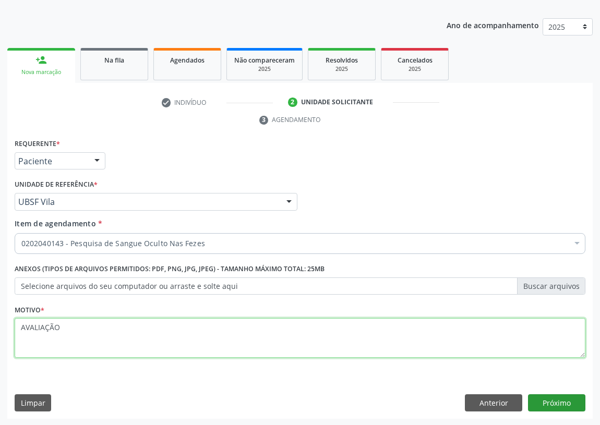
type textarea "AVALIAÇÃO"
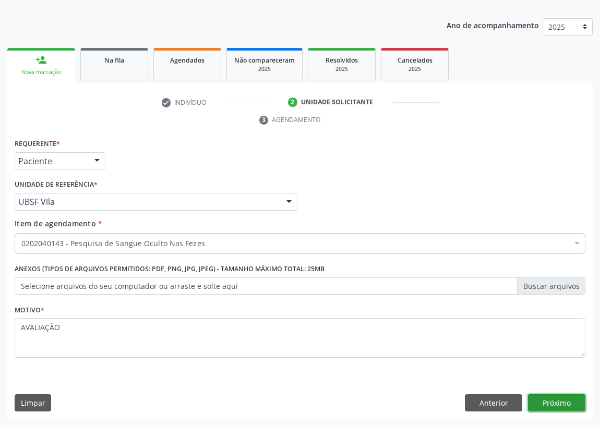
click at [564, 404] on button "Próximo" at bounding box center [556, 404] width 57 height 18
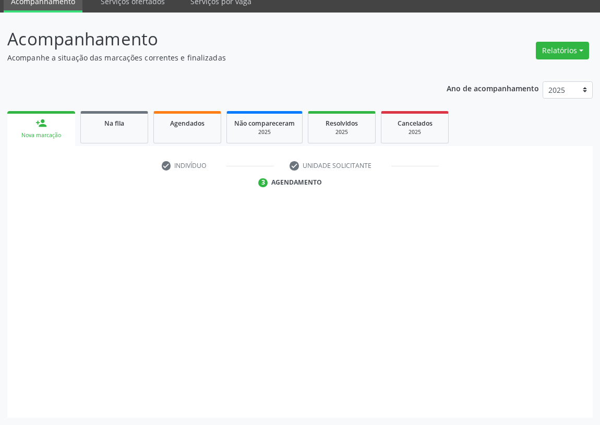
scroll to position [44, 0]
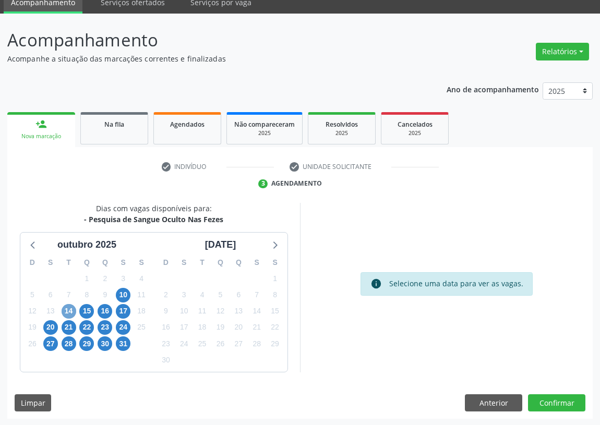
click at [71, 308] on span "14" at bounding box center [69, 311] width 15 height 15
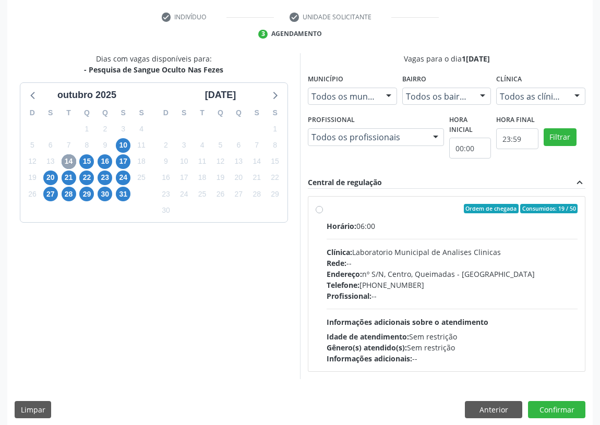
scroll to position [200, 0]
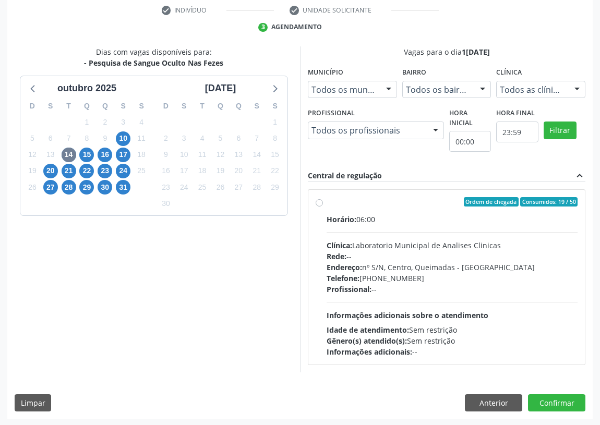
click at [323, 202] on div "Ordem de chegada Consumidos: 19 / 50 Horário: 06:00 Clínica: Laboratorio Munici…" at bounding box center [447, 277] width 262 height 160
radio input "true"
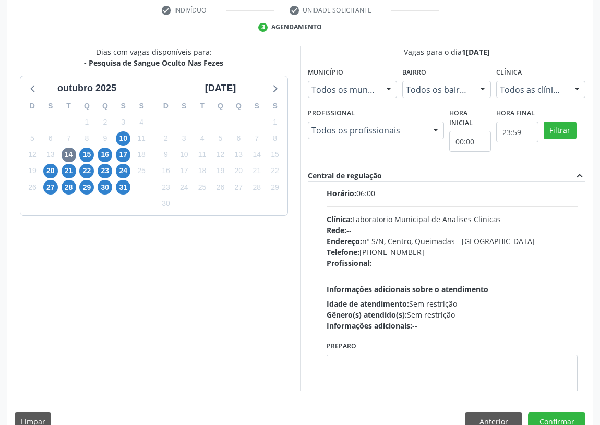
scroll to position [52, 0]
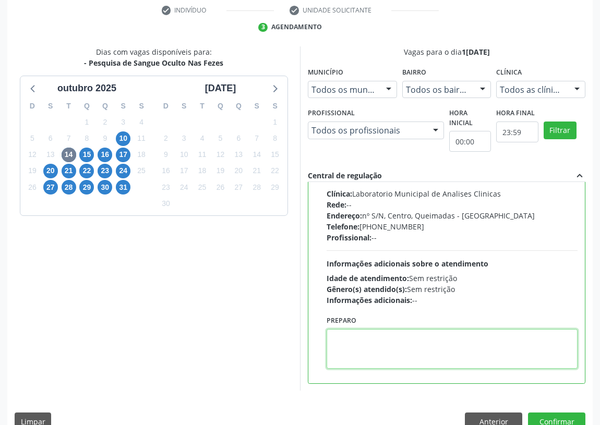
click at [353, 360] on textarea at bounding box center [452, 349] width 251 height 40
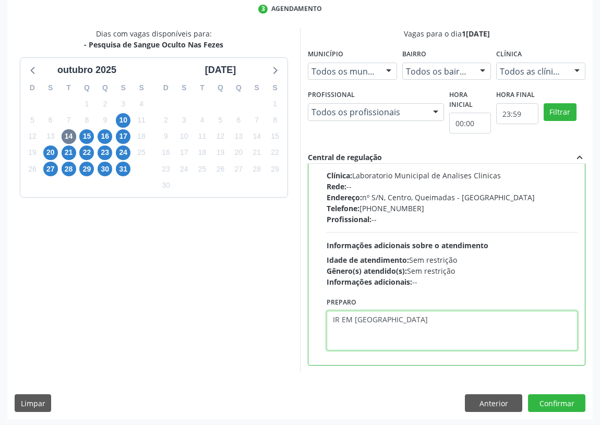
scroll to position [219, 0]
type textarea "IR EM [GEOGRAPHIC_DATA]"
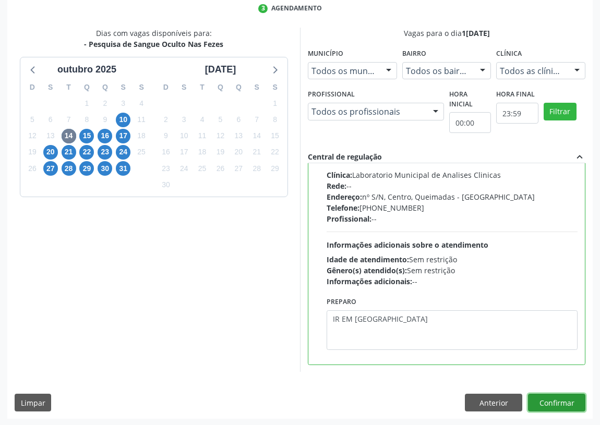
click at [545, 397] on button "Confirmar" at bounding box center [556, 403] width 57 height 18
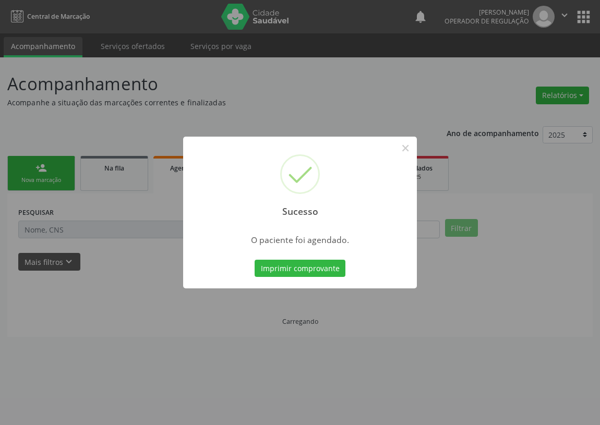
scroll to position [0, 0]
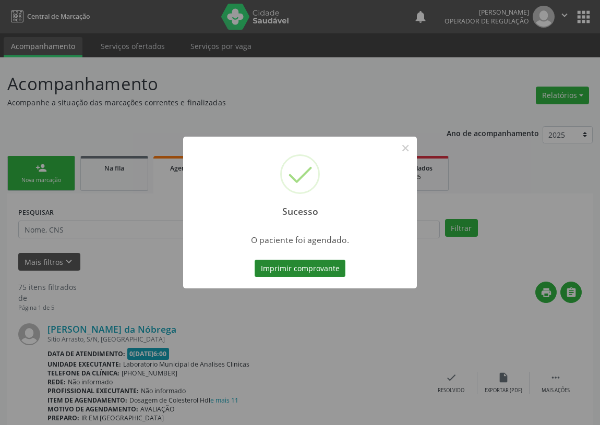
click at [301, 270] on button "Imprimir comprovante" at bounding box center [300, 269] width 91 height 18
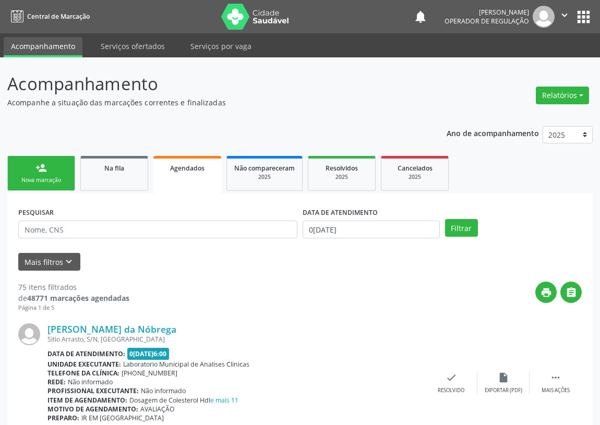
click at [51, 169] on link "person_add Nova marcação" at bounding box center [41, 173] width 68 height 35
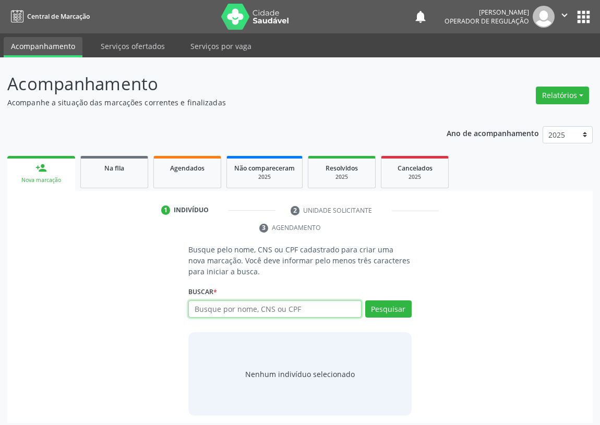
click at [216, 311] on input "text" at bounding box center [274, 310] width 173 height 18
click at [209, 304] on input "text" at bounding box center [274, 310] width 173 height 18
type input "706808740622122"
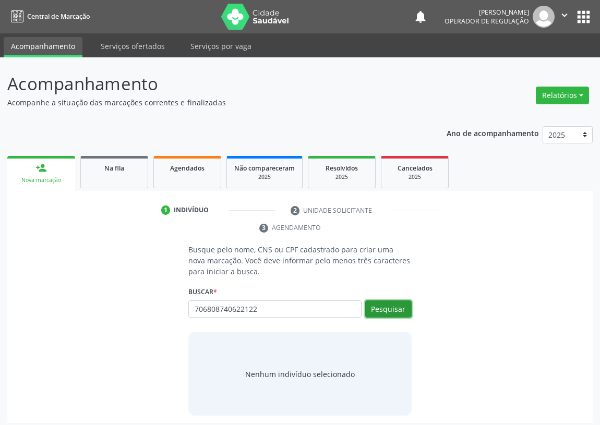
click at [379, 314] on button "Pesquisar" at bounding box center [388, 310] width 46 height 18
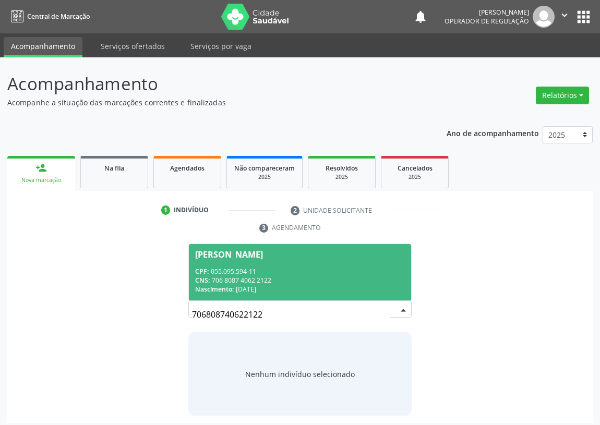
click at [245, 271] on div "CPF: 055.095.594-11" at bounding box center [300, 271] width 210 height 9
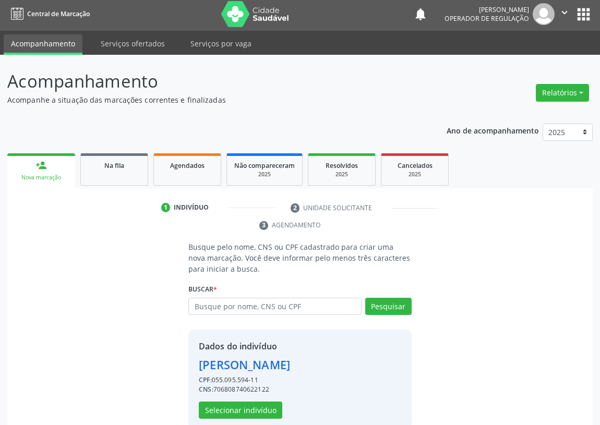
scroll to position [20, 0]
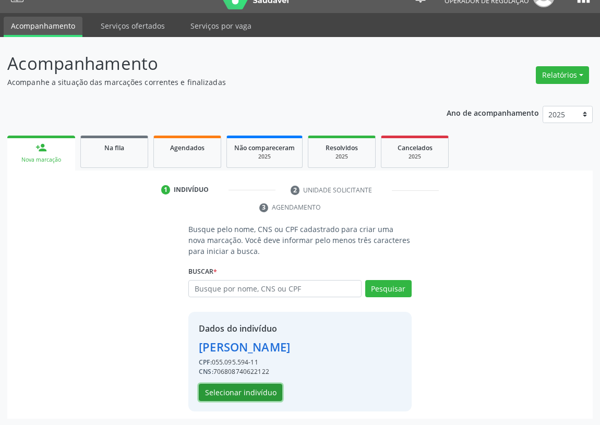
click at [246, 393] on button "Selecionar indivíduo" at bounding box center [240, 393] width 83 height 18
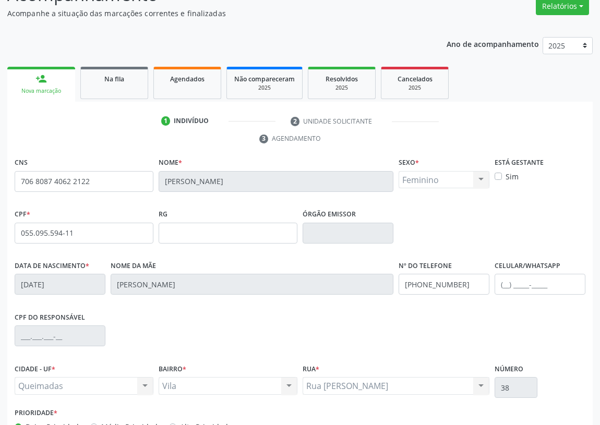
scroll to position [157, 0]
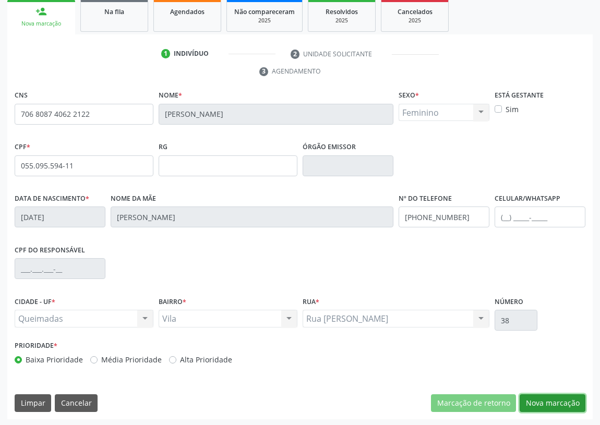
drag, startPoint x: 559, startPoint y: 401, endPoint x: 184, endPoint y: 313, distance: 385.3
click at [554, 400] on button "Nova marcação" at bounding box center [553, 404] width 66 height 18
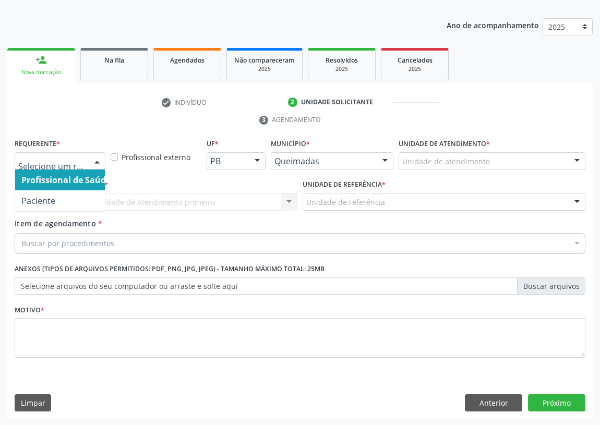
drag, startPoint x: 97, startPoint y: 160, endPoint x: 69, endPoint y: 190, distance: 41.0
click at [94, 165] on div at bounding box center [97, 162] width 16 height 18
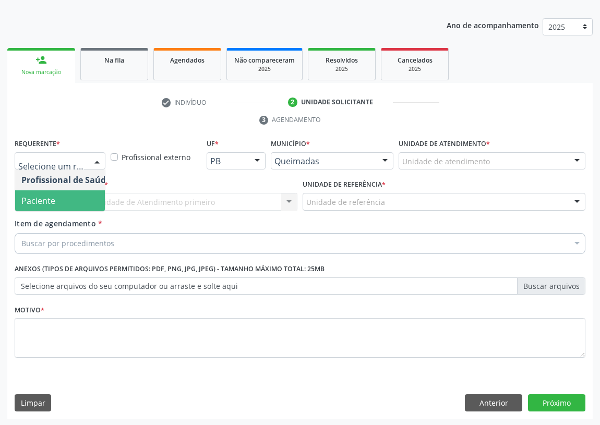
drag, startPoint x: 74, startPoint y: 203, endPoint x: 166, endPoint y: 202, distance: 92.9
click at [74, 202] on span "Paciente" at bounding box center [66, 200] width 102 height 21
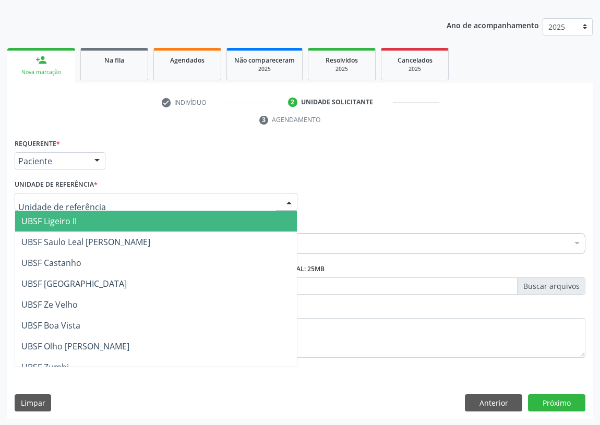
drag, startPoint x: 280, startPoint y: 201, endPoint x: 57, endPoint y: 240, distance: 225.6
click at [279, 201] on div at bounding box center [156, 202] width 283 height 18
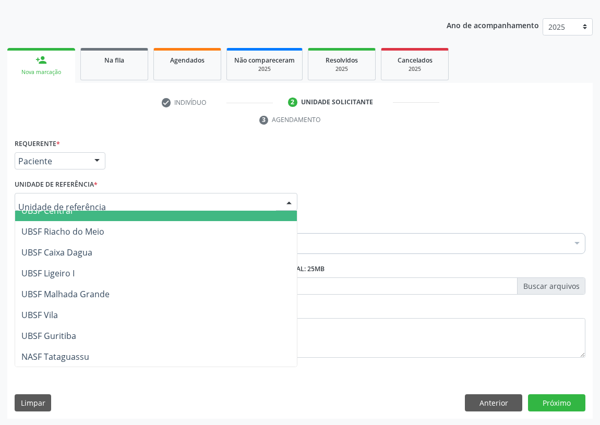
scroll to position [261, 0]
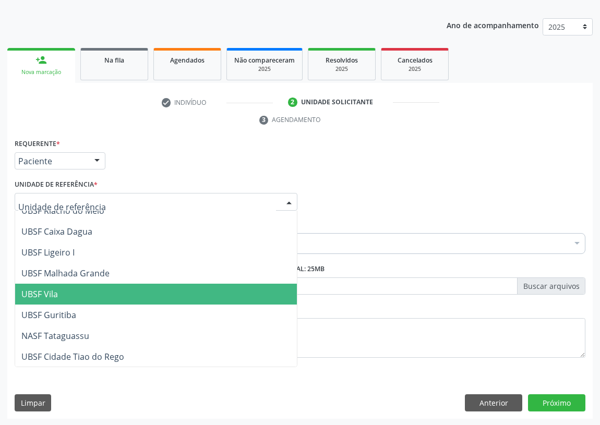
click at [59, 294] on span "UBSF Vila" at bounding box center [156, 294] width 282 height 21
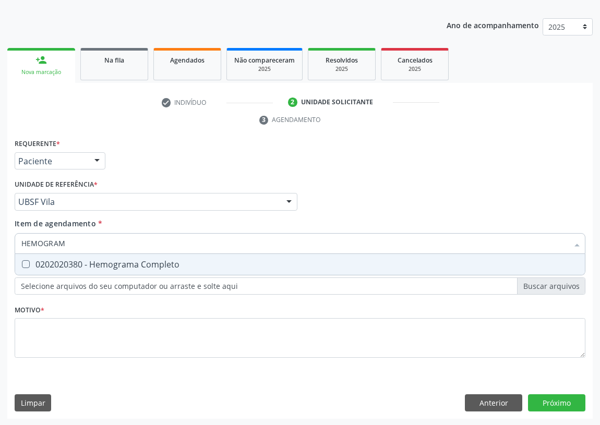
type input "HEMOGRAMA"
drag, startPoint x: 23, startPoint y: 266, endPoint x: 56, endPoint y: 242, distance: 40.3
click at [26, 256] on span "0202020380 - Hemograma Completo" at bounding box center [300, 264] width 570 height 21
checkbox Completo "true"
drag, startPoint x: 83, startPoint y: 245, endPoint x: 26, endPoint y: 245, distance: 57.9
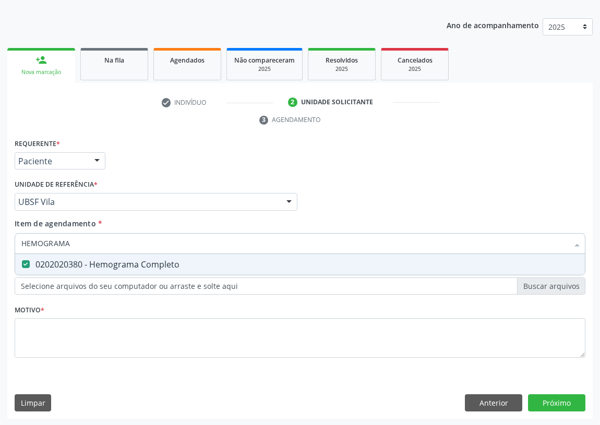
click at [26, 245] on input "HEMOGRAMA" at bounding box center [294, 243] width 547 height 21
click at [78, 245] on input "HEMOGRAMA" at bounding box center [294, 243] width 547 height 21
drag, startPoint x: 78, startPoint y: 245, endPoint x: 15, endPoint y: 250, distance: 63.9
click at [15, 250] on div "HEMOGRAMA" at bounding box center [300, 243] width 571 height 21
type input "G"
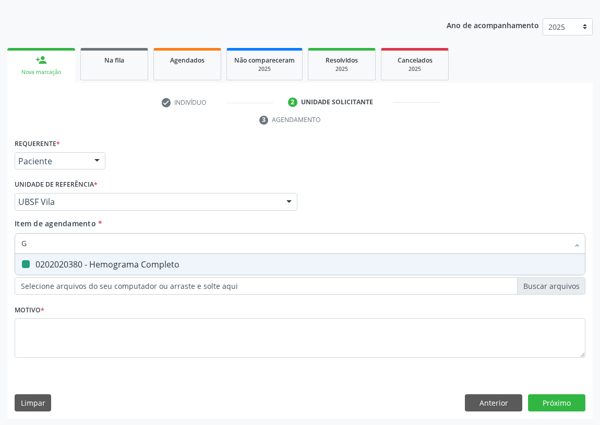
checkbox Completo "false"
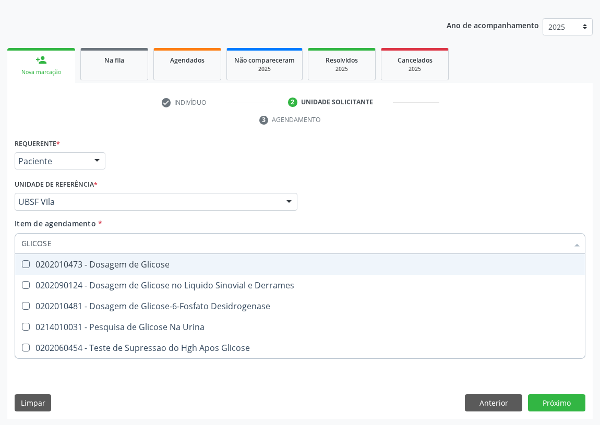
drag, startPoint x: 25, startPoint y: 262, endPoint x: 33, endPoint y: 240, distance: 24.6
click at [27, 251] on div "GLICOSE Desfazer seleção 0202010473 - Dosagem de Glicose 0202090124 - Dosagem d…" at bounding box center [300, 242] width 571 height 18
drag, startPoint x: 62, startPoint y: 241, endPoint x: 0, endPoint y: 242, distance: 61.6
click at [0, 242] on div "Acompanhamento Acompanhe a situação das marcações correntes e finalizadas Relat…" at bounding box center [300, 187] width 600 height 477
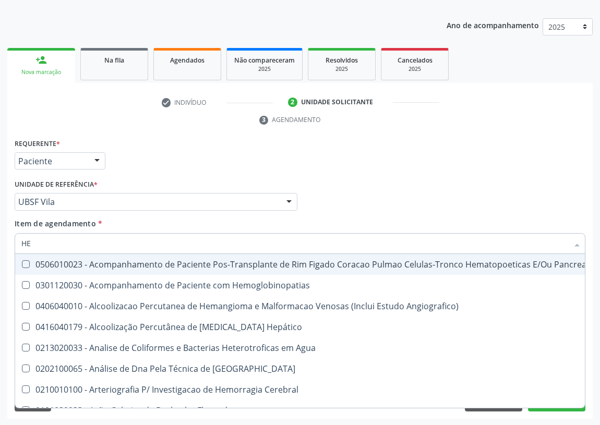
type input "HEM"
checkbox Transplante "true"
checkbox Completo "false"
type input "HEMOG"
checkbox Transplante "true"
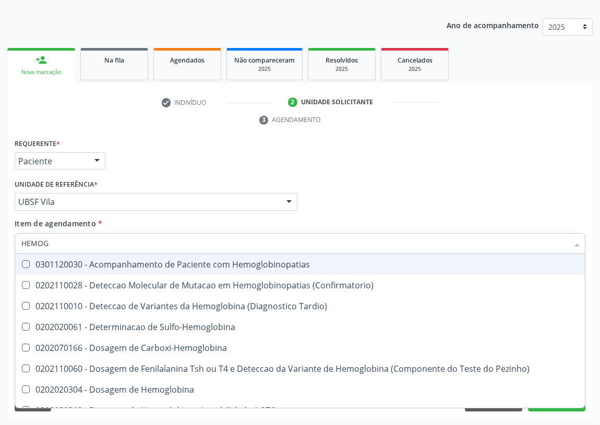
type input "HEMOGL"
checkbox Completo "false"
type input "HEMOGLO"
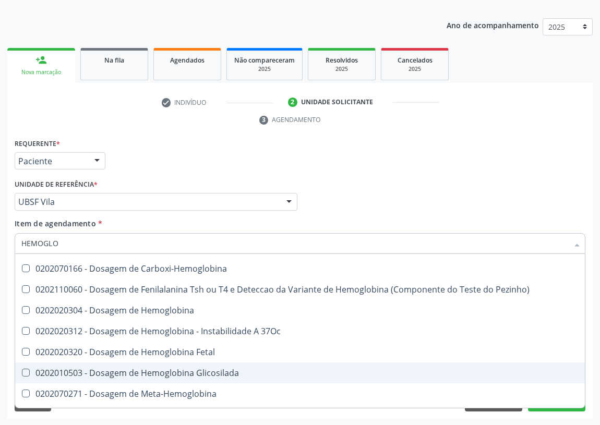
scroll to position [94, 0]
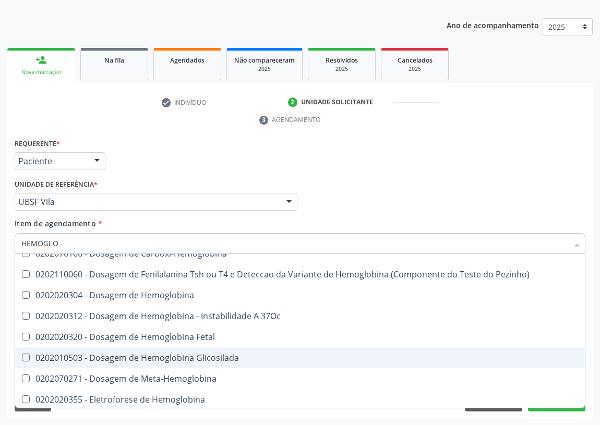
drag, startPoint x: 172, startPoint y: 357, endPoint x: 0, endPoint y: 304, distance: 180.3
click at [155, 354] on div "0202010503 - Dosagem de Hemoglobina Glicosilada" at bounding box center [299, 358] width 557 height 8
checkbox Glicosilada "true"
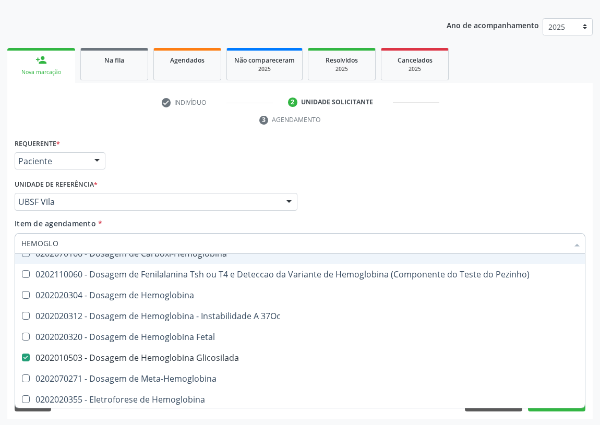
drag, startPoint x: 78, startPoint y: 247, endPoint x: 0, endPoint y: 245, distance: 78.3
click at [0, 246] on div "Acompanhamento Acompanhe a situação das marcações correntes e finalizadas Relat…" at bounding box center [300, 187] width 600 height 477
type input "V"
checkbox Glicosilada "false"
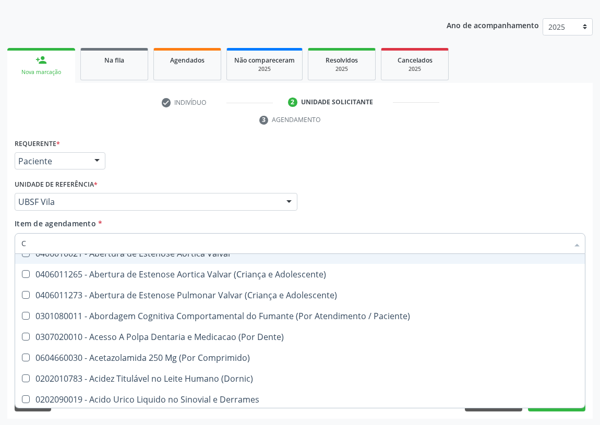
type input "CO"
checkbox Transcutanea "true"
checkbox Osseo "true"
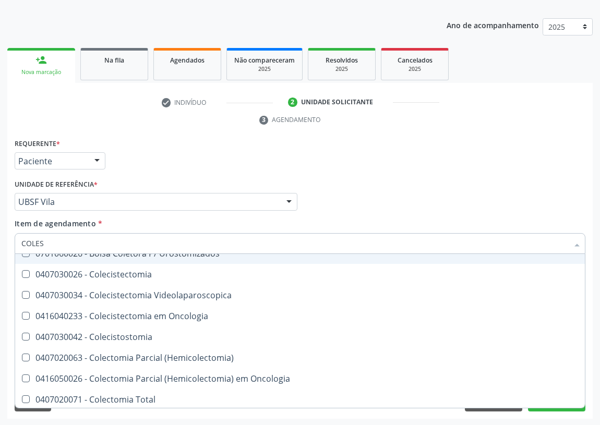
scroll to position [0, 0]
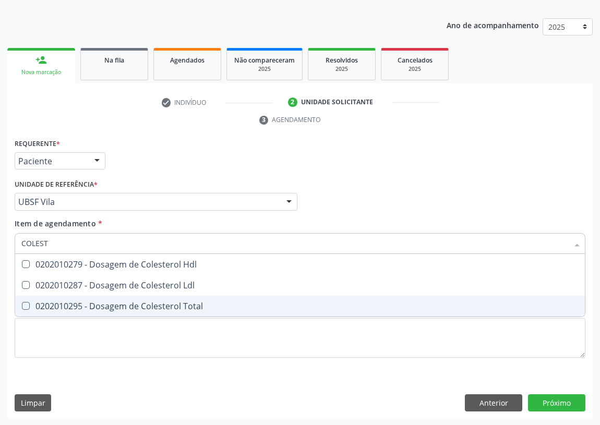
type input "COLESTE"
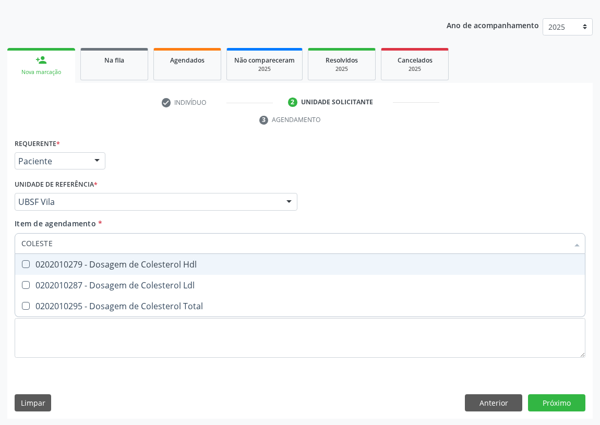
drag, startPoint x: 22, startPoint y: 262, endPoint x: 22, endPoint y: 277, distance: 14.6
click at [22, 265] on Hdl at bounding box center [26, 264] width 8 height 8
click at [22, 265] on Hdl "checkbox" at bounding box center [18, 264] width 7 height 7
checkbox Hdl "true"
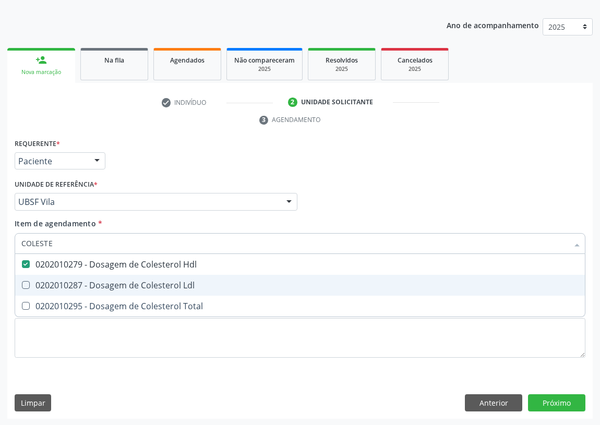
drag, startPoint x: 25, startPoint y: 282, endPoint x: 47, endPoint y: 259, distance: 31.7
click at [25, 281] on Ldl at bounding box center [26, 285] width 8 height 8
click at [22, 282] on Ldl "checkbox" at bounding box center [18, 285] width 7 height 7
checkbox Ldl "true"
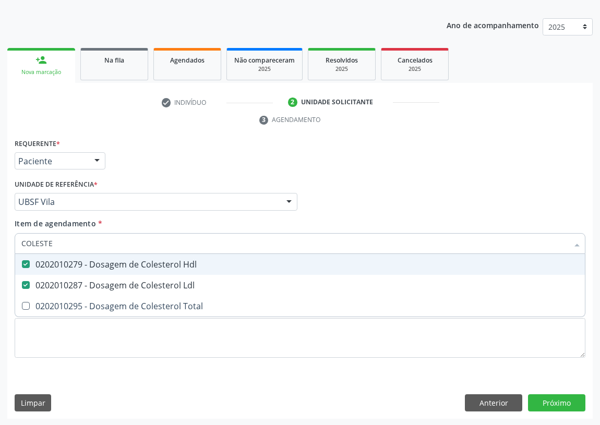
drag, startPoint x: 61, startPoint y: 240, endPoint x: 0, endPoint y: 245, distance: 61.2
click at [0, 245] on div "Acompanhamento Acompanhe a situação das marcações correntes e finalizadas Relat…" at bounding box center [300, 187] width 600 height 477
type input "TR"
checkbox Hdl "false"
checkbox Ldl "false"
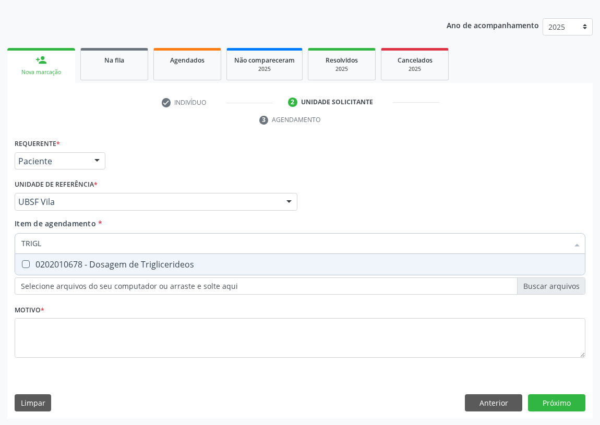
type input "TRIGLI"
drag, startPoint x: 22, startPoint y: 265, endPoint x: 49, endPoint y: 242, distance: 35.1
click at [25, 260] on Triglicerideos at bounding box center [26, 264] width 8 height 8
click at [22, 261] on Triglicerideos "checkbox" at bounding box center [18, 264] width 7 height 7
checkbox Triglicerideos "true"
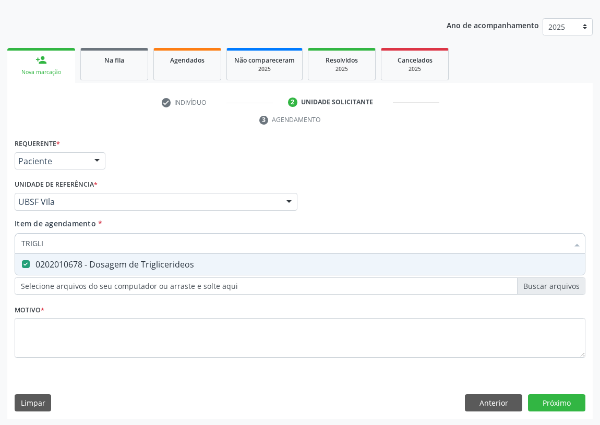
drag, startPoint x: 54, startPoint y: 237, endPoint x: 0, endPoint y: 238, distance: 54.3
click at [0, 239] on div "Acompanhamento Acompanhe a situação das marcações correntes e finalizadas Relat…" at bounding box center [300, 187] width 600 height 477
type input "U"
checkbox Triglicerideos "false"
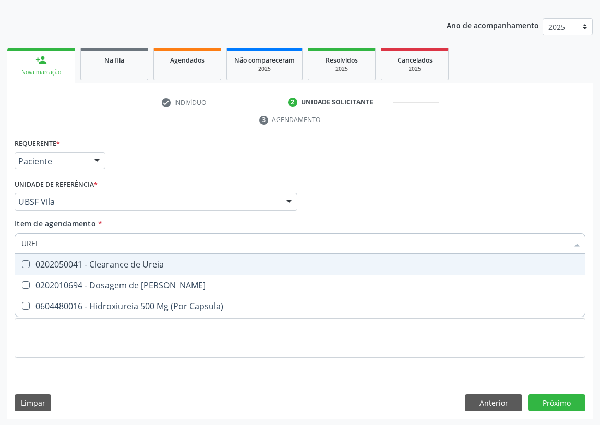
type input "UREIA"
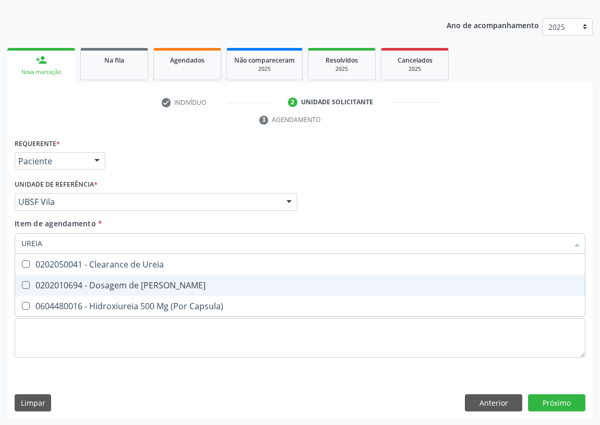
click at [29, 283] on Ureia at bounding box center [26, 285] width 8 height 8
click at [22, 283] on Ureia "checkbox" at bounding box center [18, 285] width 7 height 7
checkbox Ureia "true"
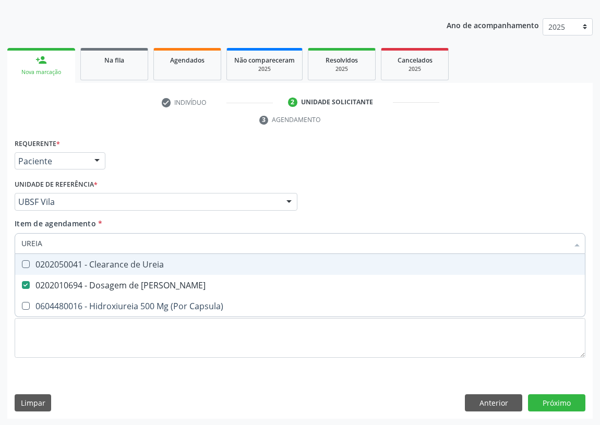
drag, startPoint x: 42, startPoint y: 239, endPoint x: 0, endPoint y: 239, distance: 41.7
click at [0, 239] on div "Acompanhamento Acompanhe a situação das marcações correntes e finalizadas Relat…" at bounding box center [300, 187] width 600 height 477
type input "CR"
checkbox Ureia "false"
type input "CREATININA"
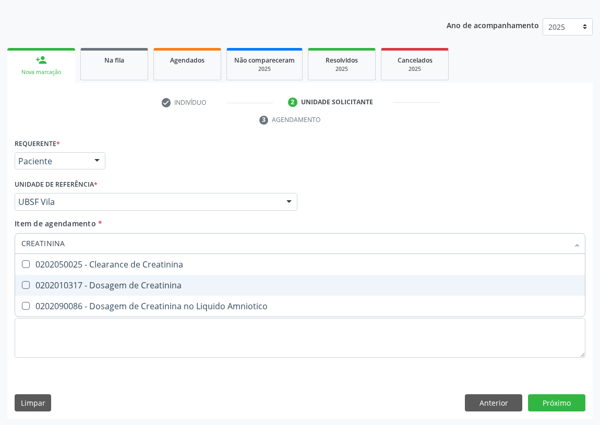
drag, startPoint x: 23, startPoint y: 288, endPoint x: 56, endPoint y: 265, distance: 40.1
click at [26, 282] on div "0202010317 - Dosagem de Creatinina" at bounding box center [299, 285] width 557 height 8
checkbox Creatinina "true"
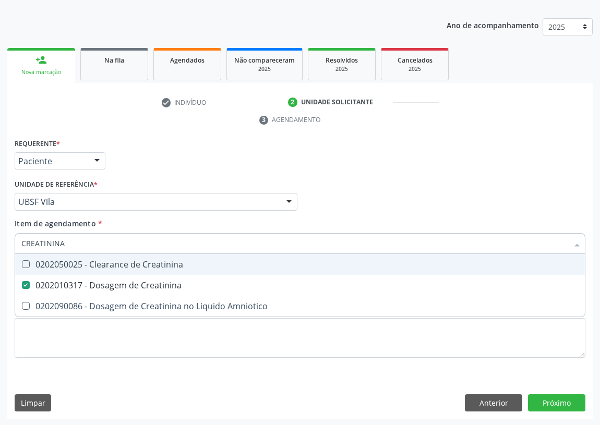
drag, startPoint x: 68, startPoint y: 244, endPoint x: 0, endPoint y: 242, distance: 67.9
click at [0, 242] on div "Acompanhamento Acompanhe a situação das marcações correntes e finalizadas Relat…" at bounding box center [300, 187] width 600 height 477
type input "0"
checkbox Creatinina "false"
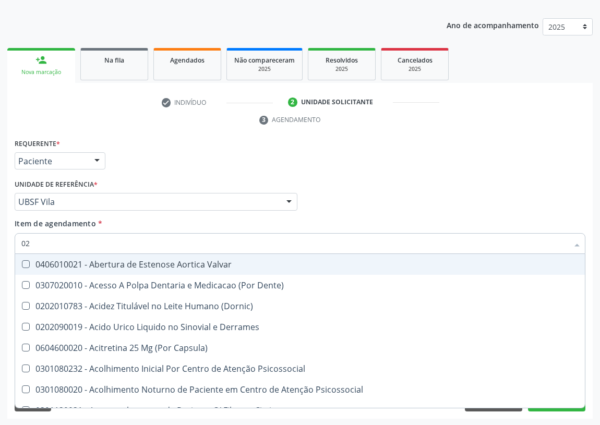
type input "020"
checkbox \(Pos-Pasteurização\) "true"
checkbox Debridamento "true"
checkbox Dacriocistografia "true"
checkbox Ivy "true"
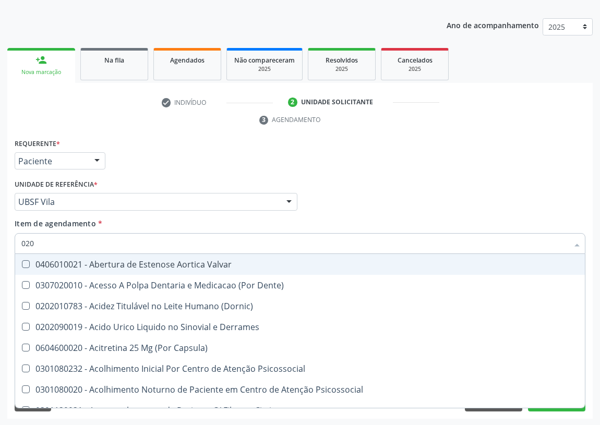
checkbox Acetona "true"
checkbox Metil-Hipurico "true"
checkbox Hdl "false"
checkbox Ldl "false"
checkbox Creatinina "false"
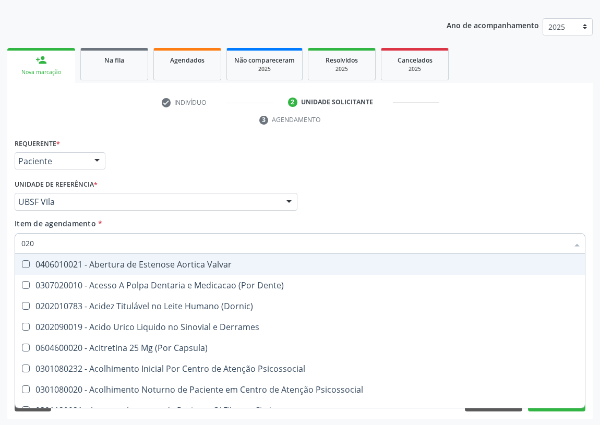
checkbox Glicosilada "false"
checkbox Triglicerideos "false"
checkbox Ureia "false"
checkbox Eletro-Oculografia "true"
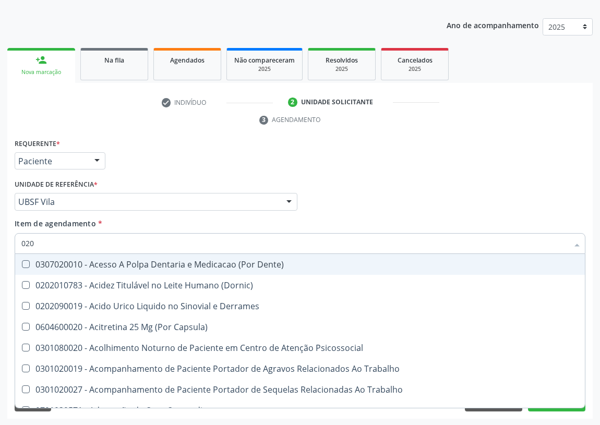
type input "0202"
checkbox Ocular "true"
checkbox Aberto\) "true"
checkbox Drogas "true"
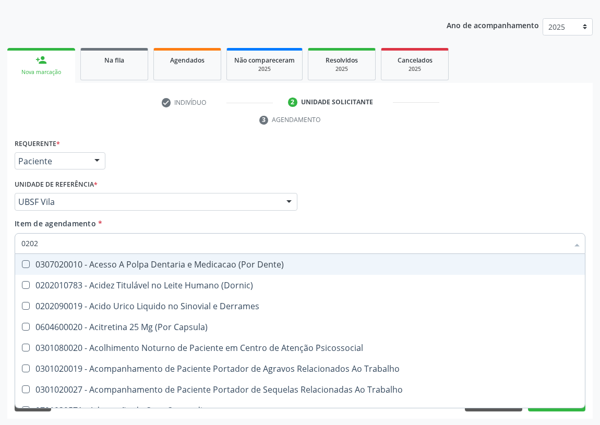
checkbox Projecoes\) "true"
checkbox Captacao "true"
checkbox Revisao "true"
checkbox Hdl "false"
checkbox Ldl "false"
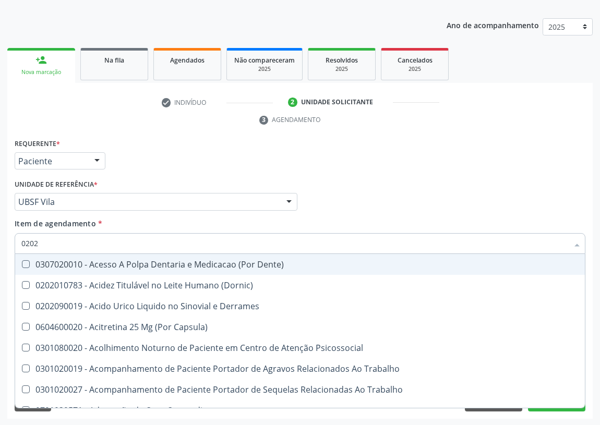
checkbox Creatinina "false"
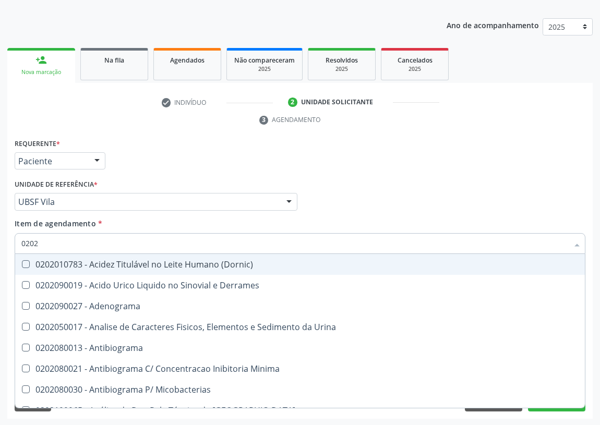
type input "02020"
checkbox Barbituratos "true"
checkbox Benzodiazepinicos "true"
checkbox Calcitonina "true"
checkbox Hdl "false"
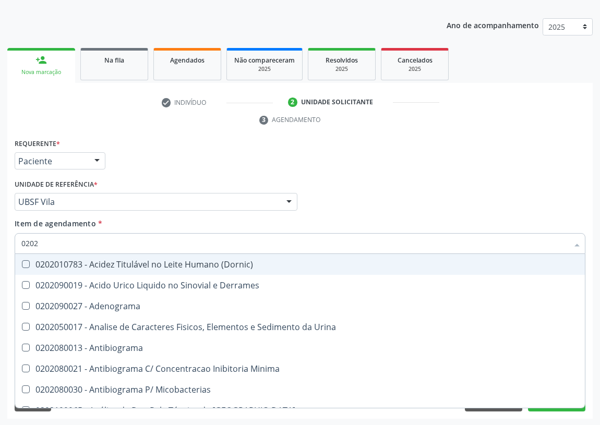
checkbox Ldl "false"
checkbox Creatinina "false"
checkbox Formaldeido "true"
checkbox Glicosilada "false"
checkbox Horas\) "true"
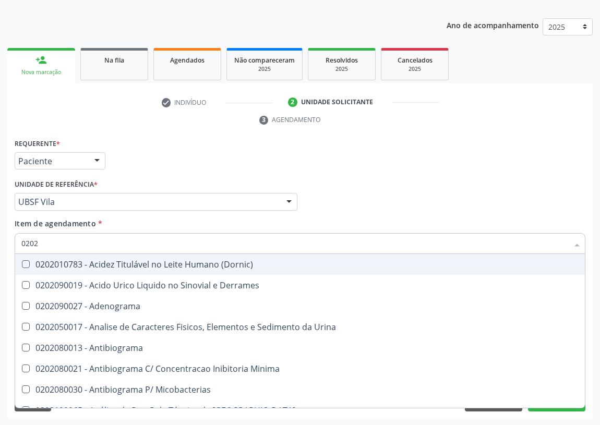
checkbox Quinidina "true"
checkbox Triglicerideos "false"
checkbox Ureia "false"
checkbox Zinco "true"
checkbox Completo "false"
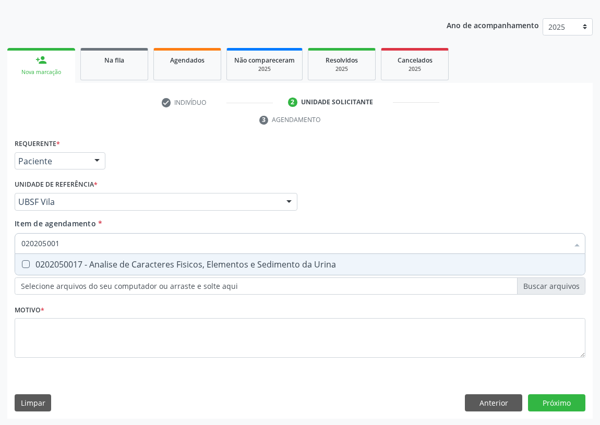
type input "0202050017"
drag, startPoint x: 28, startPoint y: 260, endPoint x: 61, endPoint y: 237, distance: 40.5
click at [28, 260] on Urina at bounding box center [26, 264] width 8 height 8
click at [22, 261] on Urina "checkbox" at bounding box center [18, 264] width 7 height 7
checkbox Urina "true"
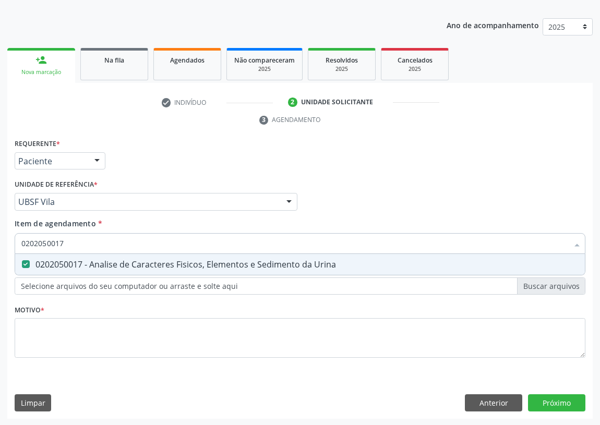
drag, startPoint x: 38, startPoint y: 245, endPoint x: 14, endPoint y: 245, distance: 23.5
click at [15, 245] on div "0202050017" at bounding box center [300, 243] width 571 height 21
type input "V"
checkbox Urina "false"
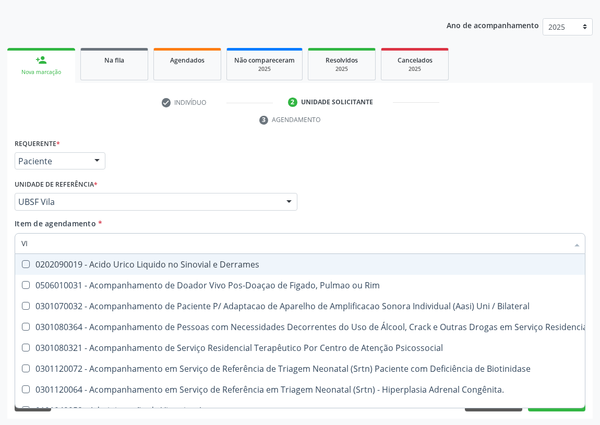
type input "VIT"
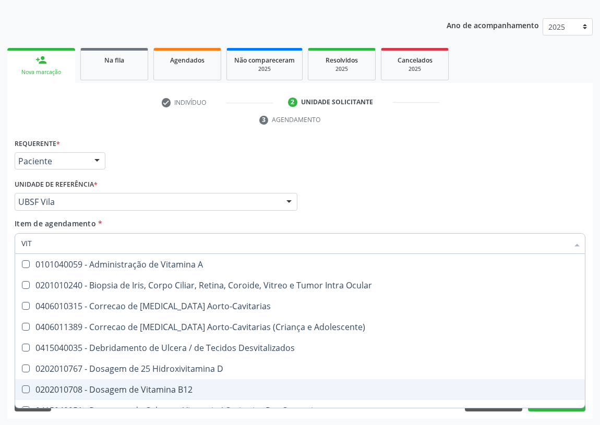
drag, startPoint x: 154, startPoint y: 386, endPoint x: 156, endPoint y: 379, distance: 7.1
click at [154, 386] on div "0202010708 - Dosagem de Vitamina B12" at bounding box center [299, 390] width 557 height 8
checkbox B12 "true"
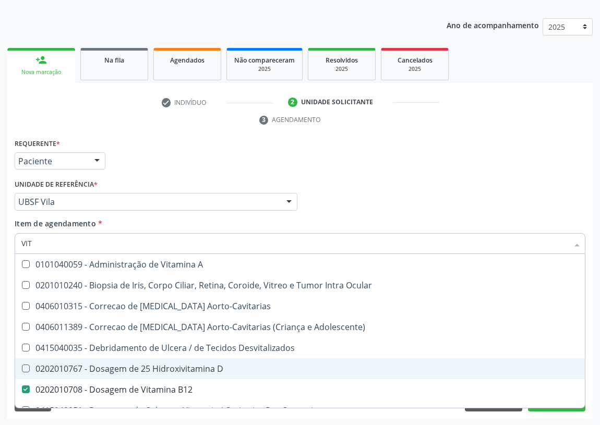
click at [170, 365] on div "0202010767 - Dosagem de 25 Hidroxivitamina D" at bounding box center [299, 369] width 557 height 8
checkbox D "true"
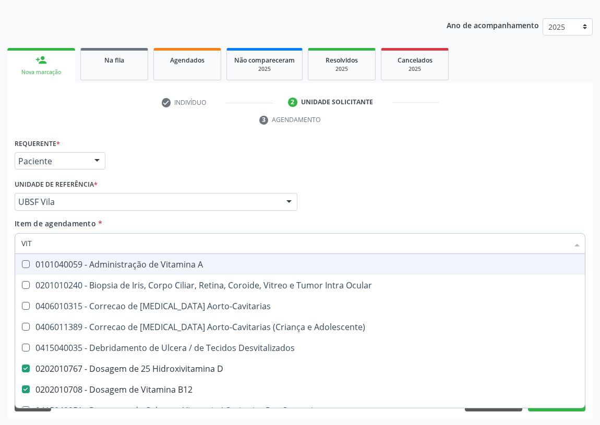
drag, startPoint x: 47, startPoint y: 243, endPoint x: 0, endPoint y: 243, distance: 47.0
click at [0, 243] on div "Acompanhamento Acompanhe a situação das marcações correntes e finalizadas Relat…" at bounding box center [300, 187] width 600 height 477
type input "FE"
checkbox D "false"
checkbox B12 "false"
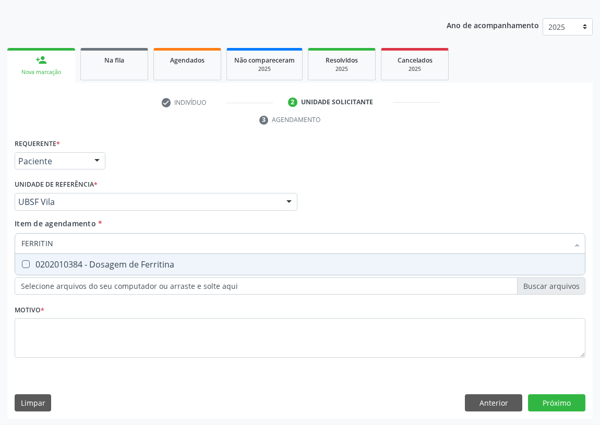
type input "FERRITINA"
drag, startPoint x: 28, startPoint y: 266, endPoint x: 43, endPoint y: 246, distance: 24.9
click at [31, 260] on div "0202010384 - Dosagem de Ferritina" at bounding box center [299, 264] width 557 height 8
checkbox Ferritina "true"
drag, startPoint x: 55, startPoint y: 245, endPoint x: 0, endPoint y: 245, distance: 55.3
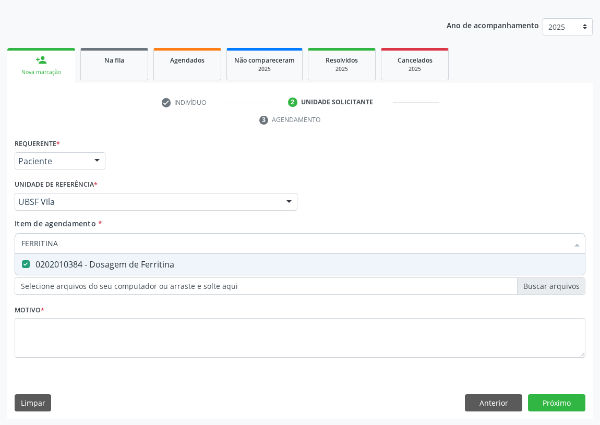
click at [0, 245] on div "Acompanhamento Acompanhe a situação das marcações correntes e finalizadas Relat…" at bounding box center [300, 187] width 600 height 477
type input "T"
checkbox Ferritina "false"
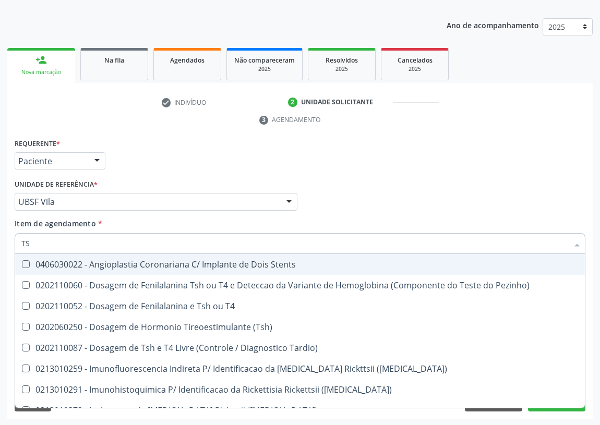
type input "TSH"
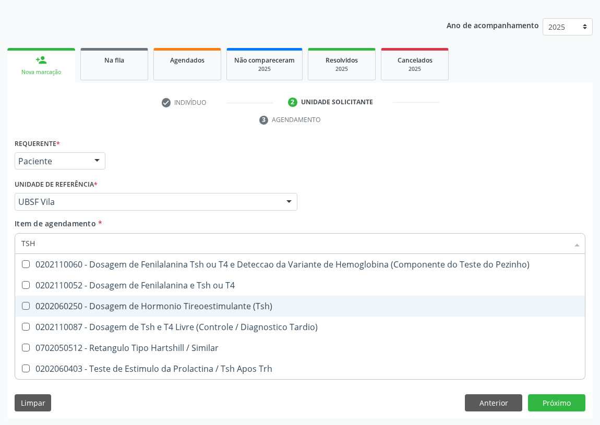
drag, startPoint x: 29, startPoint y: 306, endPoint x: 30, endPoint y: 277, distance: 29.3
click at [28, 304] on \(Tsh\) at bounding box center [26, 306] width 8 height 8
click at [22, 304] on \(Tsh\) "checkbox" at bounding box center [18, 306] width 7 height 7
checkbox \(Tsh\) "true"
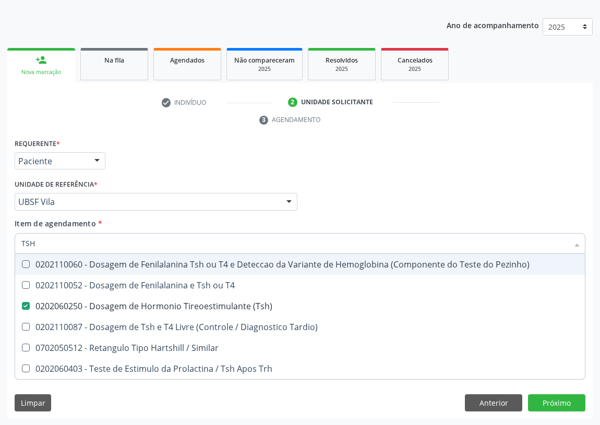
drag, startPoint x: 30, startPoint y: 237, endPoint x: 5, endPoint y: 242, distance: 25.5
click at [5, 242] on div "Acompanhamento Acompanhe a situação das marcações correntes e finalizadas Relat…" at bounding box center [300, 187] width 600 height 477
type input "T"
checkbox \(Tsh\) "false"
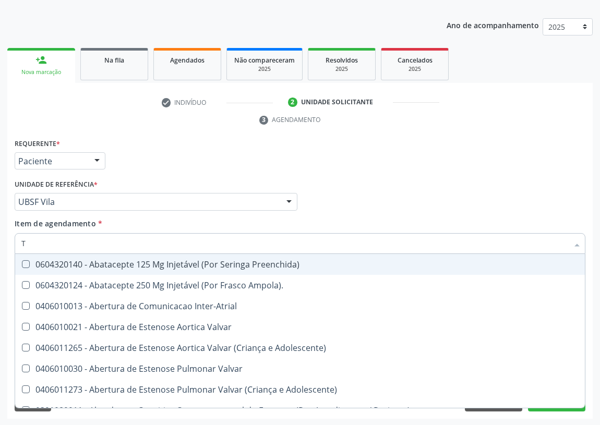
type input "T4"
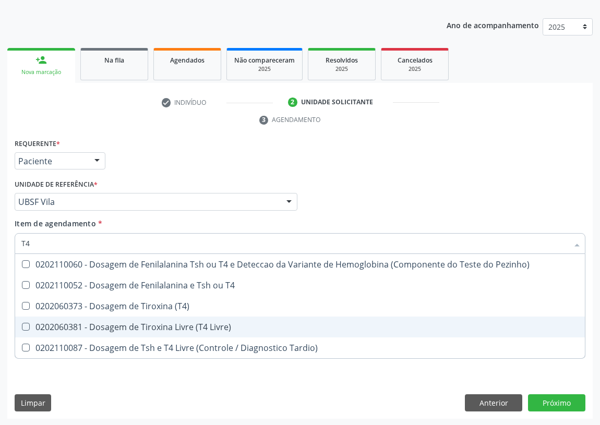
click at [148, 323] on div "0202060381 - Dosagem de Tiroxina Livre (T4 Livre)" at bounding box center [299, 327] width 557 height 8
checkbox Livre\) "true"
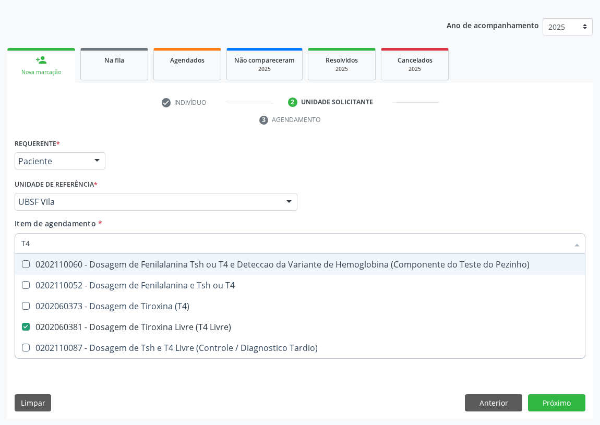
click at [350, 192] on div "Profissional Solicitante Por favor, selecione a Unidade de Atendimento primeiro…" at bounding box center [300, 197] width 576 height 41
checkbox T4 "true"
checkbox \(T4\) "true"
checkbox Tardio\) "true"
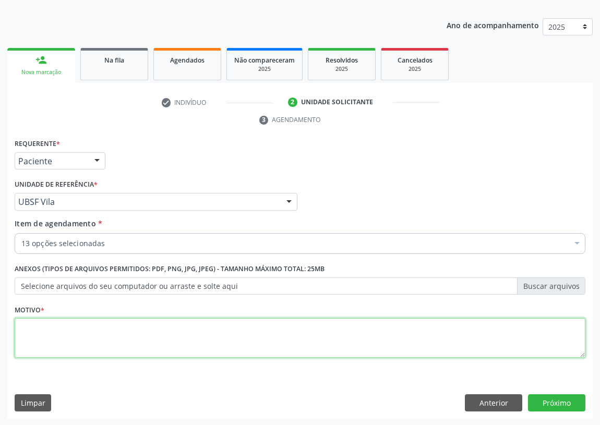
click at [68, 343] on textarea at bounding box center [300, 338] width 571 height 40
type textarea "AVALIAÇÃO"
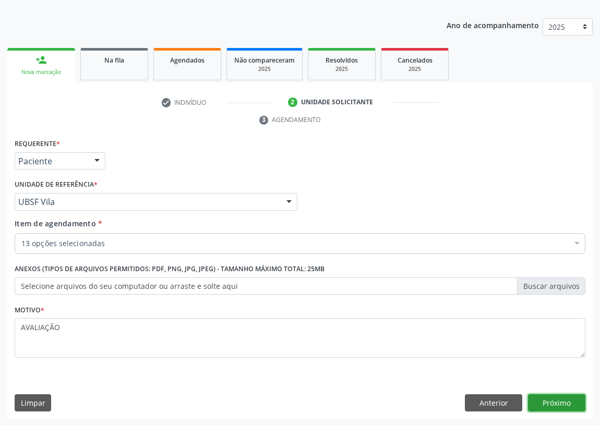
click at [569, 398] on button "Próximo" at bounding box center [556, 404] width 57 height 18
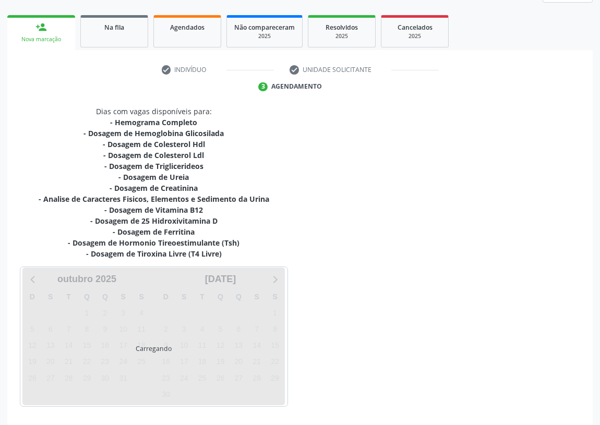
scroll to position [176, 0]
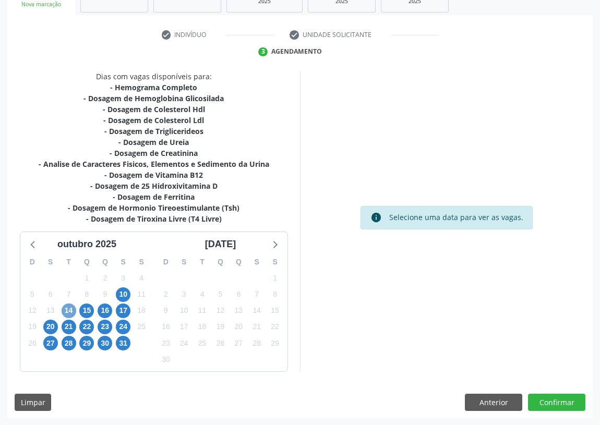
click at [70, 307] on span "14" at bounding box center [69, 311] width 15 height 15
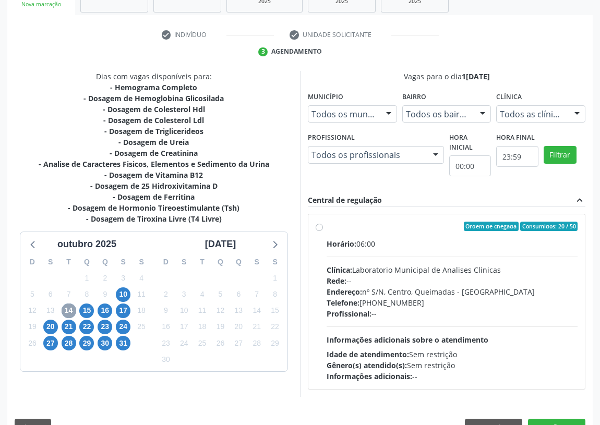
scroll to position [200, 0]
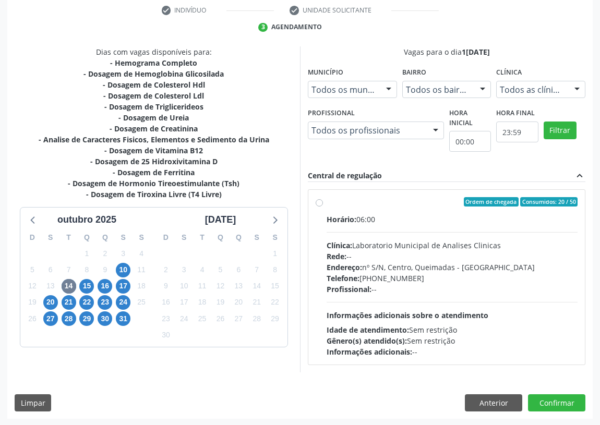
click at [327, 202] on label "Ordem de chegada Consumidos: 20 / 50 Horário: 06:00 Clínica: Laboratorio Munici…" at bounding box center [452, 277] width 251 height 160
click at [320, 202] on input "Ordem de chegada Consumidos: 20 / 50 Horário: 06:00 Clínica: Laboratorio Munici…" at bounding box center [319, 201] width 7 height 9
radio input "true"
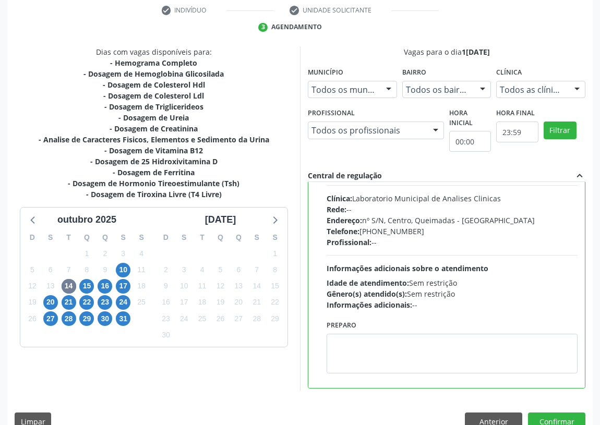
scroll to position [52, 0]
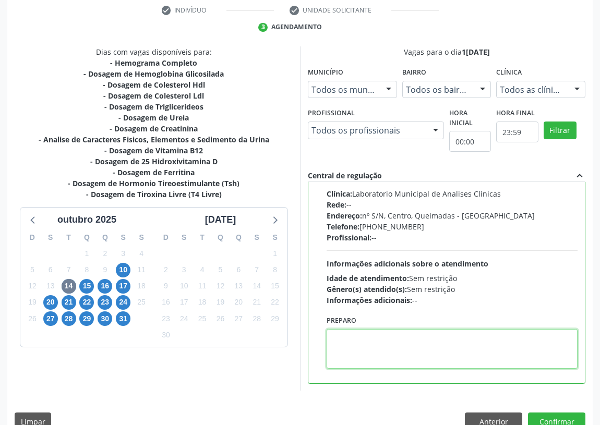
drag, startPoint x: 332, startPoint y: 342, endPoint x: 333, endPoint y: 331, distance: 11.5
click at [333, 333] on textarea at bounding box center [452, 349] width 251 height 40
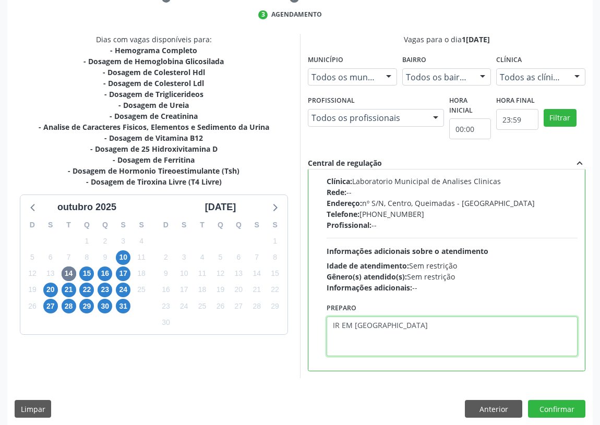
scroll to position [219, 0]
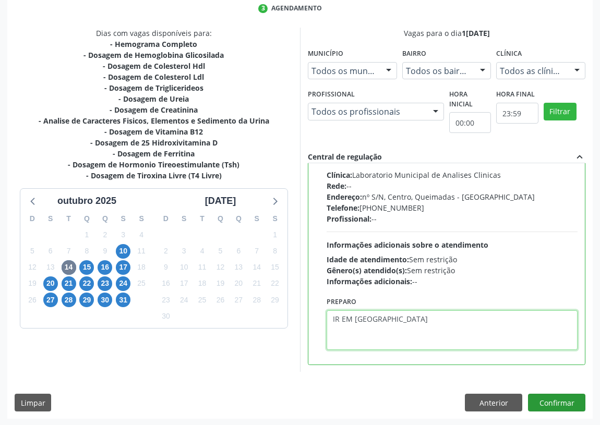
type textarea "IR EM [GEOGRAPHIC_DATA]"
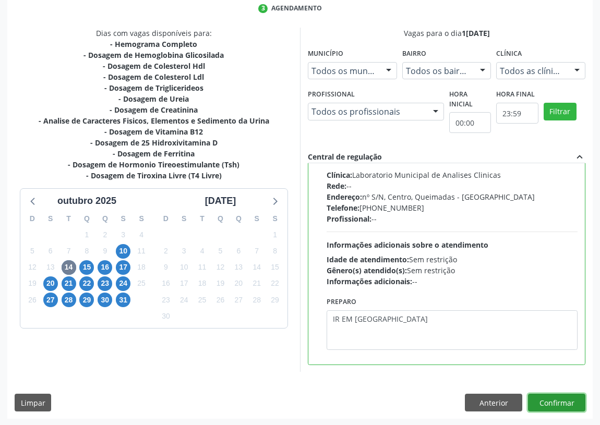
drag, startPoint x: 569, startPoint y: 402, endPoint x: 364, endPoint y: 348, distance: 212.0
click at [559, 394] on button "Confirmar" at bounding box center [556, 403] width 57 height 18
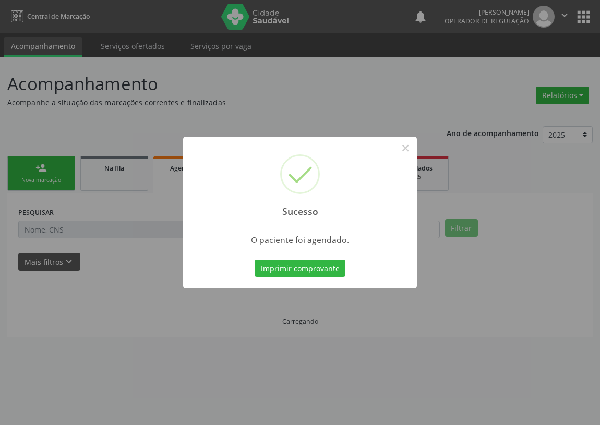
scroll to position [0, 0]
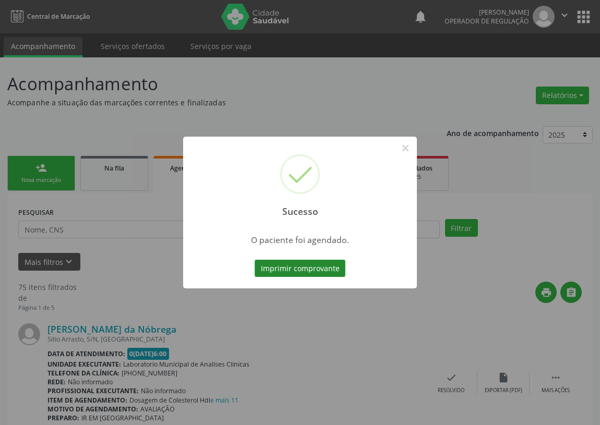
click at [293, 271] on button "Imprimir comprovante" at bounding box center [300, 269] width 91 height 18
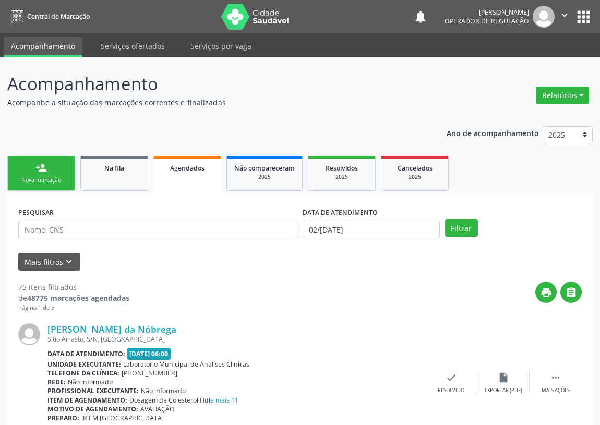
click at [30, 176] on div "Nova marcação" at bounding box center [41, 180] width 52 height 8
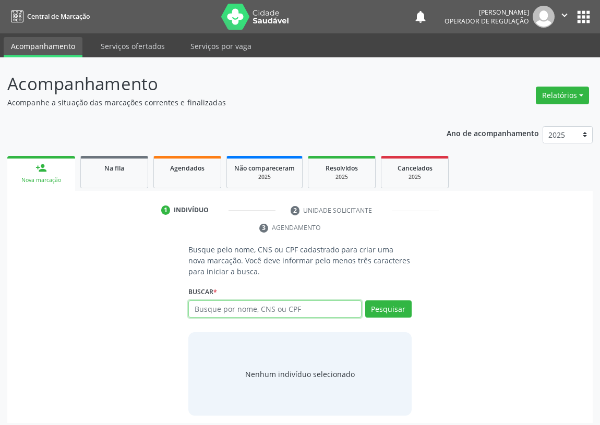
drag, startPoint x: 198, startPoint y: 313, endPoint x: 193, endPoint y: 301, distance: 13.4
click at [198, 312] on input "text" at bounding box center [274, 310] width 173 height 18
drag, startPoint x: 201, startPoint y: 303, endPoint x: 205, endPoint y: 295, distance: 8.4
click at [205, 297] on div "Buscar * Busque por nome, CNS ou CPF Nenhum resultado encontrado para: " " Digi…" at bounding box center [299, 304] width 223 height 41
type input "709008853427211"
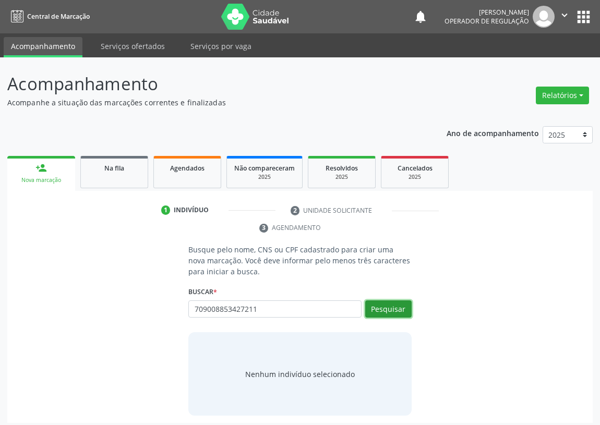
click at [396, 313] on button "Pesquisar" at bounding box center [388, 310] width 46 height 18
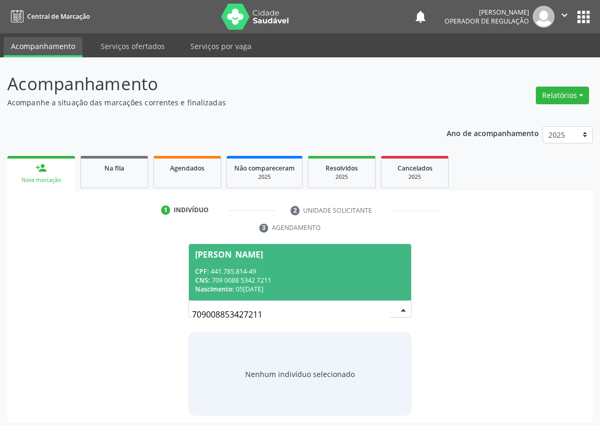
drag, startPoint x: 299, startPoint y: 250, endPoint x: 287, endPoint y: 255, distance: 12.4
click at [263, 250] on div "[PERSON_NAME]" at bounding box center [229, 254] width 68 height 8
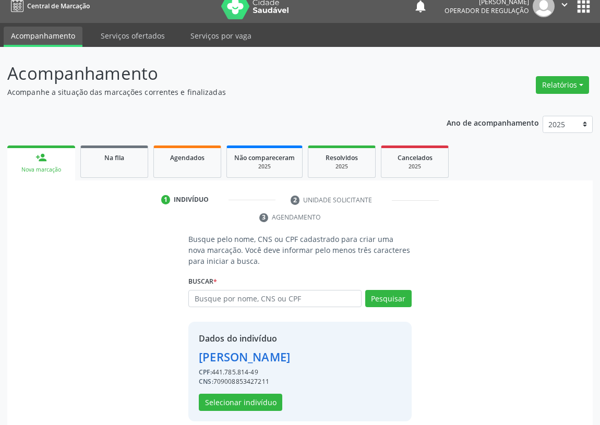
scroll to position [20, 0]
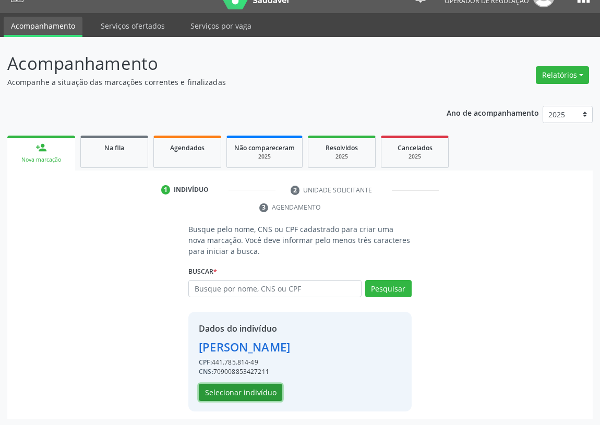
click at [224, 391] on button "Selecionar indivíduo" at bounding box center [240, 393] width 83 height 18
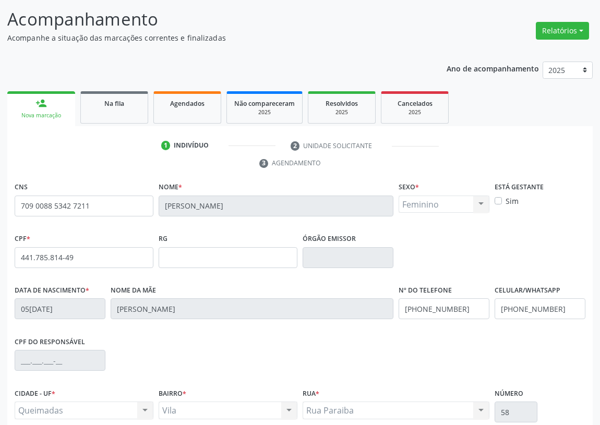
scroll to position [157, 0]
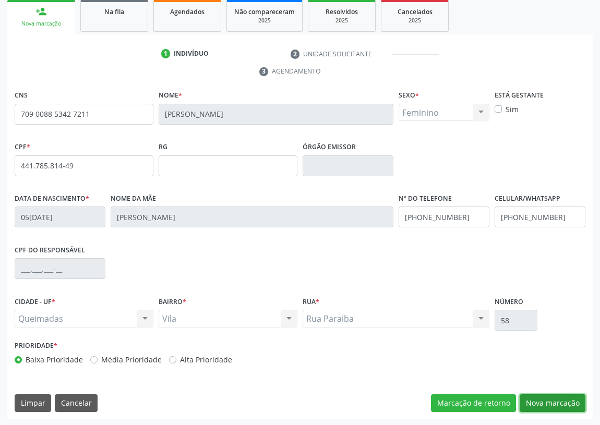
drag, startPoint x: 578, startPoint y: 399, endPoint x: 452, endPoint y: 378, distance: 127.5
click at [577, 399] on button "Nova marcação" at bounding box center [553, 404] width 66 height 18
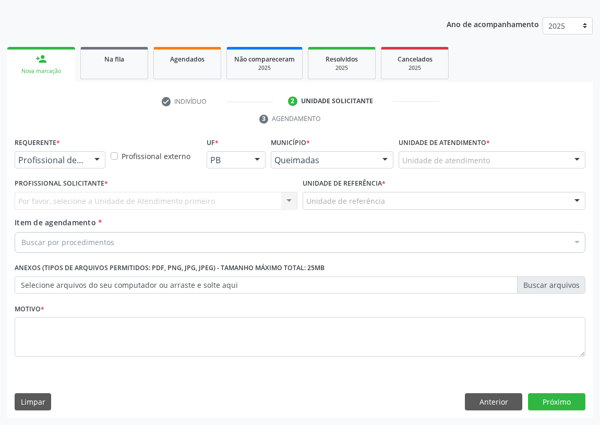
scroll to position [108, 0]
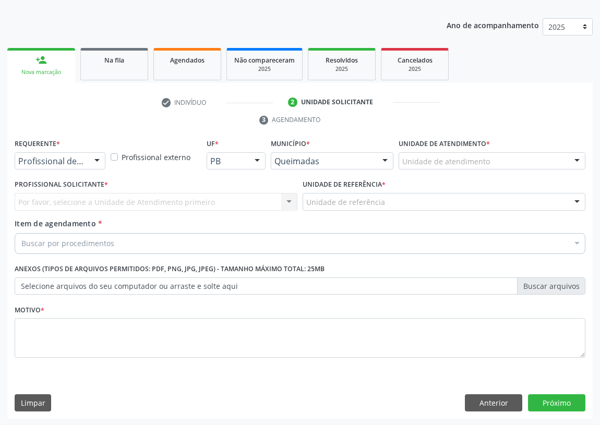
click at [99, 159] on div at bounding box center [97, 162] width 16 height 18
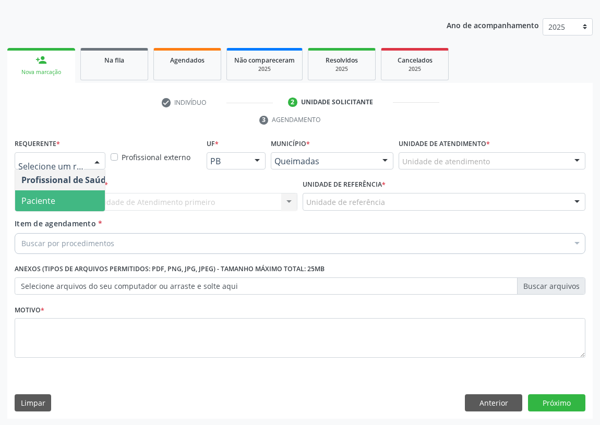
drag, startPoint x: 78, startPoint y: 205, endPoint x: 254, endPoint y: 209, distance: 175.9
click at [83, 202] on span "Paciente" at bounding box center [66, 200] width 102 height 21
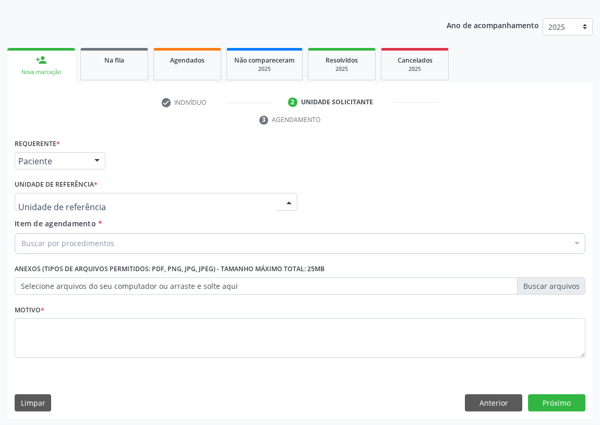
drag, startPoint x: 281, startPoint y: 201, endPoint x: 0, endPoint y: 237, distance: 283.6
click at [276, 201] on div "UBSF Ligeiro II UBSF Saulo Leal [PERSON_NAME] UBSF Castanho UBSF [GEOGRAPHIC_DA…" at bounding box center [156, 202] width 283 height 18
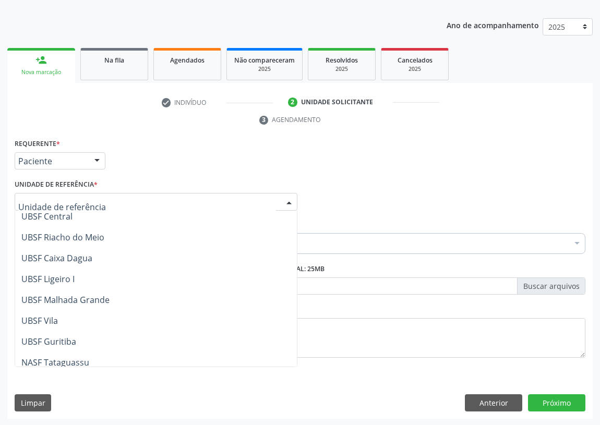
scroll to position [237, 0]
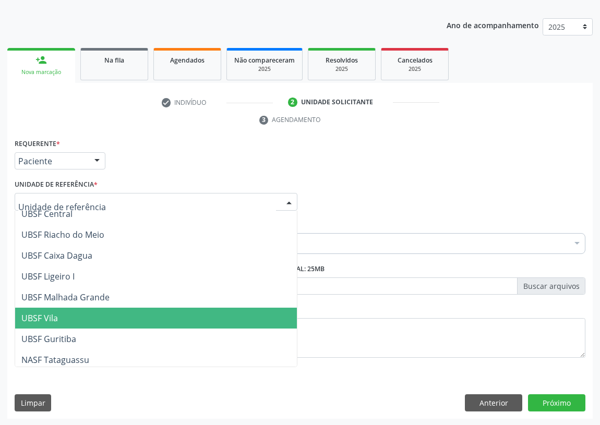
click at [57, 315] on span "UBSF Vila" at bounding box center [39, 318] width 37 height 11
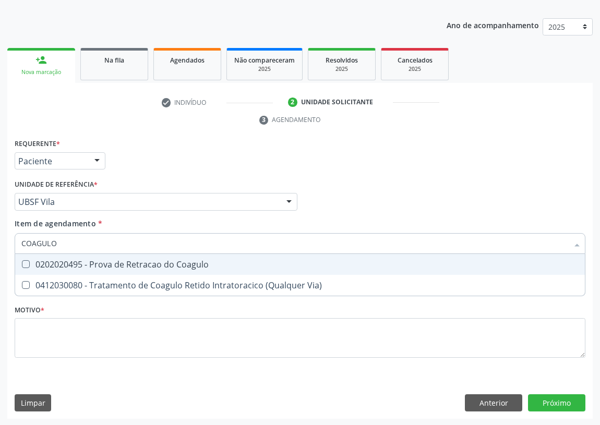
click at [53, 242] on input "COAGULO" at bounding box center [294, 243] width 547 height 21
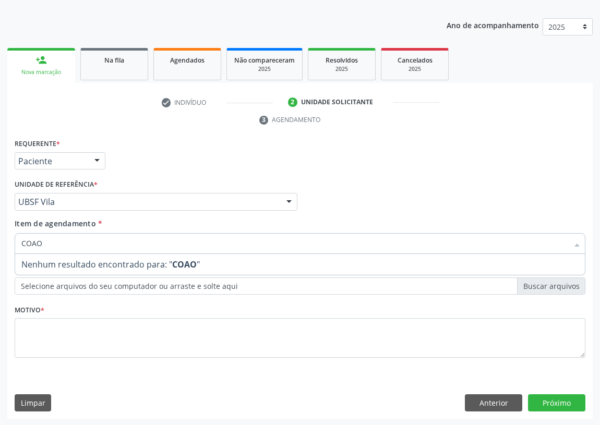
click at [46, 245] on input "COAO" at bounding box center [294, 243] width 547 height 21
type input "COA"
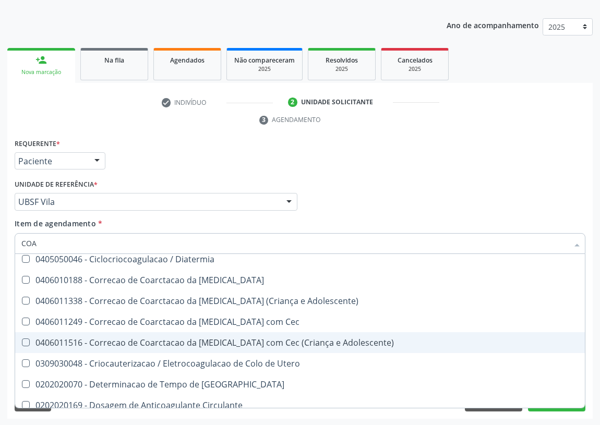
scroll to position [94, 0]
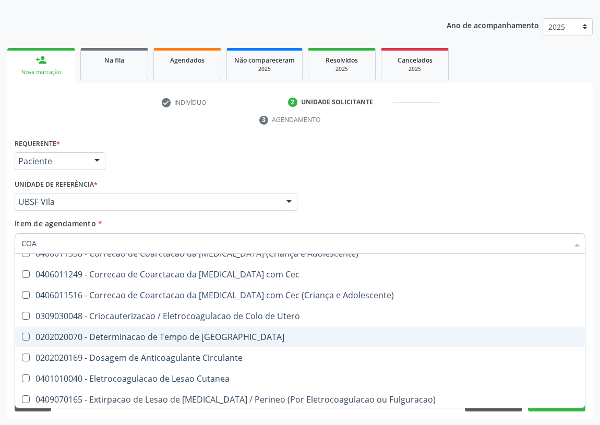
drag, startPoint x: 182, startPoint y: 337, endPoint x: 38, endPoint y: 301, distance: 148.0
click at [180, 335] on div "0202020070 - Determinacao de Tempo de [GEOGRAPHIC_DATA]" at bounding box center [326, 337] width 610 height 8
checkbox Coagulacao "true"
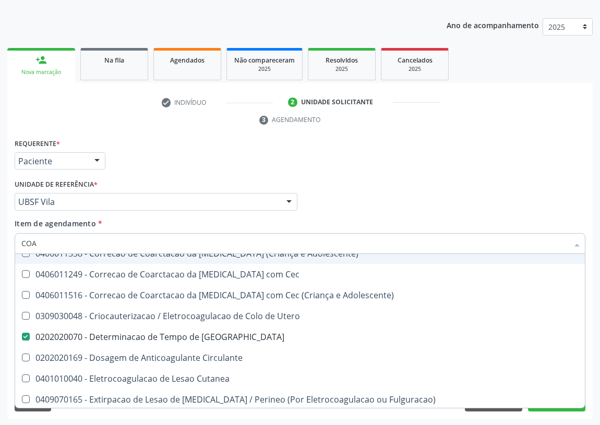
drag, startPoint x: 45, startPoint y: 242, endPoint x: 0, endPoint y: 242, distance: 44.9
click at [0, 242] on div "Acompanhamento Acompanhe a situação das marcações correntes e finalizadas Relat…" at bounding box center [300, 187] width 600 height 477
type input "H"
checkbox Coagulacao "false"
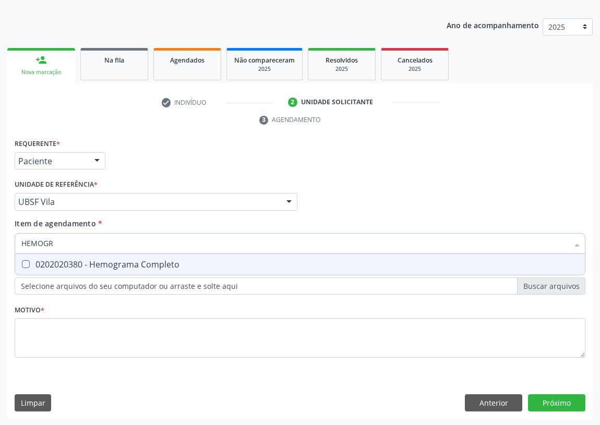
scroll to position [0, 0]
type input "HEMOGRAMA"
drag, startPoint x: 26, startPoint y: 259, endPoint x: 25, endPoint y: 265, distance: 5.3
click at [26, 262] on Completo at bounding box center [26, 264] width 8 height 8
click at [22, 262] on Completo "checkbox" at bounding box center [18, 264] width 7 height 7
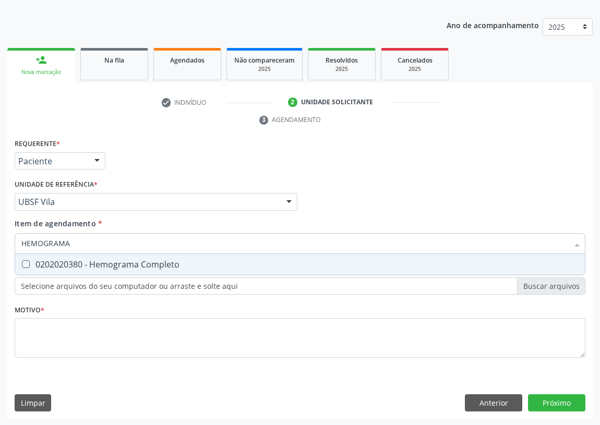
checkbox Completo "true"
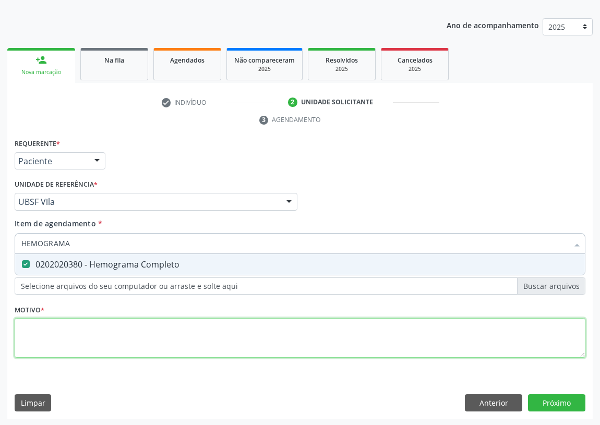
click at [39, 327] on div "Requerente * Paciente Profissional de Saúde Paciente Nenhum resultado encontrad…" at bounding box center [300, 254] width 571 height 236
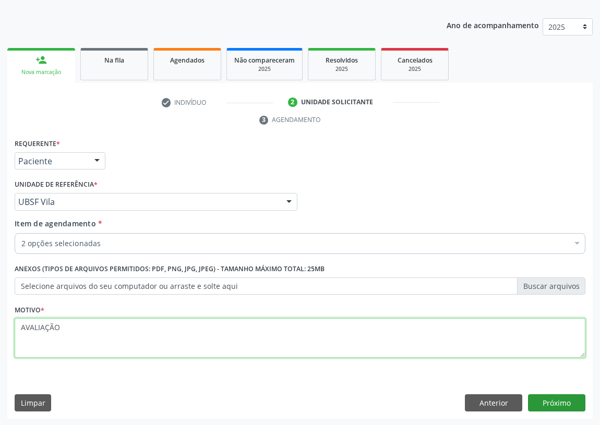
type textarea "AVALIAÇÃO"
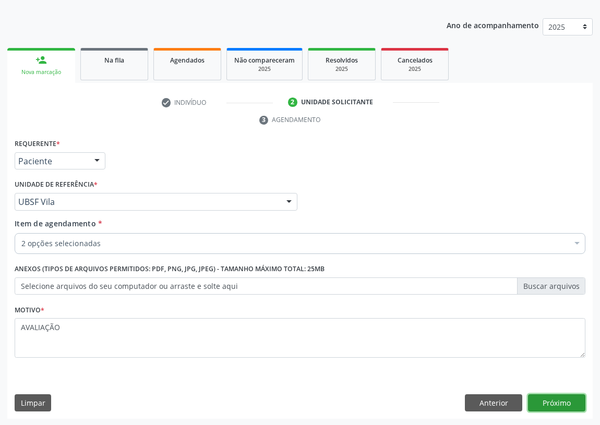
click at [550, 396] on button "Próximo" at bounding box center [556, 404] width 57 height 18
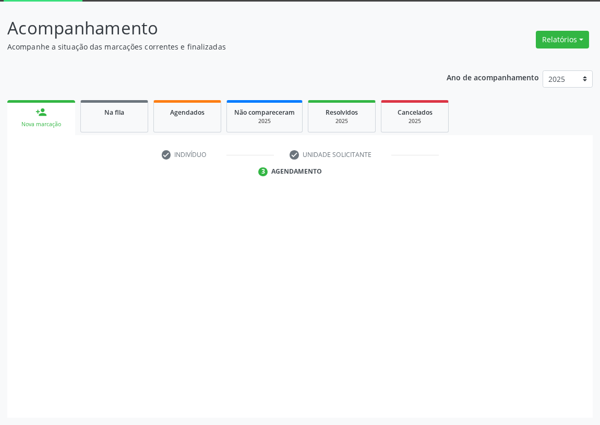
scroll to position [55, 0]
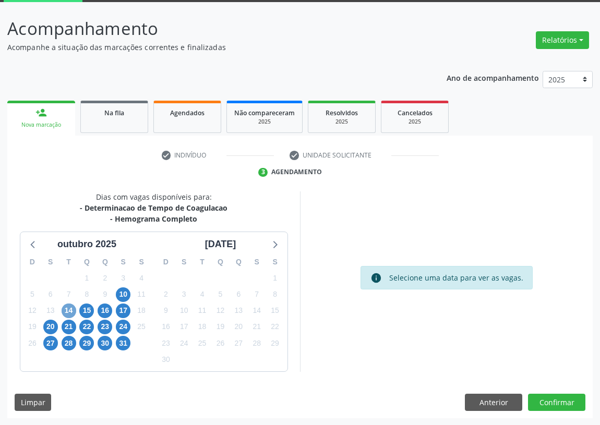
click at [68, 306] on span "14" at bounding box center [69, 311] width 15 height 15
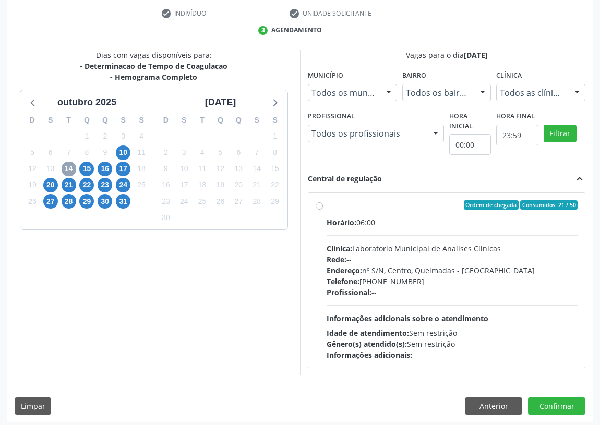
scroll to position [198, 0]
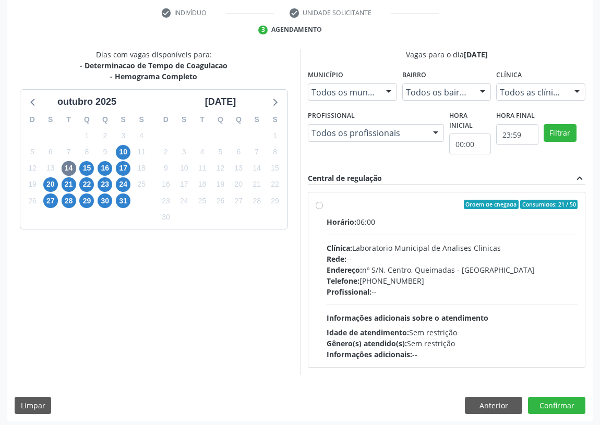
drag, startPoint x: 319, startPoint y: 202, endPoint x: 357, endPoint y: 242, distance: 55.0
click at [327, 203] on label "Ordem de chegada Consumidos: 21 / 50 Horário: 06:00 Clínica: Laboratorio Munici…" at bounding box center [452, 280] width 251 height 160
click at [317, 203] on input "Ordem de chegada Consumidos: 21 / 50 Horário: 06:00 Clínica: Laboratorio Munici…" at bounding box center [319, 204] width 7 height 9
radio input "true"
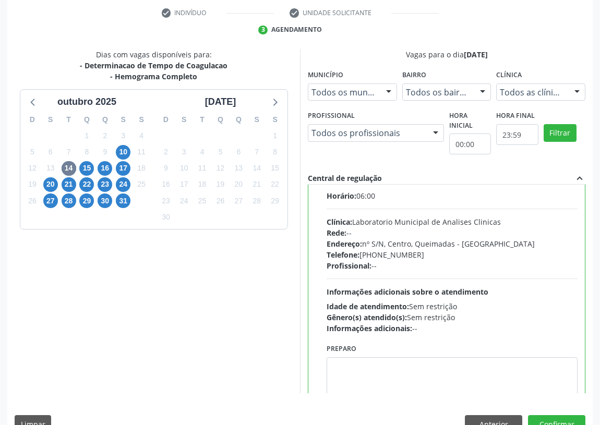
scroll to position [52, 0]
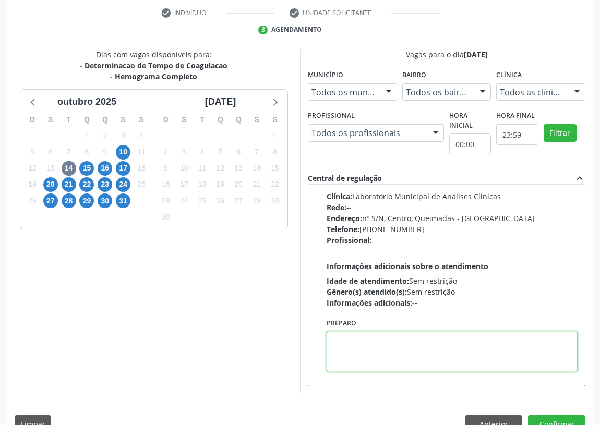
click at [376, 350] on textarea at bounding box center [452, 352] width 251 height 40
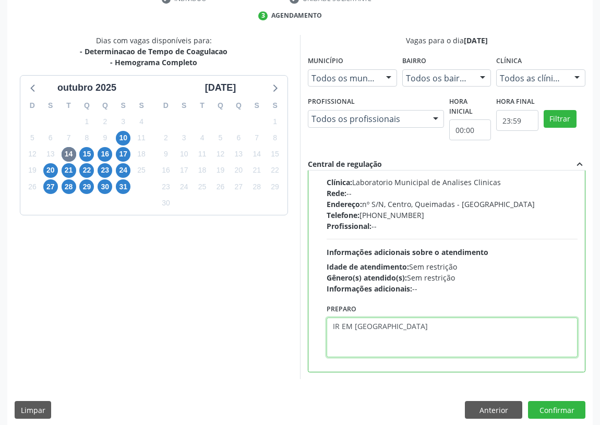
scroll to position [219, 0]
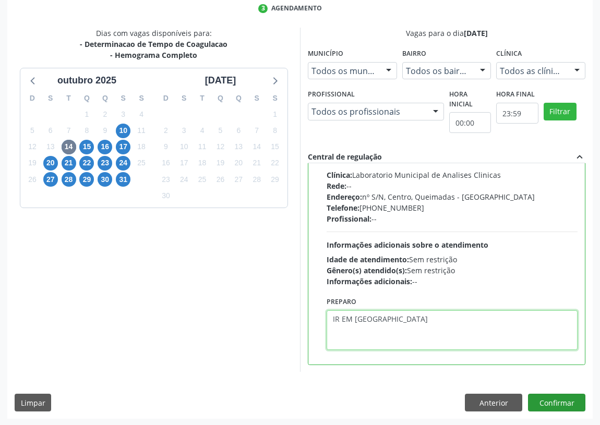
type textarea "IR EM [GEOGRAPHIC_DATA]"
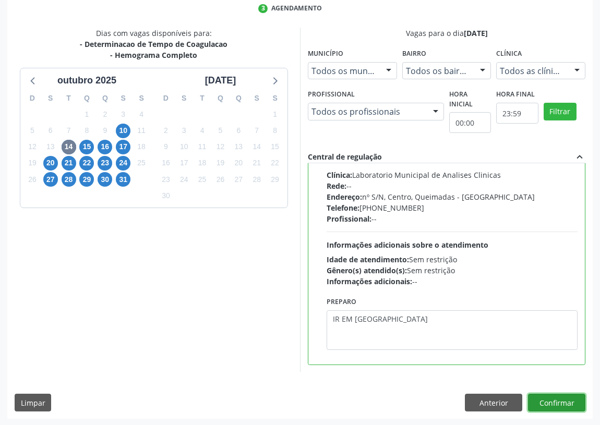
click at [562, 401] on button "Confirmar" at bounding box center [556, 403] width 57 height 18
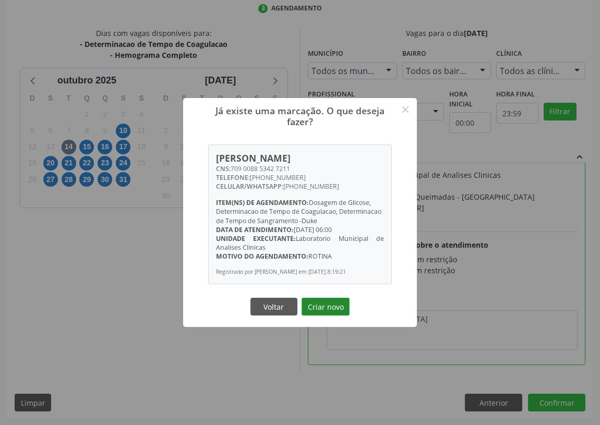
click at [318, 307] on button "Criar novo" at bounding box center [326, 307] width 48 height 18
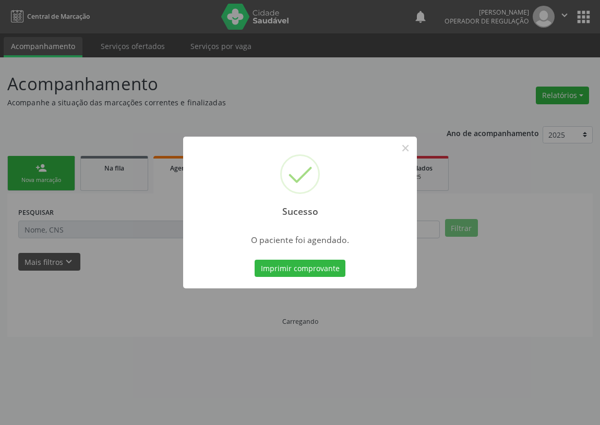
scroll to position [0, 0]
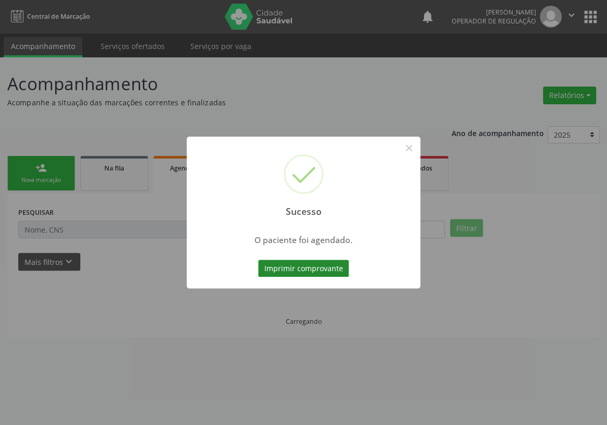
click at [329, 266] on button "Imprimir comprovante" at bounding box center [303, 269] width 91 height 18
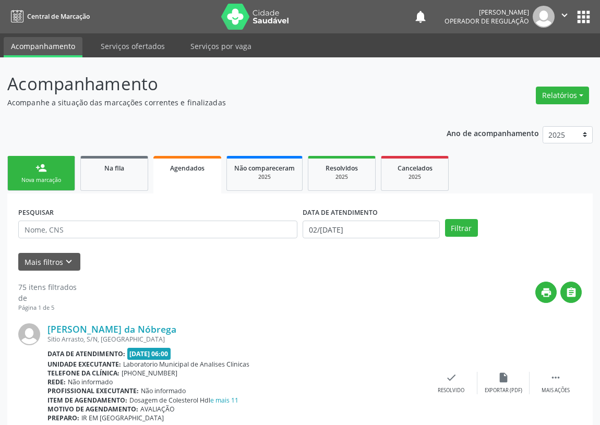
click at [42, 161] on link "person_add Nova marcação" at bounding box center [41, 173] width 68 height 35
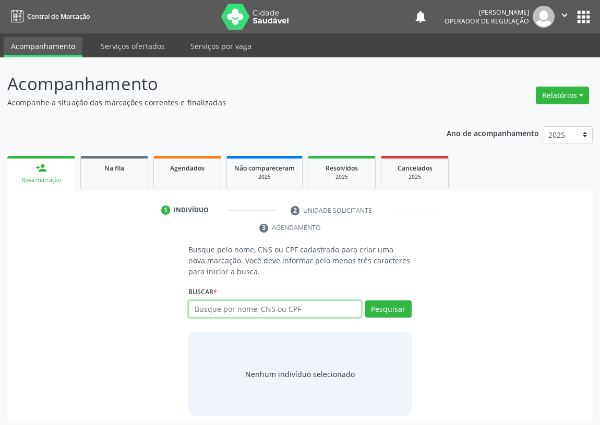
click at [200, 311] on input "text" at bounding box center [274, 310] width 173 height 18
click at [186, 173] on link "Agendados" at bounding box center [187, 172] width 68 height 32
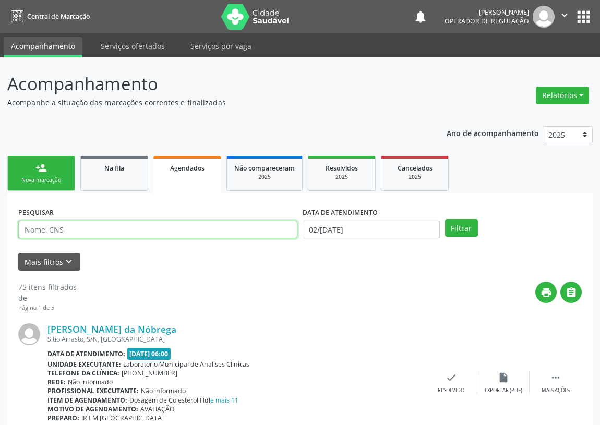
click at [37, 225] on input "text" at bounding box center [157, 230] width 279 height 18
type input "709008853427211"
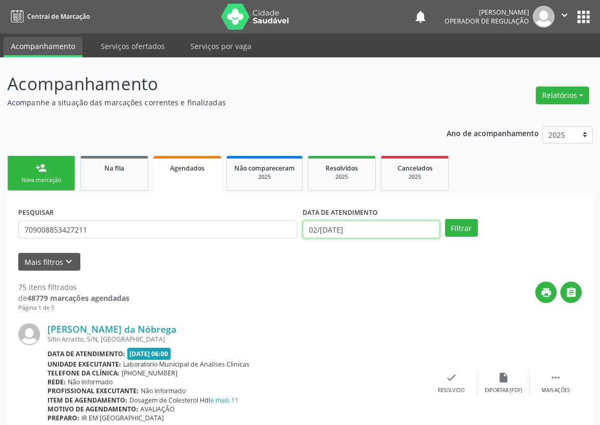
click at [369, 232] on input "02/[DATE]" at bounding box center [371, 230] width 137 height 18
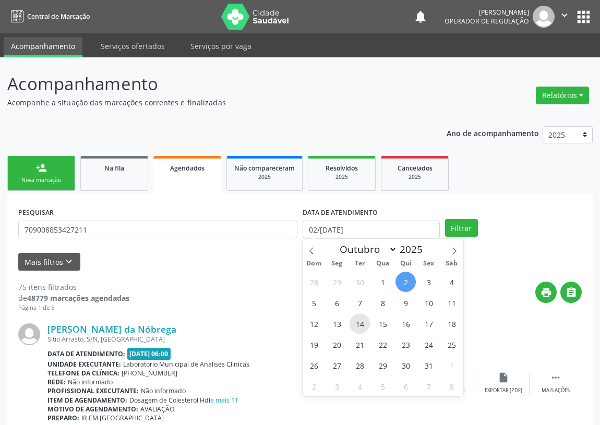
click at [358, 324] on span "14" at bounding box center [360, 324] width 20 height 20
type input "[DATE]"
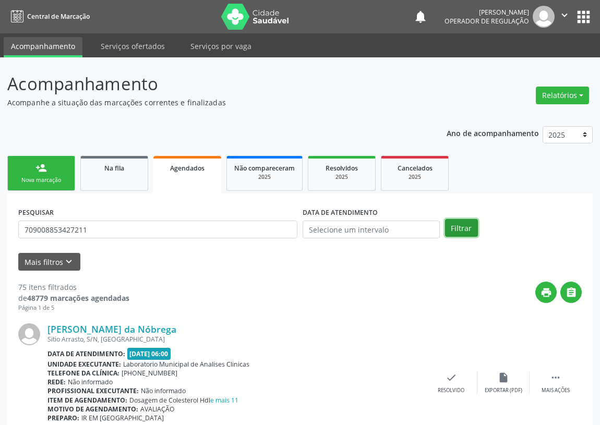
drag, startPoint x: 462, startPoint y: 231, endPoint x: 419, endPoint y: 250, distance: 46.9
click at [462, 230] on button "Filtrar" at bounding box center [461, 228] width 33 height 18
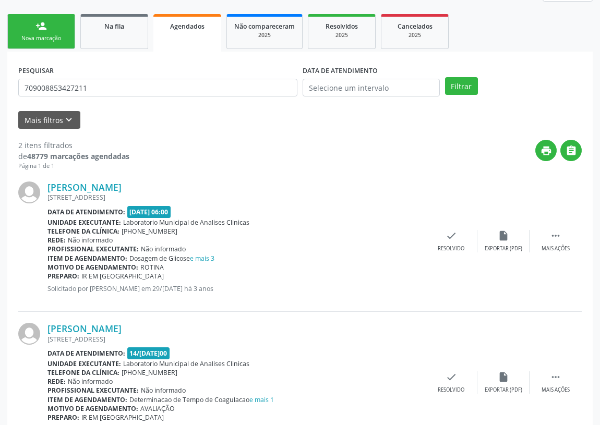
scroll to position [187, 0]
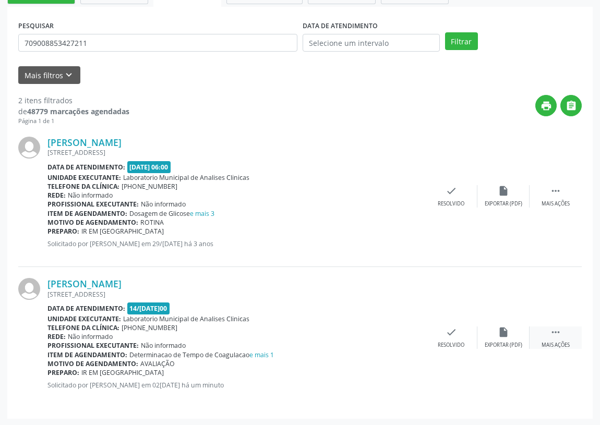
click at [558, 331] on icon "" at bounding box center [555, 332] width 11 height 11
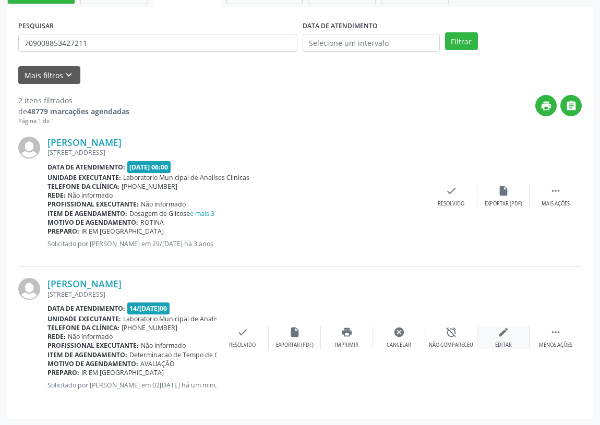
drag, startPoint x: 504, startPoint y: 338, endPoint x: 436, endPoint y: 345, distance: 68.7
click at [504, 337] on div "edit Editar" at bounding box center [503, 338] width 52 height 22
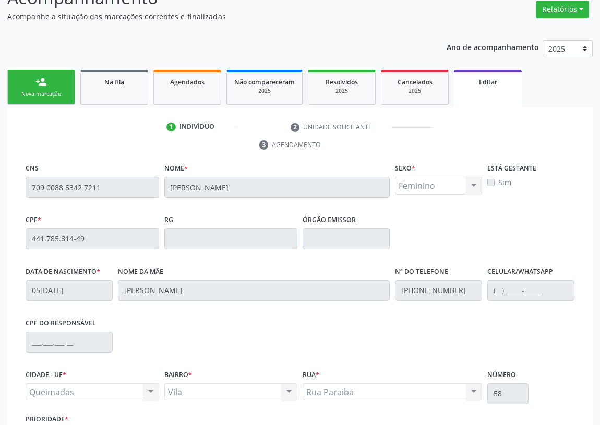
scroll to position [171, 0]
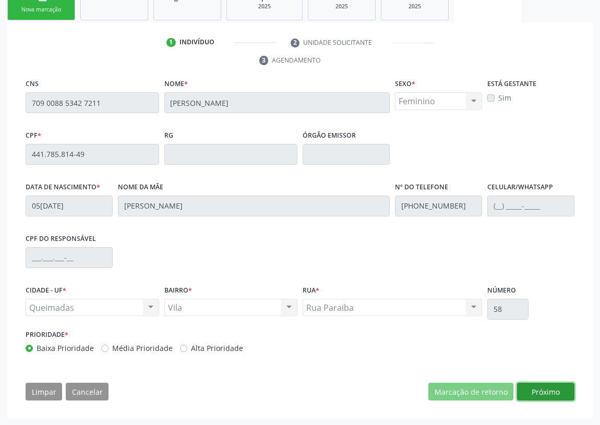
drag, startPoint x: 548, startPoint y: 391, endPoint x: 186, endPoint y: 337, distance: 365.6
click at [542, 390] on button "Próximo" at bounding box center [545, 392] width 57 height 18
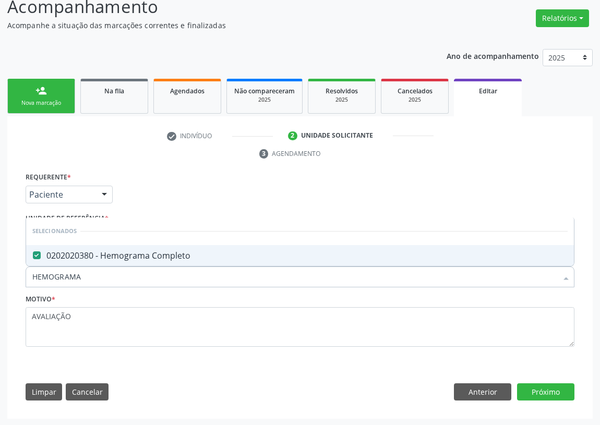
drag, startPoint x: 95, startPoint y: 282, endPoint x: 27, endPoint y: 282, distance: 68.9
click at [27, 282] on div "HEMOGRAMA" at bounding box center [300, 277] width 549 height 21
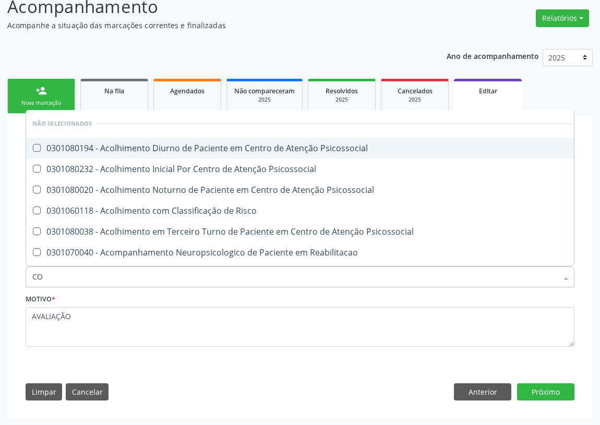
type input "COL"
checkbox Psicossocial "false"
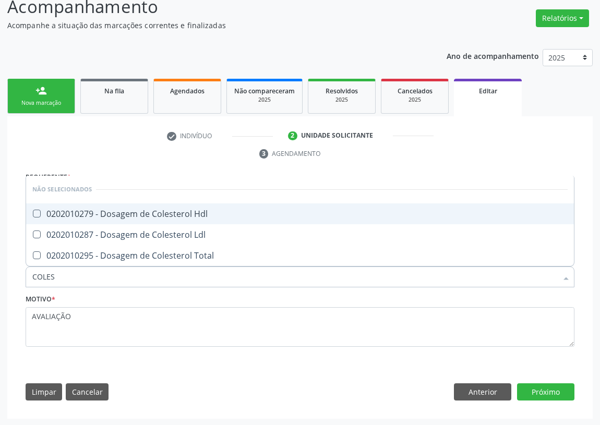
type input "COLEST"
drag, startPoint x: 35, startPoint y: 208, endPoint x: 35, endPoint y: 231, distance: 23.0
click at [35, 216] on span "0202010279 - Dosagem de Colesterol Hdl" at bounding box center [300, 214] width 548 height 21
checkbox Hdl "true"
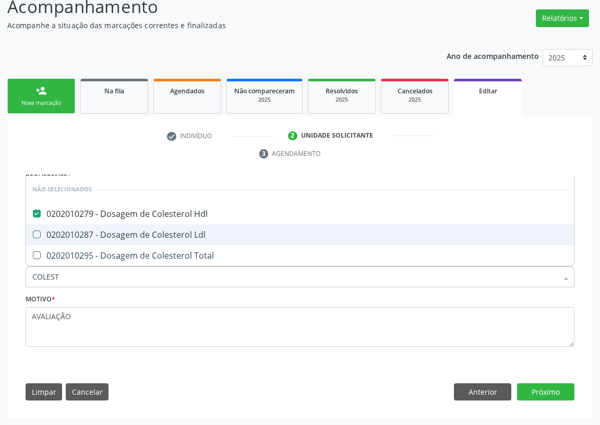
click at [35, 236] on Ldl at bounding box center [37, 235] width 8 height 8
click at [33, 236] on Ldl "checkbox" at bounding box center [29, 234] width 7 height 7
checkbox Ldl "true"
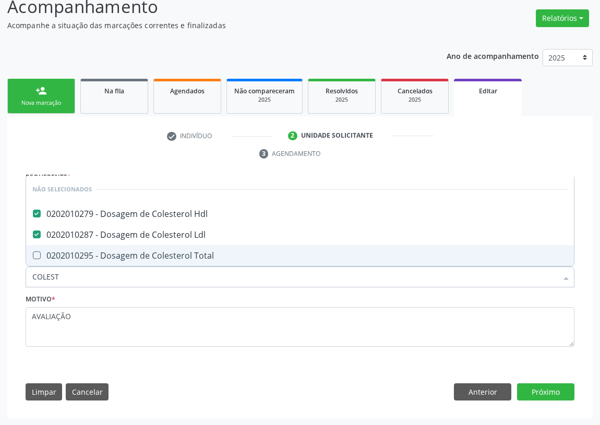
drag, startPoint x: 67, startPoint y: 280, endPoint x: 0, endPoint y: 275, distance: 67.5
click at [1, 276] on div "Acompanhamento Acompanhe a situação das marcações correntes e finalizadas Relat…" at bounding box center [300, 203] width 600 height 446
type input "TR"
checkbox Hdl "false"
checkbox Ldl "false"
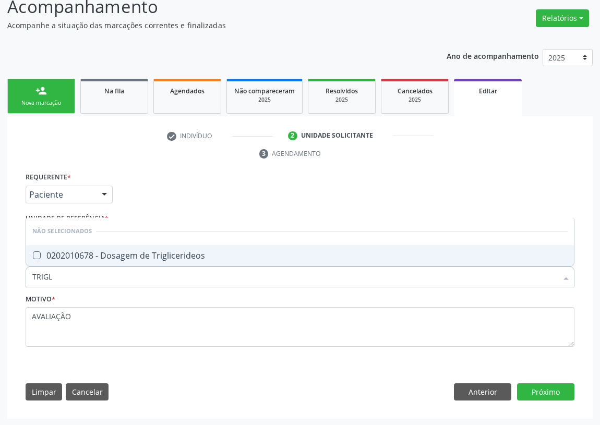
type input "TRIGLI"
drag, startPoint x: 39, startPoint y: 252, endPoint x: 51, endPoint y: 281, distance: 31.9
click at [39, 258] on div "0202010678 - Dosagem de Triglicerideos" at bounding box center [299, 256] width 535 height 8
checkbox Triglicerideos "true"
drag, startPoint x: 30, startPoint y: 284, endPoint x: 2, endPoint y: 286, distance: 27.7
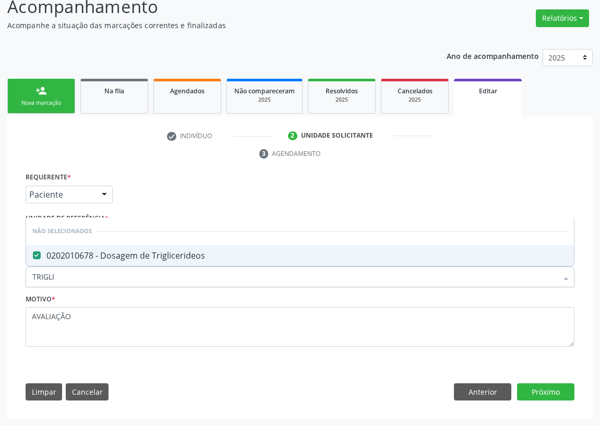
click at [2, 286] on div "Acompanhamento Acompanhe a situação das marcações correntes e finalizadas Relat…" at bounding box center [300, 203] width 600 height 446
type input "TG"
checkbox Triglicerideos "false"
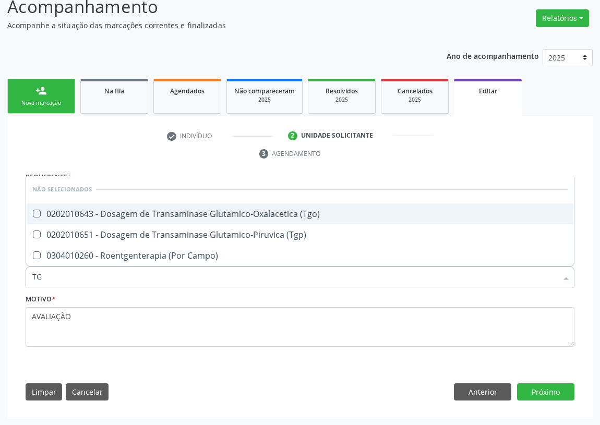
type input "TGO"
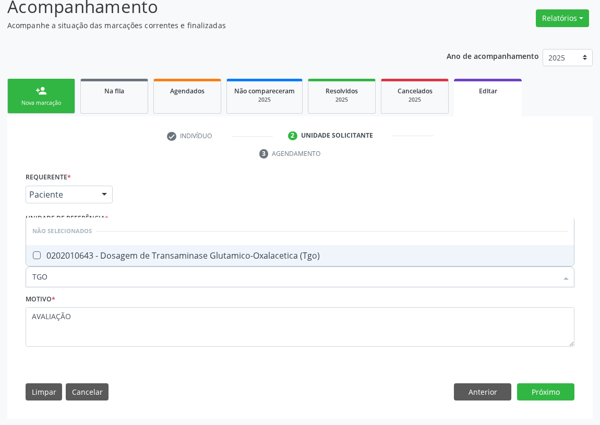
drag, startPoint x: 40, startPoint y: 252, endPoint x: 61, endPoint y: 297, distance: 50.2
click at [40, 256] on \(Tgo\) at bounding box center [37, 256] width 8 height 8
click at [33, 256] on \(Tgo\) "checkbox" at bounding box center [29, 255] width 7 height 7
checkbox \(Tgo\) "true"
drag, startPoint x: 56, startPoint y: 277, endPoint x: 1, endPoint y: 277, distance: 54.8
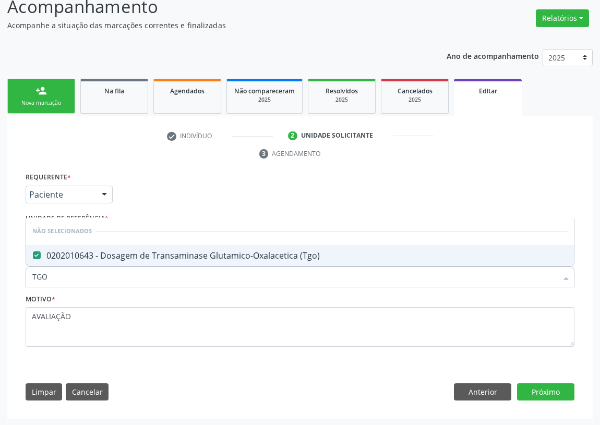
click at [1, 277] on div "Acompanhamento Acompanhe a situação das marcações correntes e finalizadas Relat…" at bounding box center [300, 203] width 600 height 446
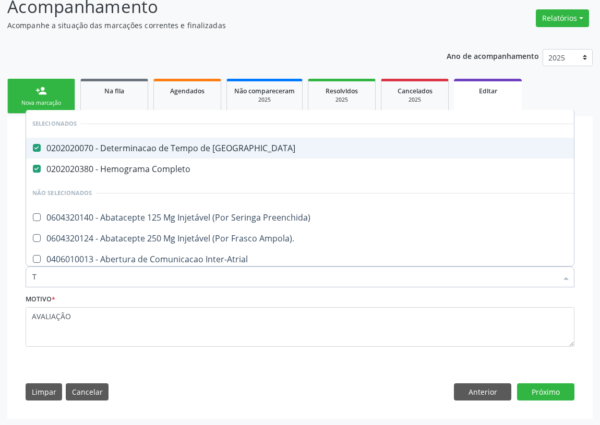
type input "TG"
checkbox Completo "false"
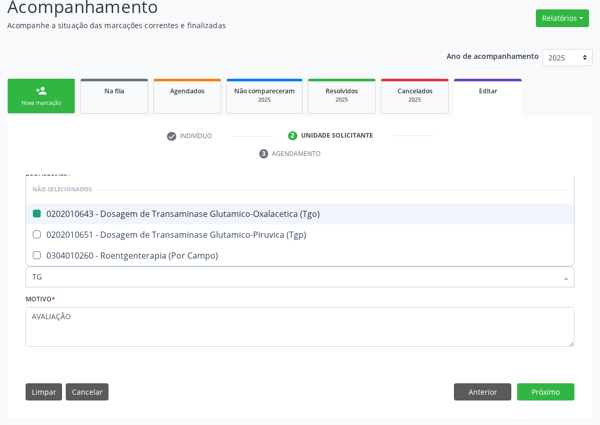
type input "TGP"
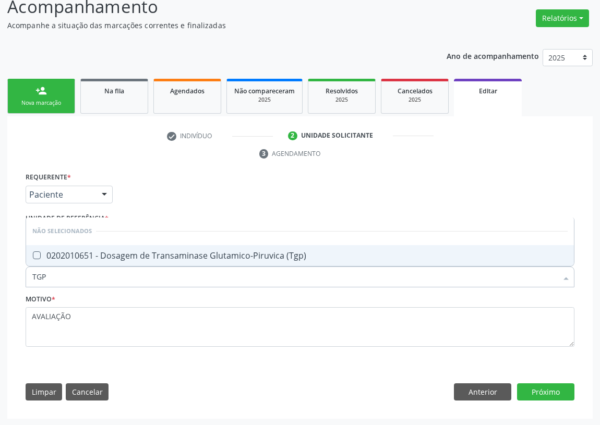
drag, startPoint x: 39, startPoint y: 252, endPoint x: 44, endPoint y: 273, distance: 21.5
click at [39, 254] on \(Tgp\) at bounding box center [37, 256] width 8 height 8
click at [33, 254] on \(Tgp\) "checkbox" at bounding box center [29, 255] width 7 height 7
checkbox \(Tgp\) "true"
drag, startPoint x: 53, startPoint y: 276, endPoint x: 23, endPoint y: 278, distance: 29.8
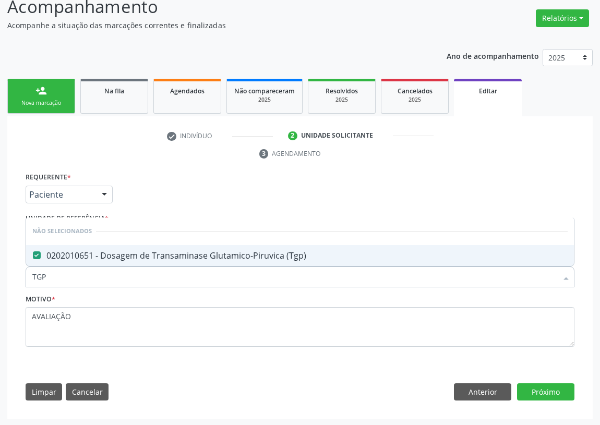
click at [23, 278] on div "Item de agendamento * TGP Desfazer seleção Não selecionados 0202010651 - Dosage…" at bounding box center [300, 272] width 554 height 40
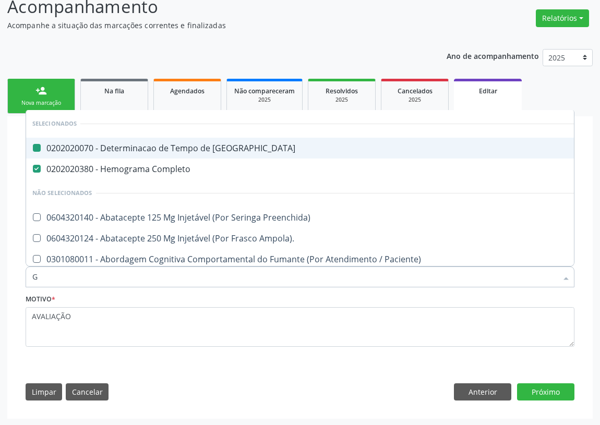
type input "GL"
checkbox Coagulacao "false"
checkbox Completo "false"
checkbox Ampola\) "true"
checkbox Miotendinoso "true"
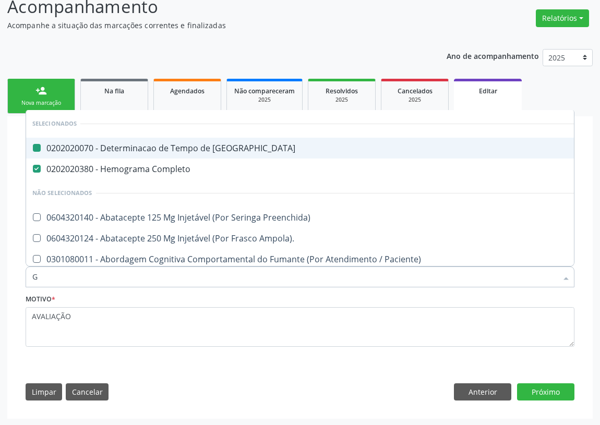
checkbox Pé "true"
type input "GLI"
checkbox Rim "true"
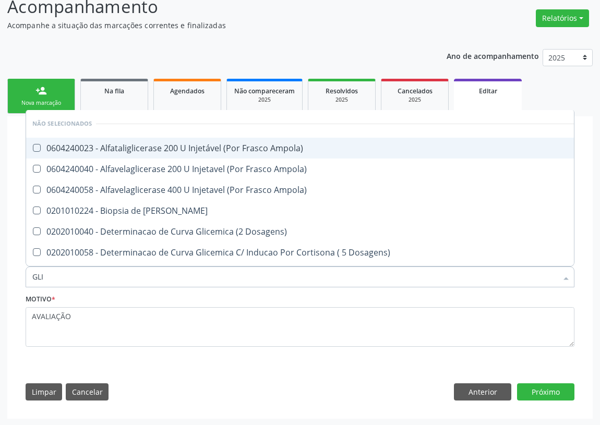
type input "GLIC"
checkbox Glicosilada "true"
checkbox Triglicerideos "false"
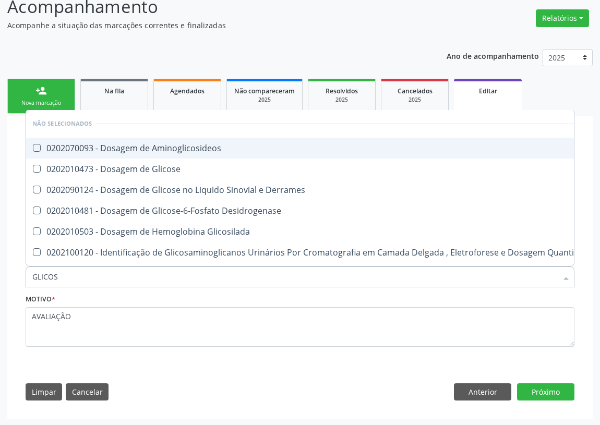
type input "GLICOSE"
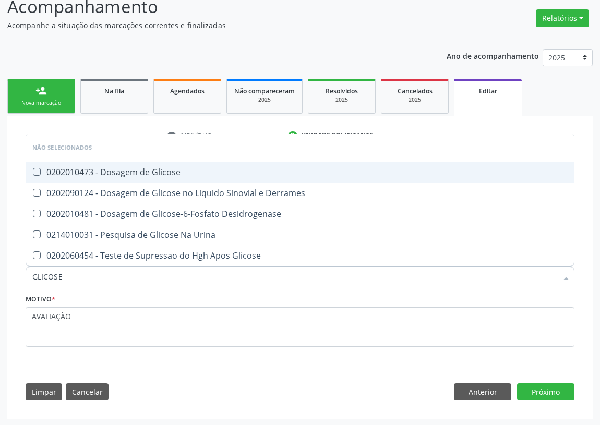
drag, startPoint x: 39, startPoint y: 172, endPoint x: 45, endPoint y: 225, distance: 54.1
click at [38, 174] on Glicose at bounding box center [37, 172] width 8 height 8
click at [33, 174] on Glicose "checkbox" at bounding box center [29, 172] width 7 height 7
checkbox Glicose "true"
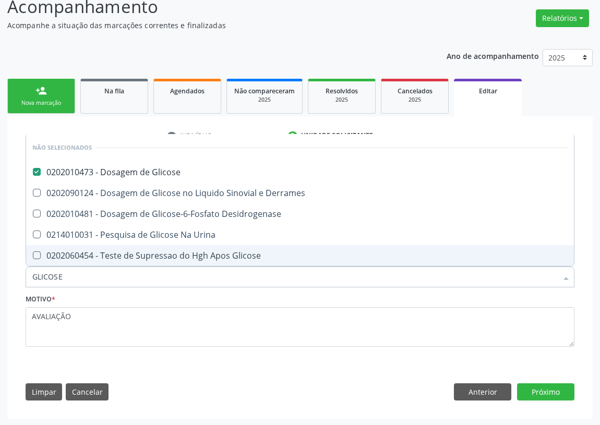
drag, startPoint x: 65, startPoint y: 271, endPoint x: 3, endPoint y: 279, distance: 63.0
click at [3, 279] on div "Acompanhamento Acompanhe a situação das marcações correntes e finalizadas Relat…" at bounding box center [300, 203] width 600 height 446
type input "VI"
checkbox Glicose "false"
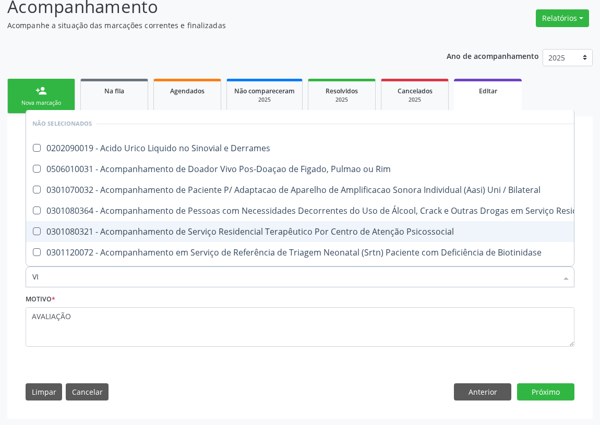
type input "VIT"
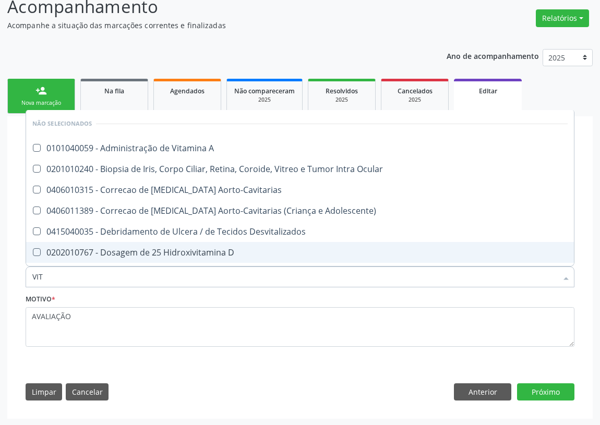
click at [176, 252] on div "0202010767 - Dosagem de 25 Hidroxivitamina D" at bounding box center [299, 252] width 535 height 8
checkbox D "true"
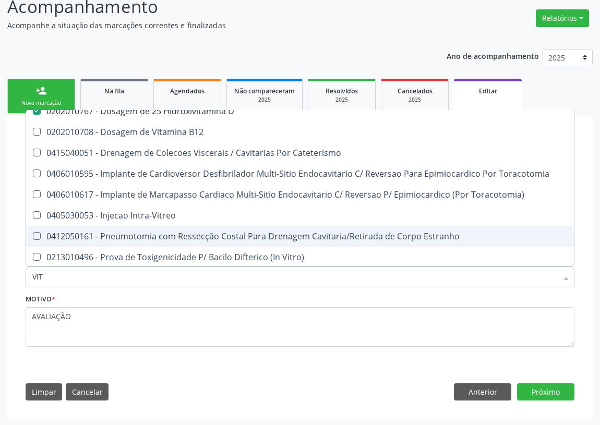
scroll to position [142, 0]
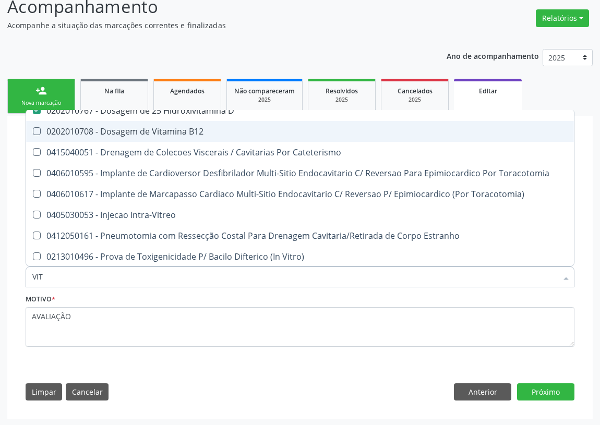
drag, startPoint x: 193, startPoint y: 127, endPoint x: 23, endPoint y: 255, distance: 212.5
click at [193, 128] on div "0202010708 - Dosagem de Vitamina B12" at bounding box center [299, 131] width 535 height 8
checkbox B12 "true"
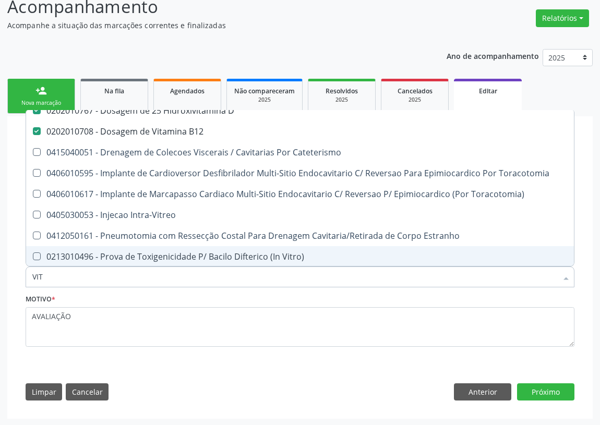
drag, startPoint x: 30, startPoint y: 277, endPoint x: 22, endPoint y: 277, distance: 7.8
click at [23, 277] on div "Item de agendamento * VIT Desfazer seleção Não selecionados 0101040059 - Admini…" at bounding box center [300, 272] width 554 height 40
type input "02"
checkbox A "true"
checkbox Ocular "true"
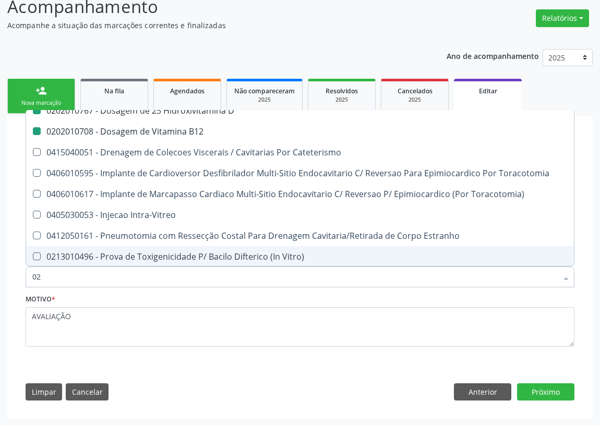
checkbox D "false"
checkbox B12 "false"
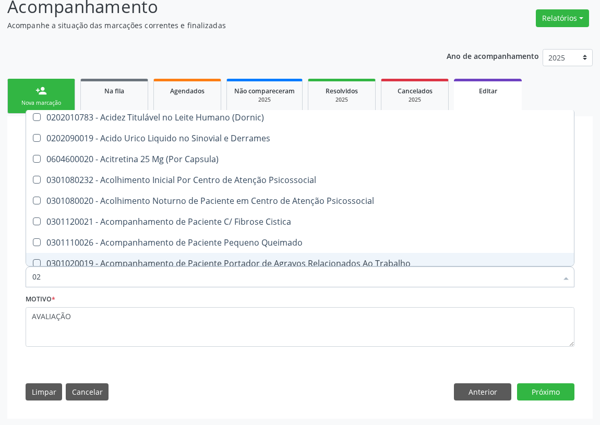
type input "020"
checkbox Mpic "true"
checkbox Identificacao "true"
checkbox \(Pos-Pasteurização\) "true"
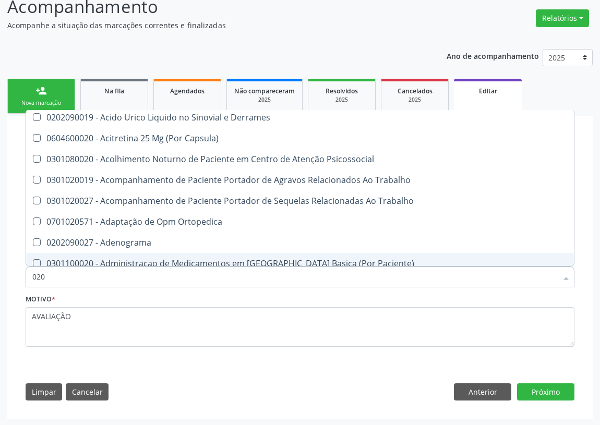
type input "0202"
checkbox Sistemicas "true"
checkbox Linfatico "true"
checkbox Ocular "true"
checkbox Linear "true"
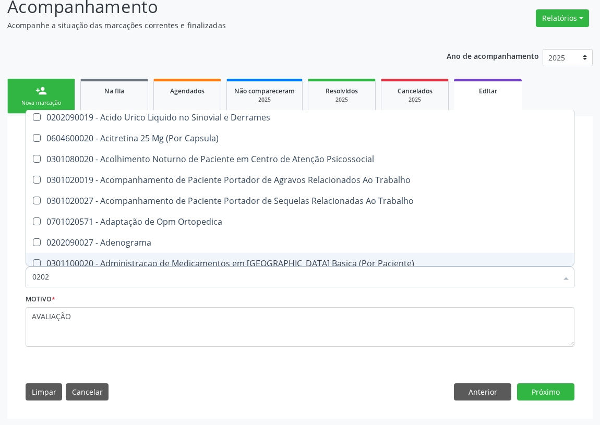
checkbox \(Spcto\) "true"
checkbox 67 "true"
checkbox Projecoes\) "true"
checkbox Captacao "true"
checkbox D "false"
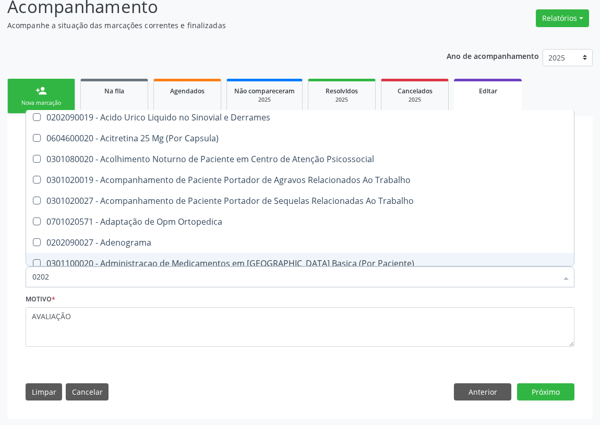
checkbox Hdl "false"
checkbox Ldl "false"
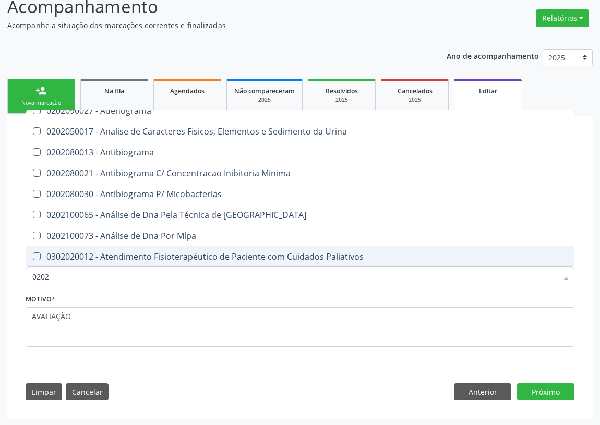
type input "02020"
checkbox Ivy "true"
checkbox D "false"
checkbox Barbituratos "true"
checkbox Benzodiazepinicos "true"
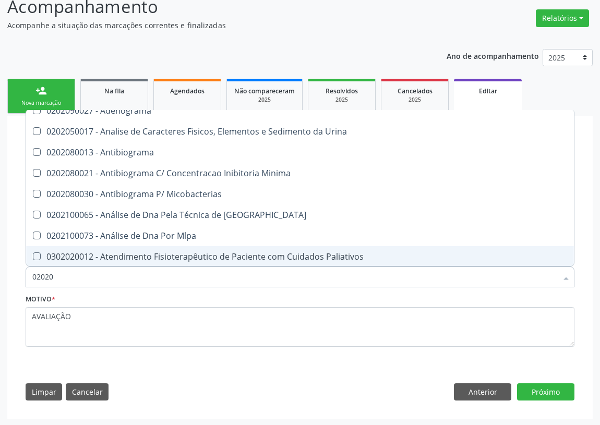
checkbox Hdl "false"
checkbox Ldl "false"
checkbox Xiii "true"
checkbox Glicose "false"
checkbox Progesterona "true"
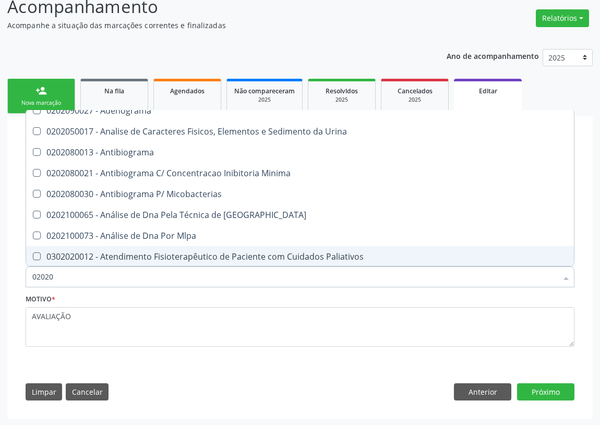
checkbox Prolactina "true"
checkbox Horas\) "true"
checkbox Renina "true"
checkbox \(Tgo\) "false"
checkbox \(Tgp\) "false"
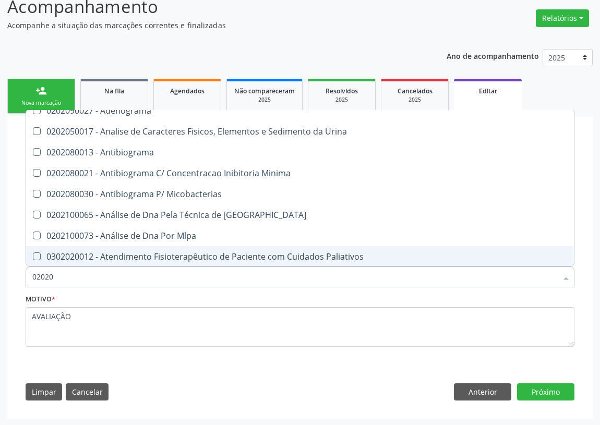
checkbox Triglicerideos "false"
checkbox B12 "false"
type input "020205"
checkbox Coagulacao "false"
checkbox Completo "false"
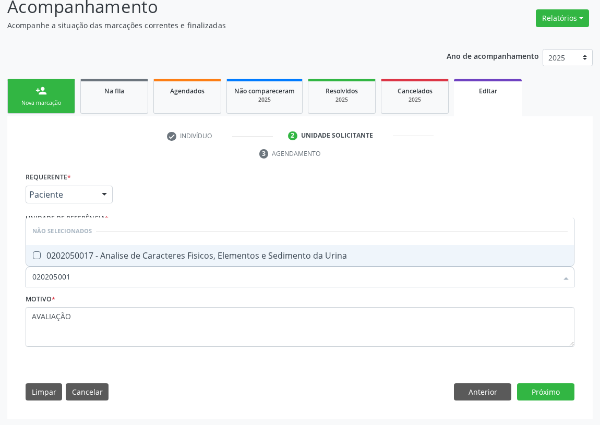
scroll to position [0, 0]
type input "0202050017"
drag, startPoint x: 37, startPoint y: 257, endPoint x: 78, endPoint y: 308, distance: 65.7
click at [42, 277] on div "0202050017 Desfazer seleção Não selecionados 0202050017 - Analise de Caracteres…" at bounding box center [300, 276] width 549 height 18
drag, startPoint x: 89, startPoint y: 281, endPoint x: 52, endPoint y: 266, distance: 40.0
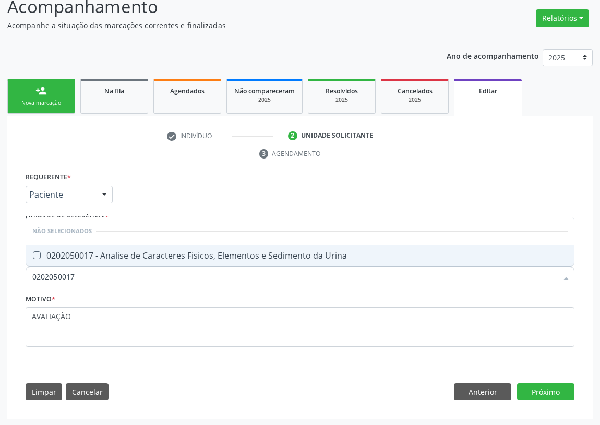
click at [82, 281] on input "0202050017" at bounding box center [294, 277] width 525 height 21
drag, startPoint x: 35, startPoint y: 252, endPoint x: 44, endPoint y: 264, distance: 14.9
click at [38, 256] on Urina at bounding box center [37, 256] width 8 height 8
click at [33, 256] on Urina "checkbox" at bounding box center [29, 255] width 7 height 7
checkbox Urina "true"
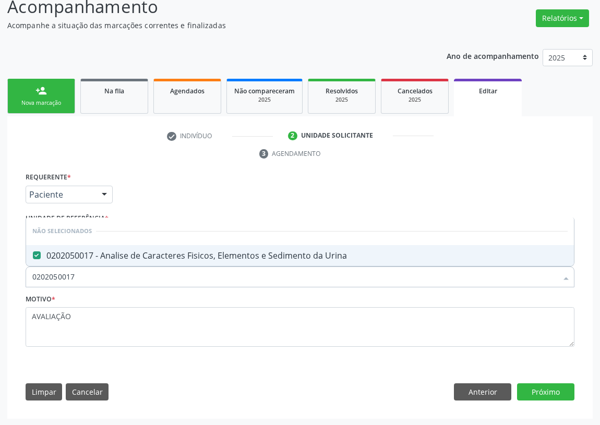
drag, startPoint x: 81, startPoint y: 274, endPoint x: 19, endPoint y: 279, distance: 61.7
click at [19, 279] on div "Requerente * Paciente Profissional de Saúde Paciente Nenhum resultado encontrad…" at bounding box center [300, 289] width 564 height 238
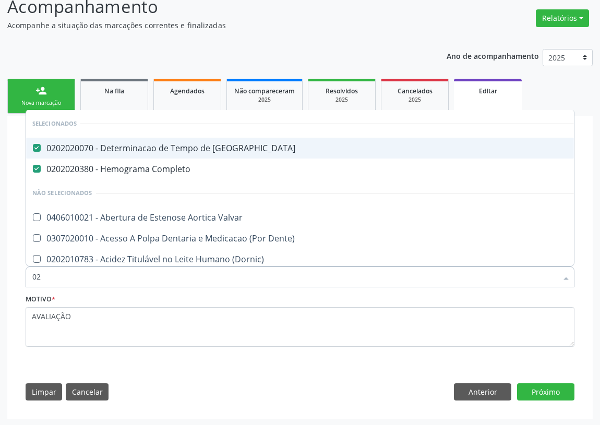
type input "020"
checkbox Frasco-Ampola\) "true"
checkbox Urina "false"
checkbox Mpic "true"
checkbox Identificacao "true"
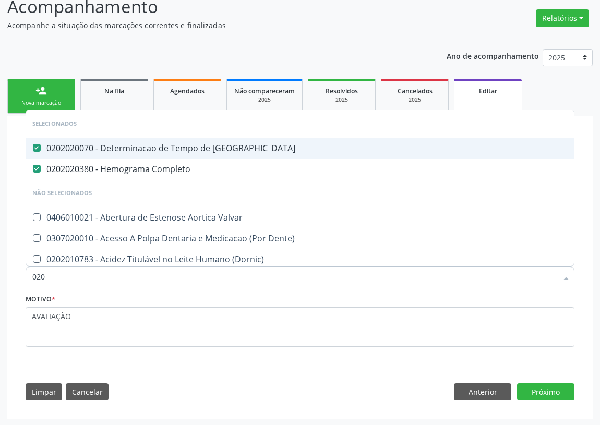
checkbox \(Pos-Pasteurização\) "true"
checkbox Osmolalidade "true"
checkbox 17-Hidroxicorticosteroides "true"
checkbox Acetona "true"
checkbox Urico "true"
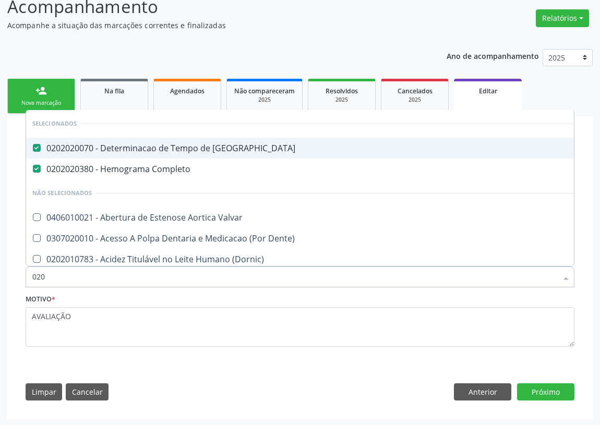
checkbox Hdl "false"
checkbox Ldl "false"
checkbox Glicose "false"
checkbox \(Tgo\) "false"
checkbox \(Tgp\) "false"
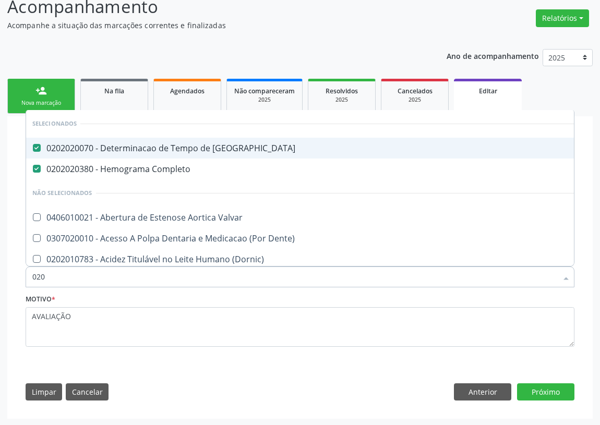
checkbox Triglicerideos "false"
checkbox B12 "false"
type input "0202"
checkbox Capsula\) "true"
checkbox Urina "false"
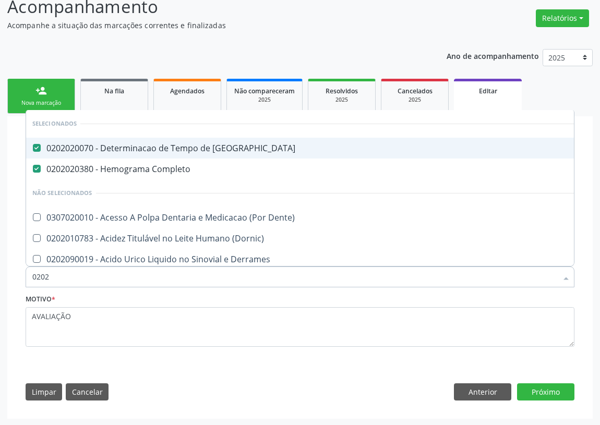
checkbox Sistemicas "true"
checkbox Linfatico "true"
checkbox Ocular "true"
checkbox Linear "true"
checkbox \(Spcto\) "true"
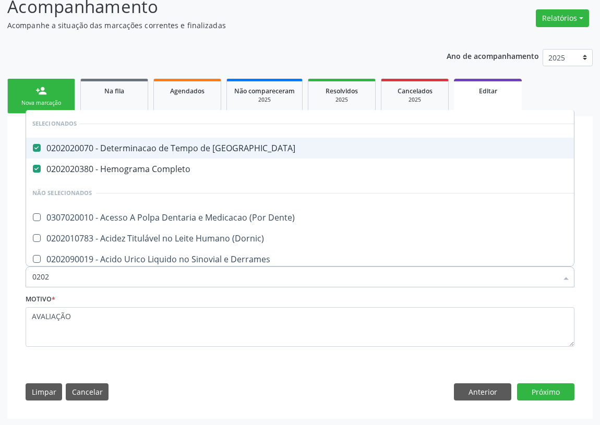
checkbox 67 "true"
checkbox Projecoes\) "true"
checkbox Captacao "true"
checkbox D "false"
checkbox Hdl "false"
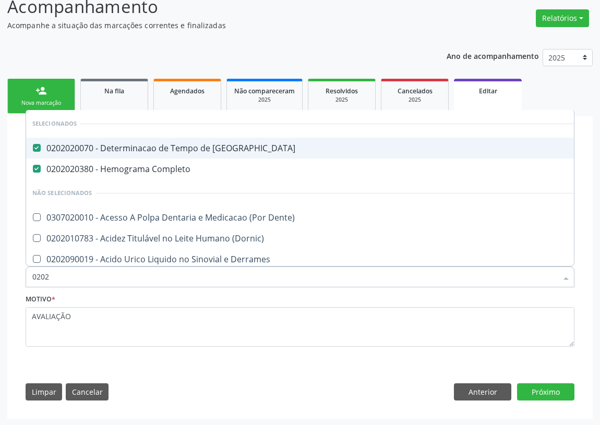
checkbox Ldl "false"
type input "02020"
checkbox Ivy "true"
checkbox D "false"
checkbox Barbituratos "true"
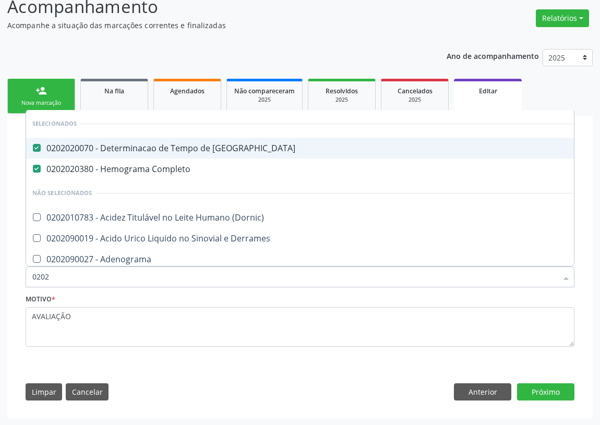
checkbox Benzodiazepinicos "true"
checkbox Hdl "false"
checkbox Ldl "false"
checkbox Xiii "true"
checkbox Glicose "false"
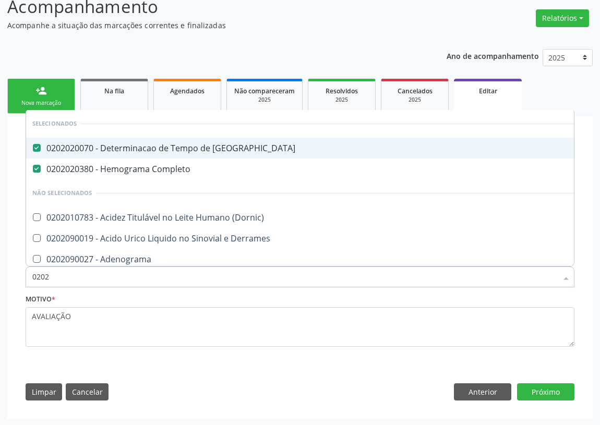
checkbox Progesterona "true"
checkbox Prolactina "true"
checkbox Horas\) "true"
checkbox Renina "true"
checkbox \(Tgo\) "false"
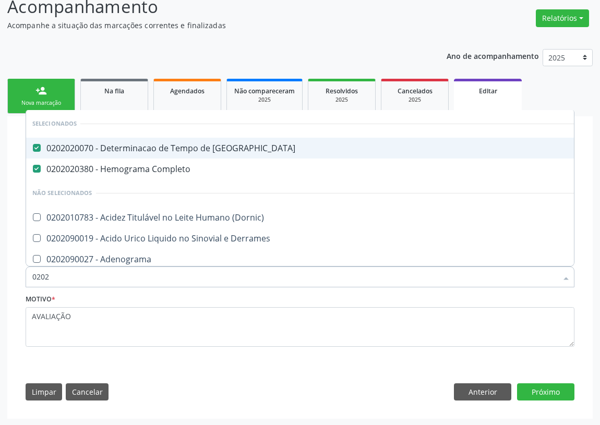
checkbox \(Tgp\) "false"
checkbox Triglicerideos "false"
checkbox B12 "false"
type input "020204"
checkbox Coagulacao "false"
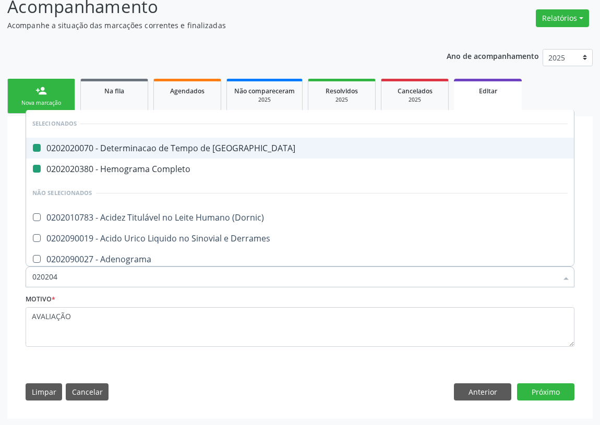
checkbox Completo "false"
checkbox Urina "false"
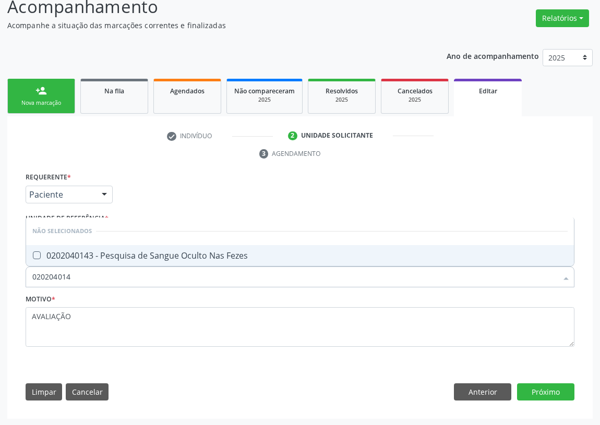
type input "0202040143"
drag, startPoint x: 35, startPoint y: 252, endPoint x: 65, endPoint y: 270, distance: 35.2
click at [40, 257] on Fezes at bounding box center [37, 256] width 8 height 8
click at [33, 257] on Fezes "checkbox" at bounding box center [29, 255] width 7 height 7
checkbox Fezes "true"
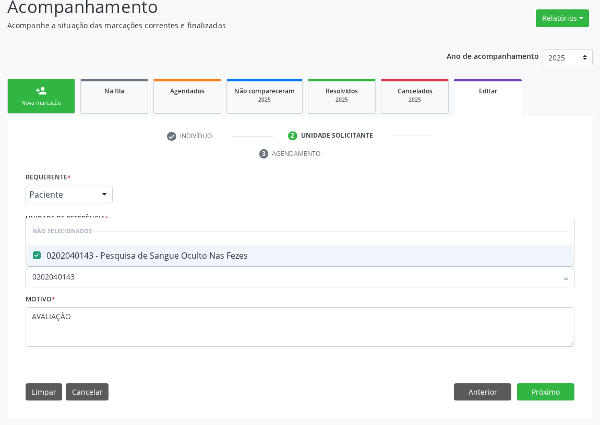
drag, startPoint x: 29, startPoint y: 281, endPoint x: 0, endPoint y: 278, distance: 29.4
click at [0, 279] on div "Acompanhamento Acompanhe a situação das marcações correntes e finalizadas Relat…" at bounding box center [300, 203] width 600 height 446
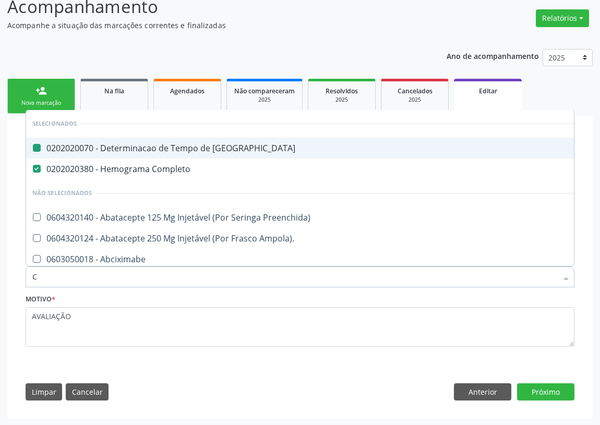
type input "CP"
checkbox Coagulacao "false"
checkbox Completo "false"
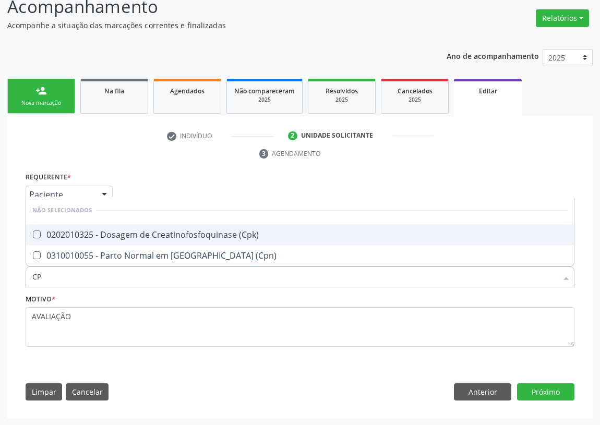
type input "CPK"
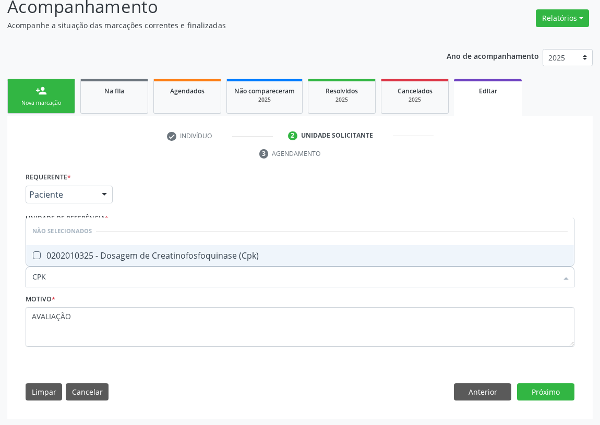
drag, startPoint x: 38, startPoint y: 250, endPoint x: 57, endPoint y: 280, distance: 35.0
click at [40, 256] on \(Cpk\) at bounding box center [37, 256] width 8 height 8
click at [33, 256] on \(Cpk\) "checkbox" at bounding box center [29, 255] width 7 height 7
checkbox \(Cpk\) "true"
drag, startPoint x: 57, startPoint y: 280, endPoint x: 13, endPoint y: 280, distance: 43.8
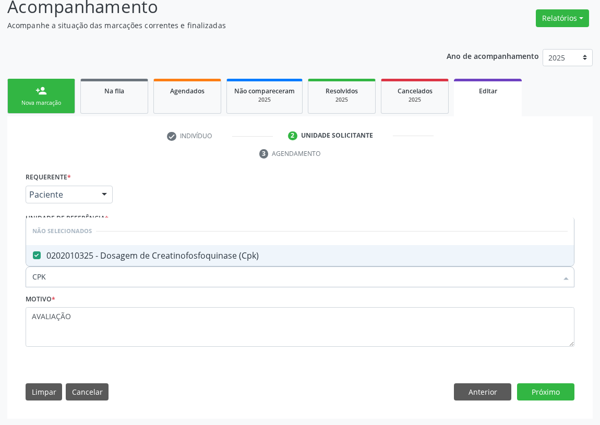
click at [13, 280] on div "check Indivíduo 2 Unidade solicitante 3 Agendamento CNS 709 0088 5342 7211 Nome…" at bounding box center [300, 267] width 586 height 303
type input "FE"
checkbox \(Cpk\) "false"
type input "FERRITI"
click at [38, 257] on Ferritina at bounding box center [37, 256] width 8 height 8
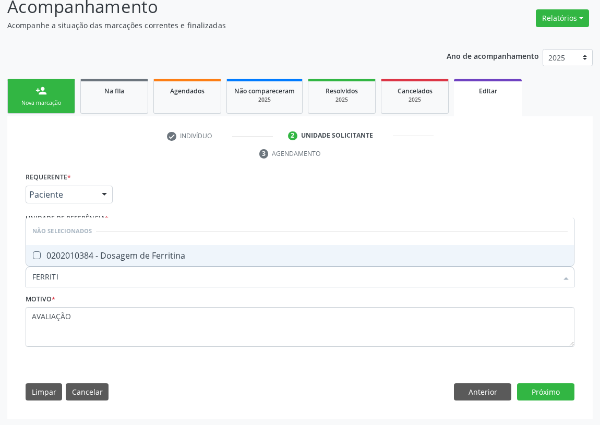
click at [33, 257] on Ferritina "checkbox" at bounding box center [29, 255] width 7 height 7
checkbox Ferritina "true"
click at [542, 392] on button "Próximo" at bounding box center [545, 393] width 57 height 18
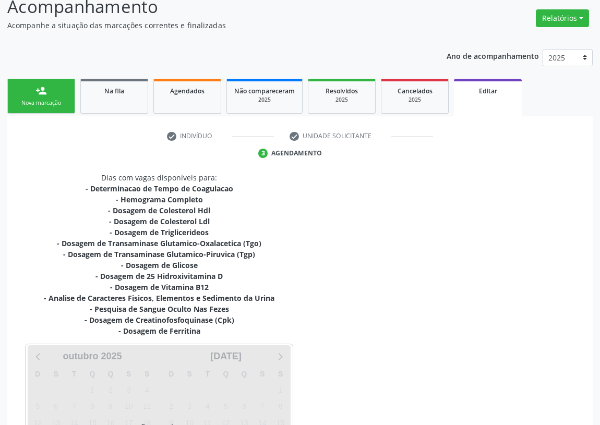
click at [537, 386] on div "Dias com vagas disponíveis para: - Determinacao de Tempo de Coagulacao - Hemogr…" at bounding box center [300, 328] width 564 height 312
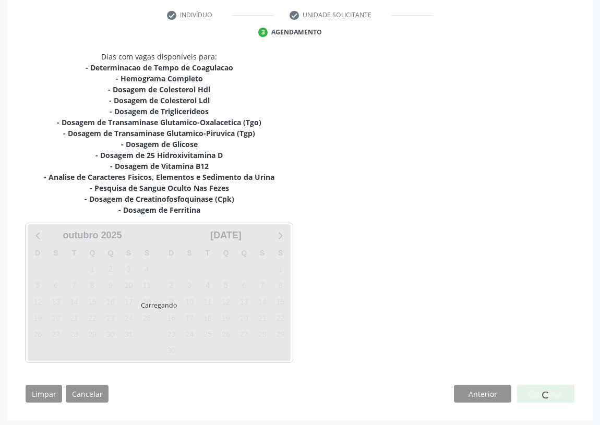
scroll to position [200, 0]
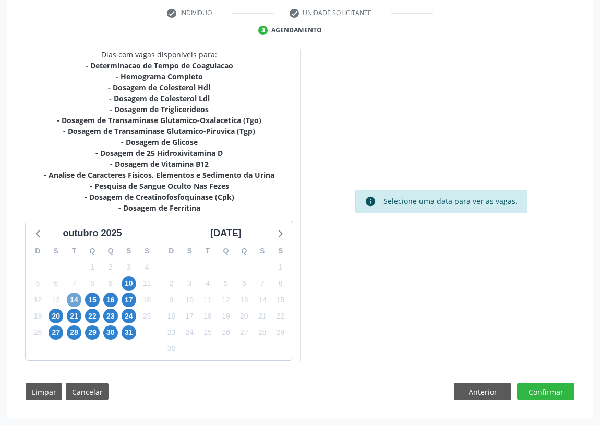
drag, startPoint x: 73, startPoint y: 300, endPoint x: 339, endPoint y: 208, distance: 282.2
click at [73, 299] on span "14" at bounding box center [74, 300] width 15 height 15
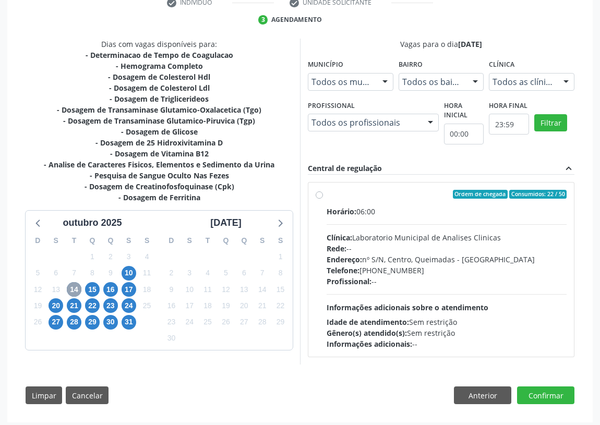
scroll to position [214, 0]
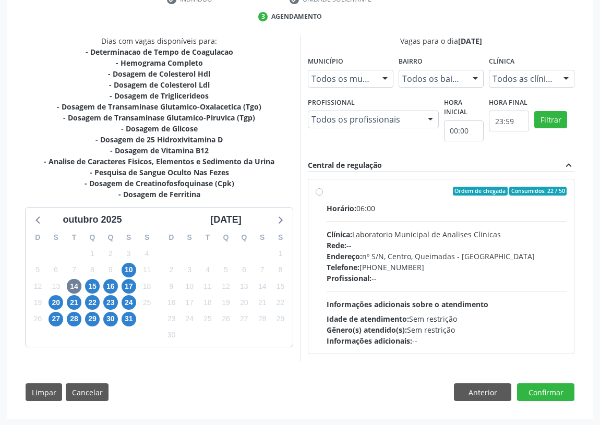
drag, startPoint x: 313, startPoint y: 190, endPoint x: 319, endPoint y: 187, distance: 7.0
click at [313, 189] on div "Ordem de chegada Consumidos: 22 / 50 Horário: 06:00 Clínica: Laboratorio Munici…" at bounding box center [441, 267] width 266 height 175
radio input "true"
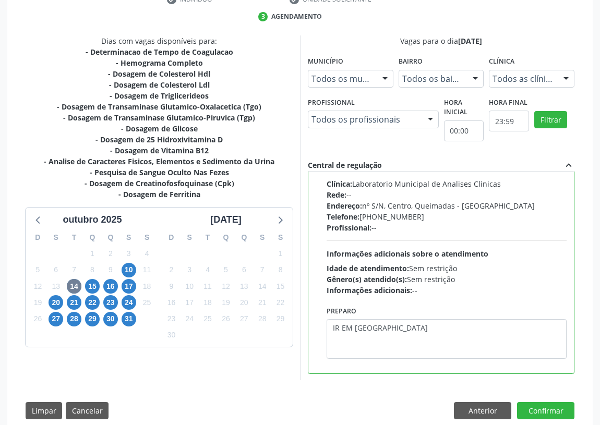
scroll to position [51, 0]
click at [556, 412] on button "Confirmar" at bounding box center [545, 411] width 57 height 18
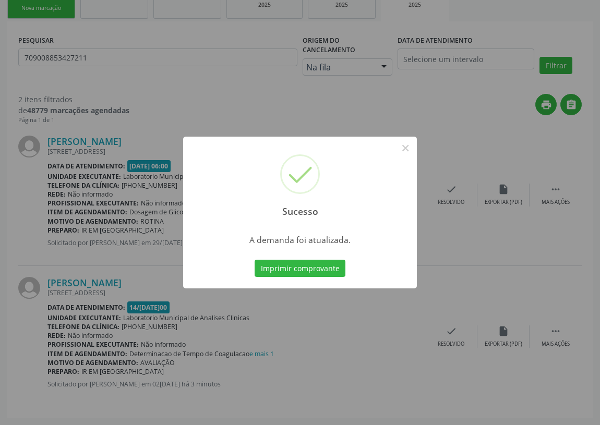
scroll to position [0, 0]
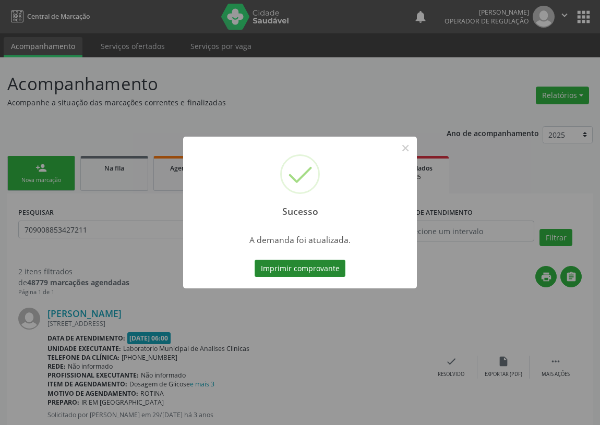
click at [309, 271] on button "Imprimir comprovante" at bounding box center [300, 269] width 91 height 18
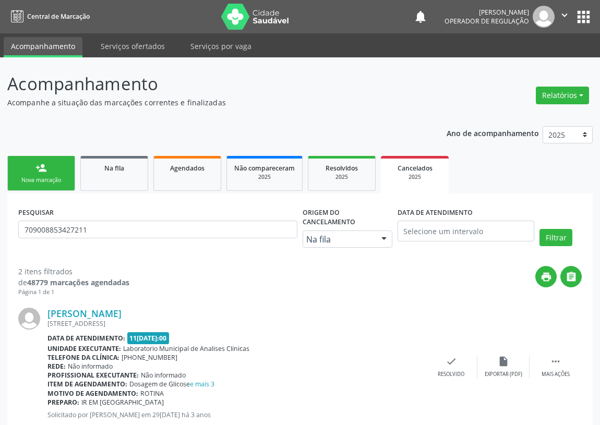
click at [42, 178] on div "Nova marcação" at bounding box center [41, 180] width 52 height 8
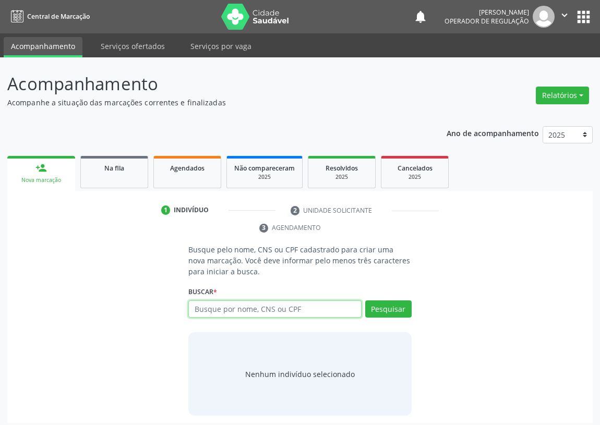
click at [192, 308] on input "text" at bounding box center [274, 310] width 173 height 18
type input "708003813352323"
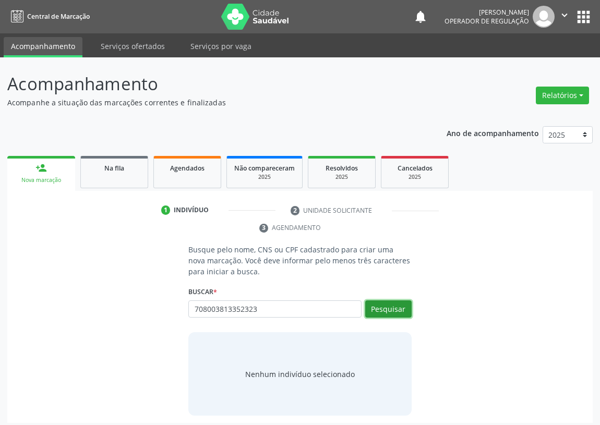
click at [373, 305] on button "Pesquisar" at bounding box center [388, 310] width 46 height 18
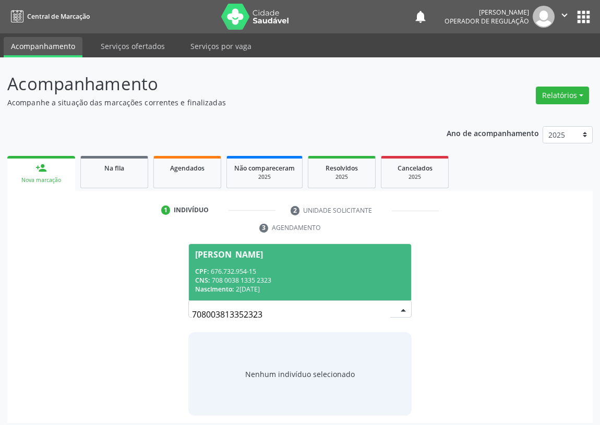
click at [269, 267] on div "CPF: 676.732.954-15" at bounding box center [300, 271] width 210 height 9
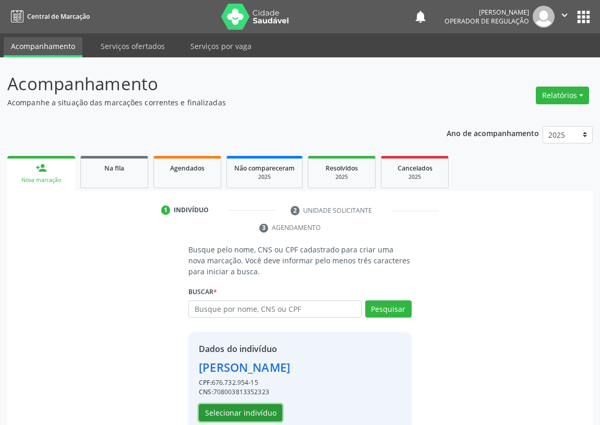
click at [255, 414] on button "Selecionar indivíduo" at bounding box center [240, 413] width 83 height 18
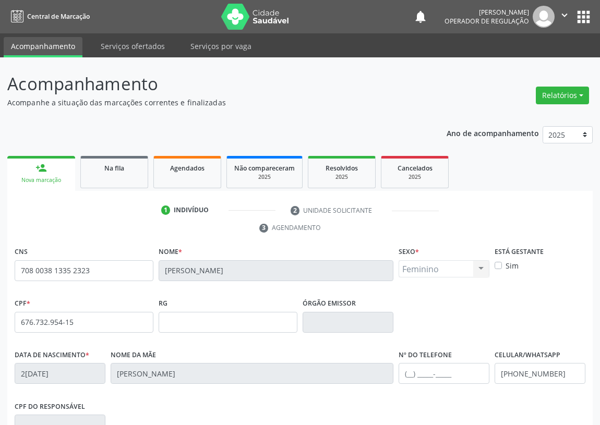
scroll to position [157, 0]
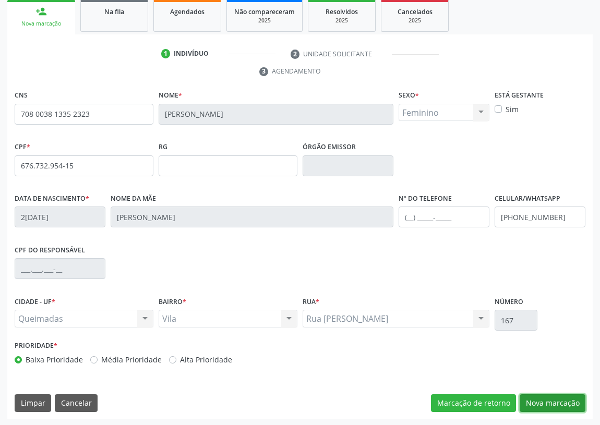
click at [551, 401] on button "Nova marcação" at bounding box center [553, 404] width 66 height 18
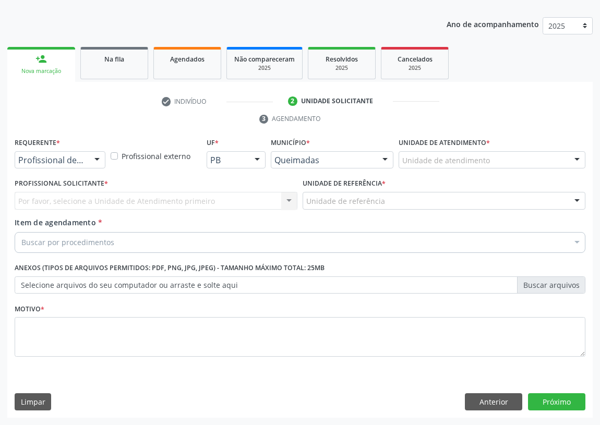
scroll to position [108, 0]
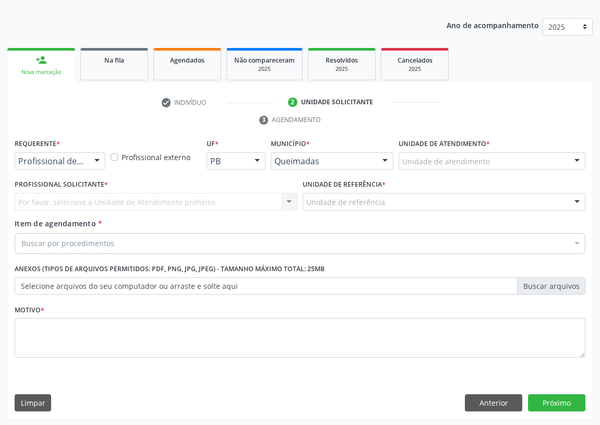
click at [99, 161] on div at bounding box center [97, 162] width 16 height 18
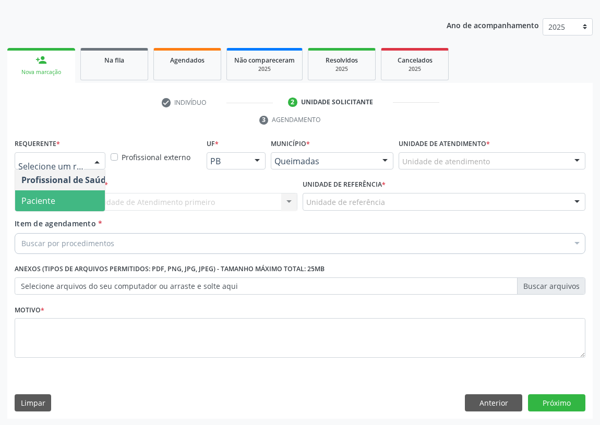
drag, startPoint x: 86, startPoint y: 204, endPoint x: 291, endPoint y: 192, distance: 206.0
click at [92, 198] on span "Paciente" at bounding box center [66, 200] width 102 height 21
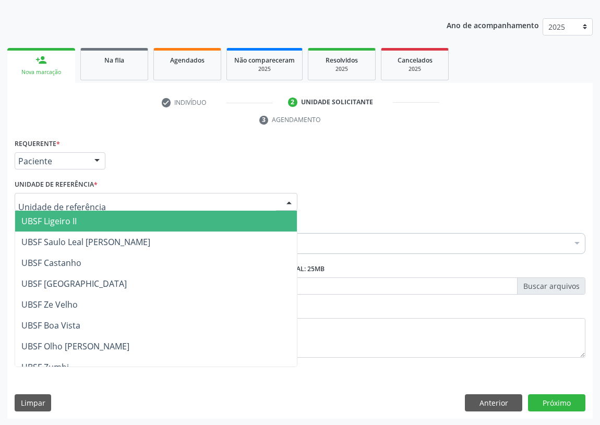
click at [284, 203] on div at bounding box center [289, 203] width 16 height 18
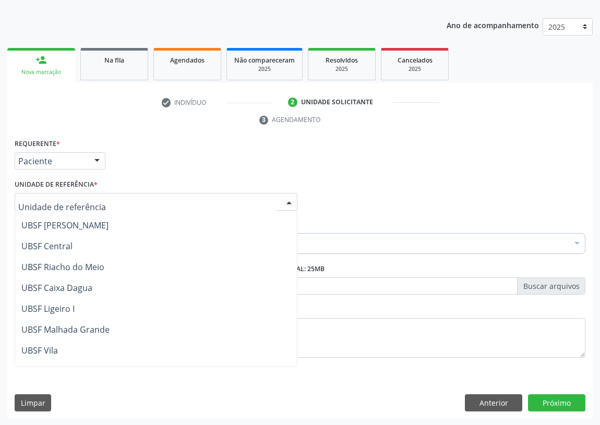
scroll to position [237, 0]
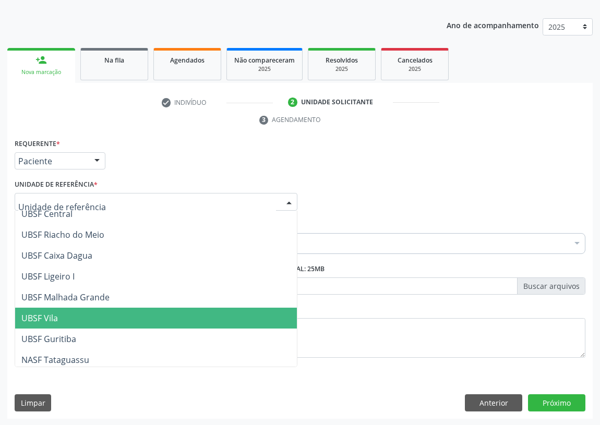
drag, startPoint x: 67, startPoint y: 314, endPoint x: 15, endPoint y: 292, distance: 56.9
click at [65, 314] on span "UBSF Vila" at bounding box center [156, 318] width 282 height 21
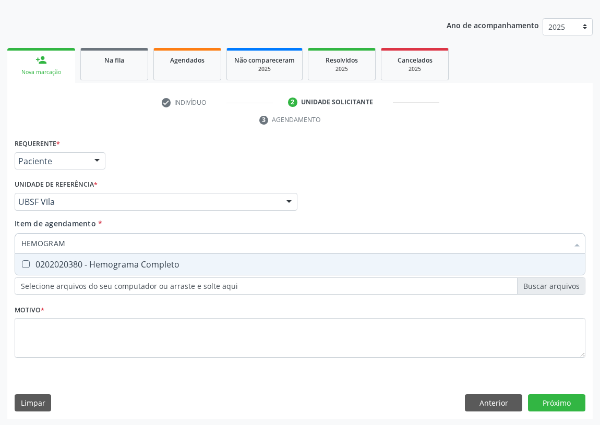
type input "HEMOGRAMA"
drag, startPoint x: 26, startPoint y: 261, endPoint x: 50, endPoint y: 248, distance: 27.8
click at [28, 261] on Completo at bounding box center [26, 264] width 8 height 8
click at [22, 261] on Completo "checkbox" at bounding box center [18, 264] width 7 height 7
checkbox Completo "true"
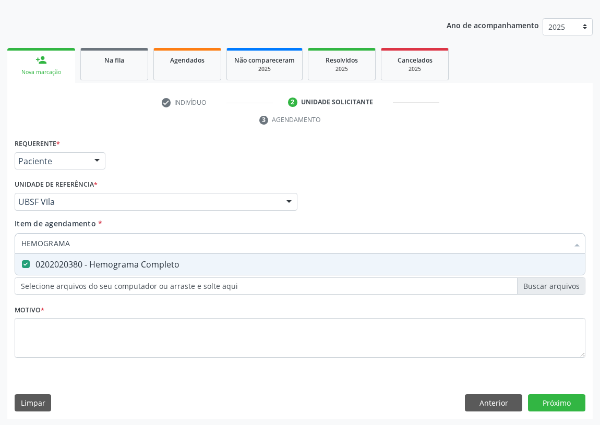
drag, startPoint x: 74, startPoint y: 243, endPoint x: 9, endPoint y: 246, distance: 64.8
click at [10, 246] on div "Requerente * Paciente Profissional de Saúde Paciente Nenhum resultado encontrad…" at bounding box center [300, 277] width 586 height 283
type input "T"
checkbox Completo "false"
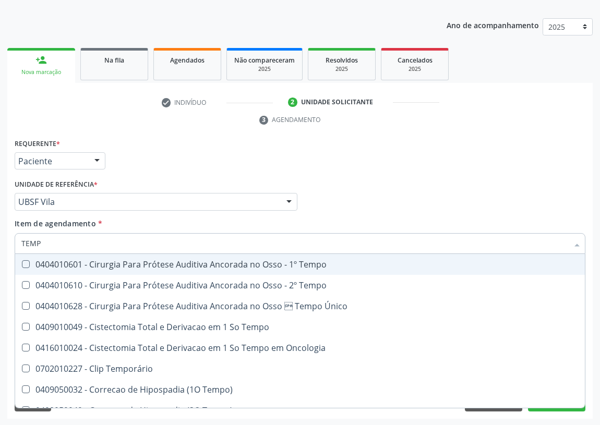
type input "TEMPO"
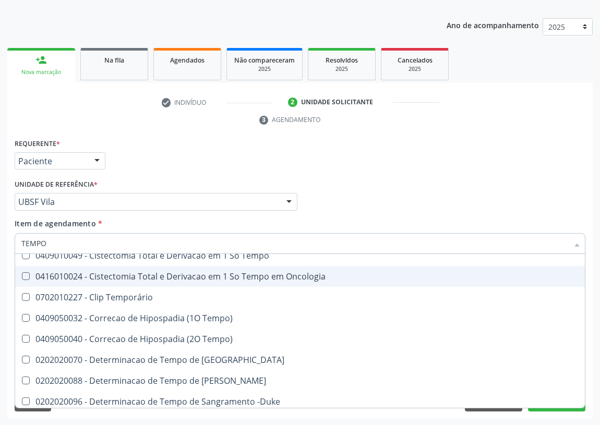
scroll to position [94, 0]
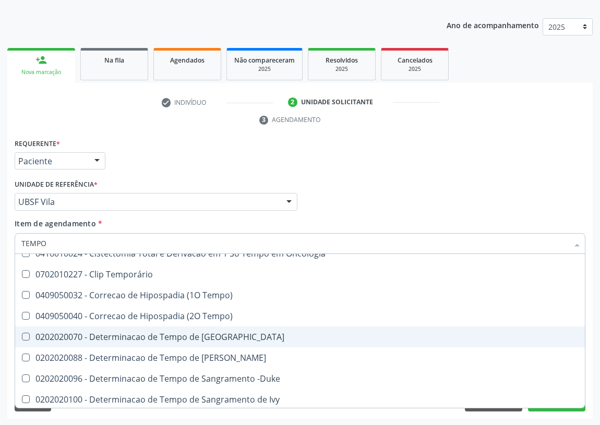
click at [178, 337] on div "0202020070 - Determinacao de Tempo de [GEOGRAPHIC_DATA]" at bounding box center [394, 337] width 747 height 8
checkbox Coagulacao "true"
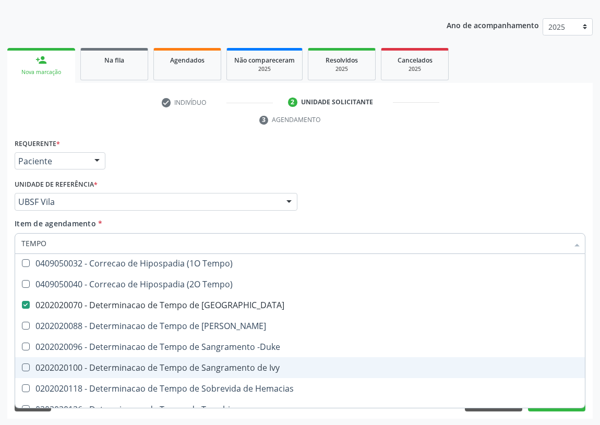
scroll to position [142, 0]
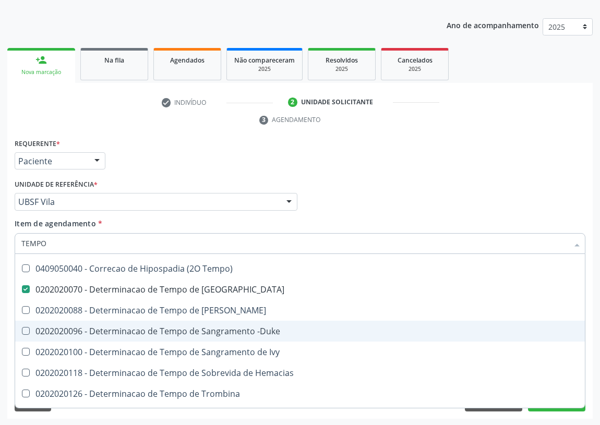
click at [223, 329] on div "0202020096 - Determinacao de Tempo de Sangramento -Duke" at bounding box center [394, 331] width 747 height 8
checkbox -Duke "true"
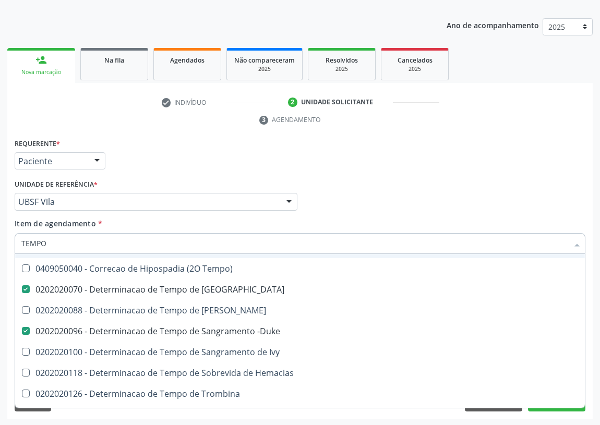
drag, startPoint x: 23, startPoint y: 243, endPoint x: 5, endPoint y: 241, distance: 18.4
click at [5, 241] on div "Acompanhamento Acompanhe a situação das marcações correntes e finalizadas Relat…" at bounding box center [300, 187] width 600 height 477
type input "HE"
checkbox Coagulacao "false"
checkbox -Duke "false"
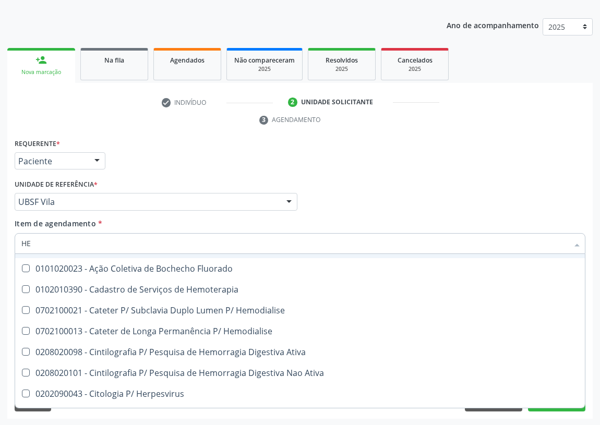
type input "HEM"
checkbox Transplante "true"
checkbox Completo "false"
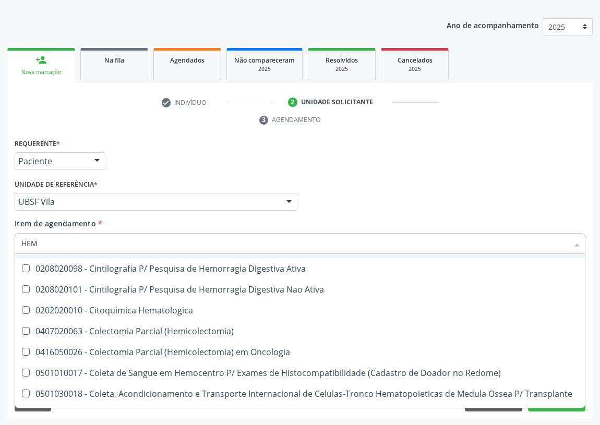
type input "HEMO"
checkbox Retro-Retal "true"
checkbox Completo "false"
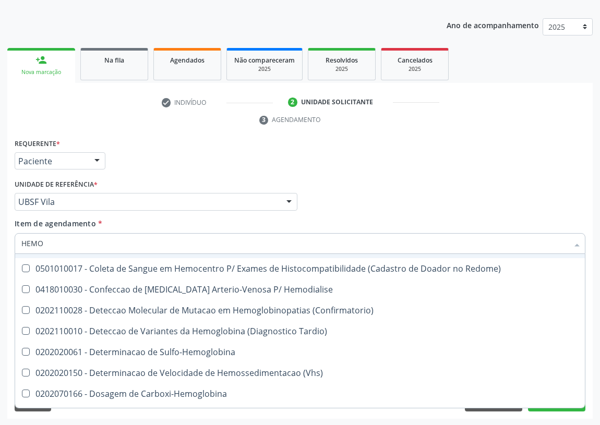
type input "HEMOG"
checkbox Carboxi-Hemoglobina "true"
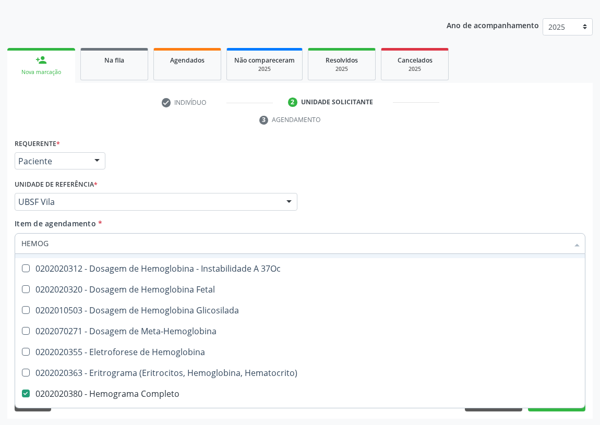
type input "HEMOGL"
checkbox Completo "false"
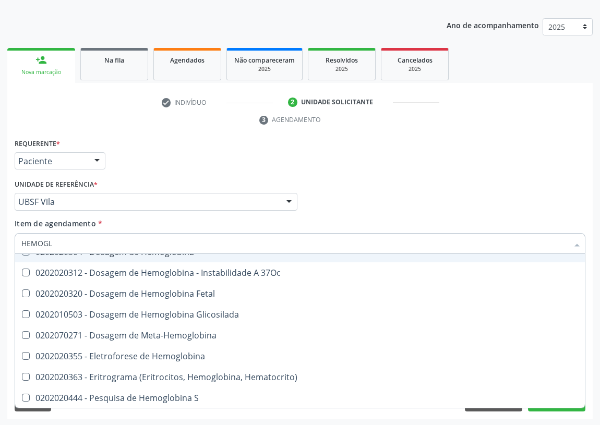
type input "HEMOGLO"
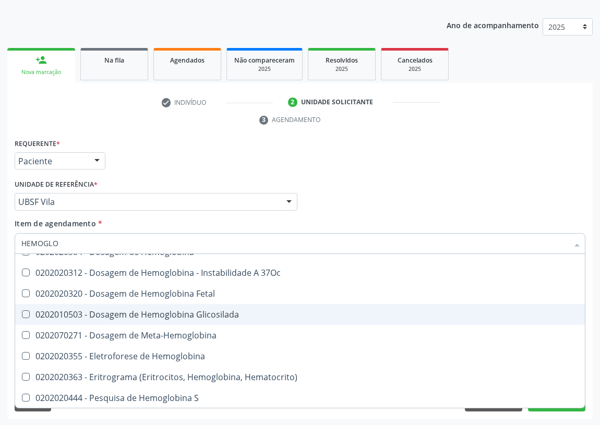
click at [188, 314] on div "0202010503 - Dosagem de Hemoglobina Glicosilada" at bounding box center [299, 315] width 557 height 8
checkbox Glicosilada "true"
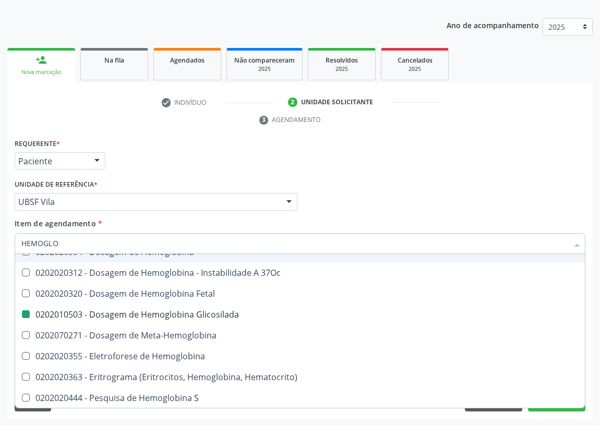
click at [393, 199] on div "Profissional Solicitante Por favor, selecione a Unidade de Atendimento primeiro…" at bounding box center [300, 197] width 576 height 41
checkbox \(Confirmatorio\) "true"
checkbox Tardio\) "true"
checkbox Sulfo-Hemoglobina "true"
checkbox Carboxi-Hemoglobina "true"
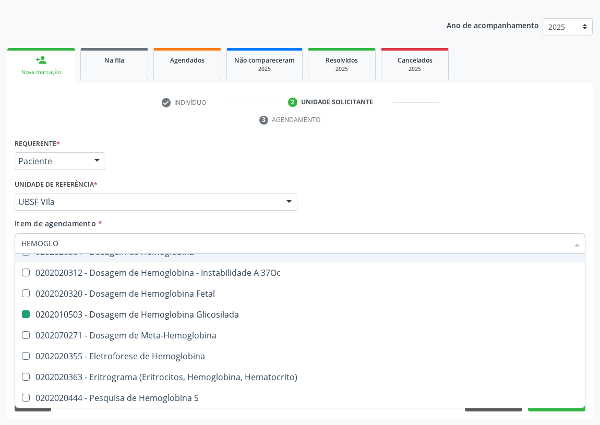
checkbox Glicosilada "false"
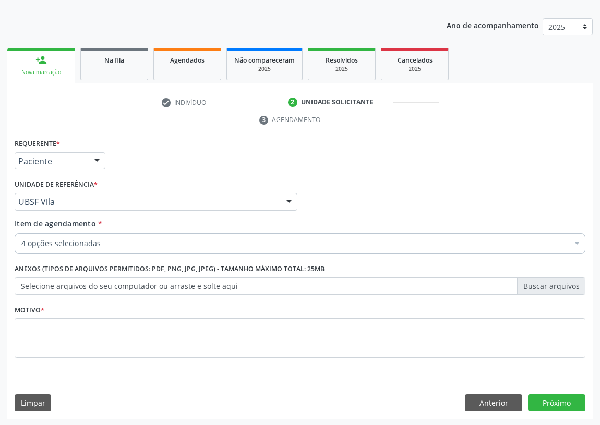
scroll to position [0, 0]
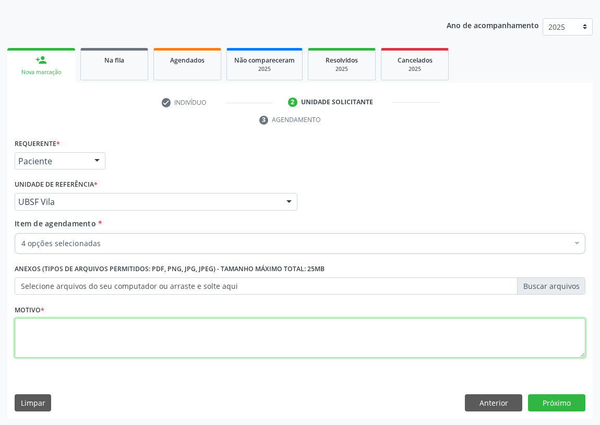
click at [69, 347] on textarea at bounding box center [300, 338] width 571 height 40
type textarea "AVALIAÇÃO"
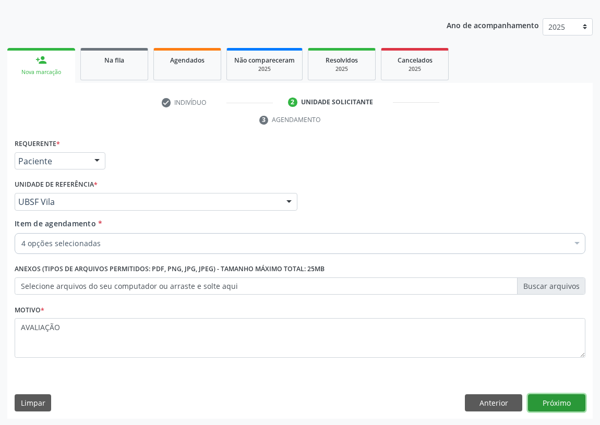
click at [560, 402] on button "Próximo" at bounding box center [556, 404] width 57 height 18
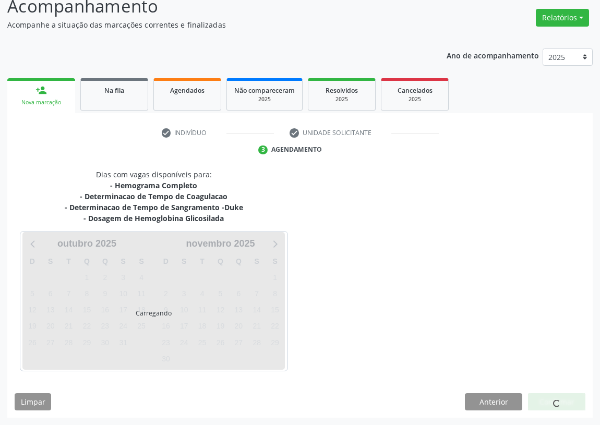
scroll to position [77, 0]
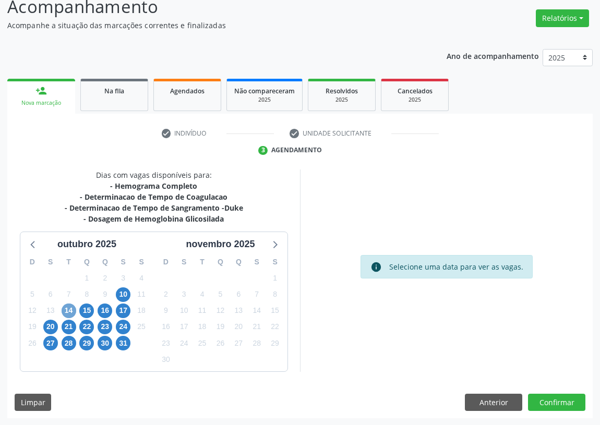
click at [64, 310] on span "14" at bounding box center [69, 311] width 15 height 15
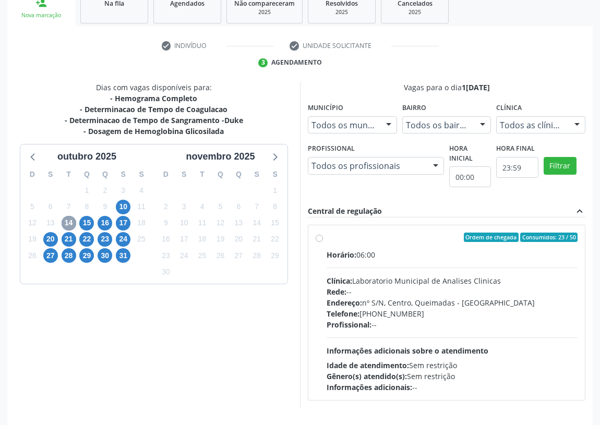
scroll to position [200, 0]
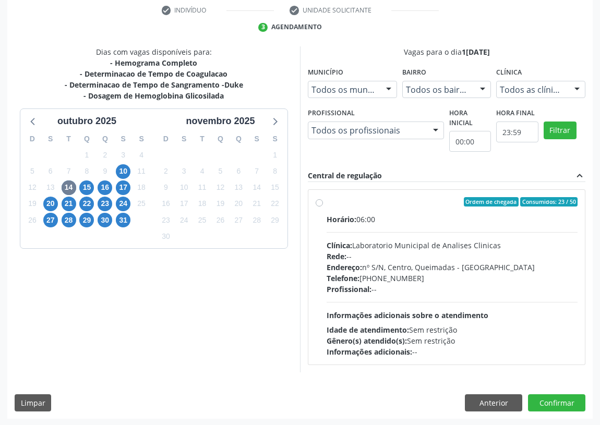
click at [318, 198] on div "Ordem de chegada Consumidos: 23 / 50 Horário: 06:00 Clínica: Laboratorio Munici…" at bounding box center [447, 277] width 262 height 160
radio input "true"
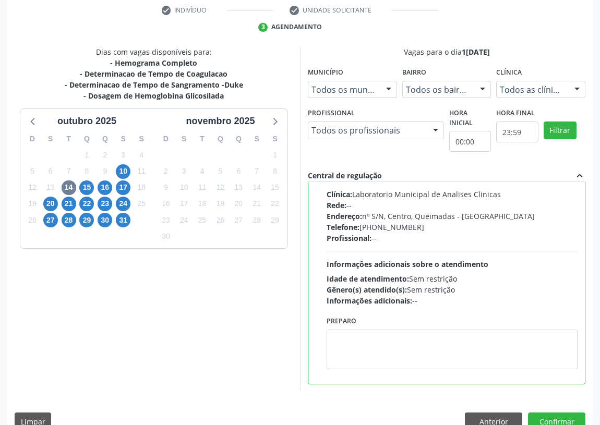
scroll to position [52, 0]
drag, startPoint x: 352, startPoint y: 341, endPoint x: 312, endPoint y: 316, distance: 46.9
click at [332, 328] on div "Preparo" at bounding box center [452, 341] width 251 height 56
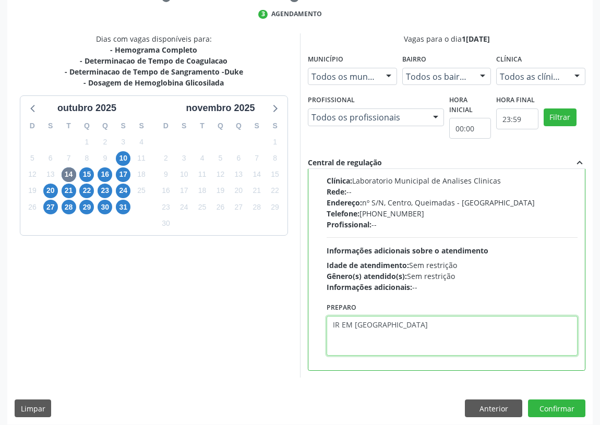
scroll to position [219, 0]
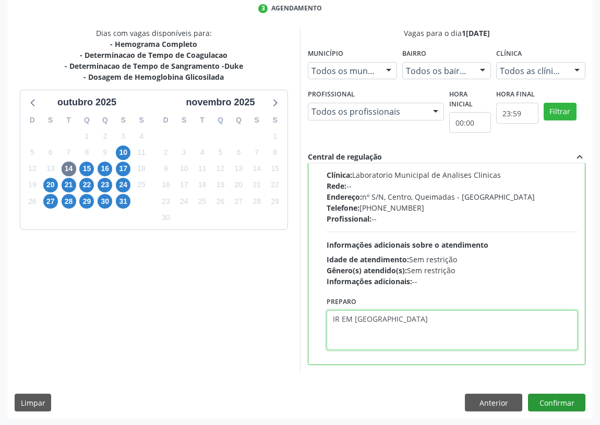
type textarea "IR EM [GEOGRAPHIC_DATA]"
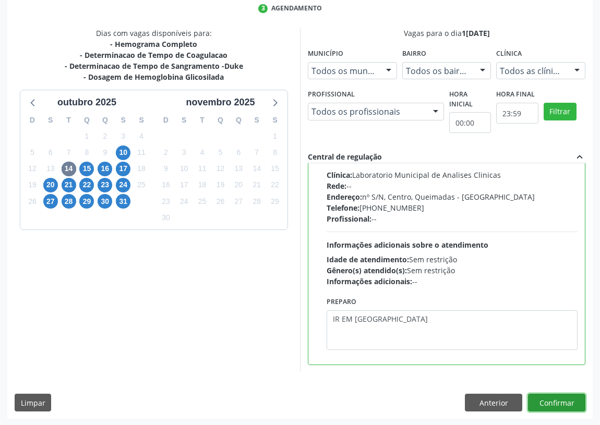
click at [545, 397] on button "Confirmar" at bounding box center [556, 403] width 57 height 18
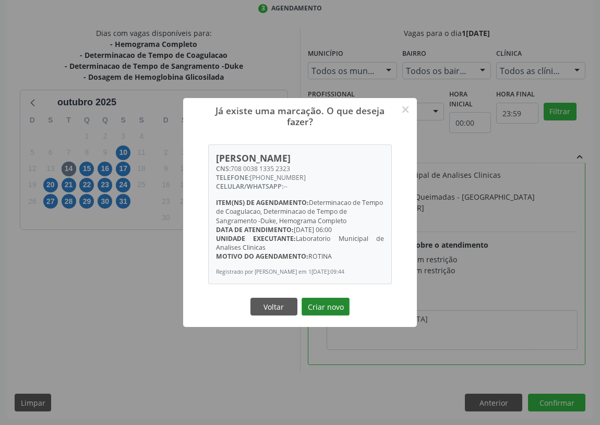
click at [329, 309] on button "Criar novo" at bounding box center [326, 307] width 48 height 18
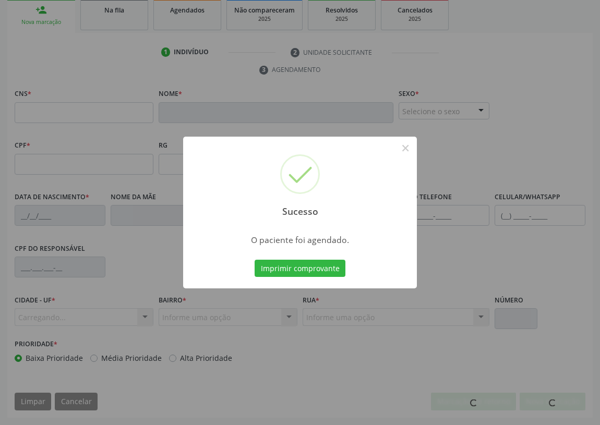
scroll to position [0, 0]
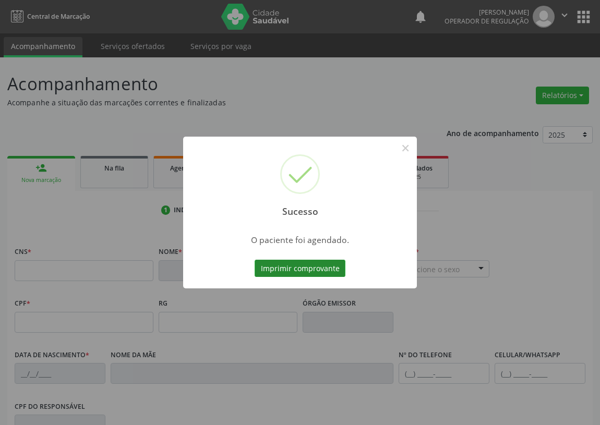
click at [304, 266] on button "Imprimir comprovante" at bounding box center [300, 269] width 91 height 18
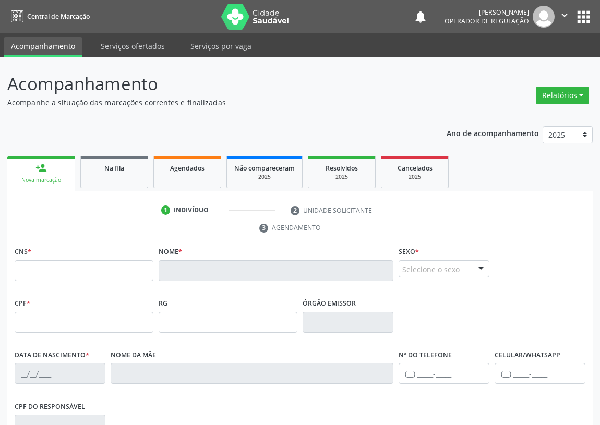
click at [57, 171] on link "person_add Nova marcação" at bounding box center [41, 173] width 68 height 35
click at [39, 271] on input "text" at bounding box center [84, 270] width 139 height 21
type input "701 0058 3330 7395"
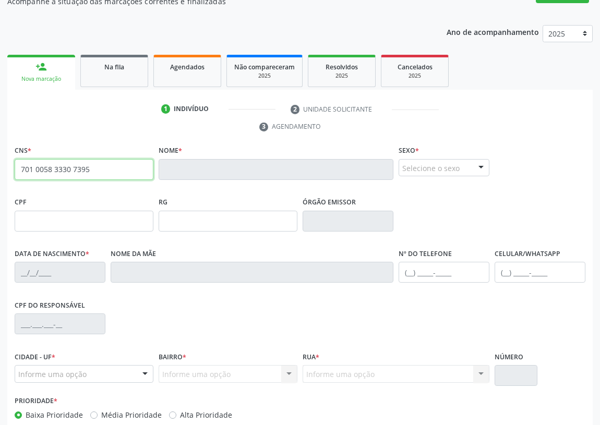
scroll to position [15, 0]
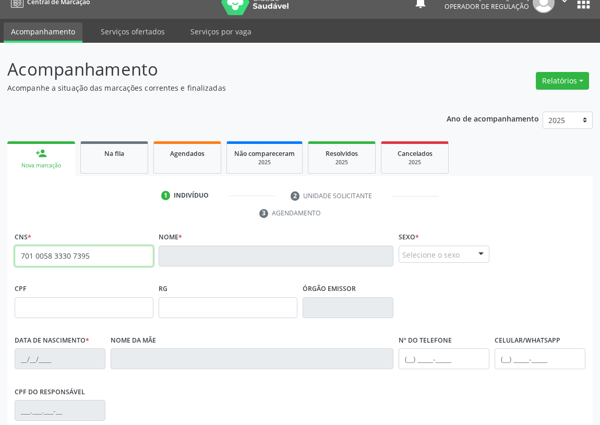
drag, startPoint x: 102, startPoint y: 247, endPoint x: 0, endPoint y: 244, distance: 101.8
click at [0, 245] on div "Acompanhamento Acompanhe a situação das marcações correntes e finalizadas Relat…" at bounding box center [300, 306] width 600 height 526
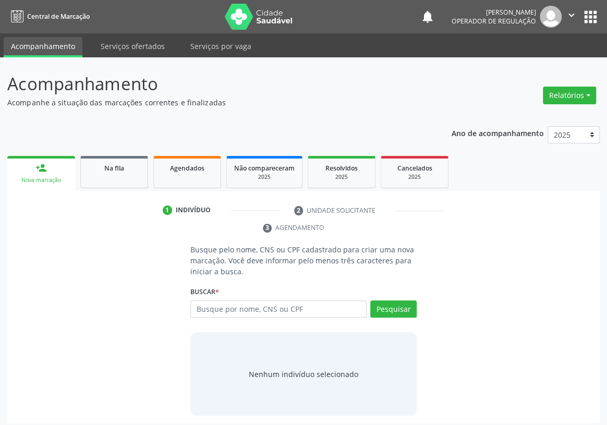
click at [196, 301] on input "text" at bounding box center [278, 310] width 176 height 18
type input "701005833307395"
click at [388, 301] on button "Pesquisar" at bounding box center [394, 310] width 46 height 18
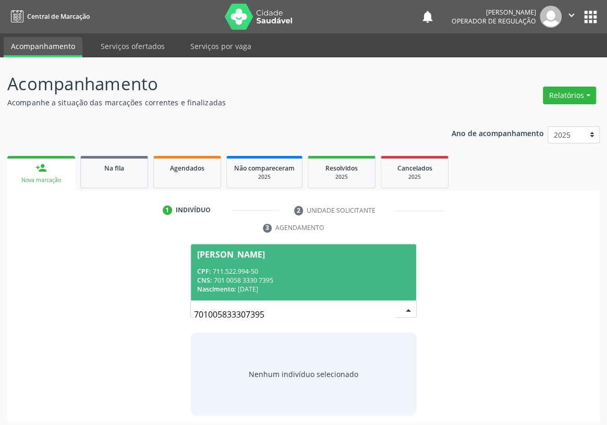
drag, startPoint x: 235, startPoint y: 237, endPoint x: 228, endPoint y: 249, distance: 14.8
click at [233, 245] on span "[PERSON_NAME] CPF: 711.522.994-50 CNS: 701 0058 3330 7395 Nascimento: [DATE]" at bounding box center [303, 272] width 225 height 56
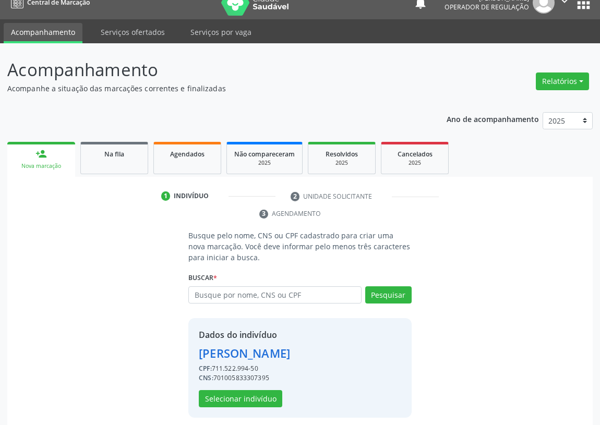
scroll to position [20, 0]
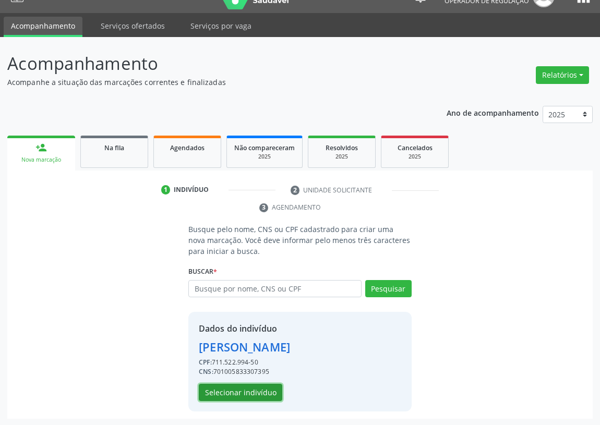
click at [233, 384] on button "Selecionar indivíduo" at bounding box center [240, 393] width 83 height 18
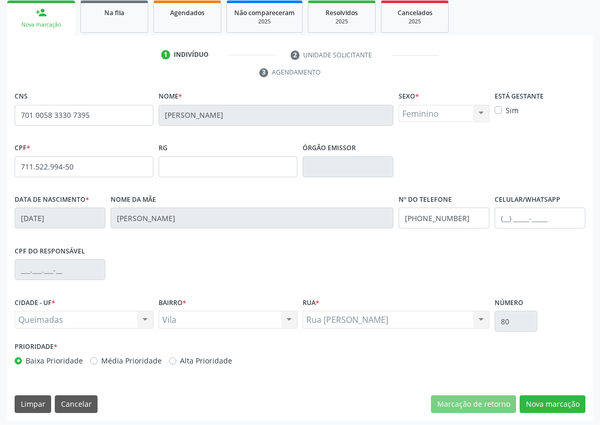
scroll to position [157, 0]
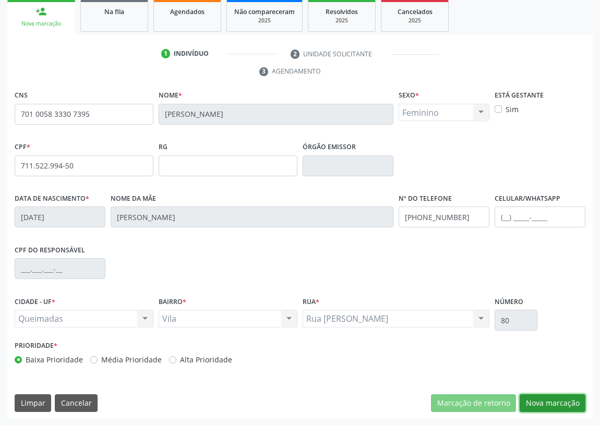
drag, startPoint x: 545, startPoint y: 398, endPoint x: 0, endPoint y: 246, distance: 566.2
click at [543, 397] on button "Nova marcação" at bounding box center [553, 404] width 66 height 18
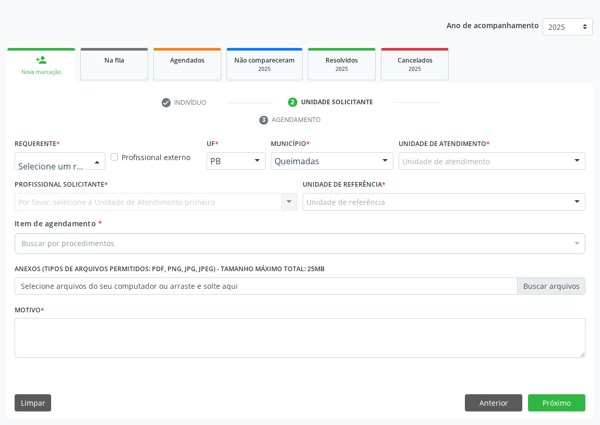
drag, startPoint x: 99, startPoint y: 158, endPoint x: 59, endPoint y: 206, distance: 62.7
click at [95, 160] on div at bounding box center [97, 162] width 16 height 18
click at [63, 198] on span "Paciente" at bounding box center [66, 200] width 102 height 21
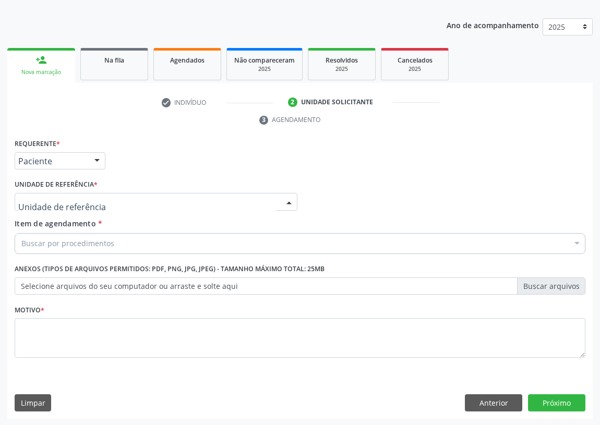
drag, startPoint x: 268, startPoint y: 201, endPoint x: 0, endPoint y: 262, distance: 274.5
click at [267, 201] on div at bounding box center [156, 202] width 283 height 18
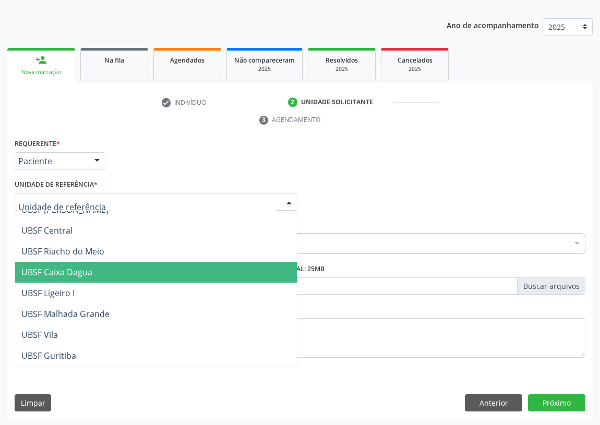
scroll to position [237, 0]
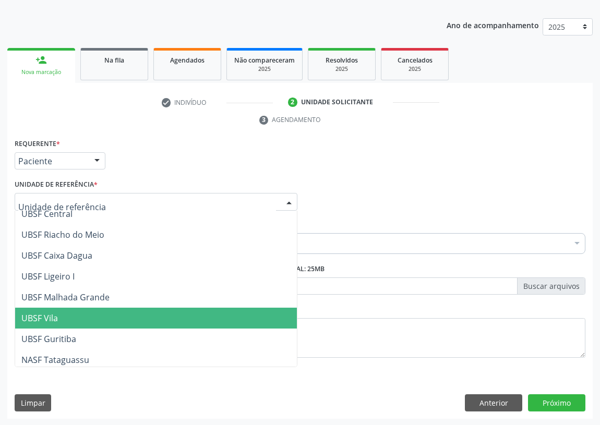
click at [63, 314] on span "UBSF Vila" at bounding box center [156, 318] width 282 height 21
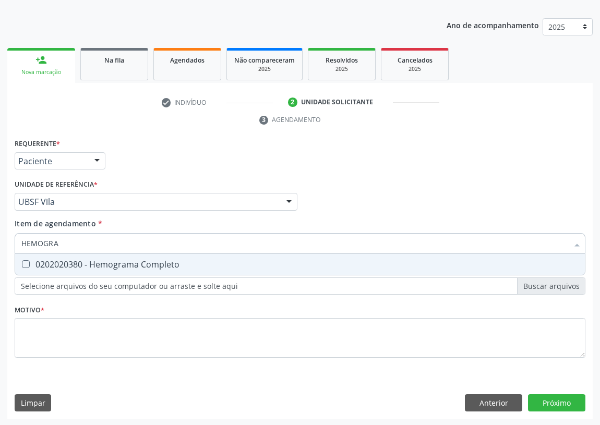
type input "HEMOGRAM"
drag, startPoint x: 23, startPoint y: 261, endPoint x: 37, endPoint y: 248, distance: 18.5
click at [25, 260] on Completo at bounding box center [26, 264] width 8 height 8
click at [22, 261] on Completo "checkbox" at bounding box center [18, 264] width 7 height 7
checkbox Completo "true"
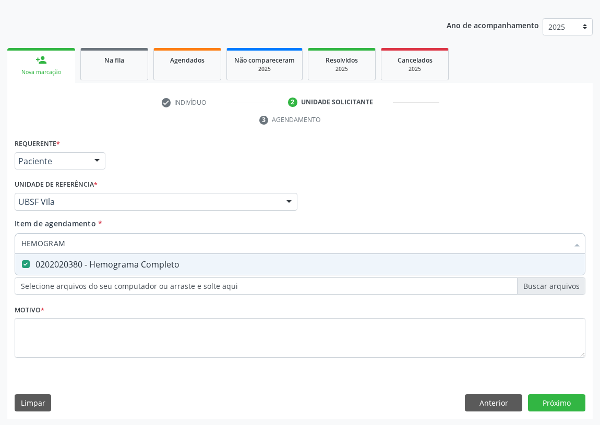
drag, startPoint x: 70, startPoint y: 242, endPoint x: 0, endPoint y: 243, distance: 69.9
click at [0, 243] on div "Acompanhamento Acompanhe a situação das marcações correntes e finalizadas Relat…" at bounding box center [300, 187] width 600 height 477
type input "G"
checkbox Completo "false"
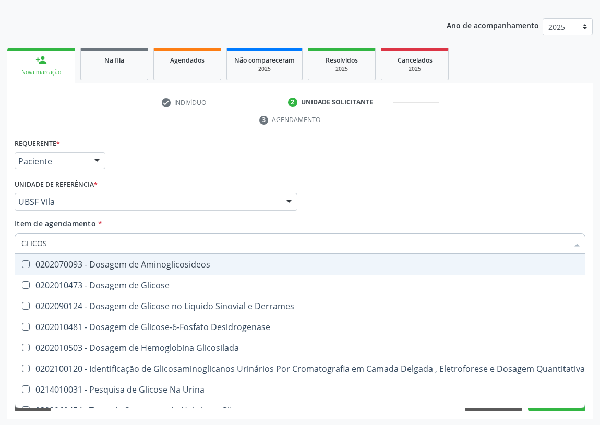
type input "GLICOSE"
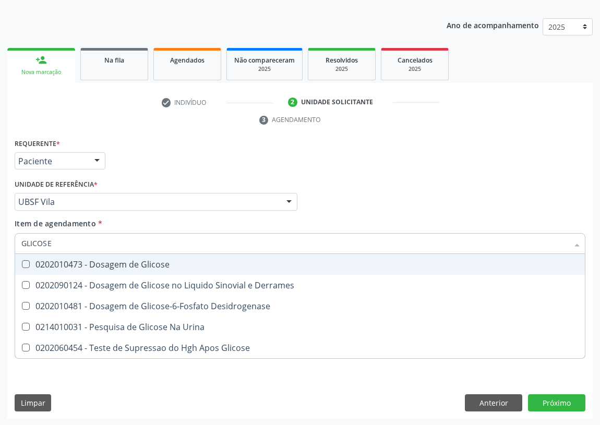
drag, startPoint x: 26, startPoint y: 259, endPoint x: 38, endPoint y: 248, distance: 16.3
click at [28, 258] on span "0202010473 - Dosagem de Glicose" at bounding box center [300, 264] width 570 height 21
checkbox Glicose "true"
drag, startPoint x: 49, startPoint y: 240, endPoint x: 0, endPoint y: 245, distance: 49.3
click at [0, 245] on div "Acompanhamento Acompanhe a situação das marcações correntes e finalizadas Relat…" at bounding box center [300, 187] width 600 height 477
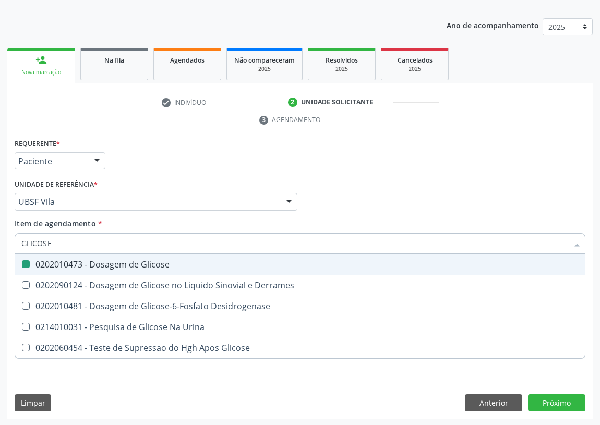
type input "H"
checkbox Glicose "false"
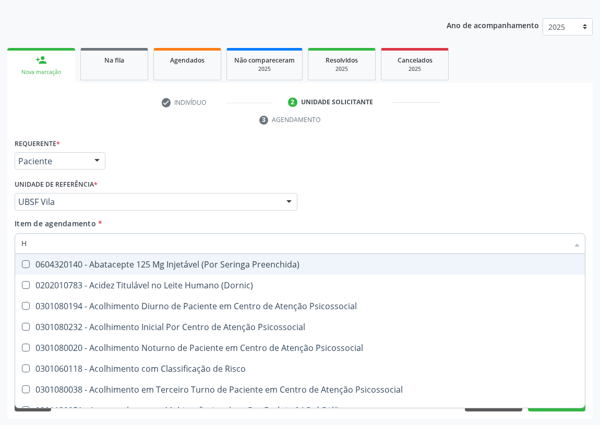
type input "HE"
checkbox C "true"
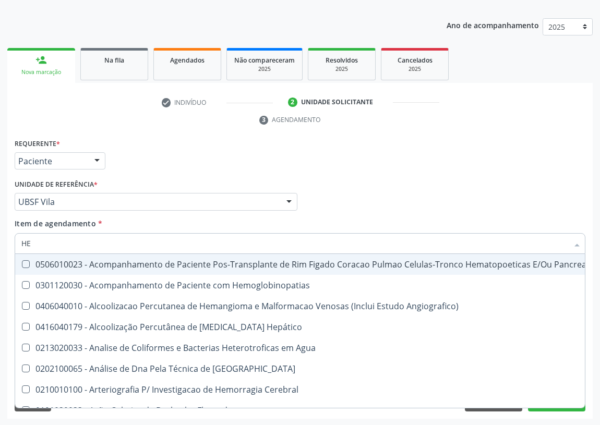
type input "HEM"
checkbox Transplante "true"
checkbox Completo "false"
type input "HEMO"
checkbox Retro-Retal "true"
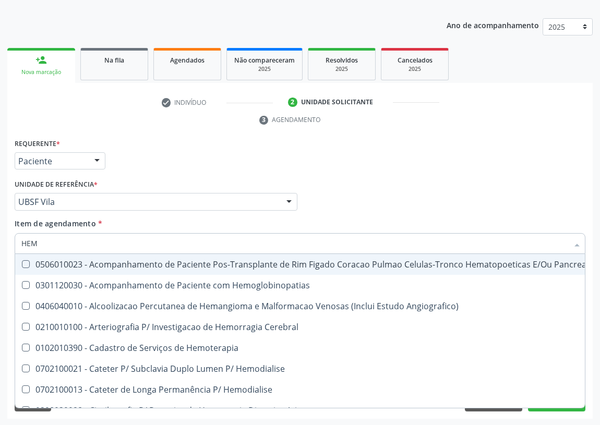
checkbox Completo "false"
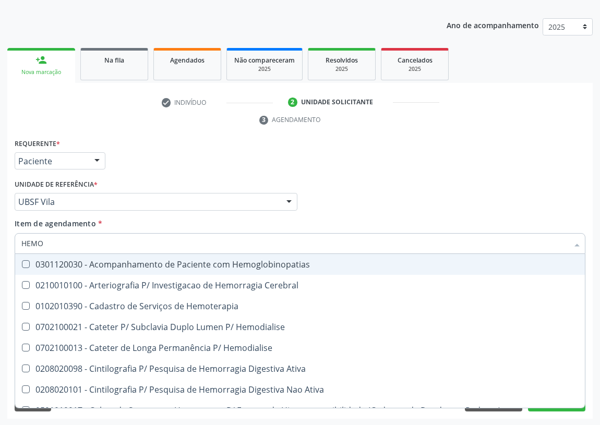
type input "HEMOG"
checkbox Carboxi-Hemoglobina "true"
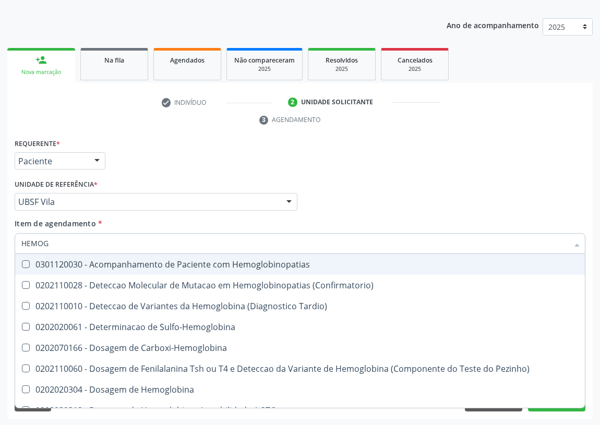
type input "HEMOGL"
checkbox Completo "false"
type input "HEMOGLO"
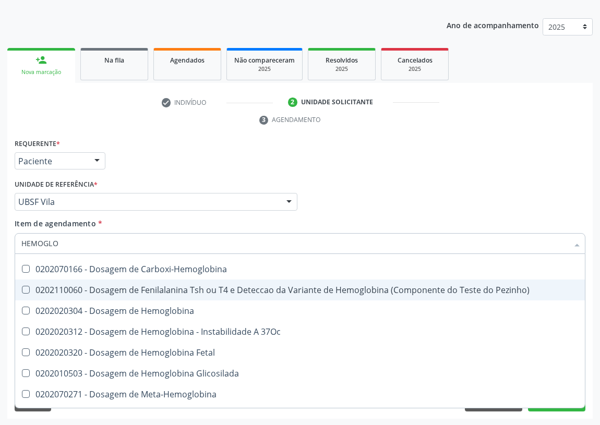
scroll to position [94, 0]
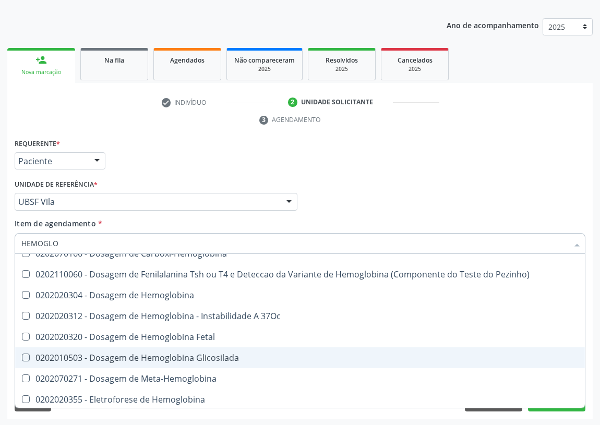
click at [157, 355] on div "0202010503 - Dosagem de Hemoglobina Glicosilada" at bounding box center [299, 358] width 557 height 8
checkbox Glicosilada "true"
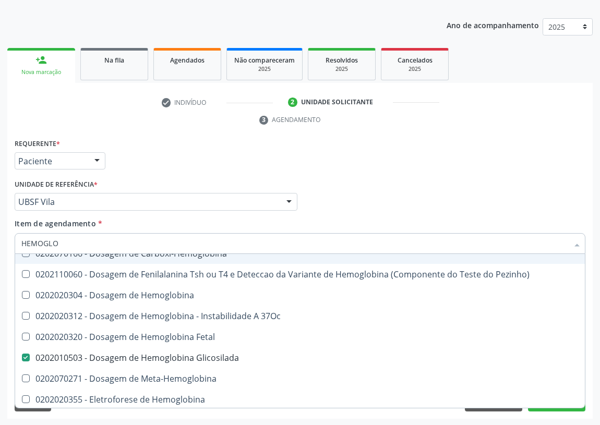
drag, startPoint x: 76, startPoint y: 245, endPoint x: 0, endPoint y: 245, distance: 76.2
click at [0, 245] on div "Acompanhamento Acompanhe a situação das marcações correntes e finalizadas Relat…" at bounding box center [300, 187] width 600 height 477
type input "V"
checkbox Glicosilada "false"
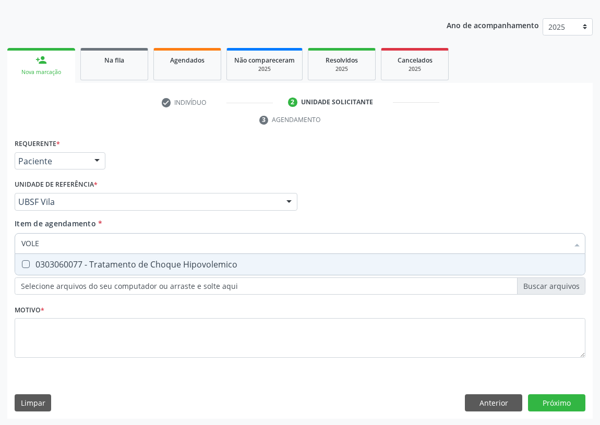
scroll to position [0, 0]
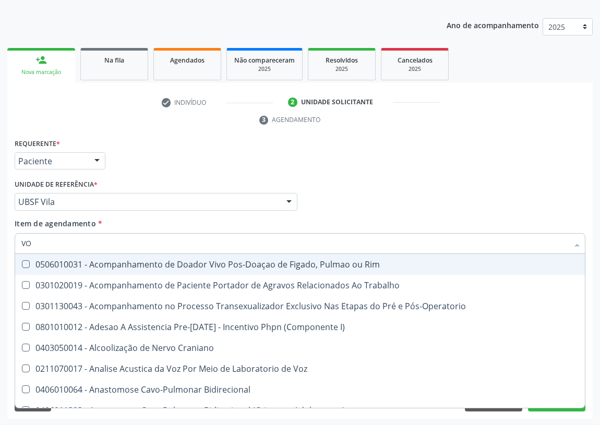
type input "V"
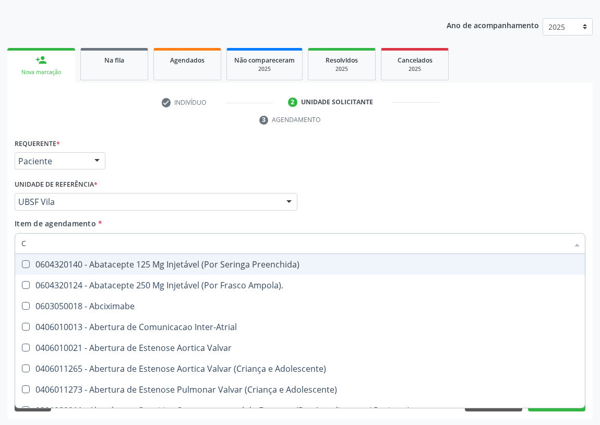
type input "CO"
checkbox Comprimido\) "true"
checkbox Transcutanea "true"
checkbox Osseo "true"
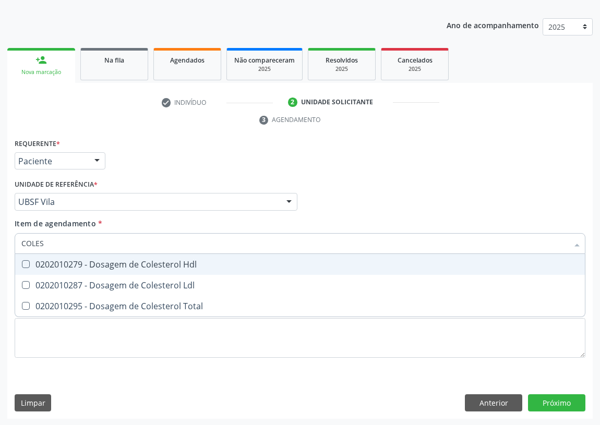
type input "COLEST"
drag, startPoint x: 24, startPoint y: 263, endPoint x: 21, endPoint y: 276, distance: 13.4
click at [25, 266] on Hdl at bounding box center [26, 264] width 8 height 8
click at [22, 266] on Hdl "checkbox" at bounding box center [18, 264] width 7 height 7
checkbox Hdl "true"
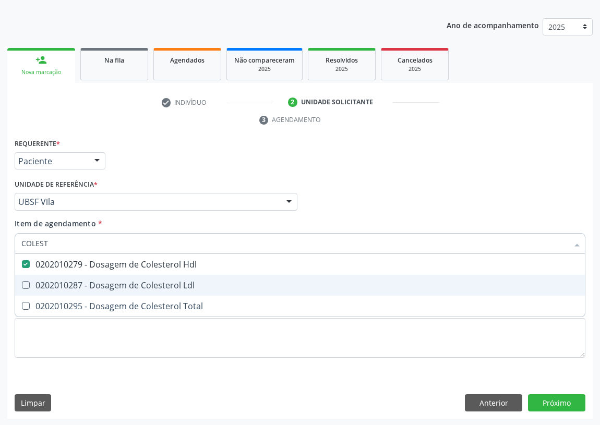
drag, startPoint x: 24, startPoint y: 280, endPoint x: 41, endPoint y: 261, distance: 25.5
click at [26, 279] on span "0202010287 - Dosagem de Colesterol Ldl" at bounding box center [300, 285] width 570 height 21
checkbox Ldl "true"
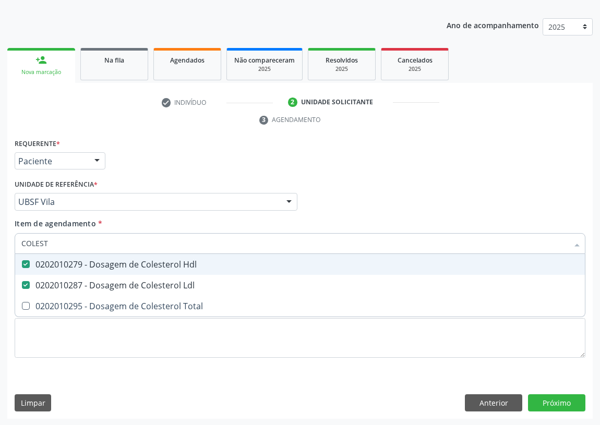
click at [0, 244] on div "Acompanhamento Acompanhe a situação das marcações correntes e finalizadas Relat…" at bounding box center [300, 187] width 600 height 477
type input "U"
checkbox Hdl "false"
checkbox Ldl "false"
type input "UREIA"
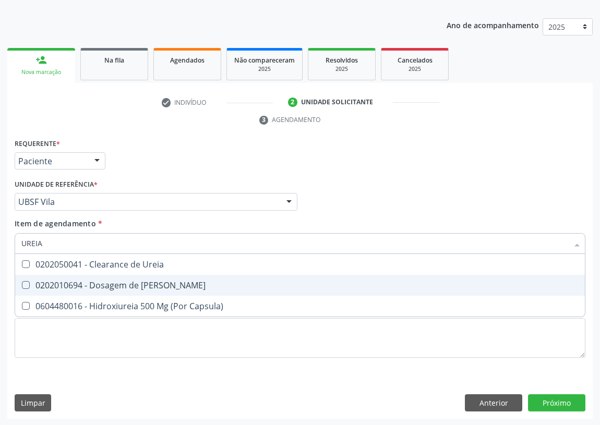
drag, startPoint x: 26, startPoint y: 281, endPoint x: 70, endPoint y: 248, distance: 54.8
click at [30, 279] on span "0202010694 - Dosagem de Ureia" at bounding box center [300, 285] width 570 height 21
checkbox Ureia "true"
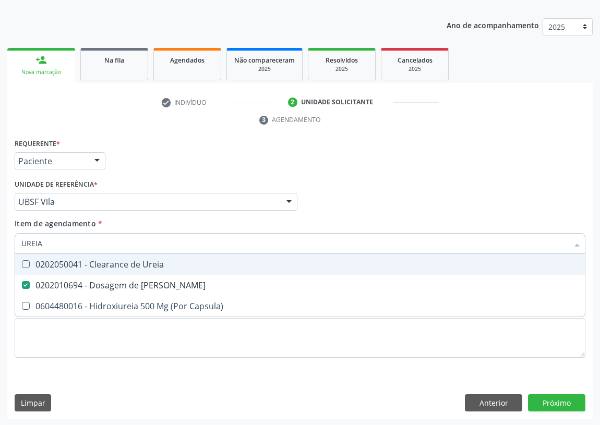
drag, startPoint x: 46, startPoint y: 245, endPoint x: 0, endPoint y: 244, distance: 45.9
click at [0, 244] on div "Acompanhamento Acompanhe a situação das marcações correntes e finalizadas Relat…" at bounding box center [300, 187] width 600 height 477
type input "C"
checkbox Ureia "false"
type input "CREATININA"
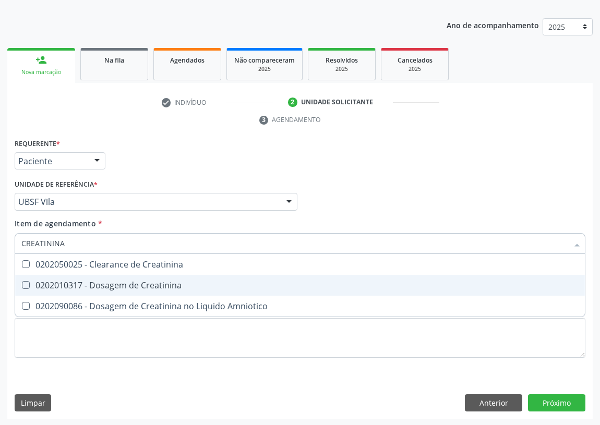
drag, startPoint x: 26, startPoint y: 285, endPoint x: 62, endPoint y: 248, distance: 51.7
click at [29, 279] on span "0202010317 - Dosagem de Creatinina" at bounding box center [300, 285] width 570 height 21
checkbox Creatinina "true"
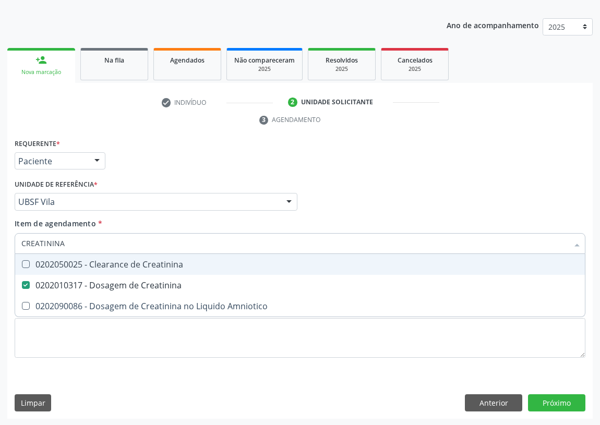
drag, startPoint x: 69, startPoint y: 242, endPoint x: 0, endPoint y: 245, distance: 69.0
click at [0, 245] on div "Acompanhamento Acompanhe a situação das marcações correntes e finalizadas Relat…" at bounding box center [300, 187] width 600 height 477
type input "FE"
checkbox Creatinina "false"
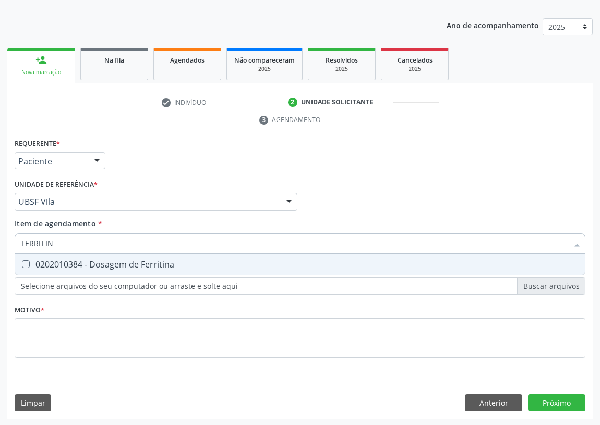
type input "FERRITINA"
drag, startPoint x: 22, startPoint y: 261, endPoint x: 90, endPoint y: 247, distance: 69.2
click at [31, 255] on span "0202010384 - Dosagem de Ferritina" at bounding box center [300, 264] width 570 height 21
checkbox Ferritina "true"
drag, startPoint x: 78, startPoint y: 244, endPoint x: 0, endPoint y: 233, distance: 79.0
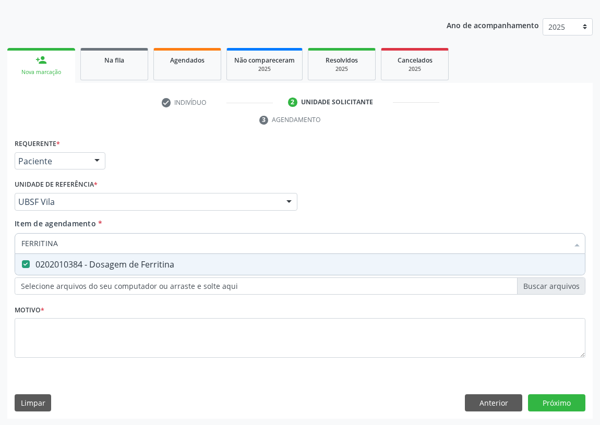
click at [0, 239] on div "Acompanhamento Acompanhe a situação das marcações correntes e finalizadas Relat…" at bounding box center [300, 187] width 600 height 477
type input "T"
checkbox Ferritina "false"
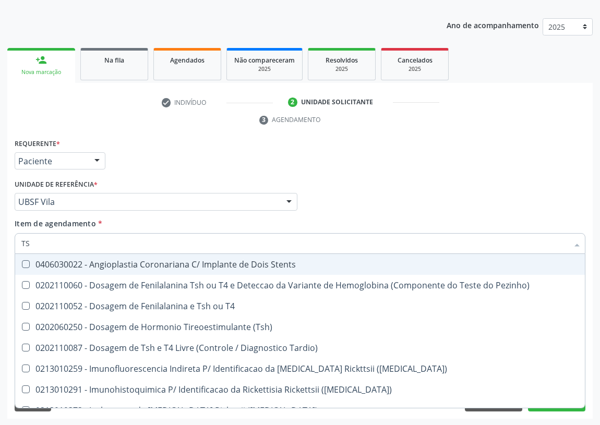
type input "TSH"
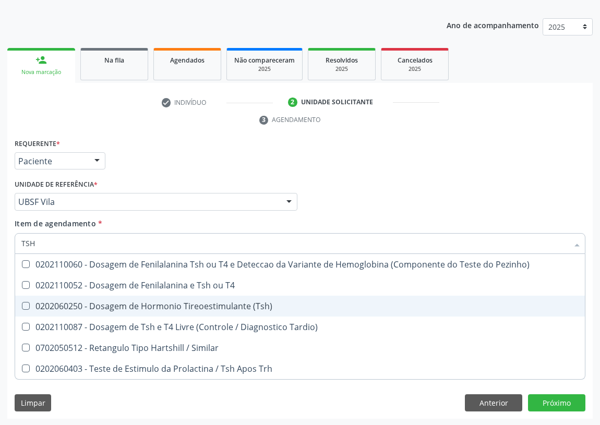
drag, startPoint x: 22, startPoint y: 300, endPoint x: 44, endPoint y: 271, distance: 36.1
click at [22, 297] on span "0202060250 - Dosagem de Hormonio Tireoestimulante (Tsh)" at bounding box center [300, 306] width 570 height 21
checkbox \(Tsh\) "true"
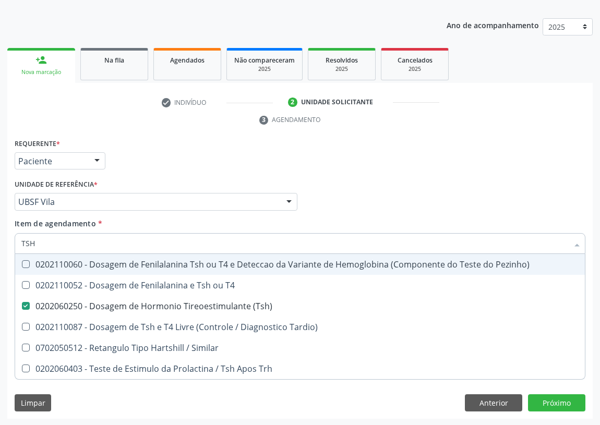
drag, startPoint x: 49, startPoint y: 239, endPoint x: 0, endPoint y: 238, distance: 49.1
click at [0, 238] on div "Acompanhamento Acompanhe a situação das marcações correntes e finalizadas Relat…" at bounding box center [300, 187] width 600 height 477
type input "T"
checkbox \(Tsh\) "false"
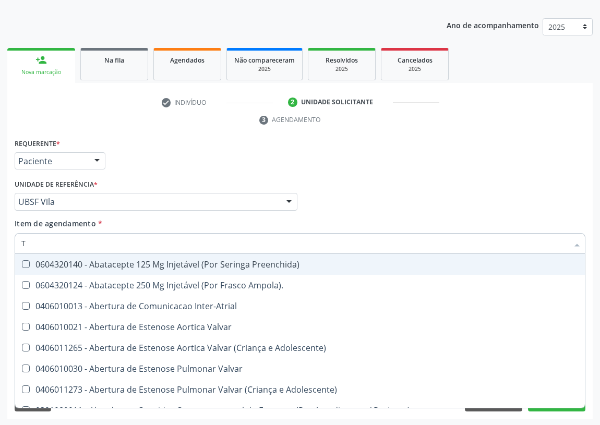
type input "T4"
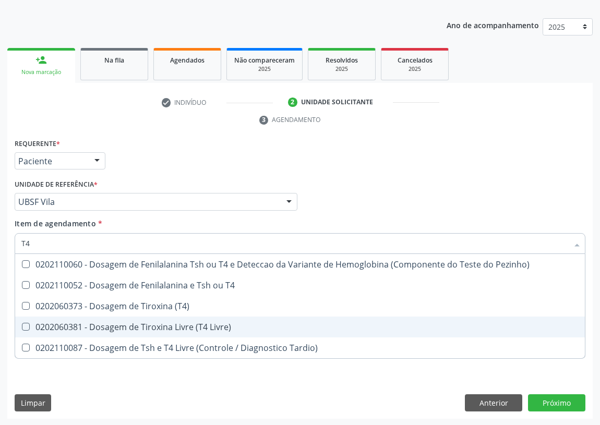
click at [28, 324] on Livre\) at bounding box center [26, 327] width 8 height 8
click at [22, 324] on Livre\) "checkbox" at bounding box center [18, 327] width 7 height 7
checkbox Livre\) "true"
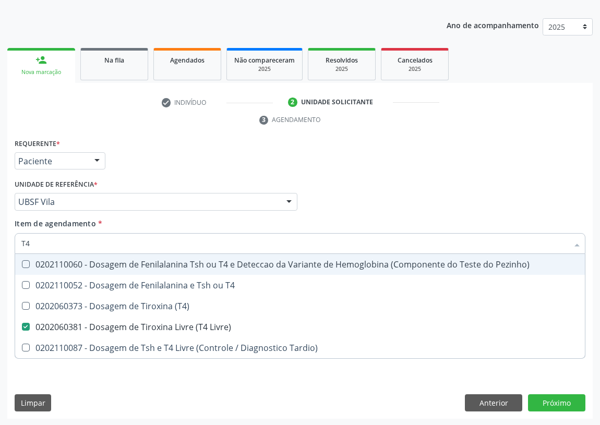
drag, startPoint x: 404, startPoint y: 181, endPoint x: 185, endPoint y: 295, distance: 247.2
click at [404, 181] on div "Profissional Solicitante Por favor, selecione a Unidade de Atendimento primeiro…" at bounding box center [300, 197] width 576 height 41
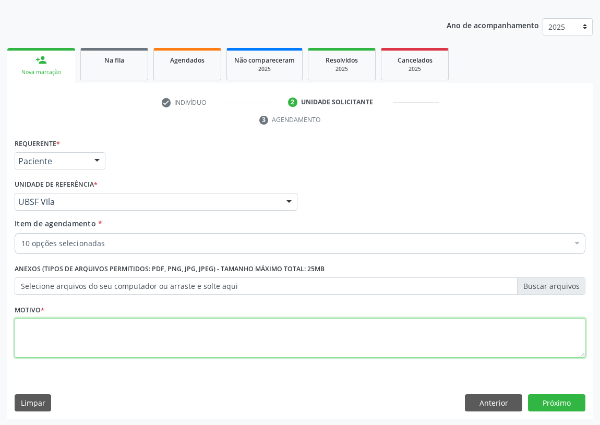
click at [32, 334] on textarea at bounding box center [300, 338] width 571 height 40
type textarea "AVALIAÇÃO"
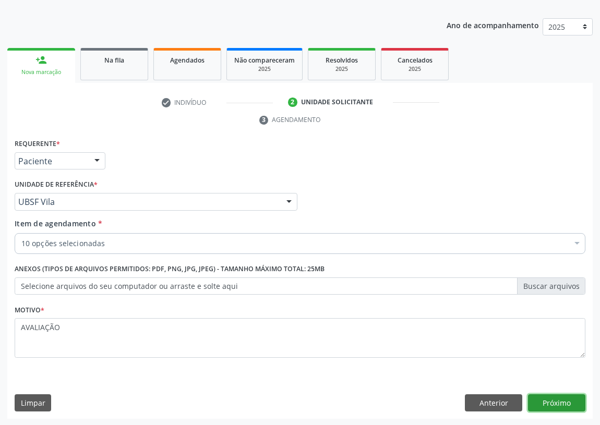
drag, startPoint x: 553, startPoint y: 399, endPoint x: 534, endPoint y: 393, distance: 20.1
click at [534, 395] on button "Próximo" at bounding box center [556, 404] width 57 height 18
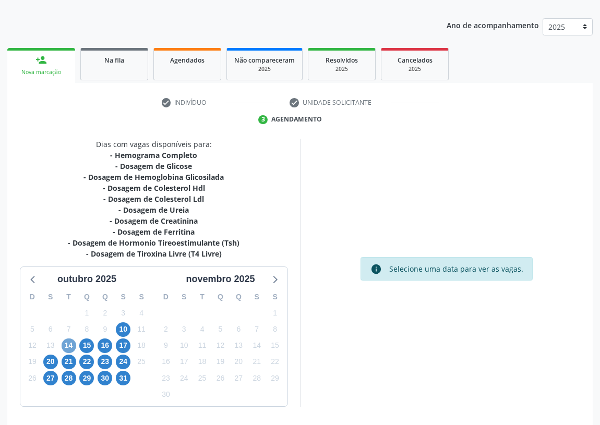
click at [67, 340] on span "14" at bounding box center [69, 346] width 15 height 15
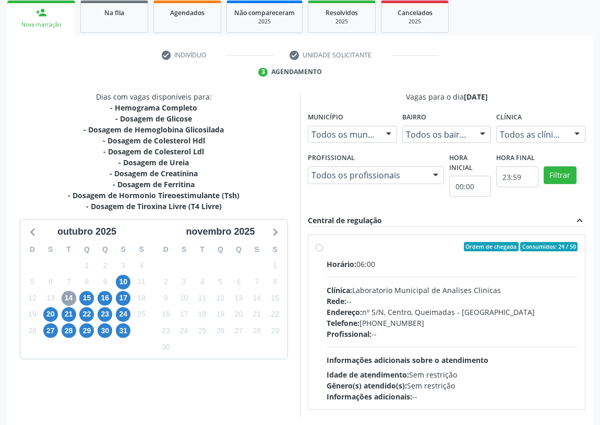
scroll to position [200, 0]
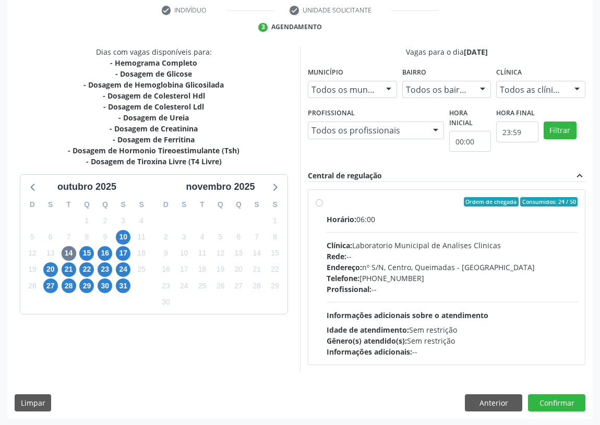
click at [327, 201] on label "Ordem de chegada Consumidos: 24 / 50 Horário: 06:00 Clínica: Laboratorio Munici…" at bounding box center [452, 277] width 251 height 160
click at [317, 201] on input "Ordem de chegada Consumidos: 24 / 50 Horário: 06:00 Clínica: Laboratorio Munici…" at bounding box center [319, 201] width 7 height 9
radio input "true"
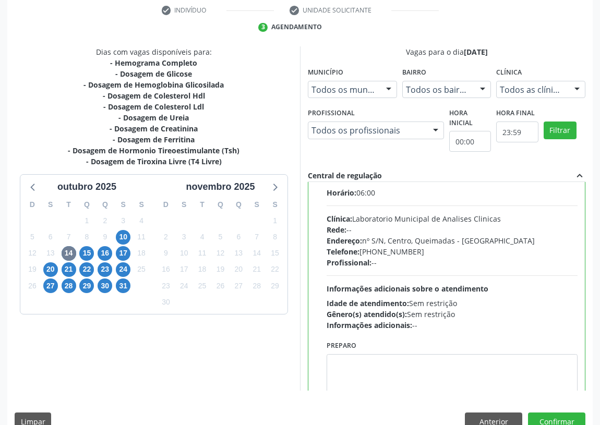
scroll to position [52, 0]
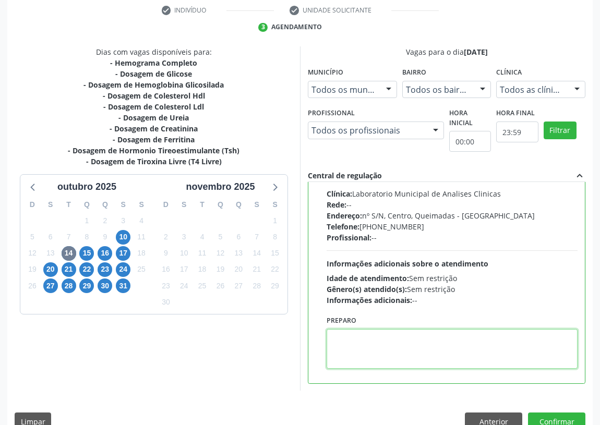
click at [351, 345] on textarea at bounding box center [452, 349] width 251 height 40
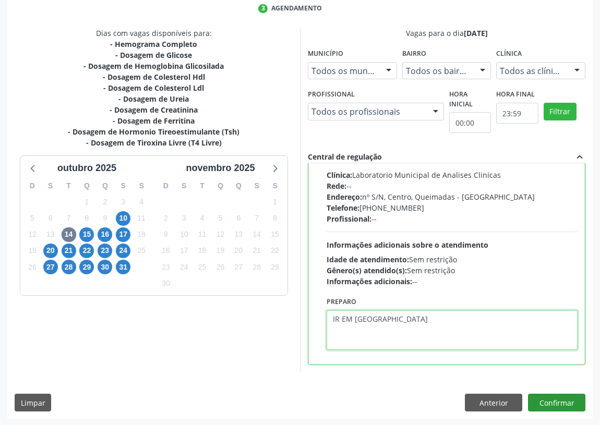
type textarea "IR EM [GEOGRAPHIC_DATA]"
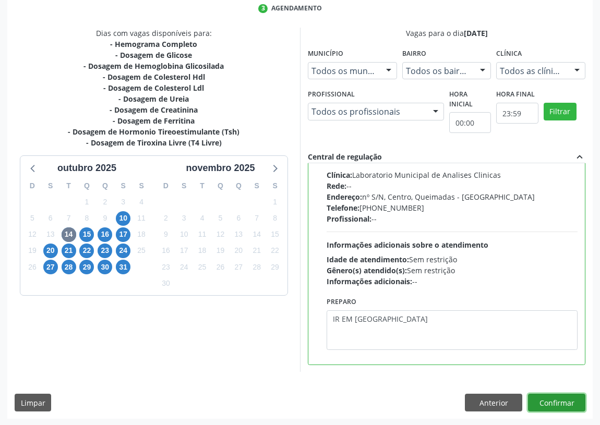
click at [563, 402] on button "Confirmar" at bounding box center [556, 403] width 57 height 18
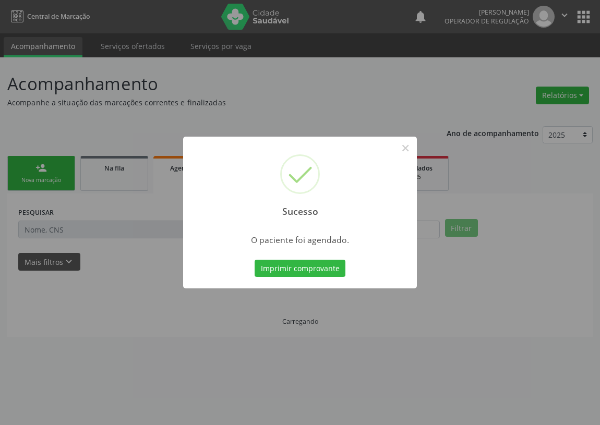
scroll to position [0, 0]
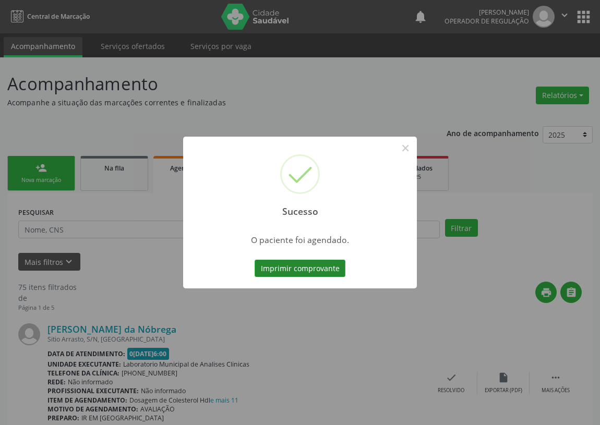
click at [297, 271] on button "Imprimir comprovante" at bounding box center [300, 269] width 91 height 18
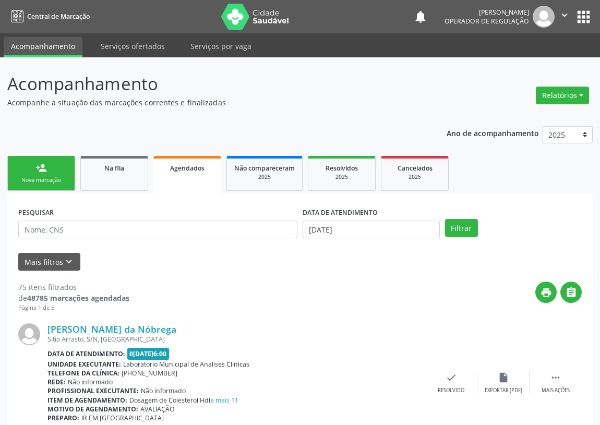
click at [47, 174] on link "person_add Nova marcação" at bounding box center [41, 173] width 68 height 35
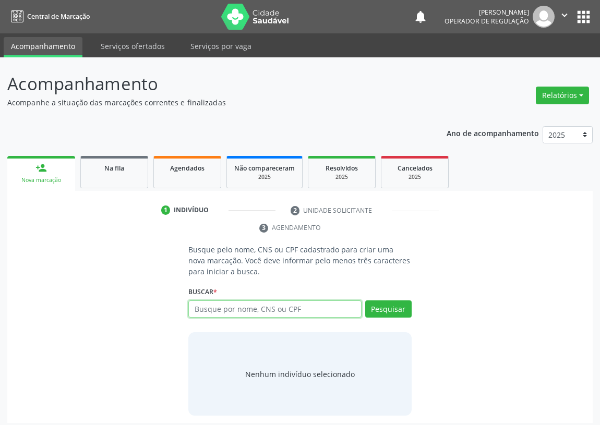
click at [211, 311] on input "text" at bounding box center [274, 310] width 173 height 18
click at [207, 309] on input "text" at bounding box center [274, 310] width 173 height 18
click at [207, 310] on input "text" at bounding box center [274, 310] width 173 height 18
type input "706800218977421"
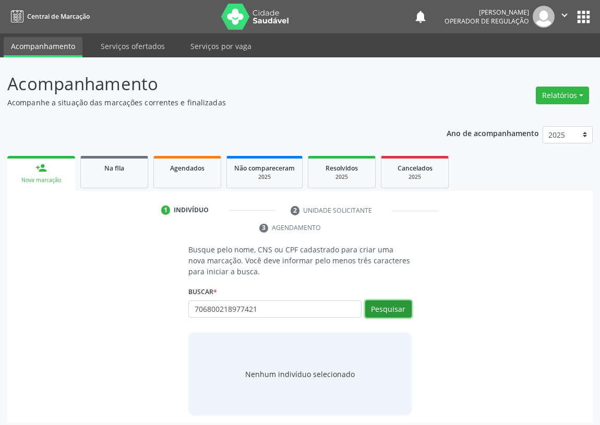
drag, startPoint x: 397, startPoint y: 306, endPoint x: 388, endPoint y: 300, distance: 10.9
click at [392, 304] on button "Pesquisar" at bounding box center [388, 310] width 46 height 18
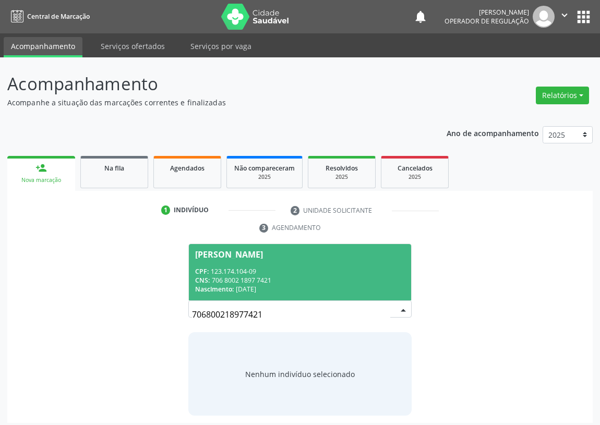
click at [266, 269] on div "CPF: 123.174.104-09" at bounding box center [300, 271] width 210 height 9
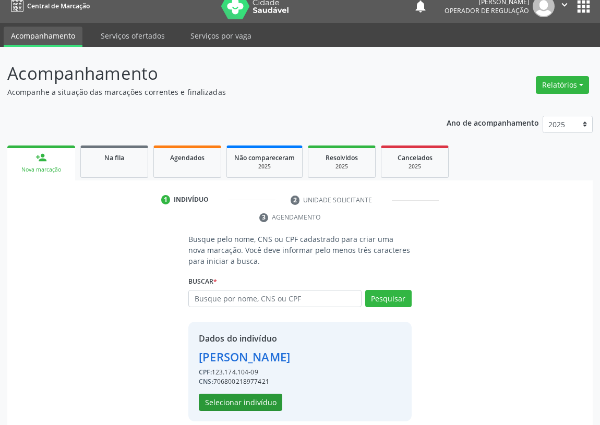
scroll to position [20, 0]
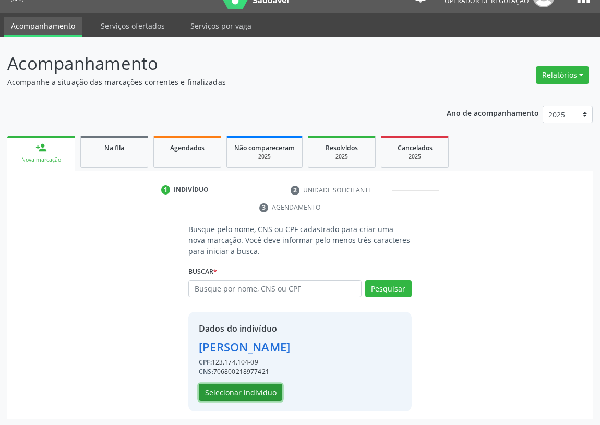
click at [243, 385] on button "Selecionar indivíduo" at bounding box center [240, 393] width 83 height 18
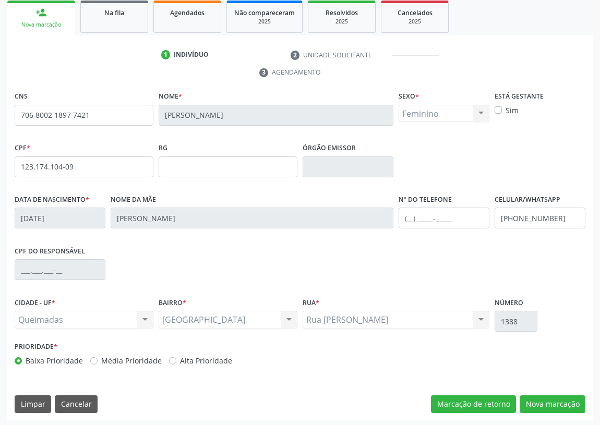
scroll to position [157, 0]
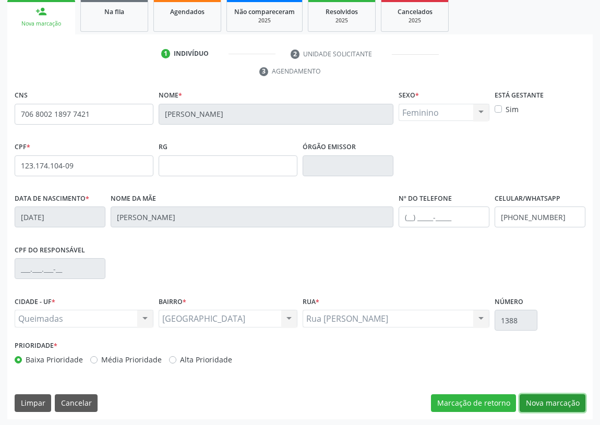
click at [566, 402] on button "Nova marcação" at bounding box center [553, 404] width 66 height 18
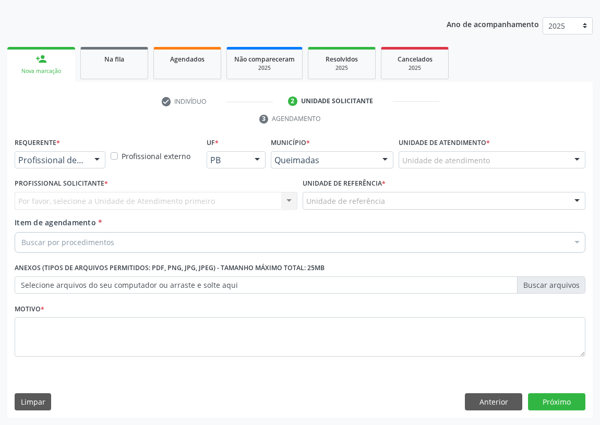
scroll to position [108, 0]
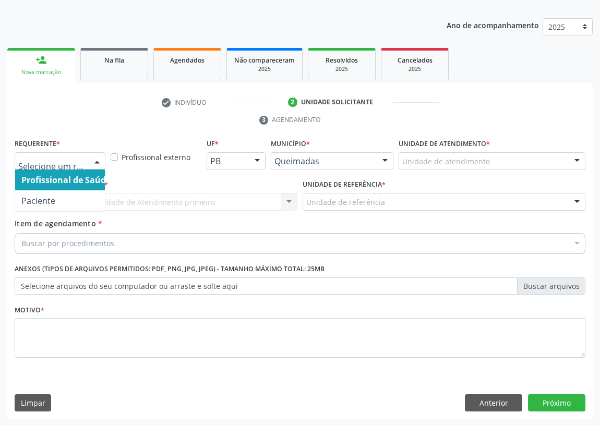
click at [95, 157] on div at bounding box center [97, 162] width 16 height 18
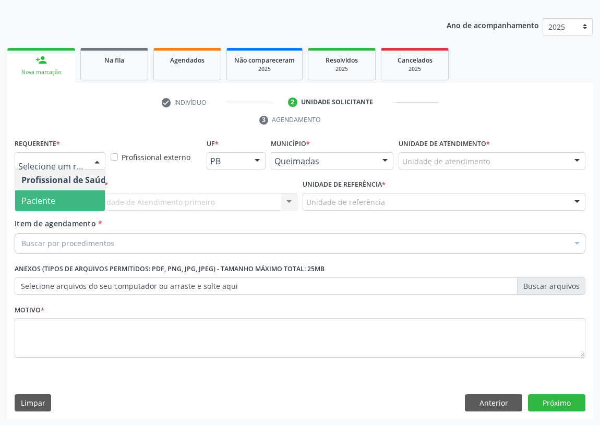
click at [83, 199] on span "Paciente" at bounding box center [66, 200] width 102 height 21
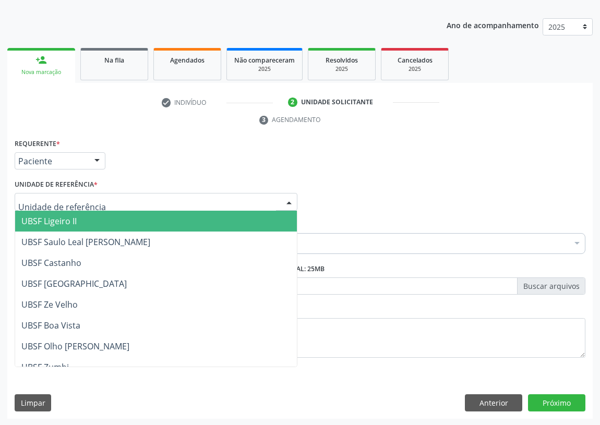
click at [259, 197] on div at bounding box center [156, 202] width 283 height 18
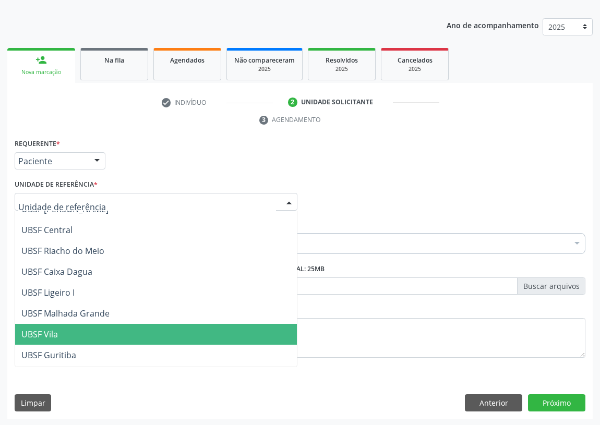
scroll to position [261, 0]
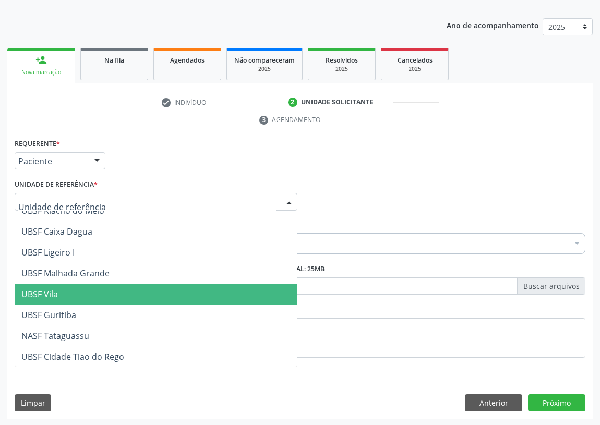
drag, startPoint x: 47, startPoint y: 292, endPoint x: 0, endPoint y: 268, distance: 53.2
click at [46, 292] on span "UBSF Vila" at bounding box center [39, 294] width 37 height 11
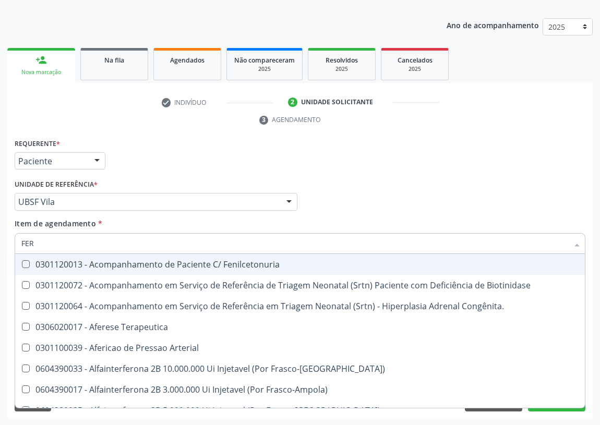
type input "FERR"
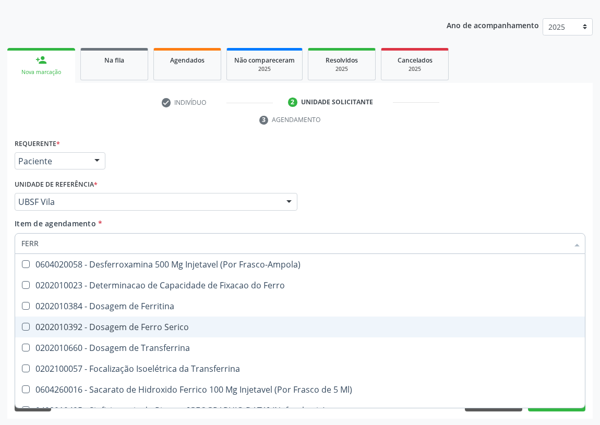
click at [135, 326] on div "0202010392 - Dosagem de Ferro Serico" at bounding box center [299, 327] width 557 height 8
checkbox Serico "true"
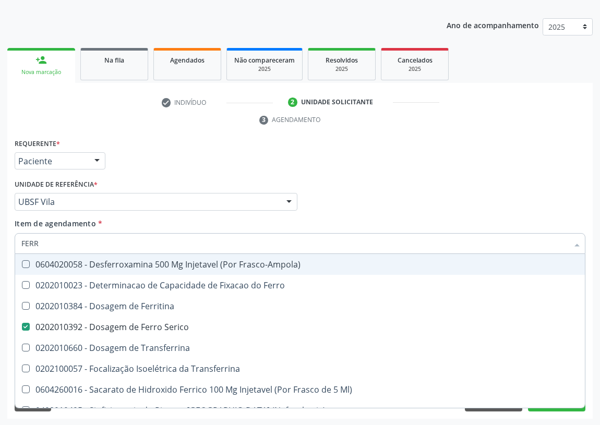
drag, startPoint x: 66, startPoint y: 241, endPoint x: 21, endPoint y: 244, distance: 45.0
click at [21, 244] on input "FERR" at bounding box center [294, 243] width 547 height 21
type input "FE"
checkbox Serico "false"
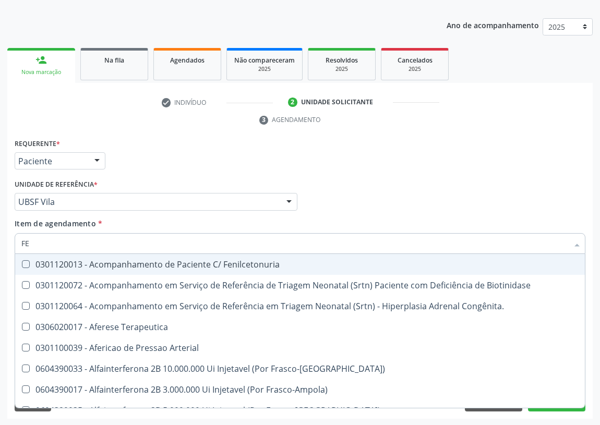
type input "FER"
checkbox Primario "true"
checkbox Serico "false"
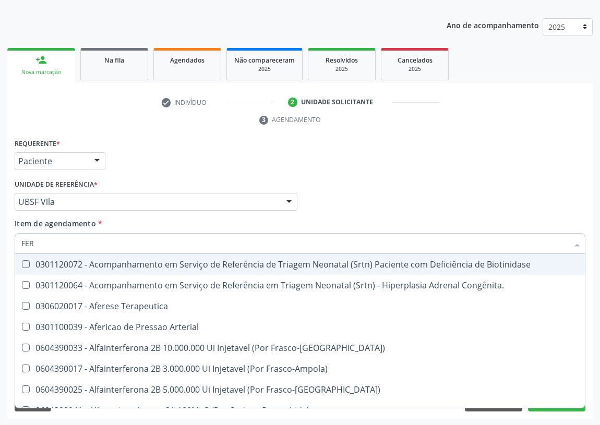
type input "FERR"
checkbox Arterial "true"
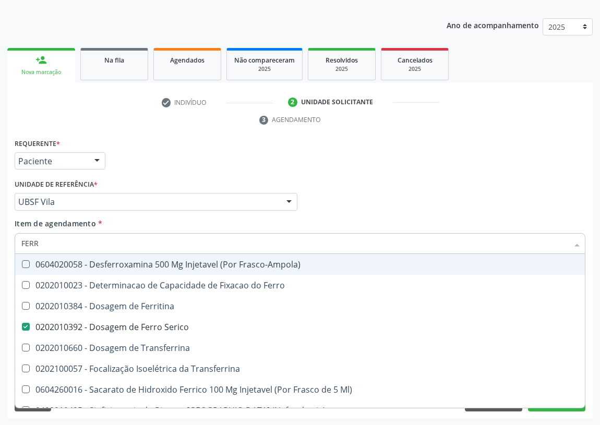
type input "FERRI"
checkbox Serico "false"
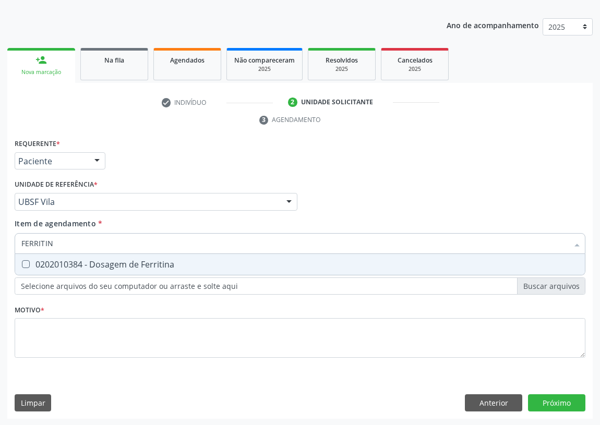
type input "FERRITINA"
drag, startPoint x: 28, startPoint y: 263, endPoint x: 60, endPoint y: 248, distance: 35.2
click at [30, 262] on div "0202010384 - Dosagem de Ferritina" at bounding box center [299, 264] width 557 height 8
checkbox Ferritina "true"
drag, startPoint x: 65, startPoint y: 246, endPoint x: 0, endPoint y: 234, distance: 66.2
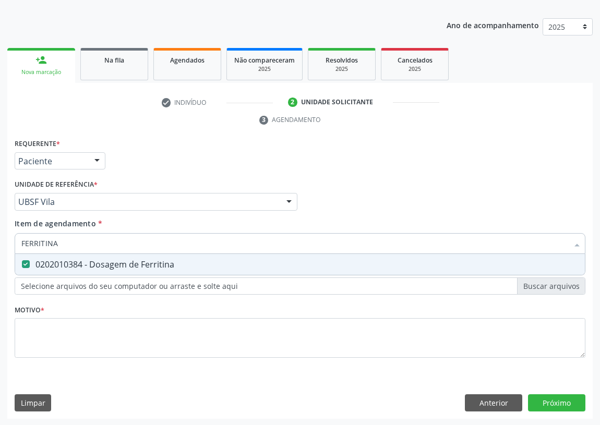
click at [0, 234] on div "Acompanhamento Acompanhe a situação das marcações correntes e finalizadas Relat…" at bounding box center [300, 187] width 600 height 477
type input "TR"
checkbox Ferritina "false"
type input "TRANSFERRIN"
click at [26, 258] on span "0202010660 - Dosagem de Transferrina" at bounding box center [300, 264] width 570 height 21
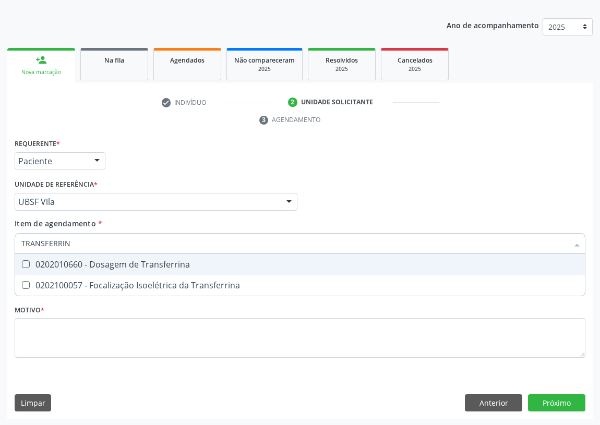
checkbox Transferrina "true"
drag, startPoint x: 86, startPoint y: 245, endPoint x: 0, endPoint y: 234, distance: 86.4
click at [0, 234] on div "Acompanhamento Acompanhe a situação das marcações correntes e finalizadas Relat…" at bounding box center [300, 187] width 600 height 477
type input "A"
checkbox Transferrina "false"
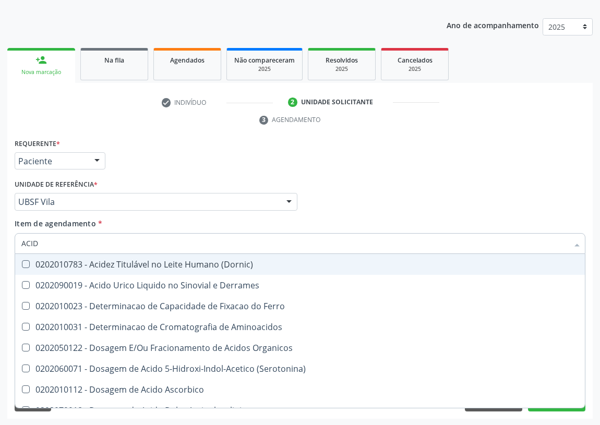
type input "ACIDO"
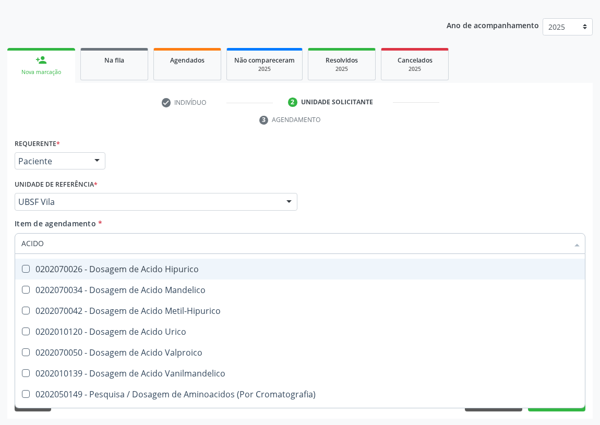
scroll to position [142, 0]
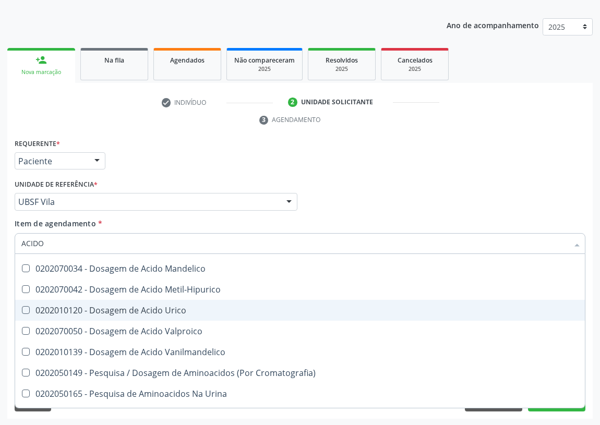
click at [146, 309] on div "0202010120 - Dosagem de Acido Urico" at bounding box center [299, 310] width 557 height 8
checkbox Urico "true"
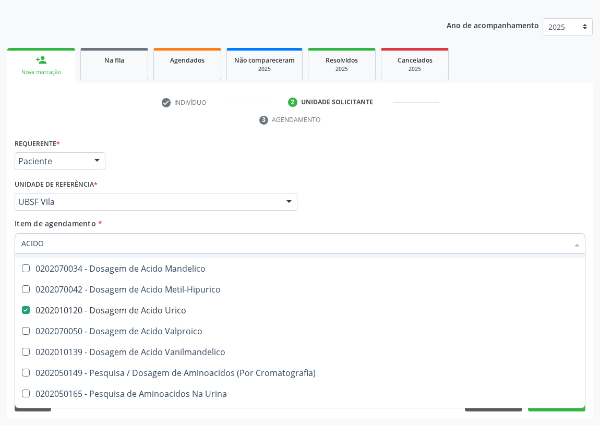
drag, startPoint x: 59, startPoint y: 247, endPoint x: 0, endPoint y: 246, distance: 59.5
click at [0, 246] on div "Acompanhamento Acompanhe a situação das marcações correntes e finalizadas Relat…" at bounding box center [300, 187] width 600 height 477
type input "V"
checkbox Urico "false"
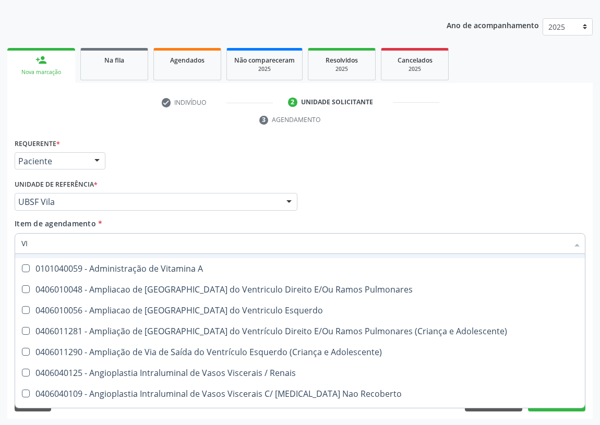
type input "VIT"
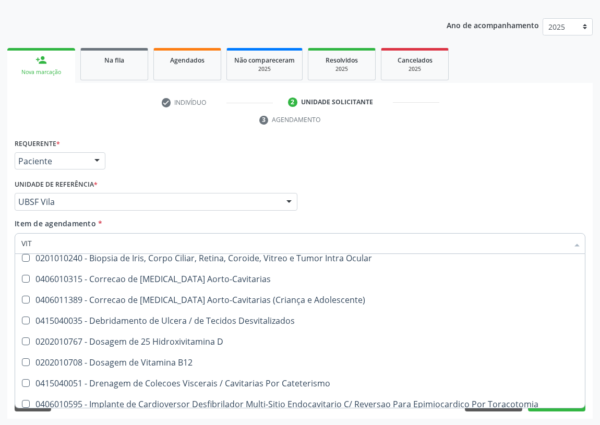
scroll to position [5, 0]
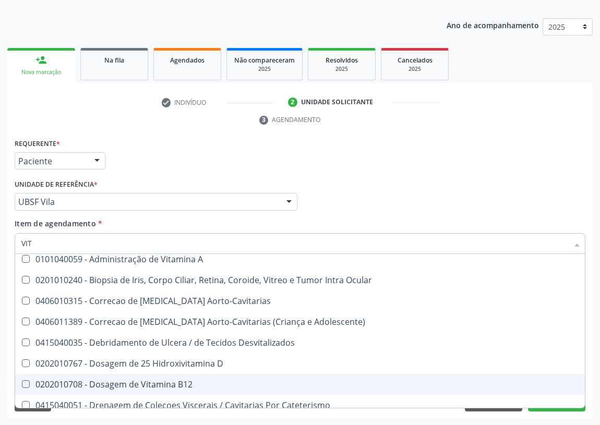
click at [150, 386] on div "0202010708 - Dosagem de Vitamina B12" at bounding box center [299, 384] width 557 height 8
checkbox B12 "true"
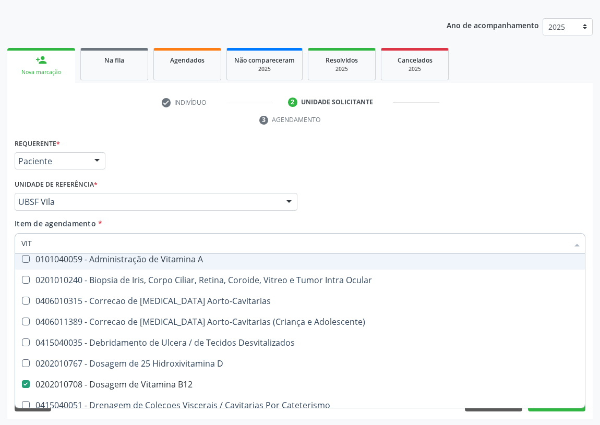
drag, startPoint x: 10, startPoint y: 243, endPoint x: 0, endPoint y: 244, distance: 10.5
click at [0, 244] on div "Acompanhamento Acompanhe a situação das marcações correntes e finalizadas Relat…" at bounding box center [300, 187] width 600 height 477
type input "T"
checkbox B12 "false"
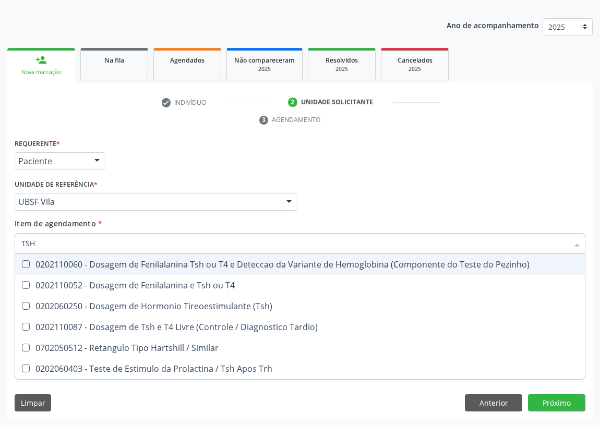
scroll to position [0, 0]
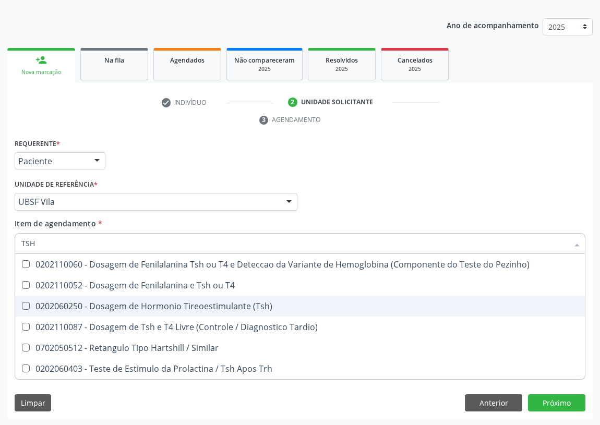
drag, startPoint x: 23, startPoint y: 301, endPoint x: 33, endPoint y: 261, distance: 40.3
click at [26, 289] on ul "Desfazer seleção 0202110060 - Dosagem de Fenilalanina Tsh ou T4 e Deteccao da V…" at bounding box center [300, 316] width 570 height 125
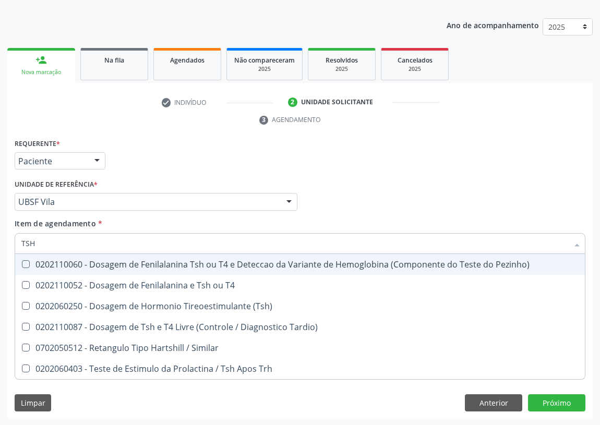
drag, startPoint x: 42, startPoint y: 240, endPoint x: 12, endPoint y: 245, distance: 30.2
click at [12, 245] on div "Item de agendamento * TSH Desfazer seleção 0202110060 - Dosagem de Fenilalanina…" at bounding box center [300, 238] width 576 height 40
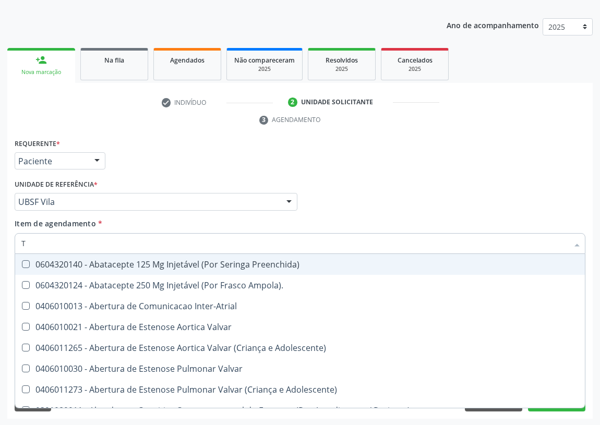
type input "T4"
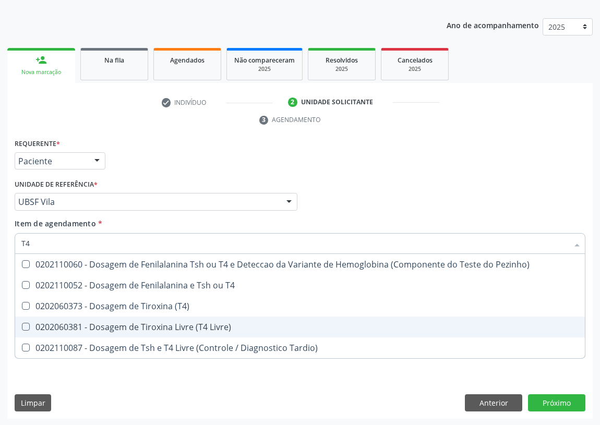
click at [28, 323] on Livre\) at bounding box center [26, 327] width 8 height 8
click at [22, 324] on Livre\) "checkbox" at bounding box center [18, 327] width 7 height 7
checkbox Livre\) "true"
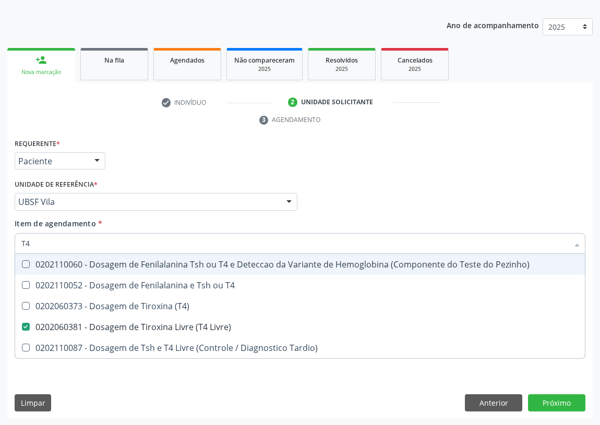
drag, startPoint x: 43, startPoint y: 240, endPoint x: 0, endPoint y: 243, distance: 42.9
click at [0, 243] on div "Acompanhamento Acompanhe a situação das marcações correntes e finalizadas Relat…" at bounding box center [300, 187] width 600 height 477
type input "0"
checkbox Livre\) "false"
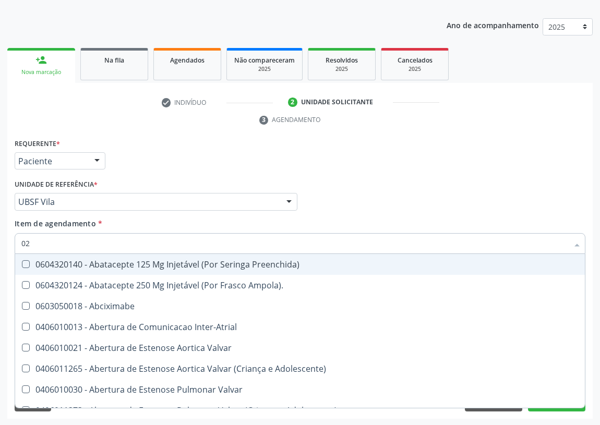
type input "020"
checkbox Escrotal "true"
checkbox Idosos "true"
checkbox Criança "true"
checkbox Utero "true"
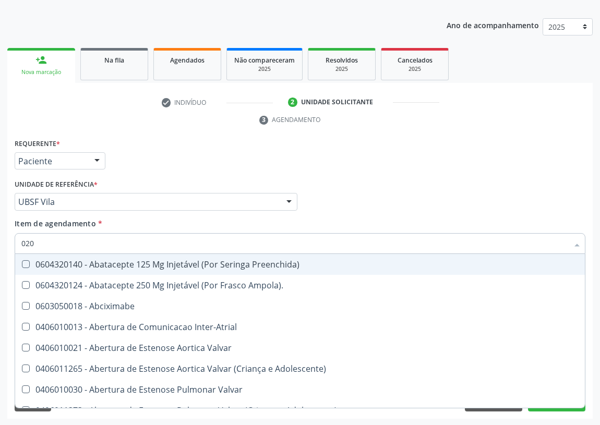
checkbox Diatermia "true"
checkbox Capsula\) "true"
checkbox Simples "false"
checkbox Vesical\) "false"
checkbox Posterior "false"
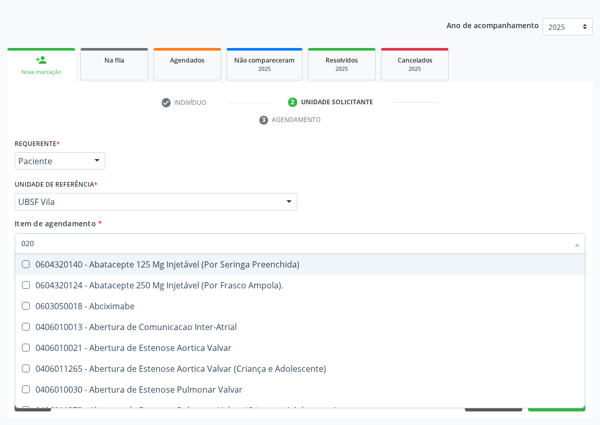
checkbox Obstetrica "false"
checkbox Revisao "false"
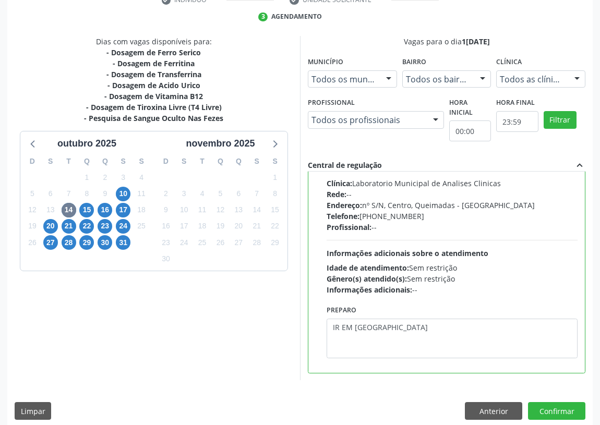
scroll to position [219, 0]
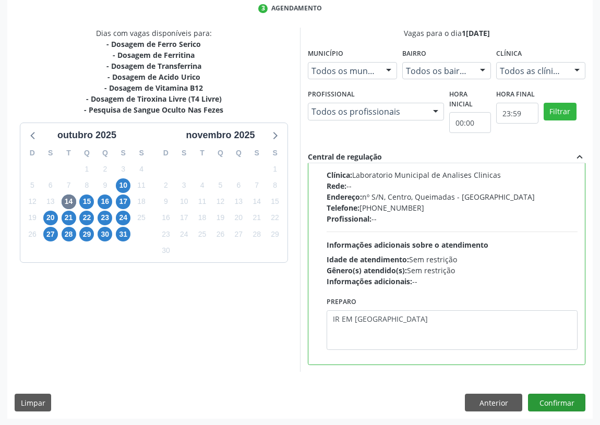
type textarea "IR EM [GEOGRAPHIC_DATA]"
drag, startPoint x: 557, startPoint y: 398, endPoint x: 226, endPoint y: 313, distance: 341.6
click at [538, 389] on div "Dias com vagas disponíveis para: - Dosagem de Ferro Serico - Dosagem de [GEOGRA…" at bounding box center [300, 223] width 586 height 391
click at [551, 402] on button "Confirmar" at bounding box center [556, 403] width 57 height 18
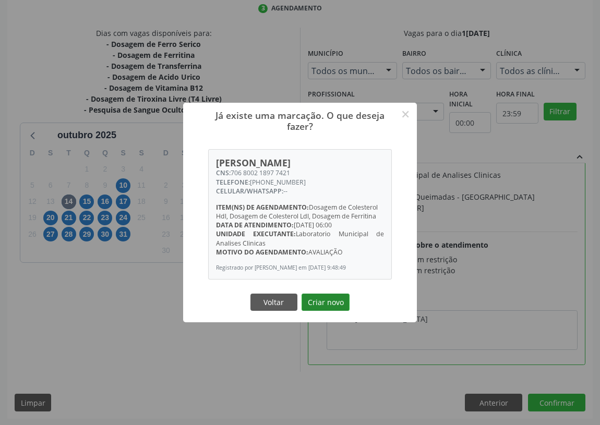
click at [324, 306] on button "Criar novo" at bounding box center [326, 303] width 48 height 18
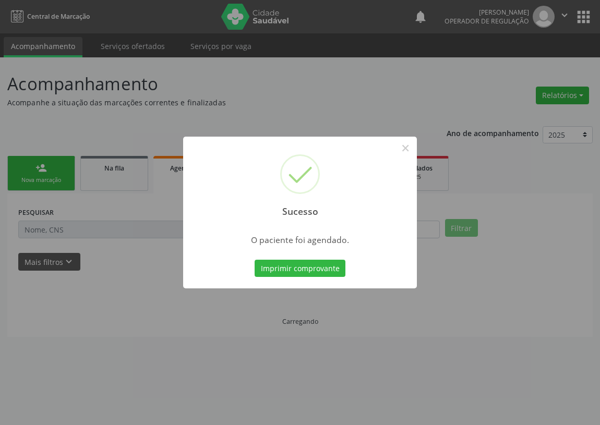
scroll to position [0, 0]
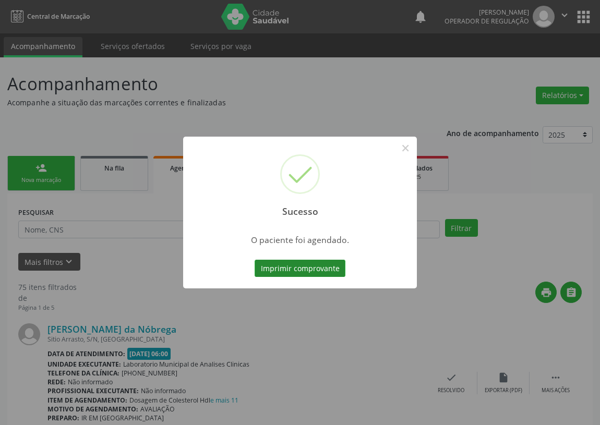
click at [281, 270] on button "Imprimir comprovante" at bounding box center [300, 269] width 91 height 18
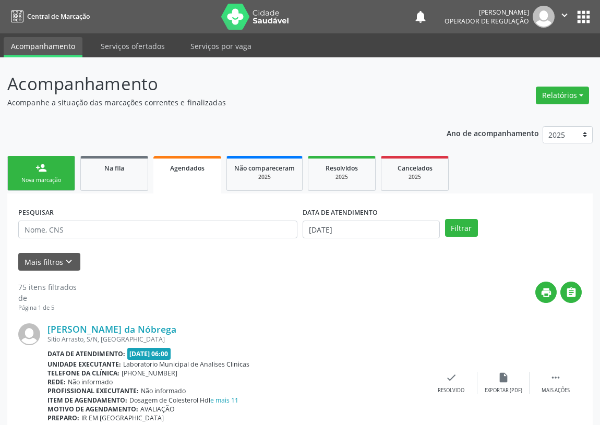
click at [57, 175] on link "person_add Nova marcação" at bounding box center [41, 173] width 68 height 35
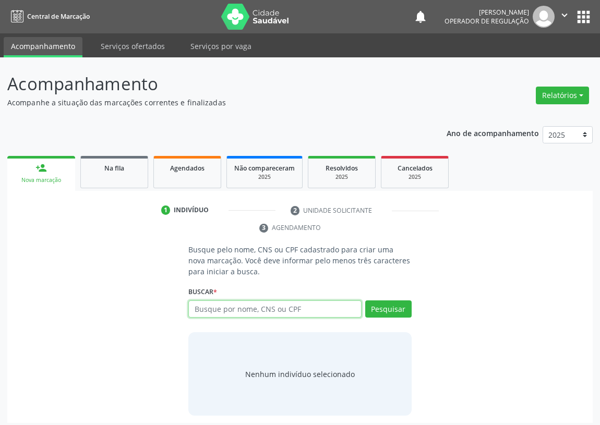
click at [203, 308] on input "text" at bounding box center [274, 310] width 173 height 18
click at [209, 311] on input "text" at bounding box center [274, 310] width 173 height 18
type input "700506303820158"
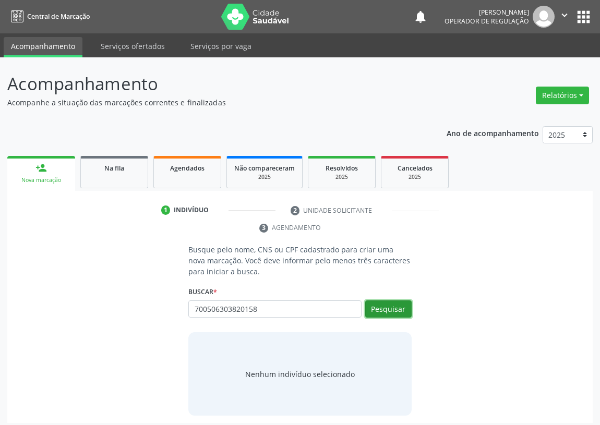
click at [393, 308] on button "Pesquisar" at bounding box center [388, 310] width 46 height 18
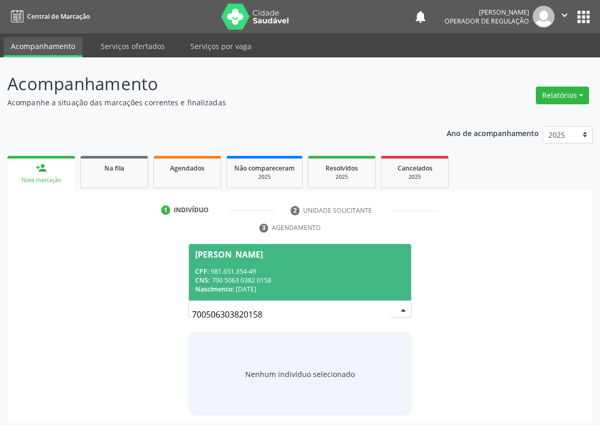
drag, startPoint x: 250, startPoint y: 262, endPoint x: 246, endPoint y: 299, distance: 36.8
click at [247, 262] on span "[PERSON_NAME] CPF: 981.651.354-49 CNS: 700 5063 0382 0158 Nascimento: 1[DATE]" at bounding box center [300, 272] width 222 height 56
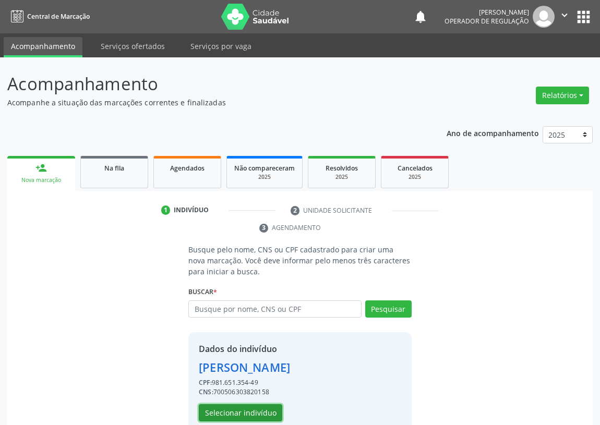
click at [243, 412] on button "Selecionar indivíduo" at bounding box center [240, 413] width 83 height 18
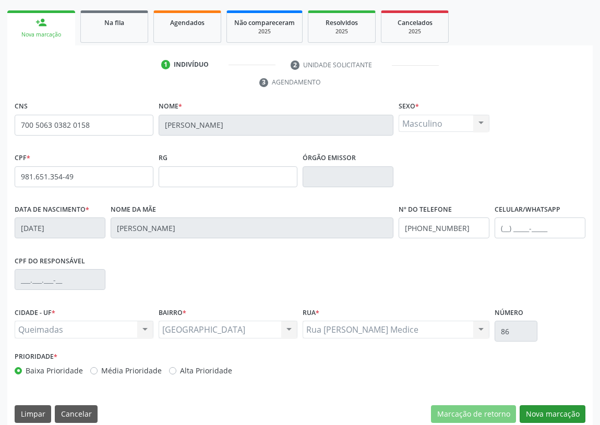
scroll to position [157, 0]
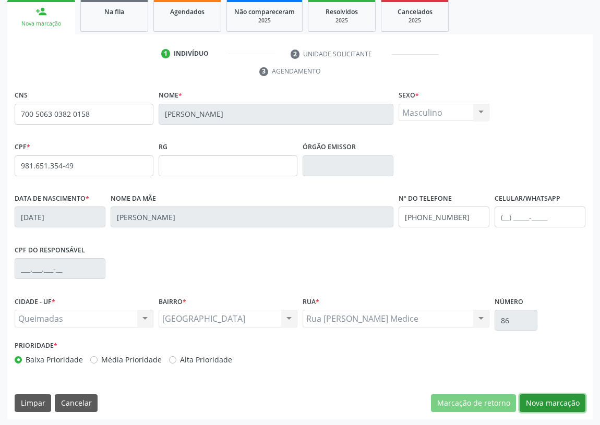
drag, startPoint x: 548, startPoint y: 400, endPoint x: 206, endPoint y: 308, distance: 354.1
click at [529, 396] on button "Nova marcação" at bounding box center [553, 404] width 66 height 18
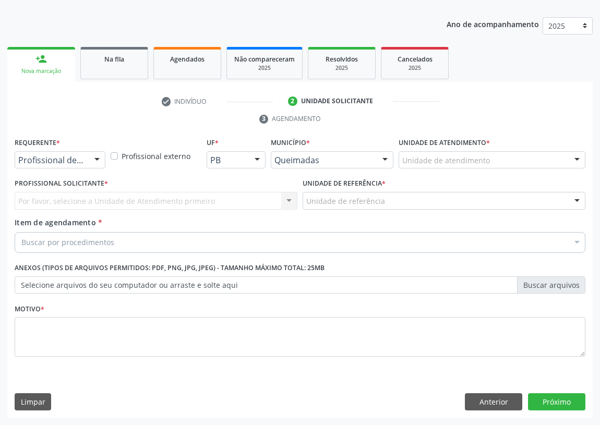
scroll to position [108, 0]
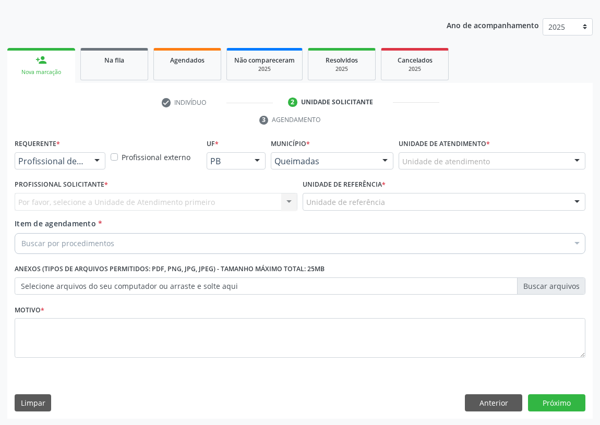
drag, startPoint x: 102, startPoint y: 159, endPoint x: 84, endPoint y: 165, distance: 18.8
click at [101, 160] on div at bounding box center [97, 162] width 16 height 18
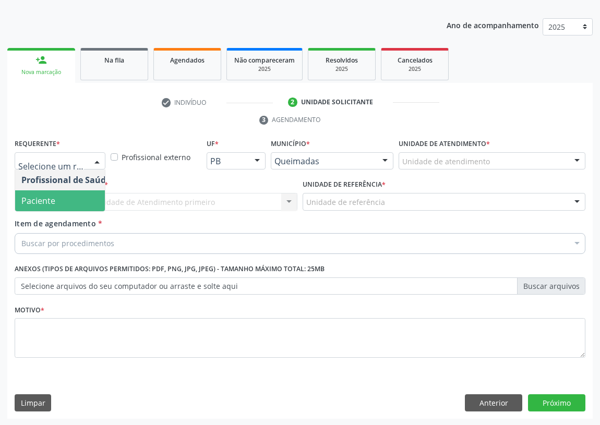
click at [89, 201] on span "Paciente" at bounding box center [66, 200] width 102 height 21
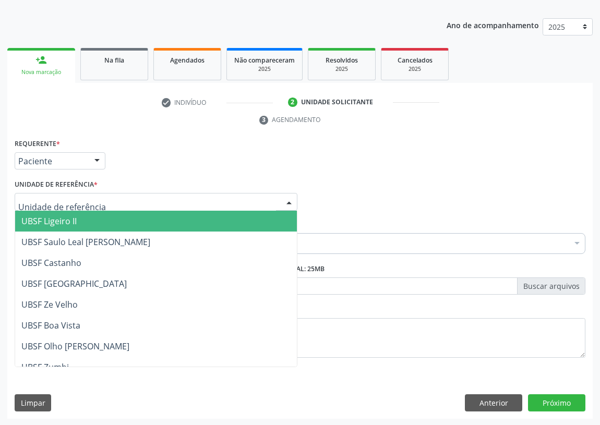
drag, startPoint x: 280, startPoint y: 195, endPoint x: 212, endPoint y: 243, distance: 83.4
click at [279, 196] on div "UBSF Ligeiro II UBSF Saulo Leal [PERSON_NAME] UBSF Castanho UBSF [GEOGRAPHIC_DA…" at bounding box center [156, 202] width 283 height 18
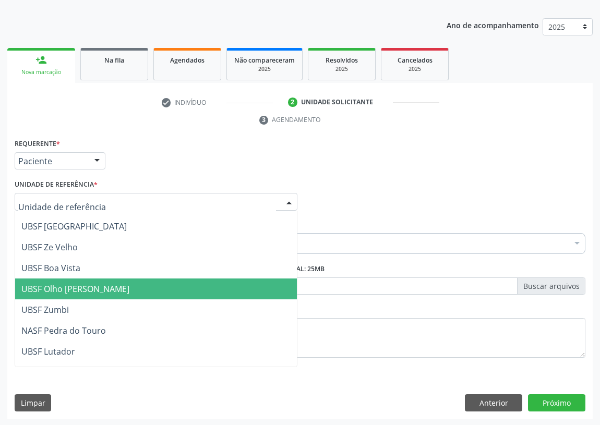
scroll to position [0, 0]
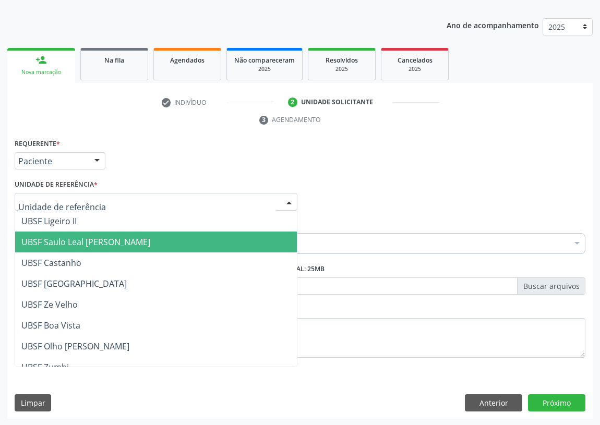
drag, startPoint x: 118, startPoint y: 240, endPoint x: 86, endPoint y: 243, distance: 32.0
click at [117, 239] on span "UBSF Saulo Leal [PERSON_NAME]" at bounding box center [85, 241] width 129 height 11
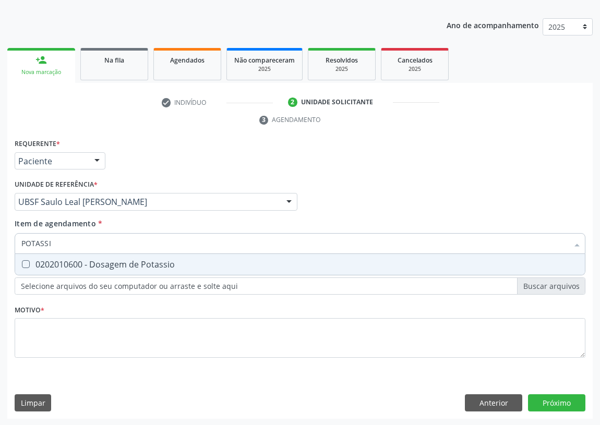
type input "POTASSIO"
drag, startPoint x: 23, startPoint y: 263, endPoint x: 44, endPoint y: 240, distance: 31.0
click at [29, 255] on span "0202010600 - Dosagem de Potassio" at bounding box center [300, 264] width 570 height 21
checkbox Potassio "true"
drag, startPoint x: 56, startPoint y: 242, endPoint x: 21, endPoint y: 254, distance: 37.1
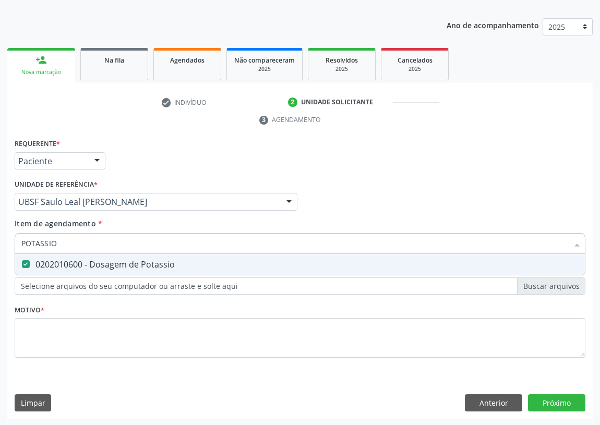
click at [21, 251] on div "POTASSIO Desfazer seleção 0202010600 - Dosagem de Potassio Nenhum resultado enc…" at bounding box center [300, 242] width 571 height 18
type input "A"
checkbox Potassio "false"
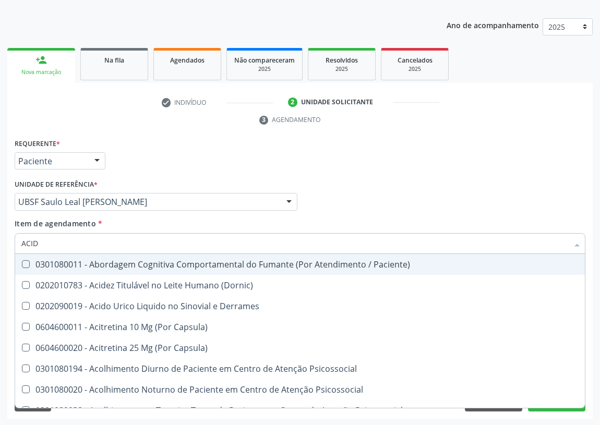
type input "ACIDO"
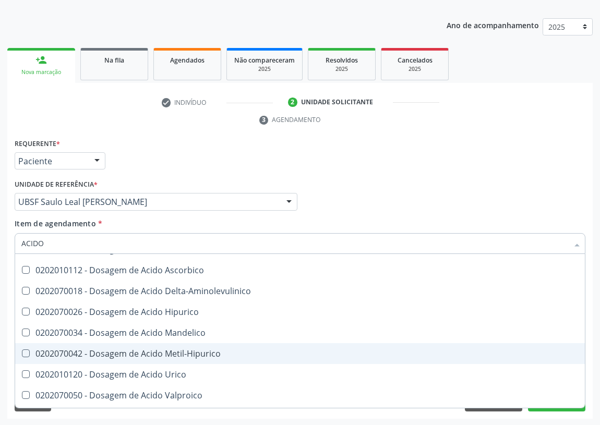
scroll to position [94, 0]
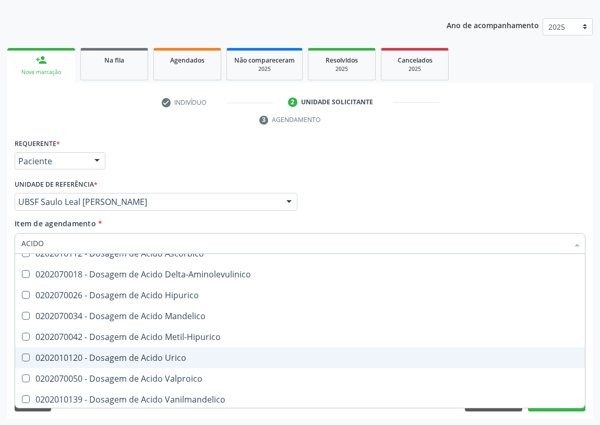
click at [177, 355] on div "0202010120 - Dosagem de Acido Urico" at bounding box center [299, 358] width 557 height 8
checkbox Urico "true"
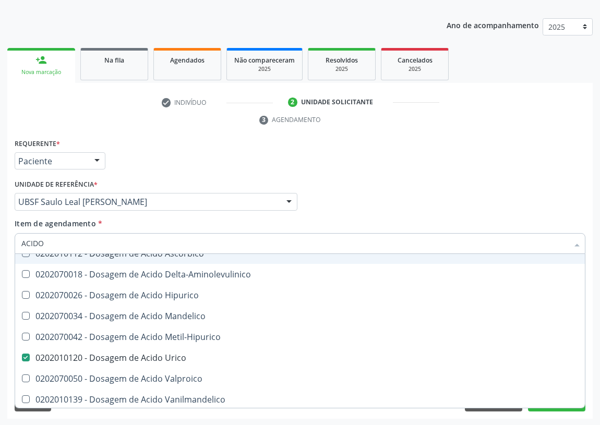
drag, startPoint x: 42, startPoint y: 242, endPoint x: 0, endPoint y: 246, distance: 42.5
click at [0, 246] on div "Acompanhamento Acompanhe a situação das marcações correntes e finalizadas Relat…" at bounding box center [300, 187] width 600 height 477
type input "V"
checkbox Urico "false"
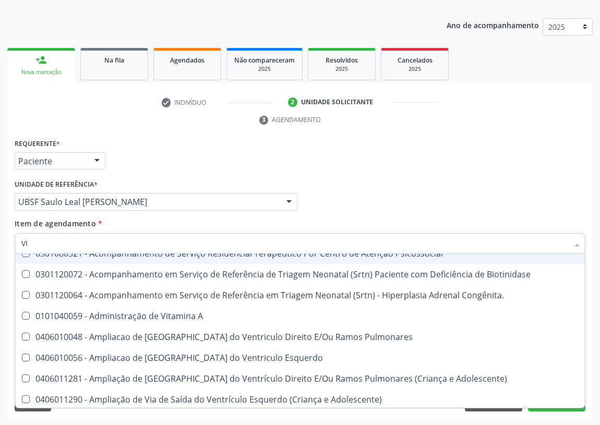
type input "VIT"
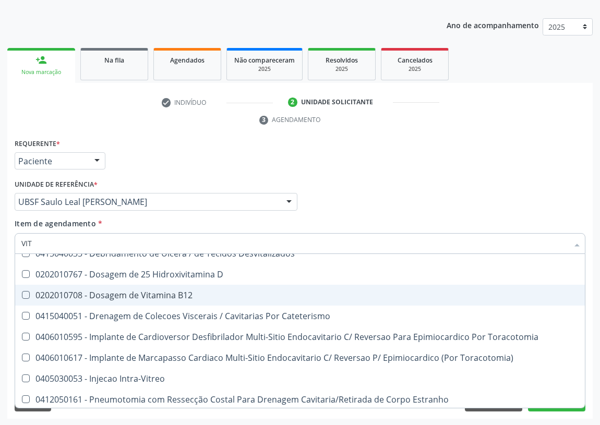
click at [115, 291] on div "0202010708 - Dosagem de Vitamina B12" at bounding box center [299, 295] width 557 height 8
checkbox B12 "true"
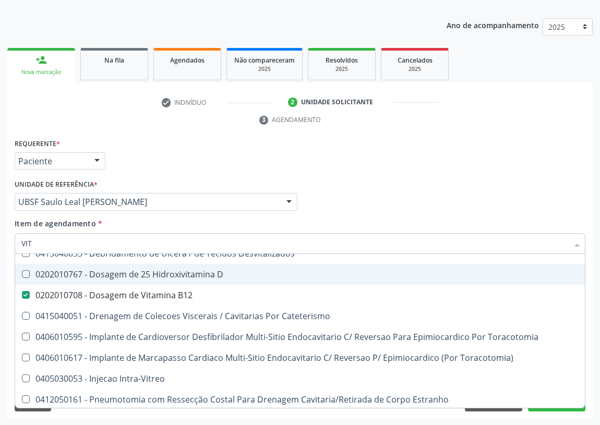
drag, startPoint x: 116, startPoint y: 274, endPoint x: 101, endPoint y: 269, distance: 15.8
click at [113, 273] on div "0202010767 - Dosagem de 25 Hidroxivitamina D" at bounding box center [299, 274] width 557 height 8
checkbox D "true"
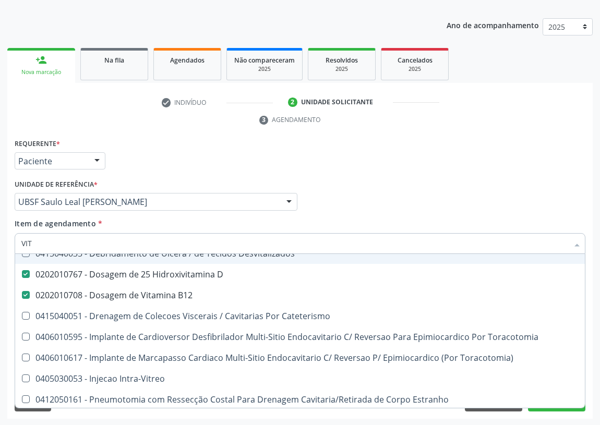
drag, startPoint x: 39, startPoint y: 238, endPoint x: 0, endPoint y: 249, distance: 40.0
click at [0, 249] on div "Acompanhamento Acompanhe a situação das marcações correntes e finalizadas Relat…" at bounding box center [300, 187] width 600 height 477
type input "FE"
checkbox D "false"
checkbox B12 "false"
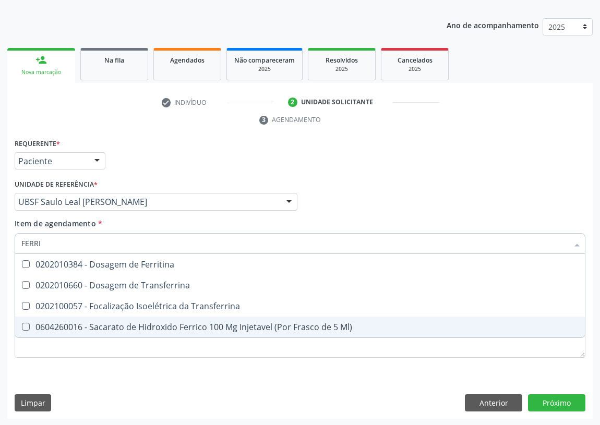
scroll to position [0, 0]
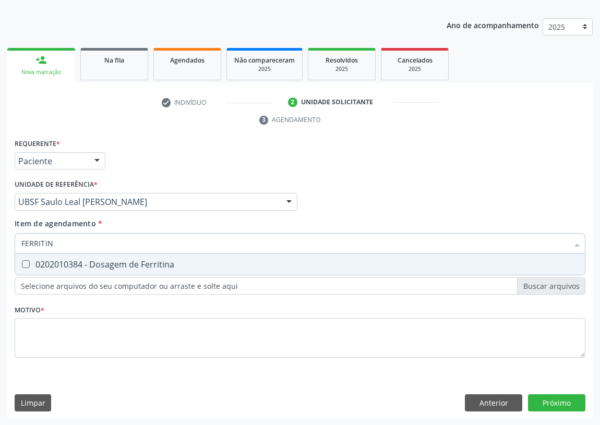
type input "FERRITINA"
drag, startPoint x: 23, startPoint y: 261, endPoint x: 55, endPoint y: 249, distance: 34.2
click at [26, 261] on Ferritina at bounding box center [26, 264] width 8 height 8
click at [22, 261] on Ferritina "checkbox" at bounding box center [18, 264] width 7 height 7
checkbox Ferritina "true"
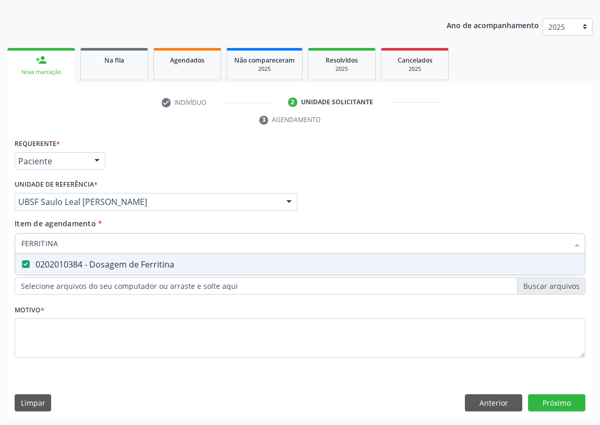
drag, startPoint x: 63, startPoint y: 245, endPoint x: 0, endPoint y: 244, distance: 62.6
click at [0, 244] on div "Acompanhamento Acompanhe a situação das marcações correntes e finalizadas Relat…" at bounding box center [300, 187] width 600 height 477
type input "P"
checkbox Ferritina "false"
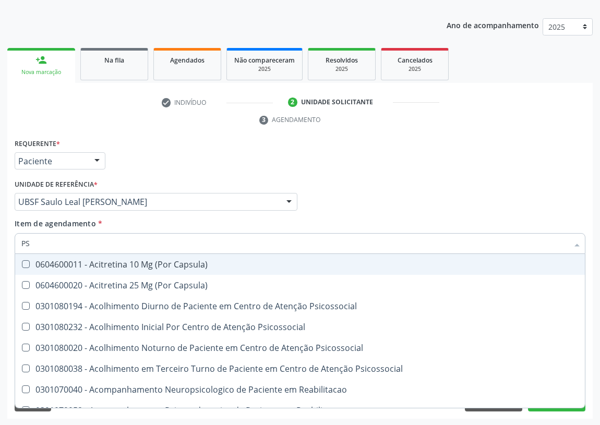
type input "PSA"
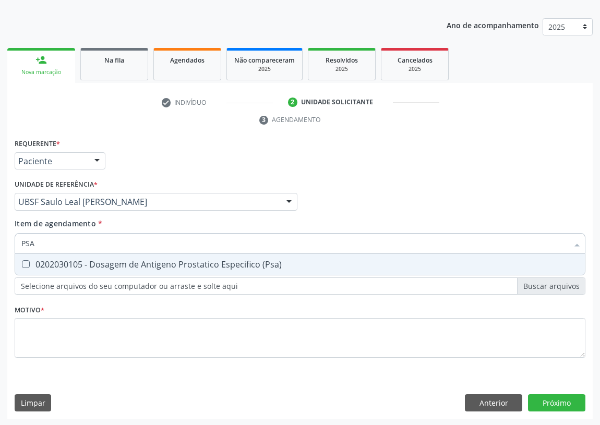
drag, startPoint x: 29, startPoint y: 259, endPoint x: 21, endPoint y: 274, distance: 16.6
click at [29, 261] on \(Psa\) at bounding box center [26, 264] width 8 height 8
click at [22, 261] on \(Psa\) "checkbox" at bounding box center [18, 264] width 7 height 7
checkbox \(Psa\) "true"
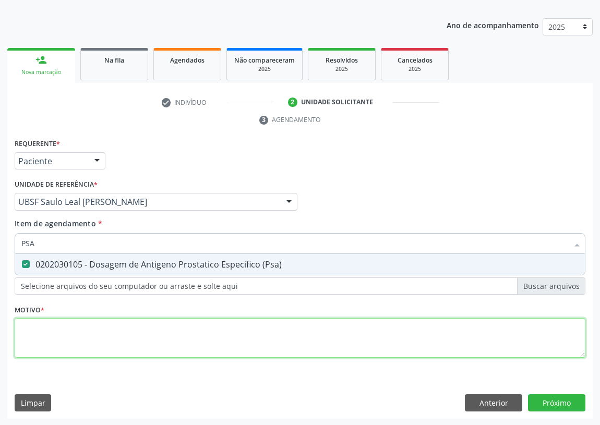
click at [41, 331] on div "Requerente * Paciente Profissional de Saúde Paciente Nenhum resultado encontrad…" at bounding box center [300, 254] width 571 height 236
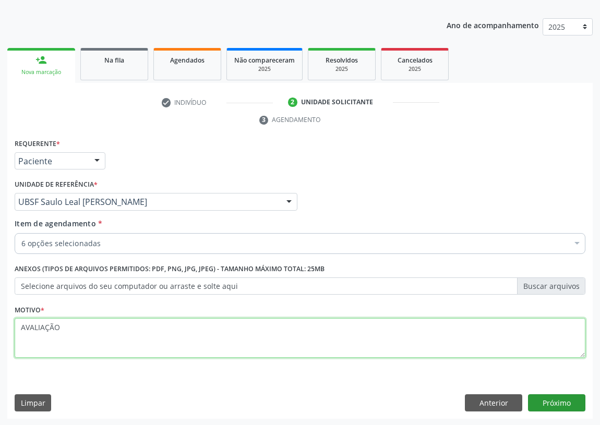
type textarea "AVALIAÇÃO"
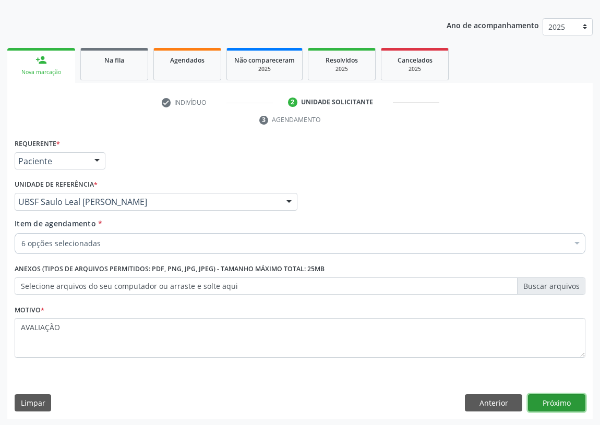
click at [552, 402] on button "Próximo" at bounding box center [556, 404] width 57 height 18
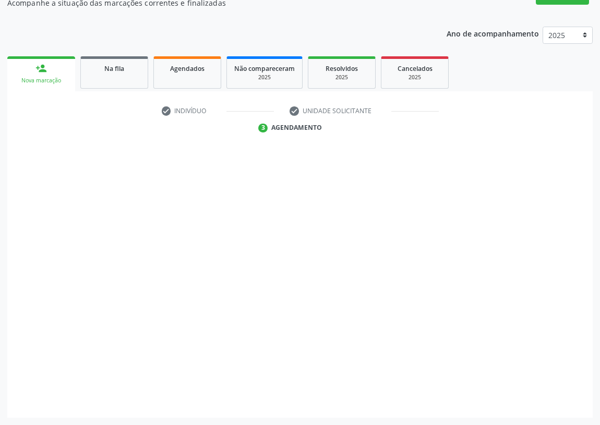
scroll to position [99, 0]
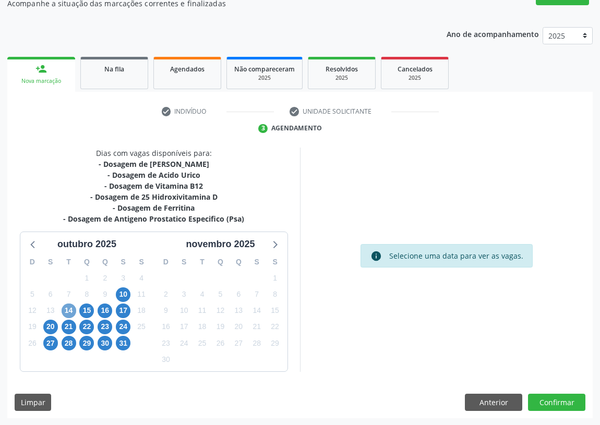
click at [69, 307] on span "14" at bounding box center [69, 311] width 15 height 15
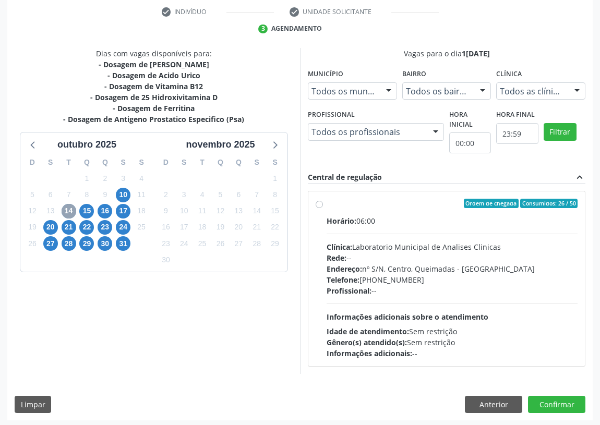
scroll to position [200, 0]
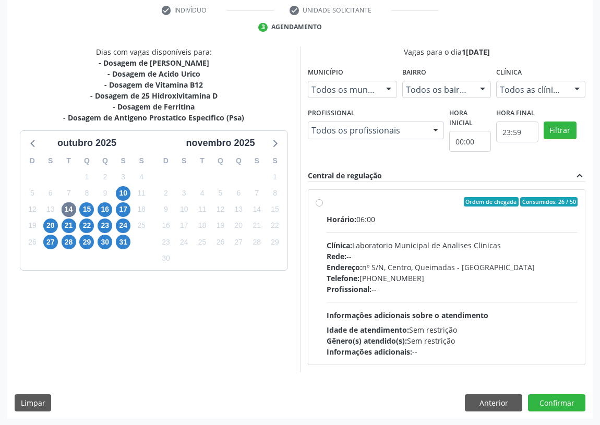
click at [327, 200] on label "Ordem de chegada Consumidos: 26 / 50 Horário: 06:00 Clínica: Laboratorio Munici…" at bounding box center [452, 277] width 251 height 160
click at [317, 200] on input "Ordem de chegada Consumidos: 26 / 50 Horário: 06:00 Clínica: Laboratorio Munici…" at bounding box center [319, 201] width 7 height 9
radio input "true"
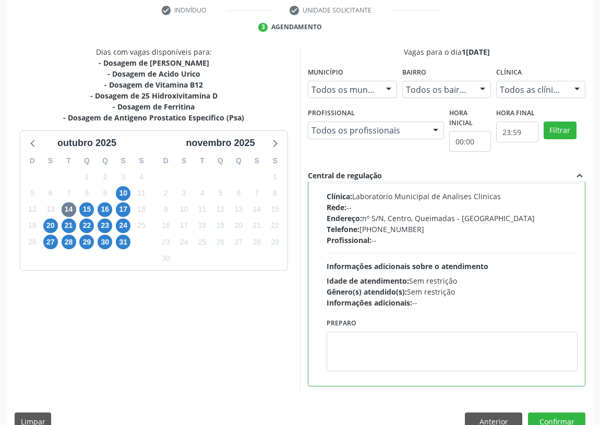
scroll to position [52, 0]
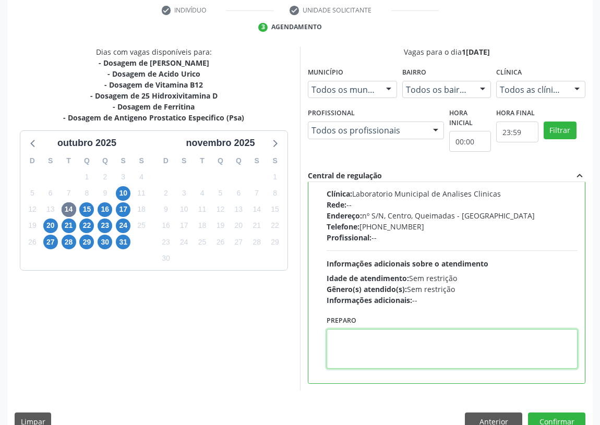
click at [360, 344] on textarea at bounding box center [452, 349] width 251 height 40
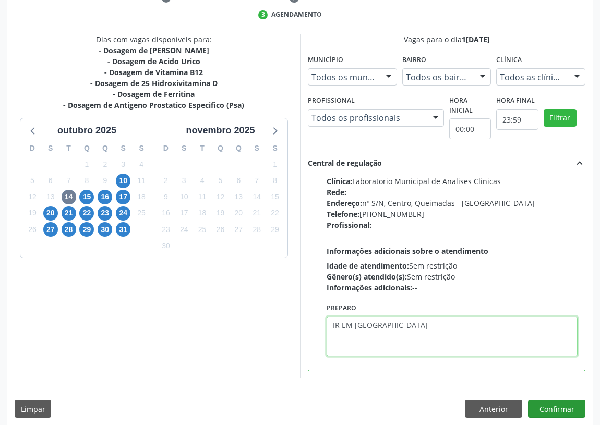
scroll to position [219, 0]
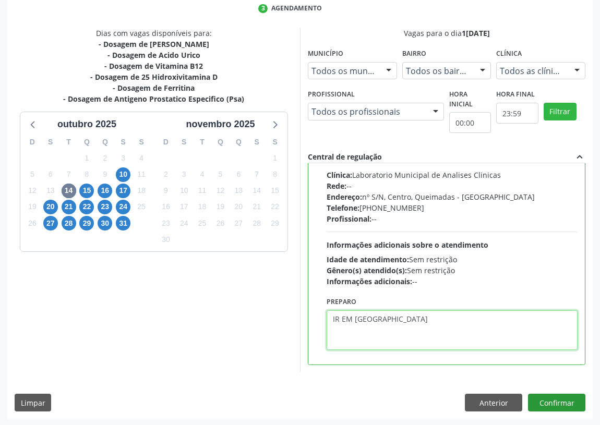
type textarea "IR EM [GEOGRAPHIC_DATA]"
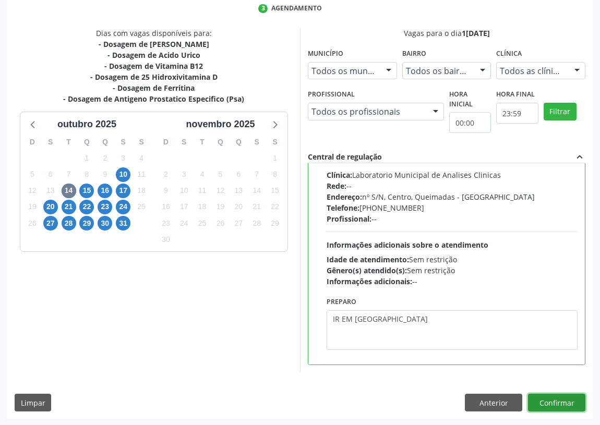
drag, startPoint x: 562, startPoint y: 402, endPoint x: 142, endPoint y: 292, distance: 434.2
click at [562, 402] on button "Confirmar" at bounding box center [556, 403] width 57 height 18
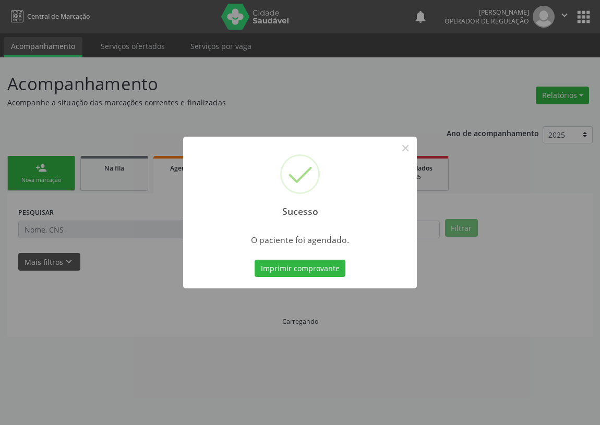
scroll to position [0, 0]
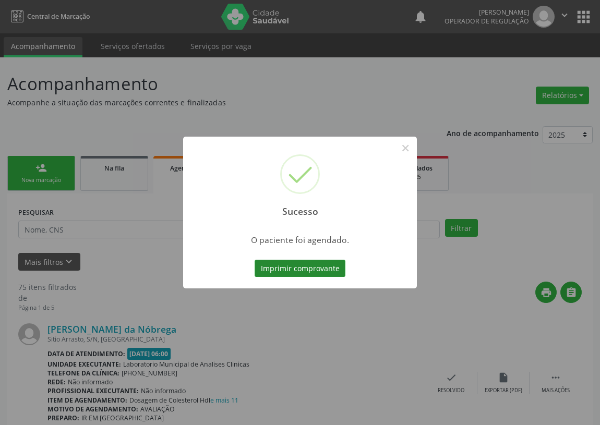
click at [279, 269] on button "Imprimir comprovante" at bounding box center [300, 269] width 91 height 18
